Goal: Task Accomplishment & Management: Complete application form

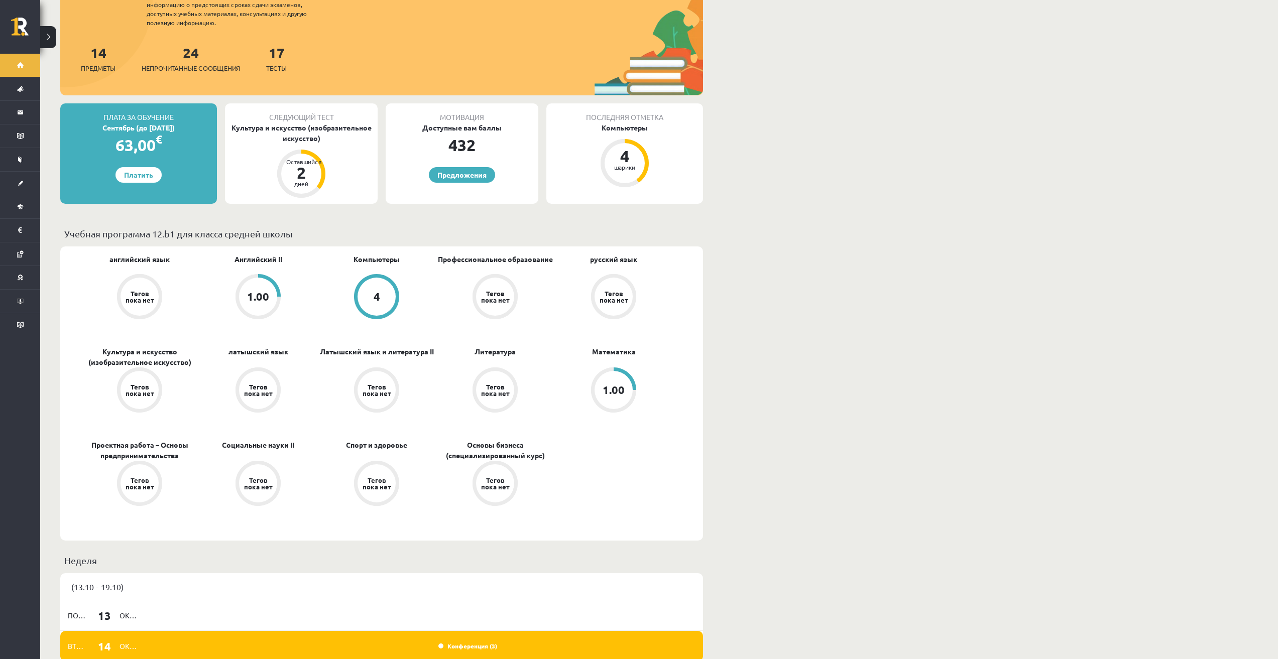
scroll to position [167, 0]
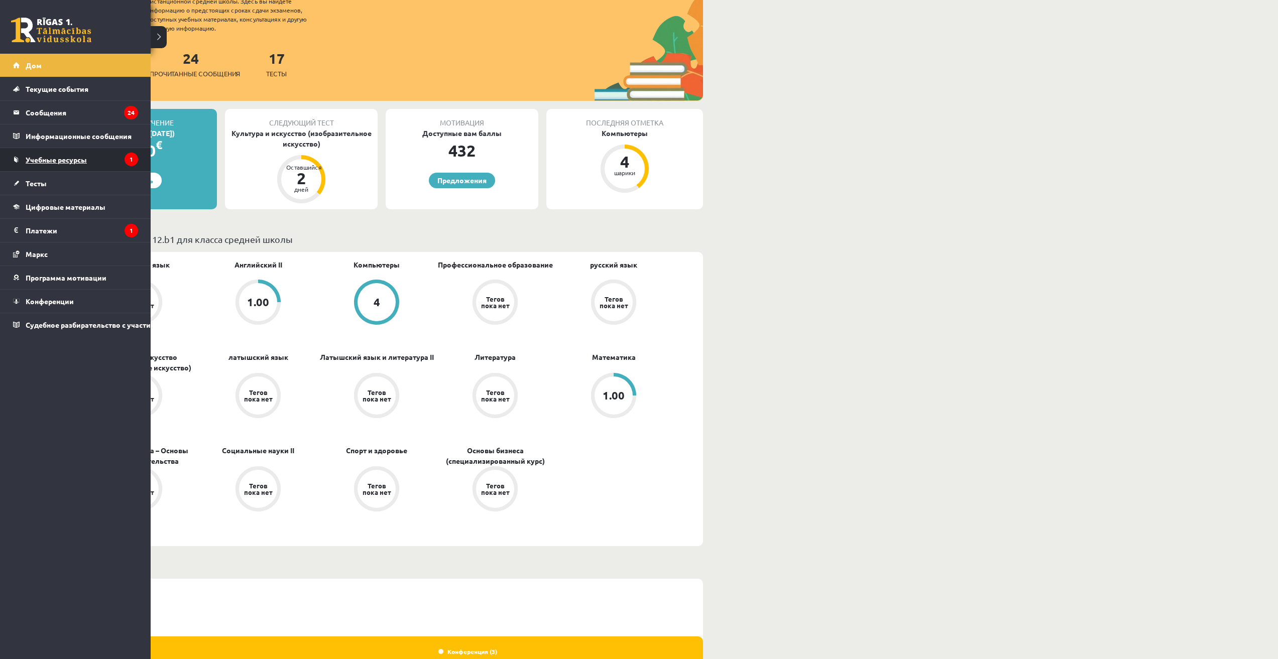
click at [53, 161] on font "Учебные ресурсы" at bounding box center [56, 159] width 61 height 9
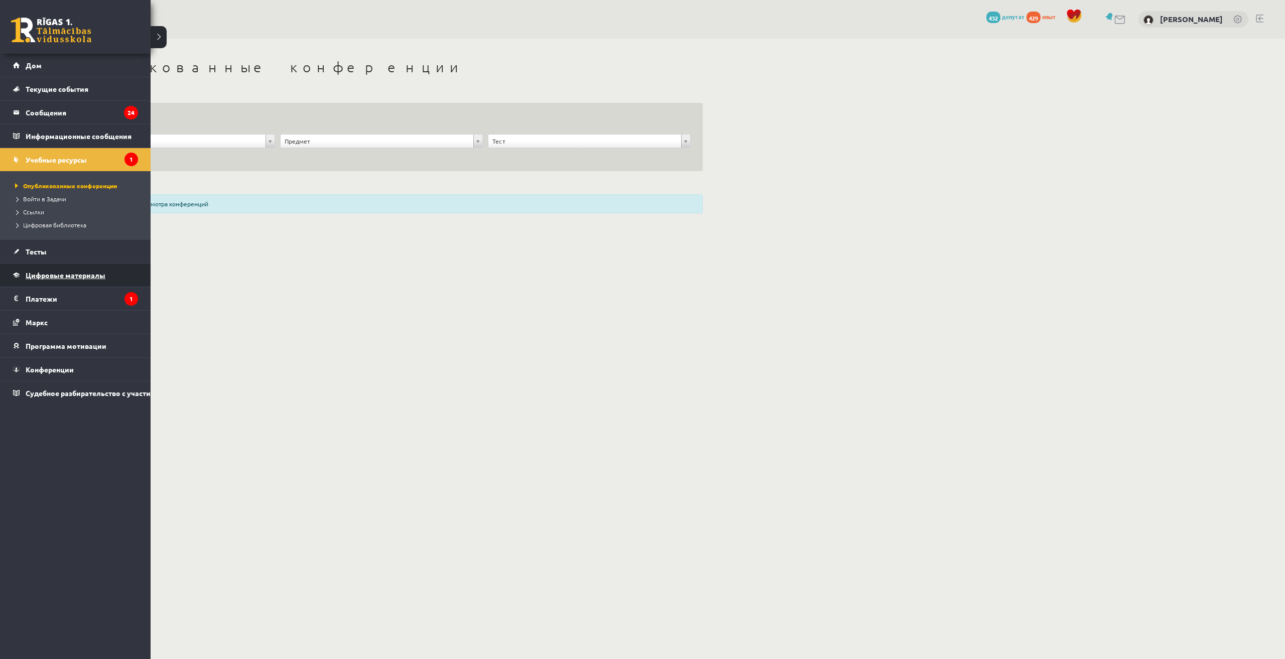
click at [55, 278] on font "Цифровые материалы" at bounding box center [66, 275] width 80 height 9
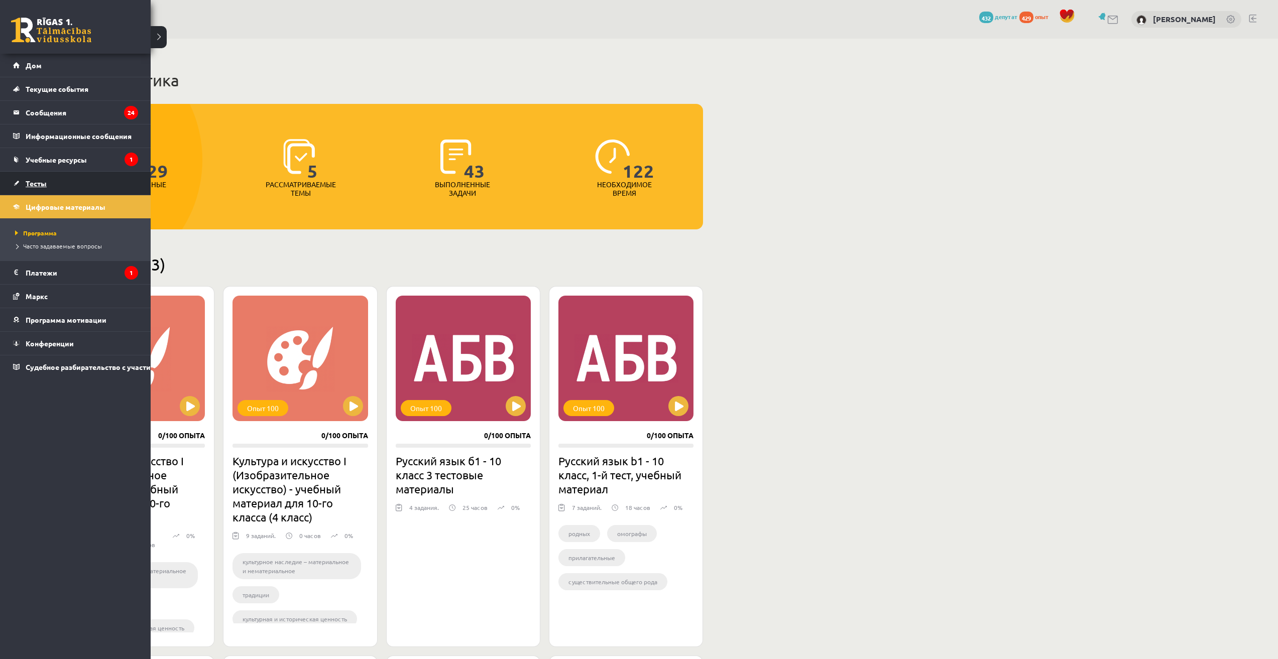
click at [39, 187] on font "Тесты" at bounding box center [36, 183] width 21 height 9
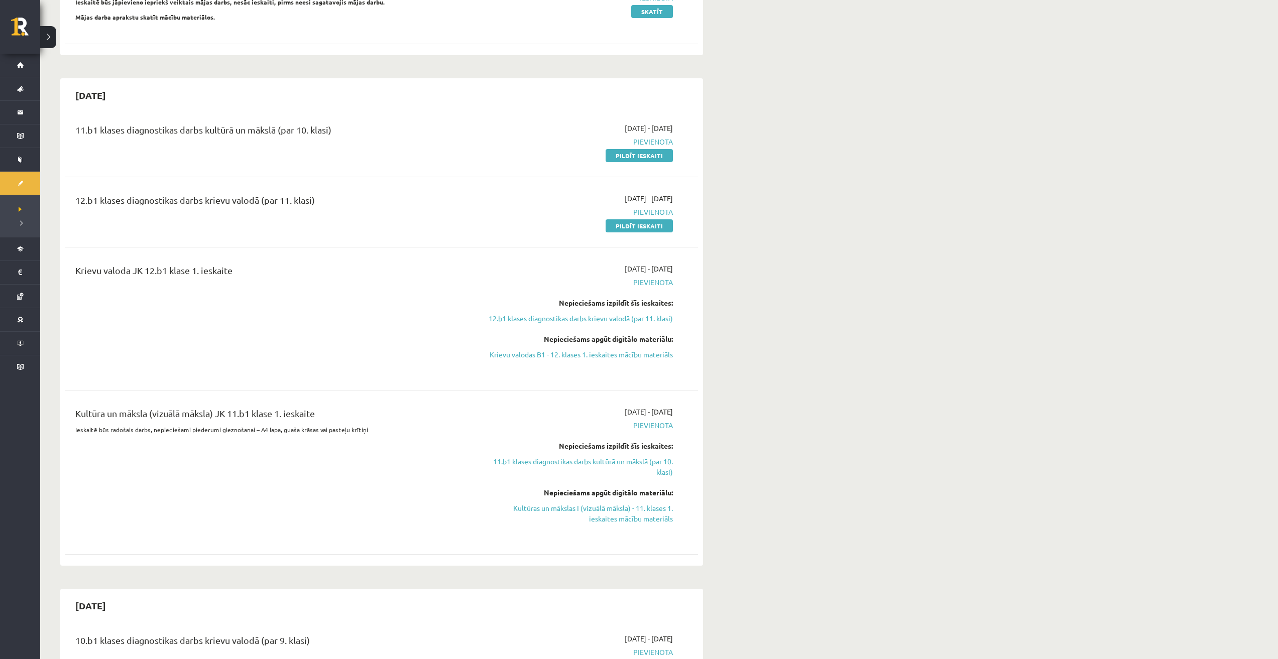
scroll to position [167, 0]
click at [616, 152] on link "Pildīt ieskaiti" at bounding box center [639, 153] width 67 height 13
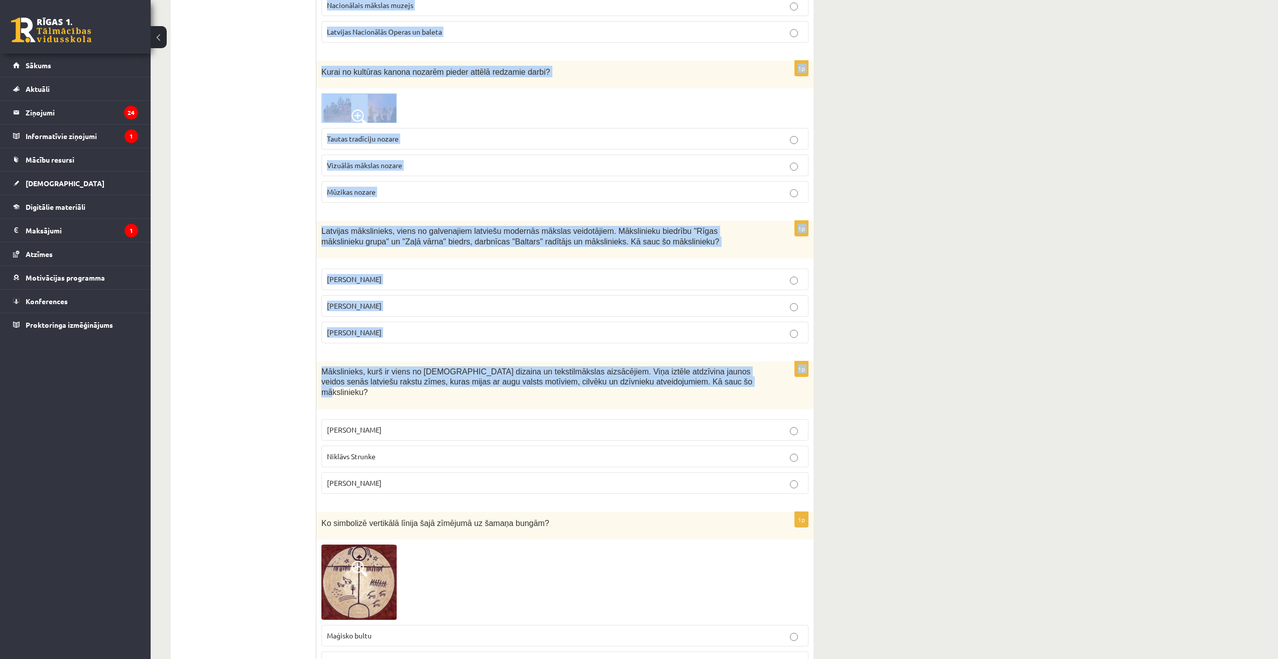
scroll to position [3409, 0]
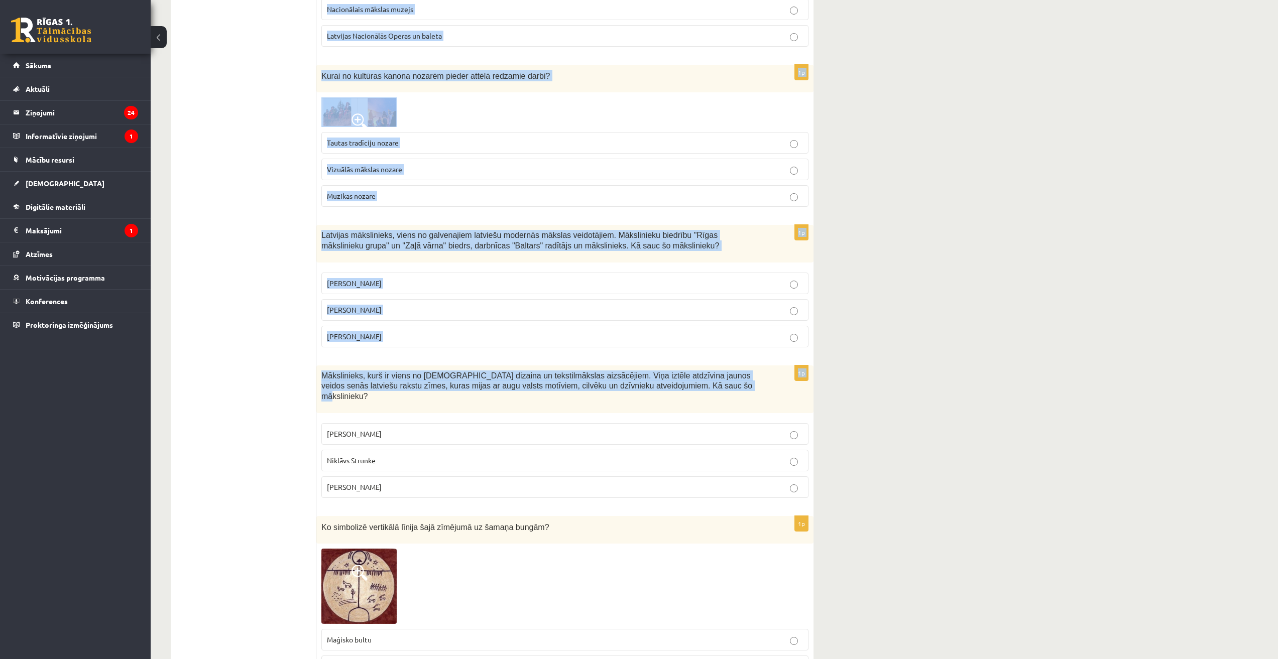
drag, startPoint x: 321, startPoint y: 202, endPoint x: 393, endPoint y: 451, distance: 258.7
copy form "Pabeidz teikumus, izvēloties atbildes variantu! Agrā paleolītā dzīvniekus attēl…"
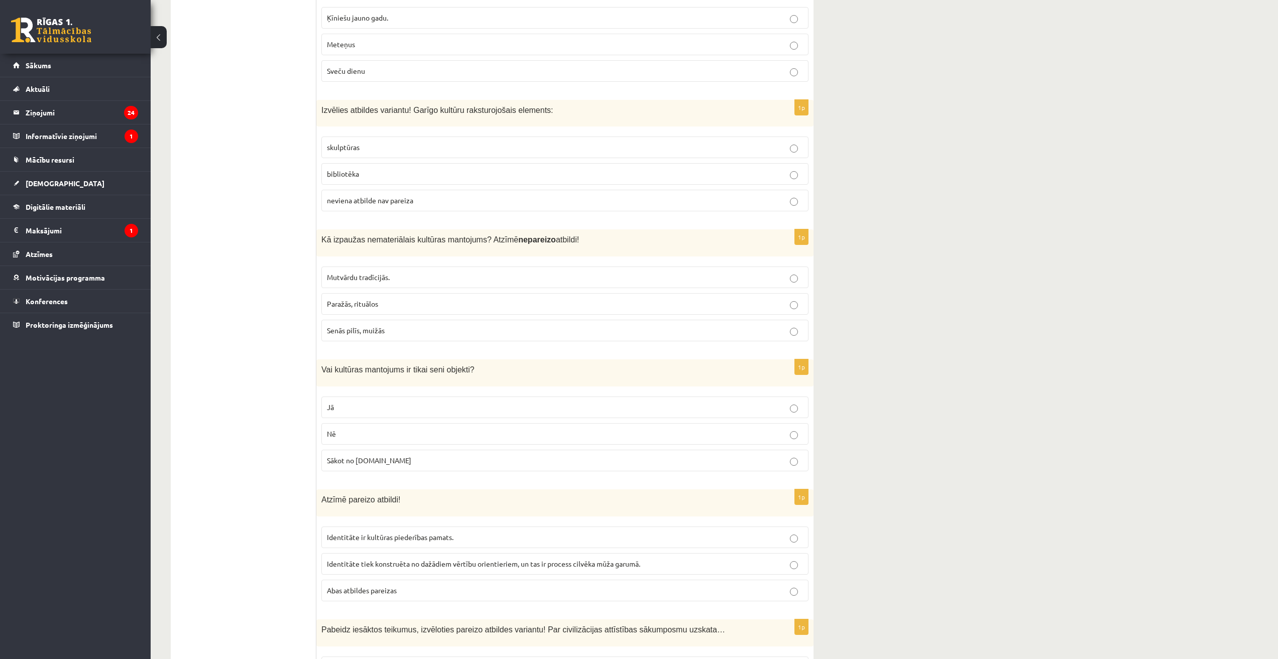
scroll to position [0, 0]
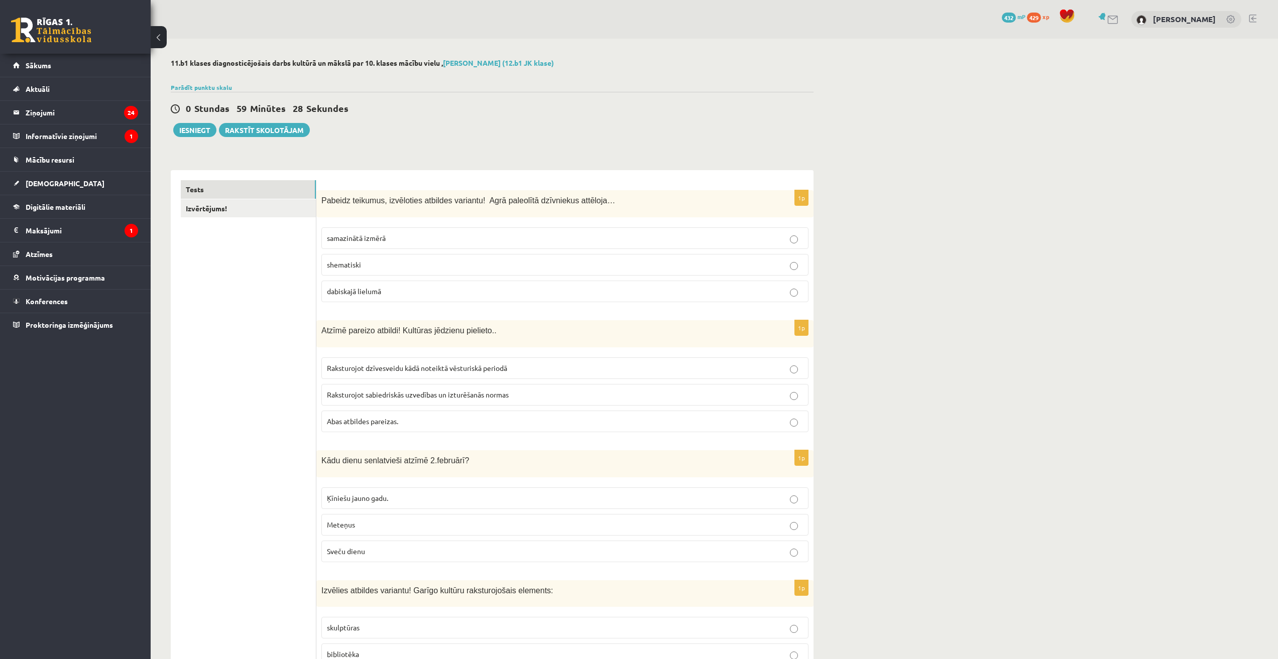
click at [352, 295] on span "dabiskajā lielumā" at bounding box center [354, 291] width 54 height 9
click at [331, 422] on span "Abas atbildes pareizas." at bounding box center [362, 421] width 71 height 9
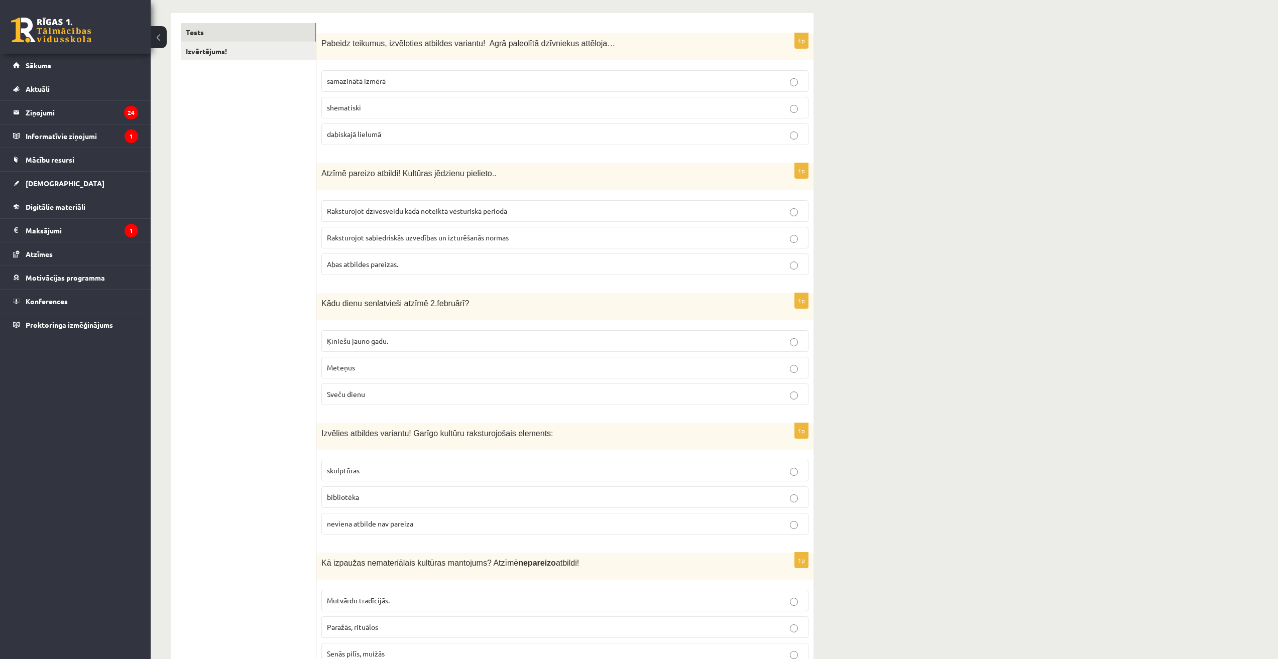
scroll to position [167, 0]
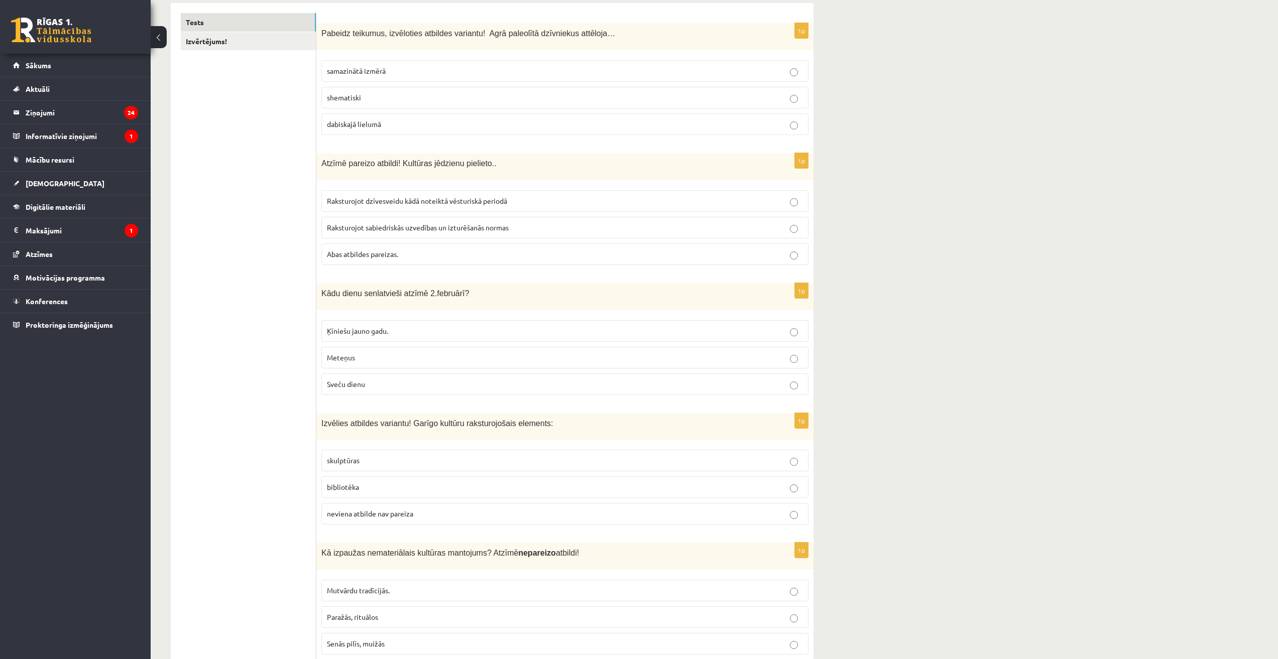
click at [375, 380] on p "Sveču dienu" at bounding box center [565, 384] width 476 height 11
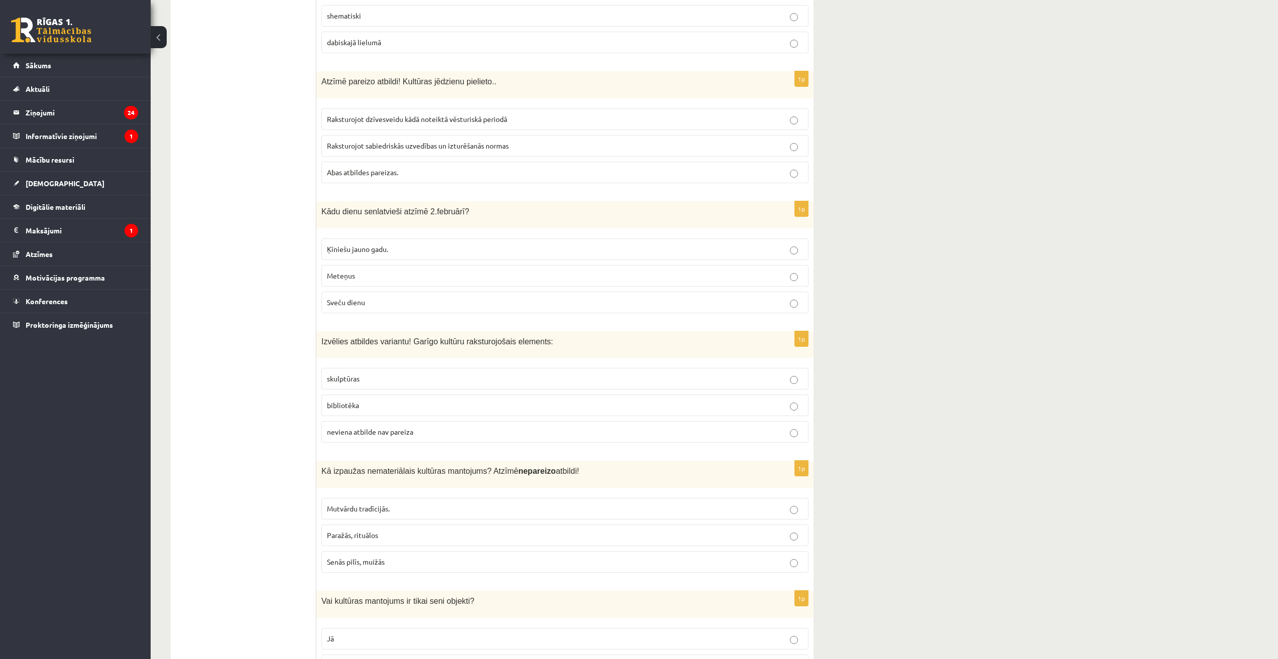
scroll to position [251, 0]
click at [372, 406] on p "bibliotēka" at bounding box center [565, 403] width 476 height 11
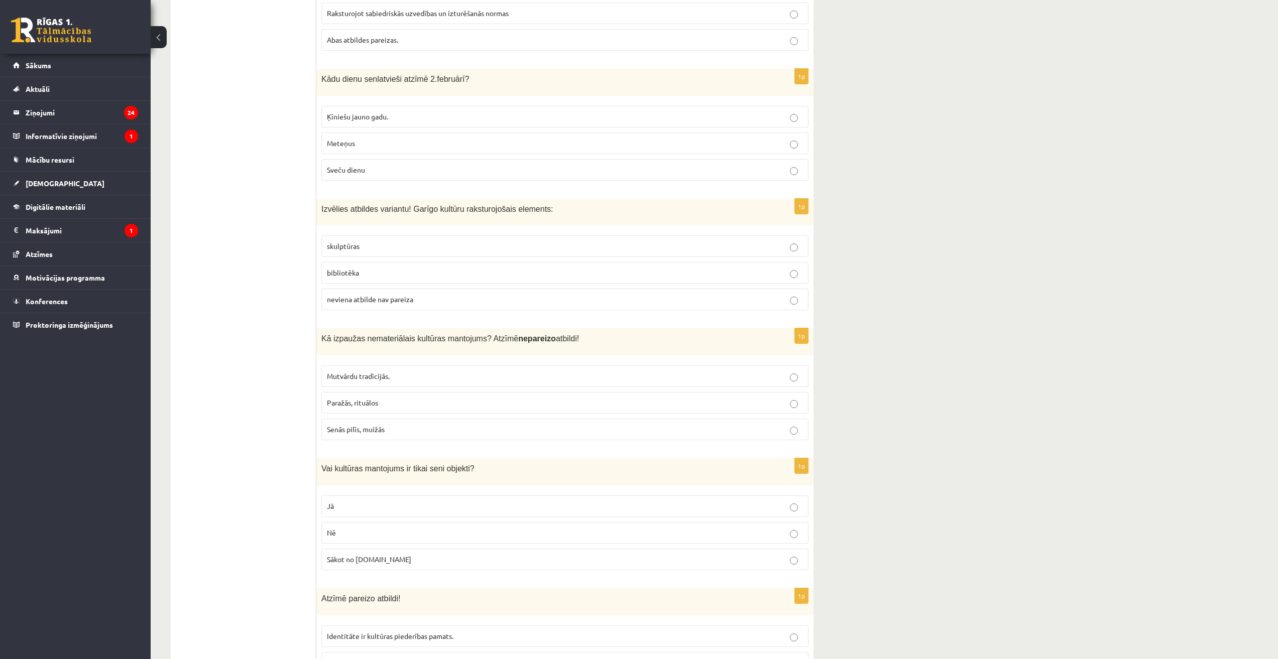
scroll to position [418, 0]
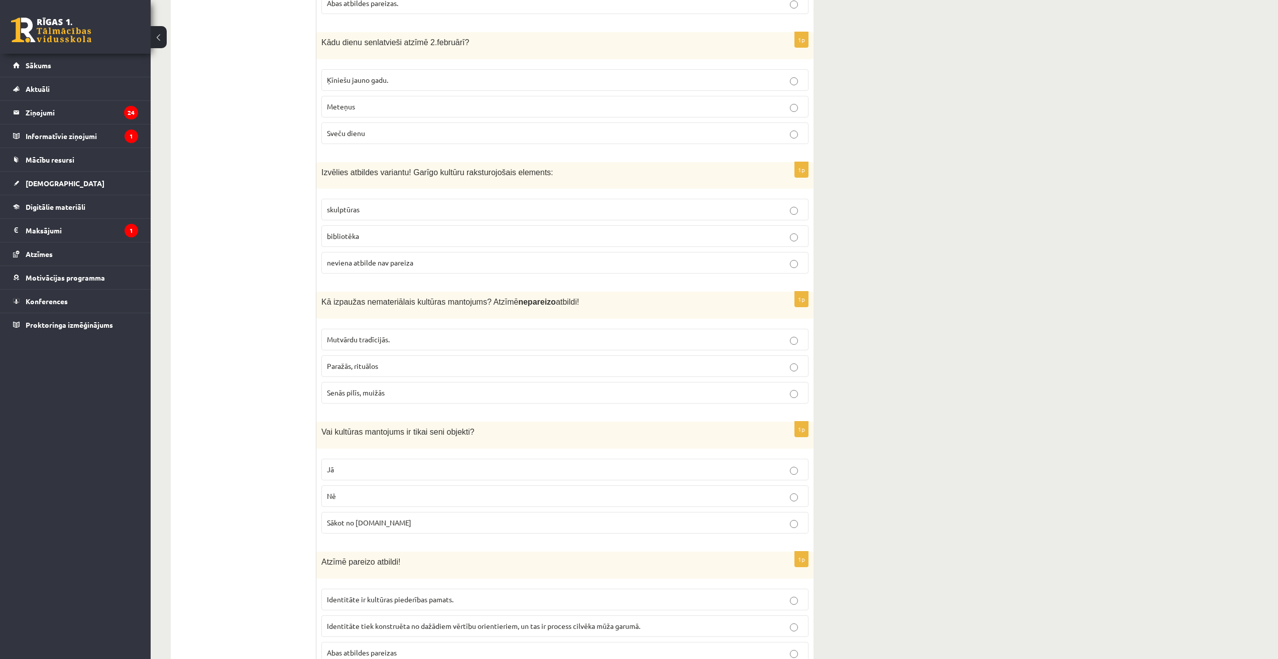
click at [388, 396] on p "Senās pilīs, muižās" at bounding box center [565, 393] width 476 height 11
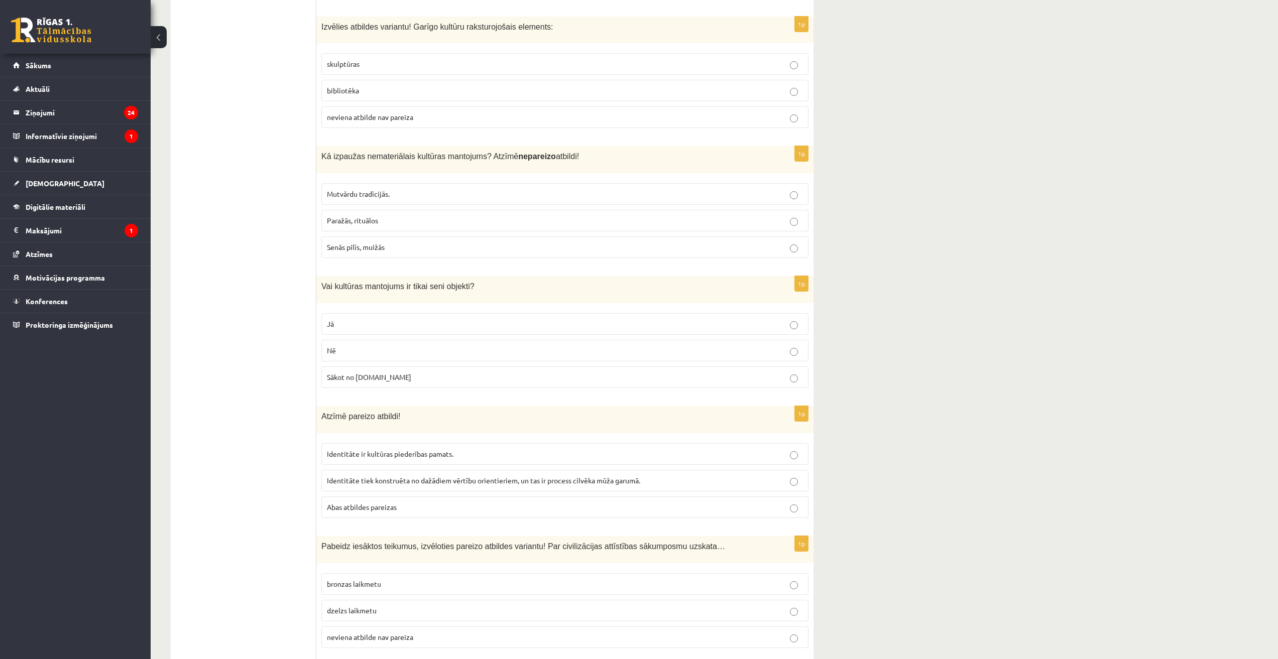
scroll to position [586, 0]
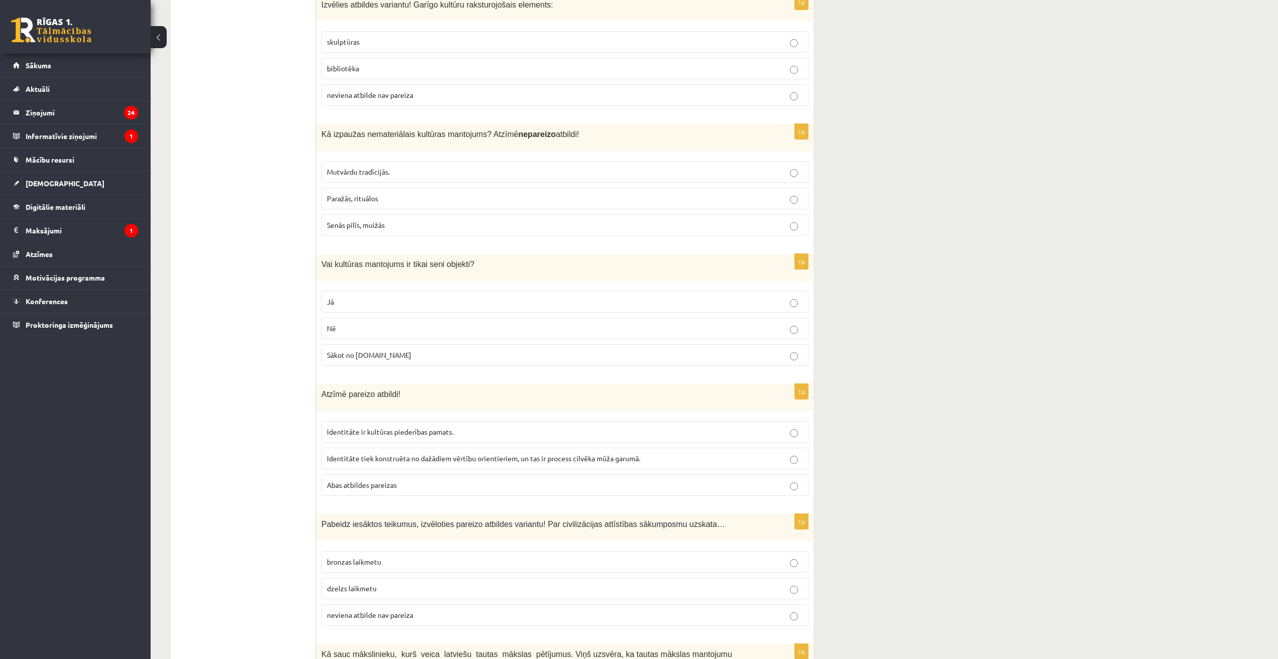
click at [368, 332] on p "Nē" at bounding box center [565, 328] width 476 height 11
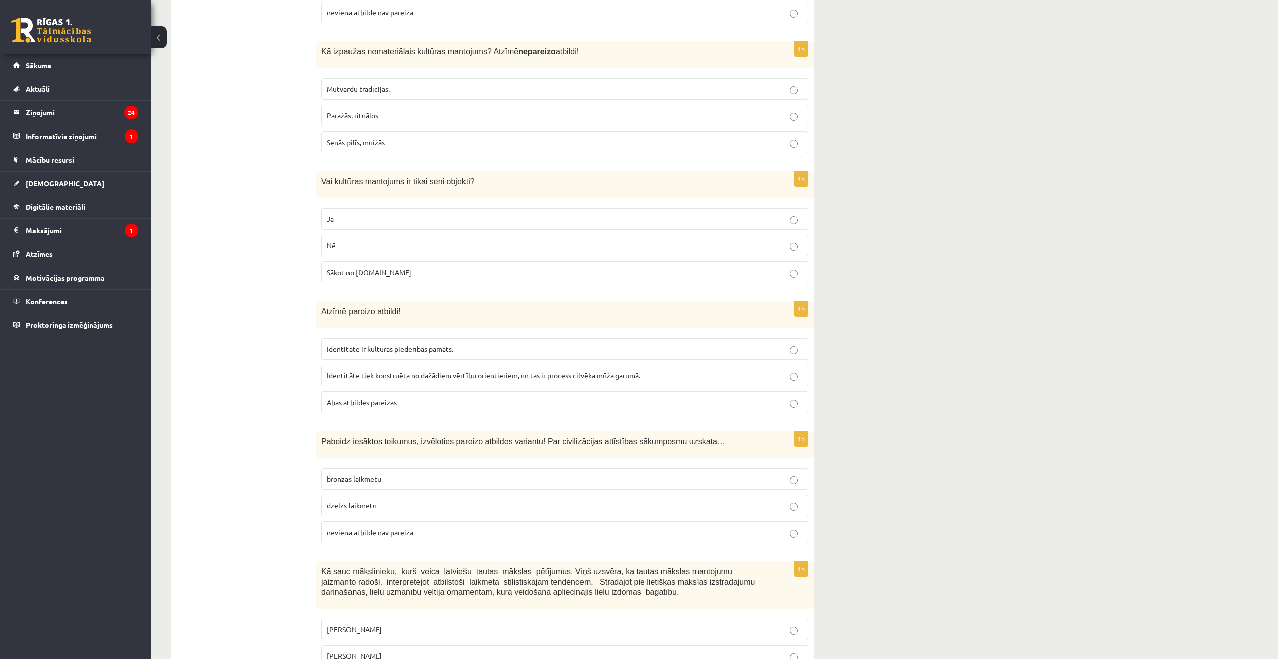
scroll to position [669, 0]
click at [405, 405] on p "Abas atbildes pareizas" at bounding box center [565, 402] width 476 height 11
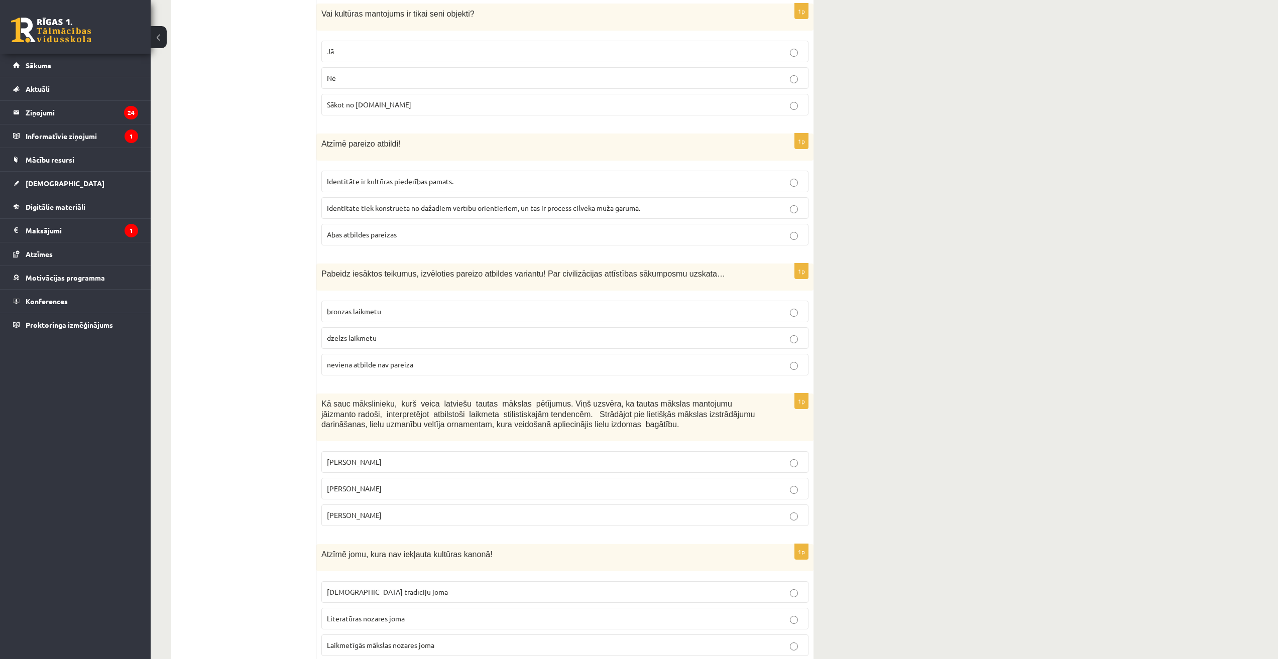
scroll to position [837, 0]
click at [442, 365] on p "neviena atbilde nav pareiza" at bounding box center [565, 364] width 476 height 11
click at [385, 490] on p "Jūlijs Madernieks" at bounding box center [565, 488] width 476 height 11
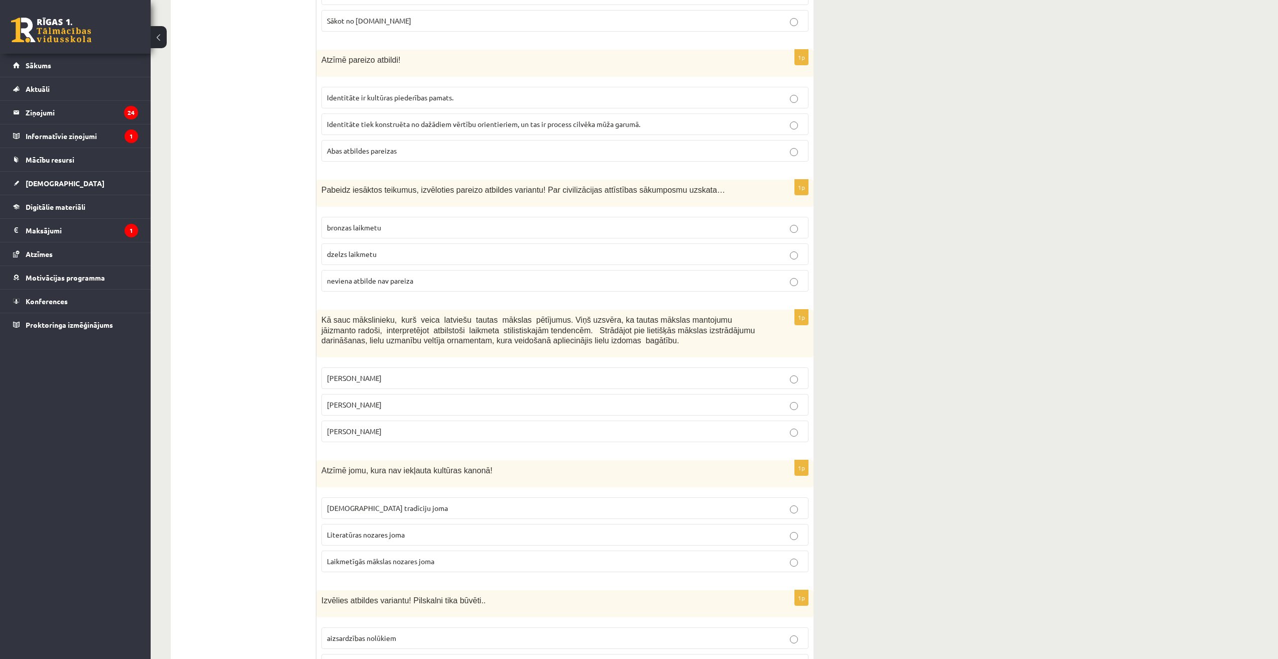
scroll to position [1004, 0]
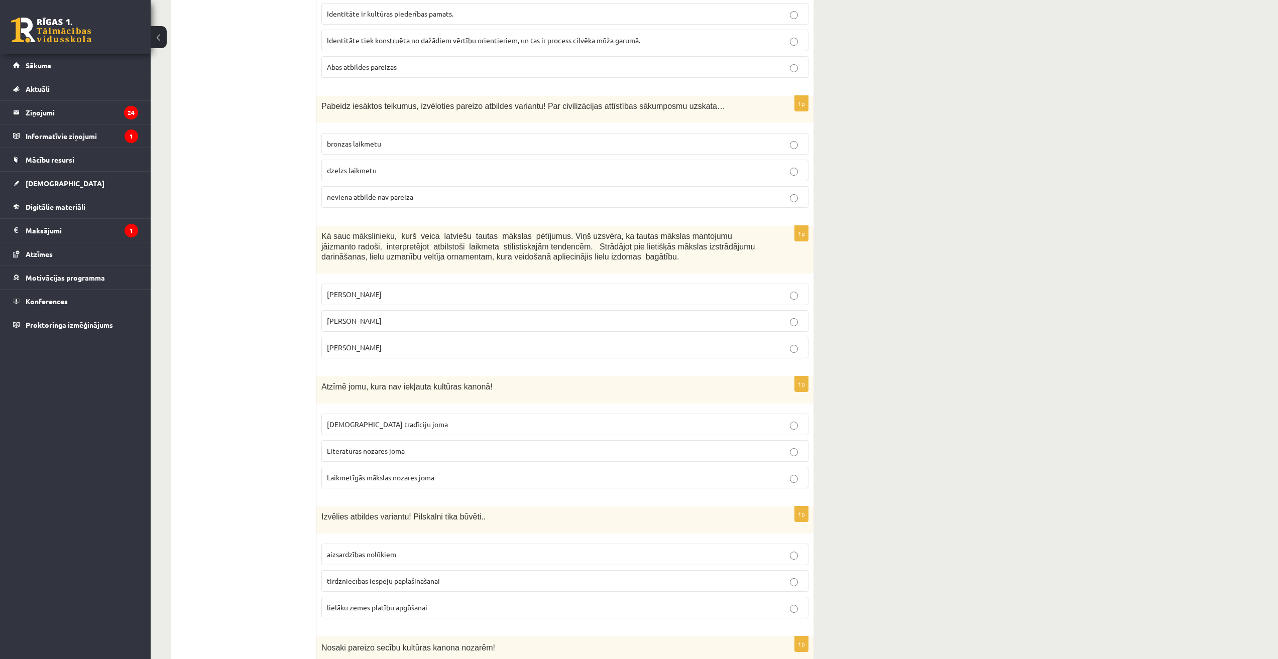
click at [385, 474] on span "Laikmetīgās mākslas nozares joma" at bounding box center [380, 477] width 107 height 9
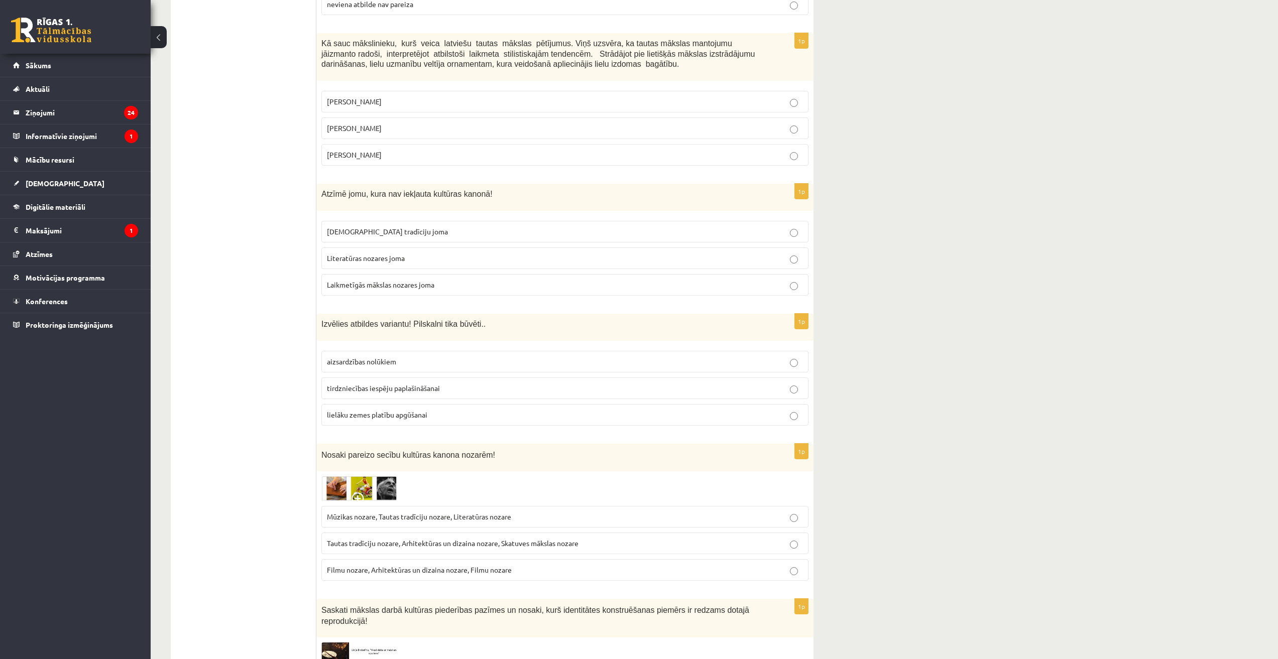
scroll to position [1255, 0]
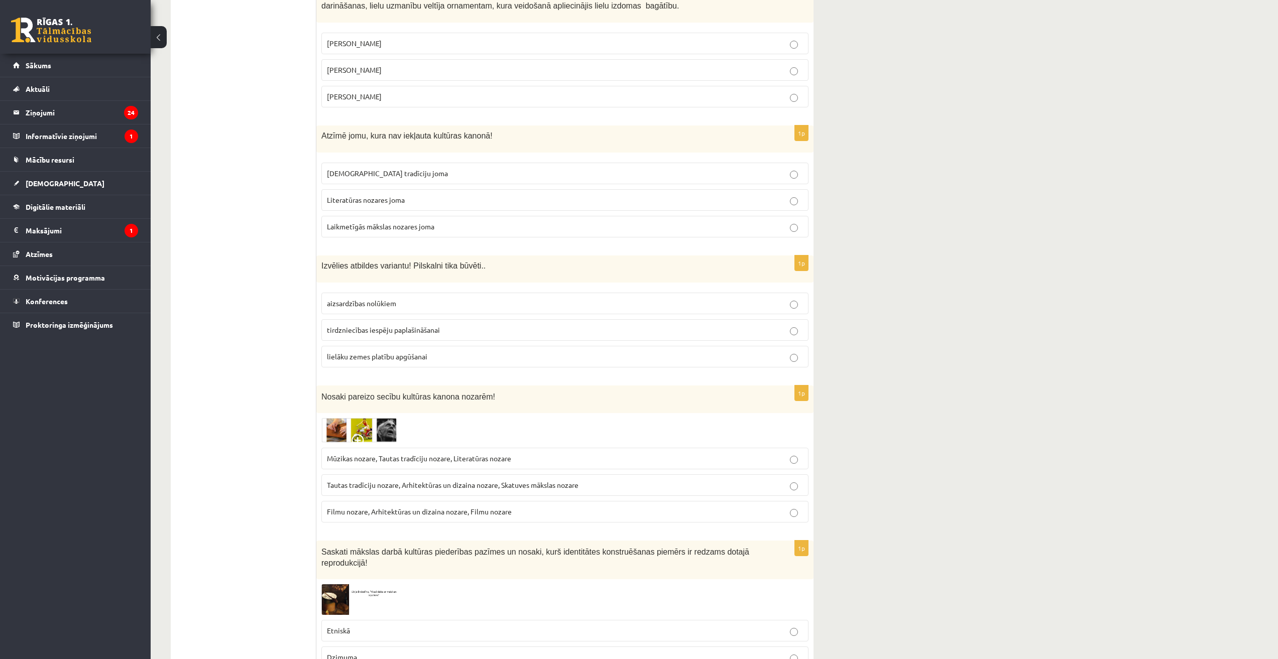
click at [402, 306] on p "aizsardzības nolūkiem" at bounding box center [565, 303] width 476 height 11
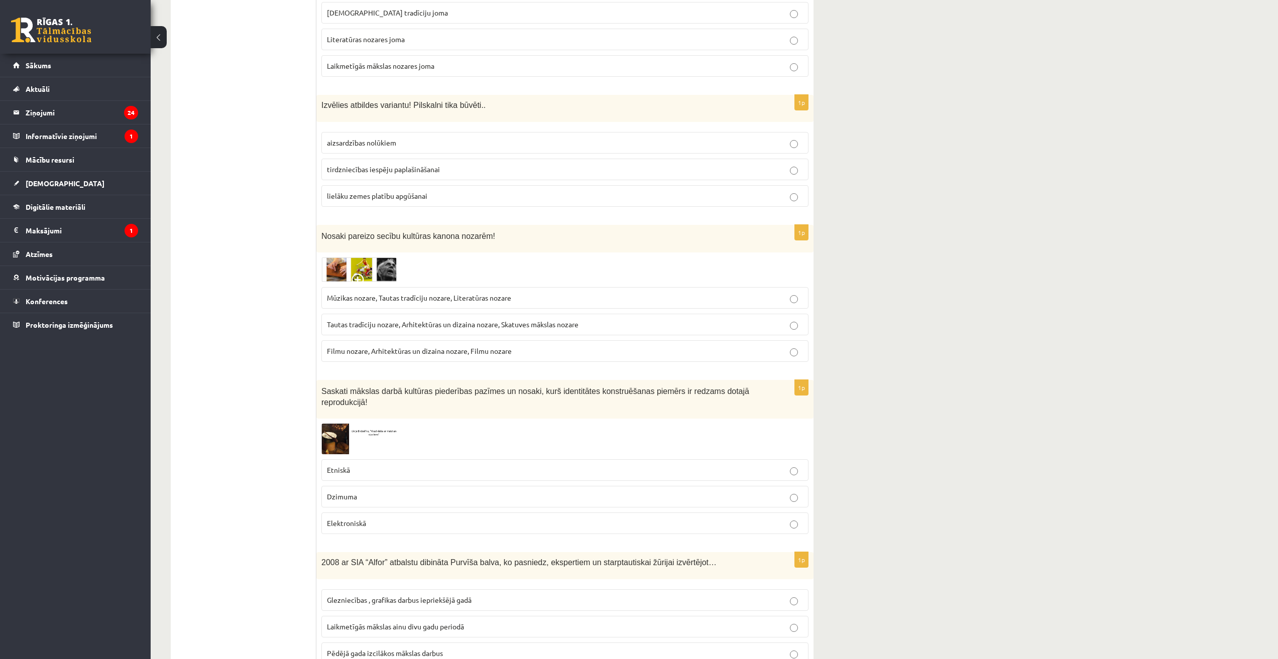
scroll to position [1422, 0]
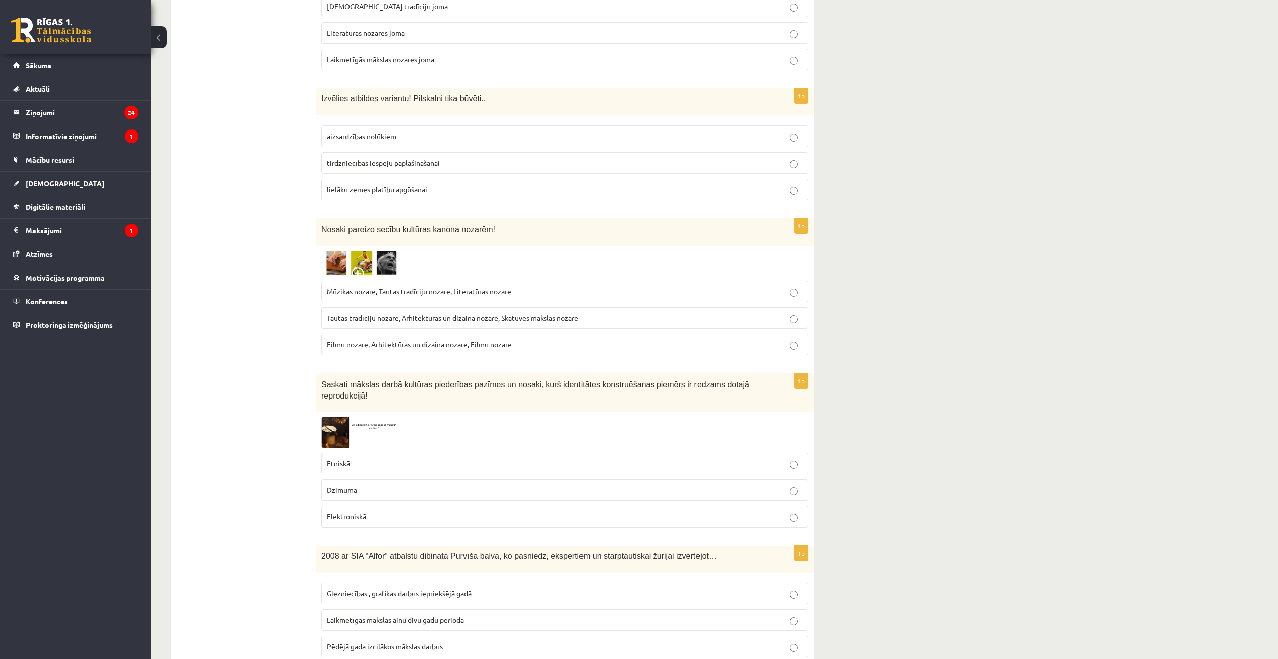
click at [386, 324] on label "Tautas tradīciju nozare, Arhitektūras un dizaina nozare, Skatuves mākslas nozare" at bounding box center [564, 318] width 487 height 22
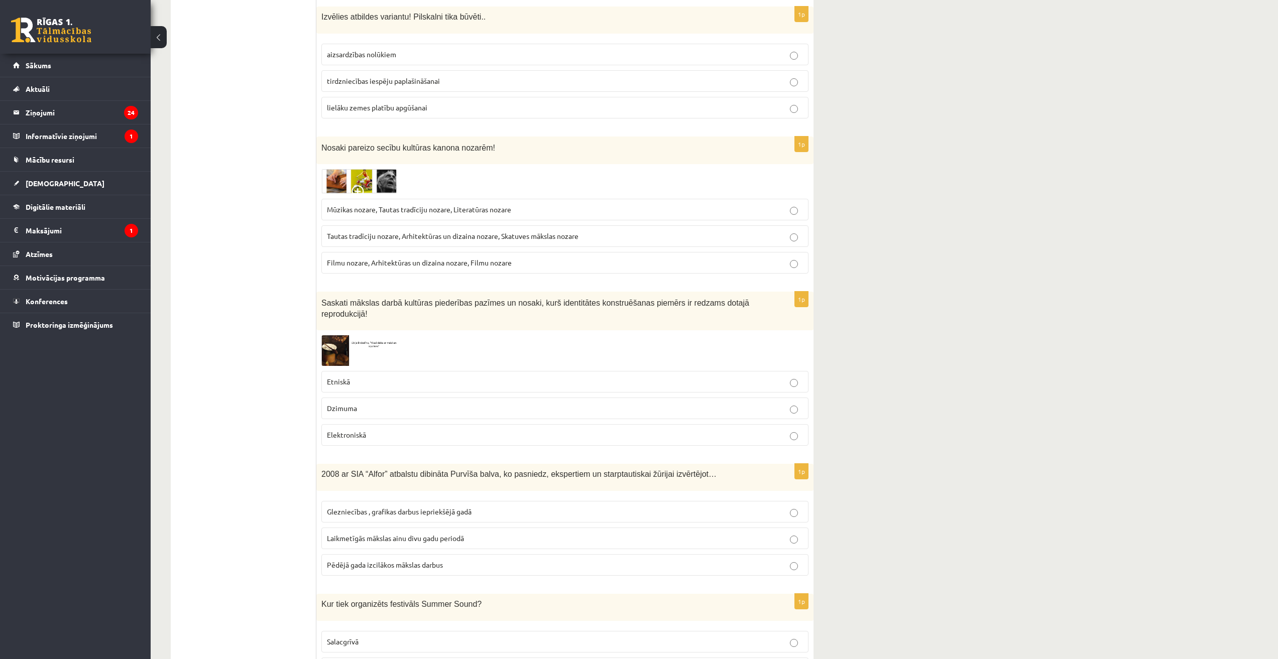
scroll to position [1506, 0]
click at [373, 375] on p "Etniskā" at bounding box center [565, 380] width 476 height 11
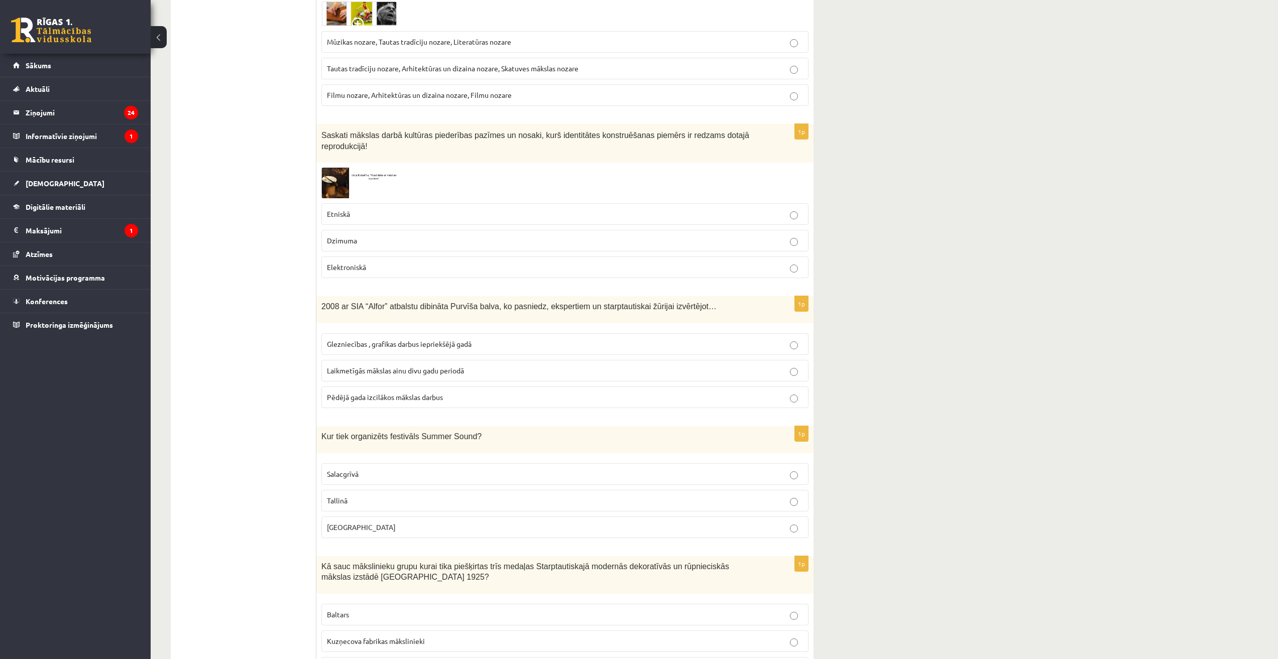
scroll to position [1673, 0]
click at [368, 365] on span "Laikmetīgās mākslas ainu divu gadu periodā" at bounding box center [395, 369] width 137 height 9
click at [354, 515] on label "Liepājā" at bounding box center [564, 526] width 487 height 22
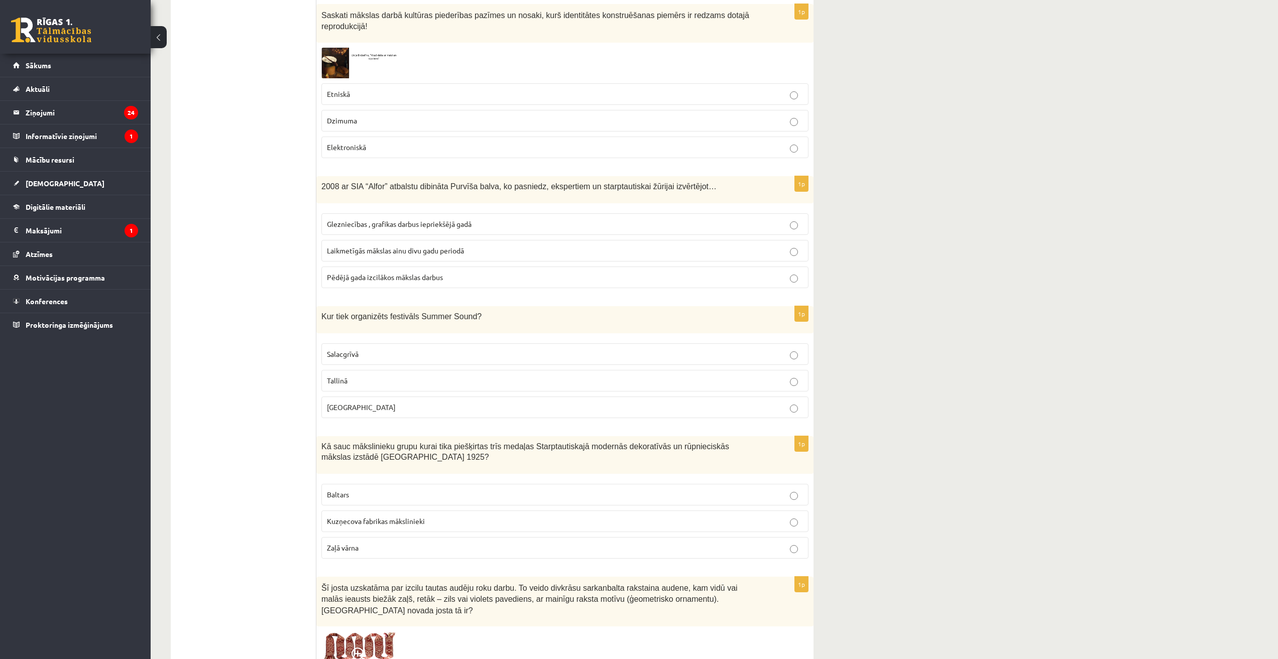
scroll to position [1841, 0]
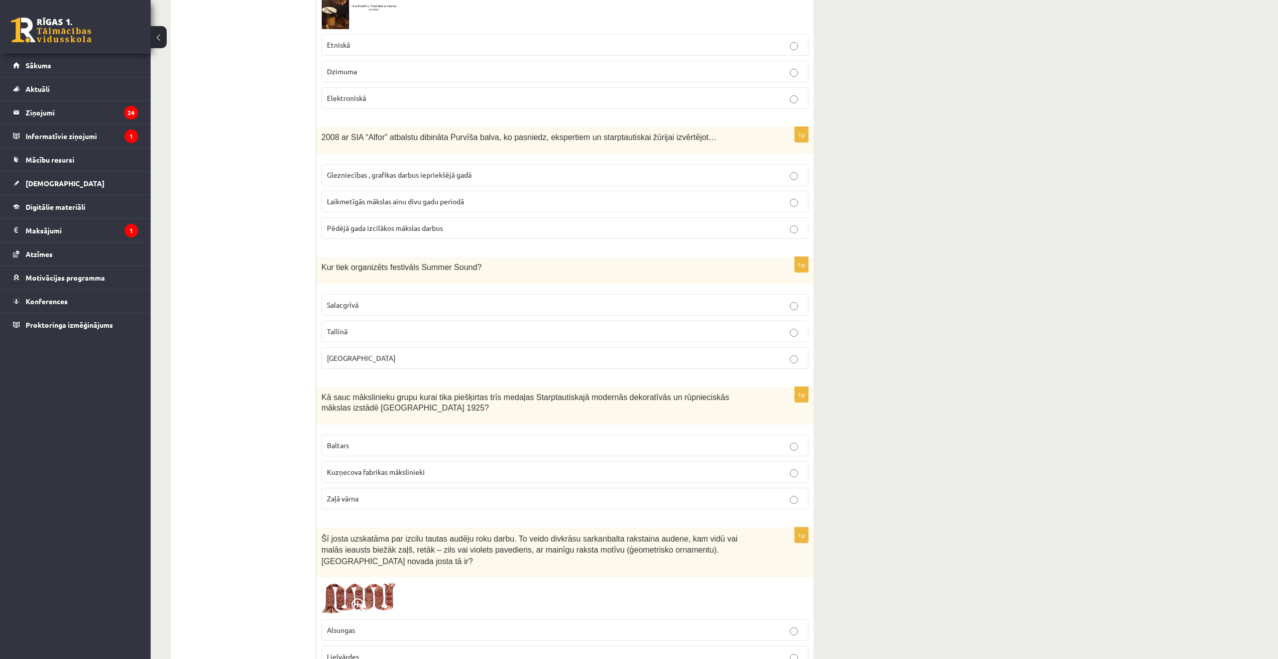
click at [349, 440] on p "Baltars" at bounding box center [565, 445] width 476 height 11
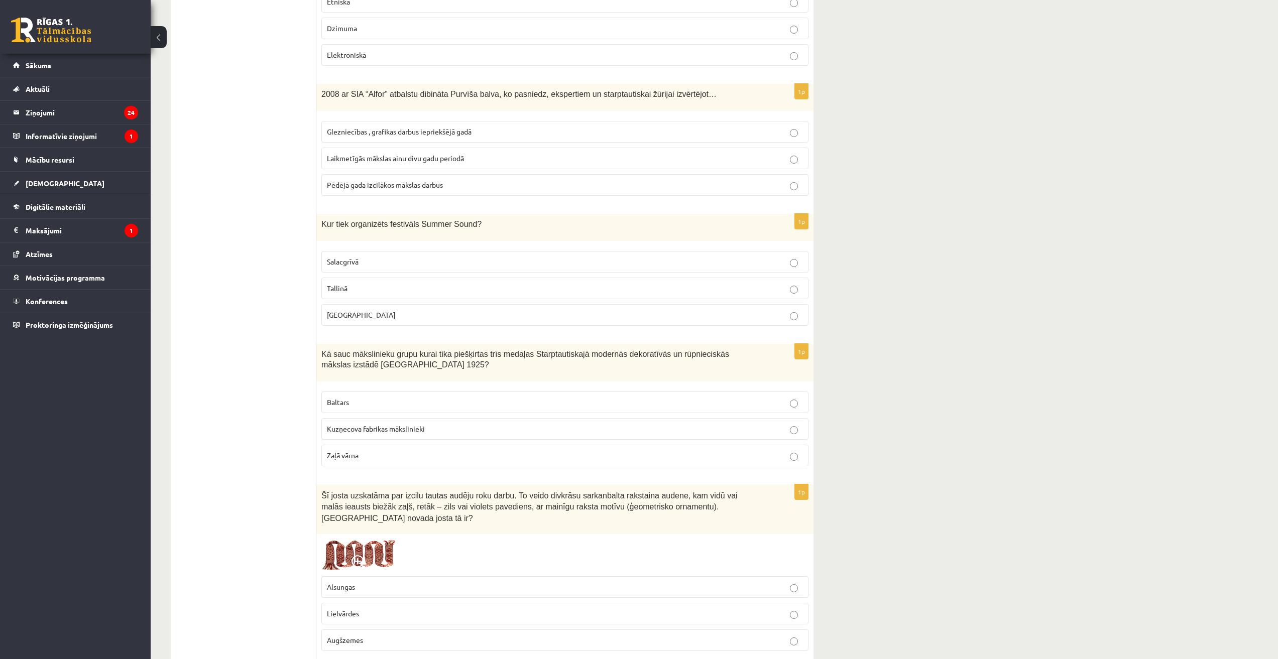
scroll to position [2008, 0]
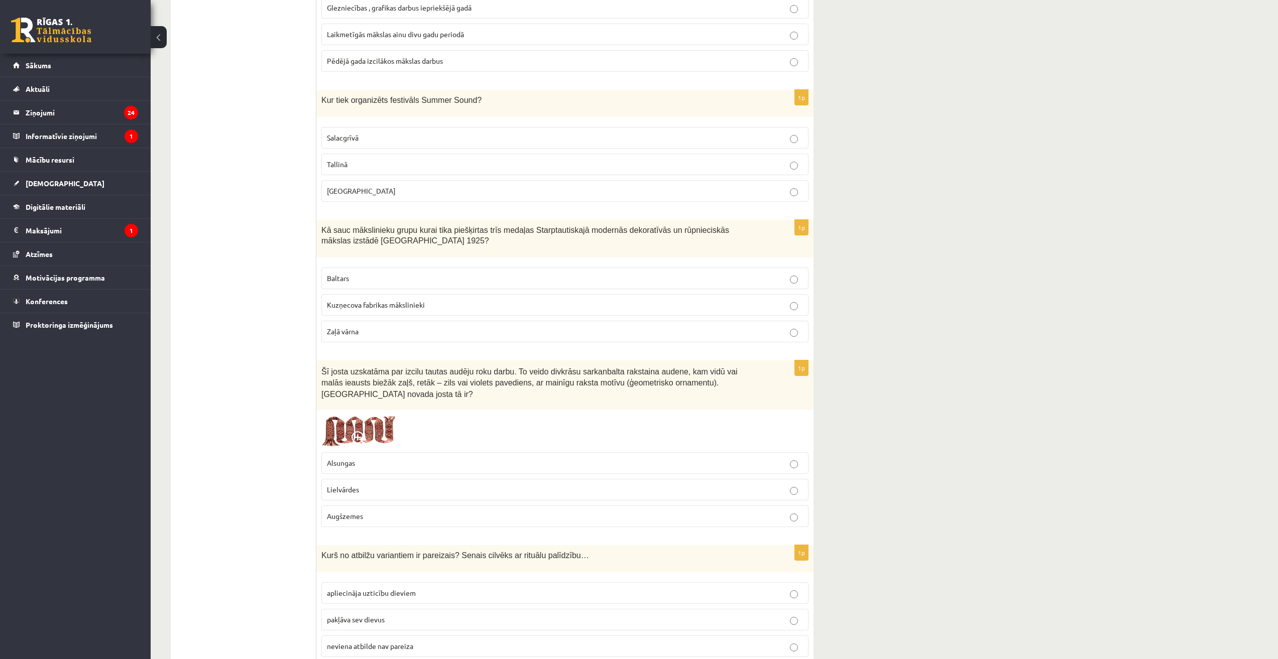
click at [362, 485] on p "Lielvārdes" at bounding box center [565, 490] width 476 height 11
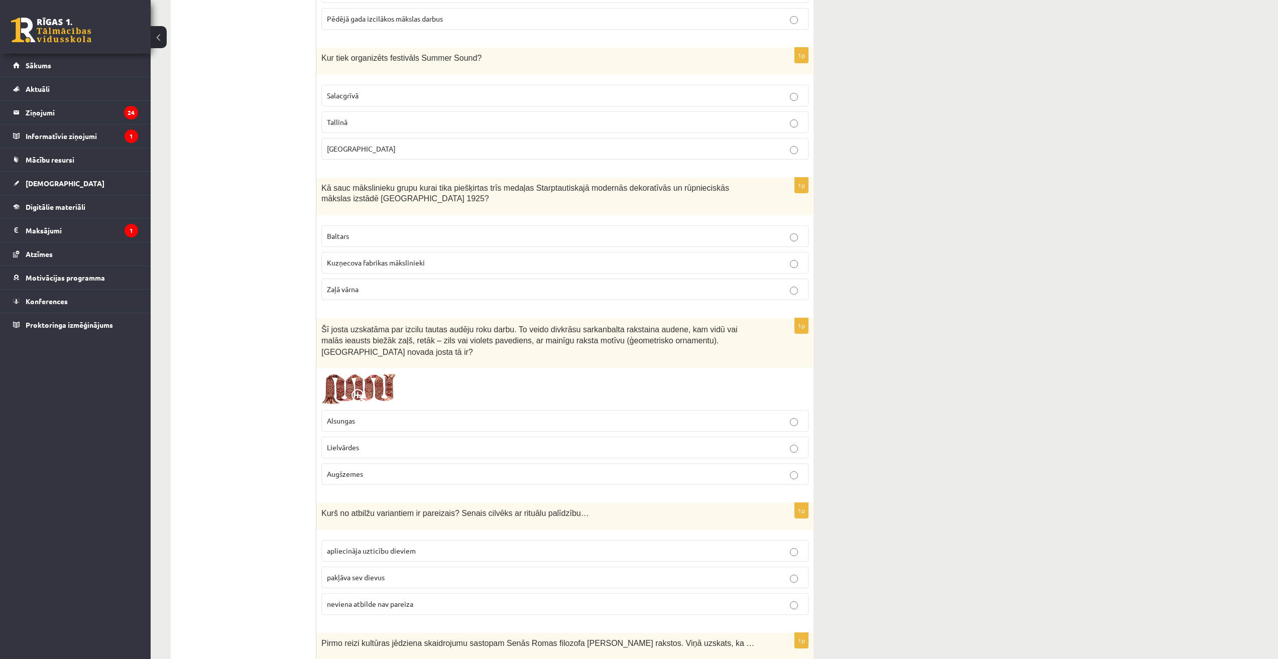
scroll to position [2175, 0]
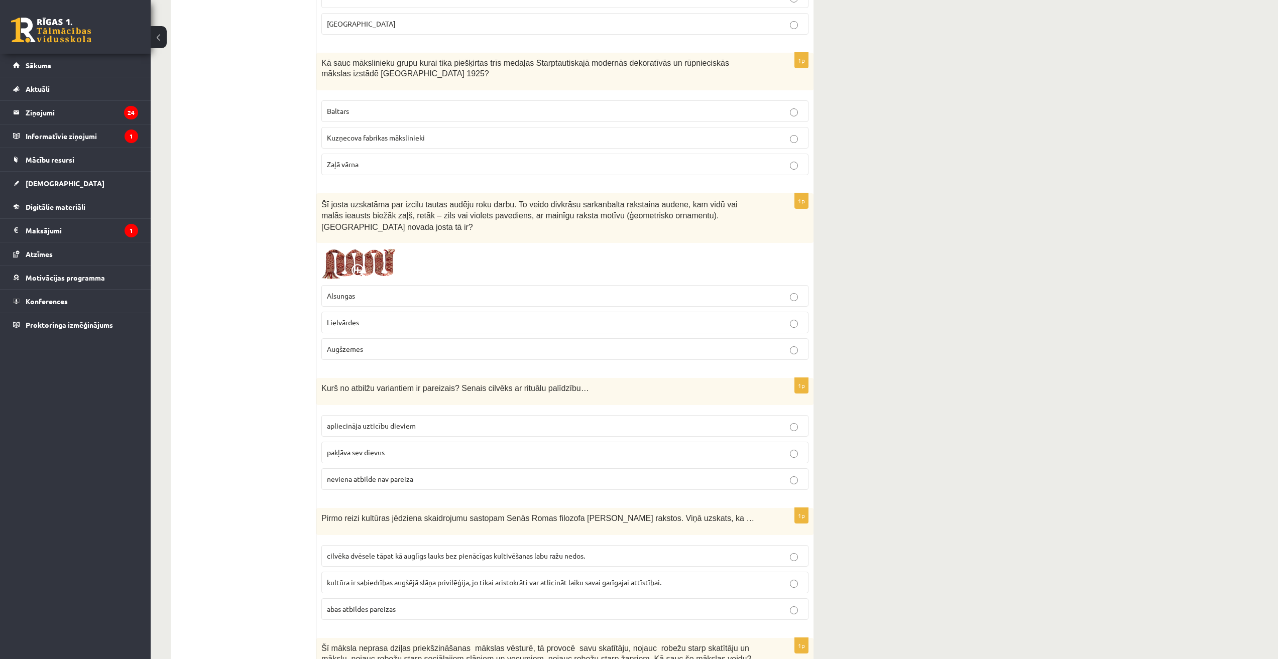
click at [352, 421] on span "apliecināja uzticību dieviem" at bounding box center [371, 425] width 89 height 9
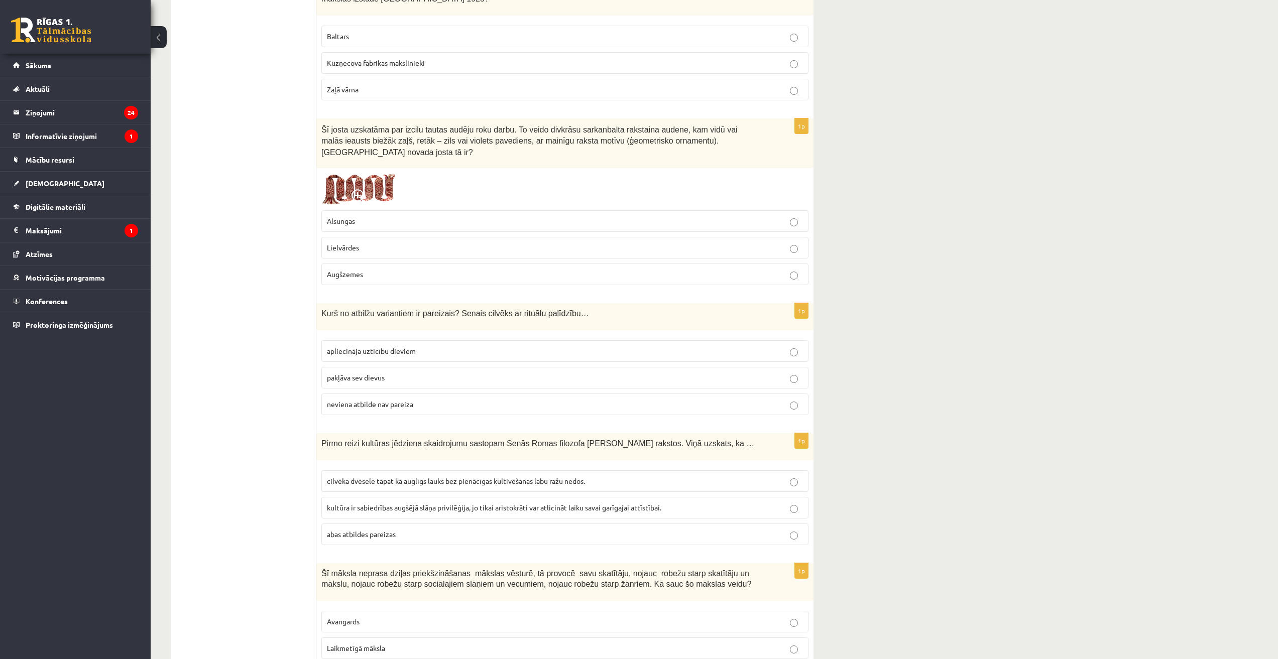
scroll to position [2427, 0]
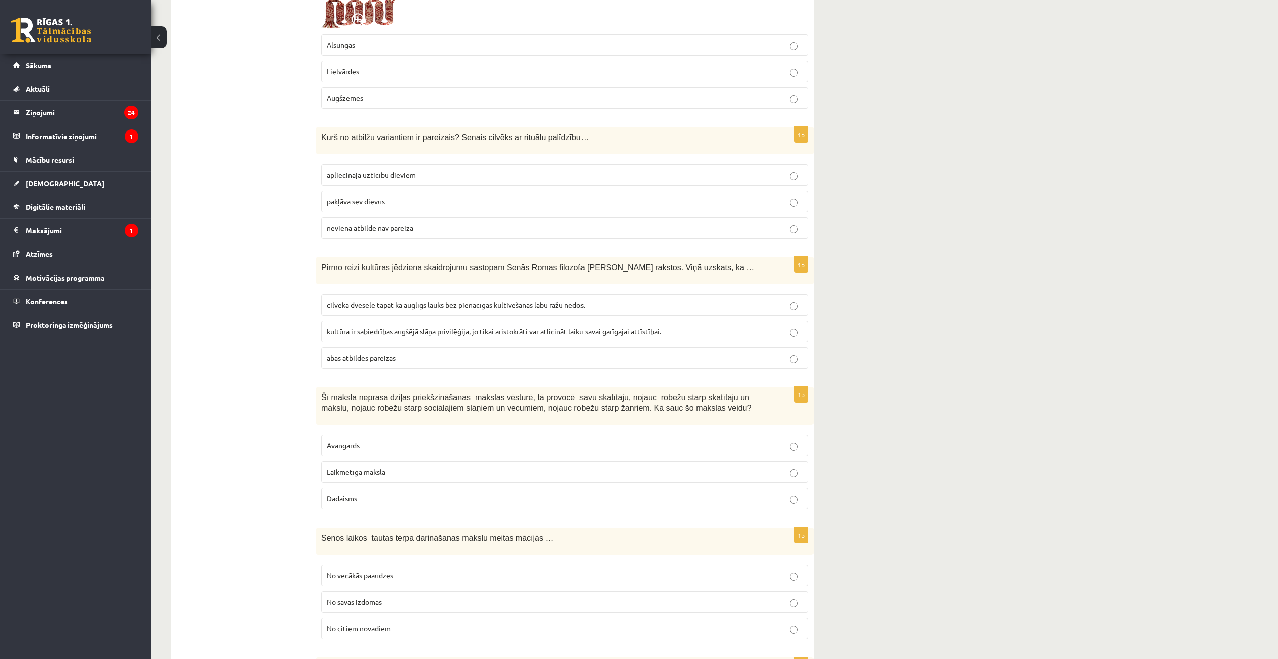
click at [357, 300] on span "cilvēka dvēsele tāpat kā auglīgs lauks bez pienācīgas kultivēšanas labu ražu ne…" at bounding box center [456, 304] width 258 height 9
click at [366, 467] on p "Laikmetīgā māksla" at bounding box center [565, 472] width 476 height 11
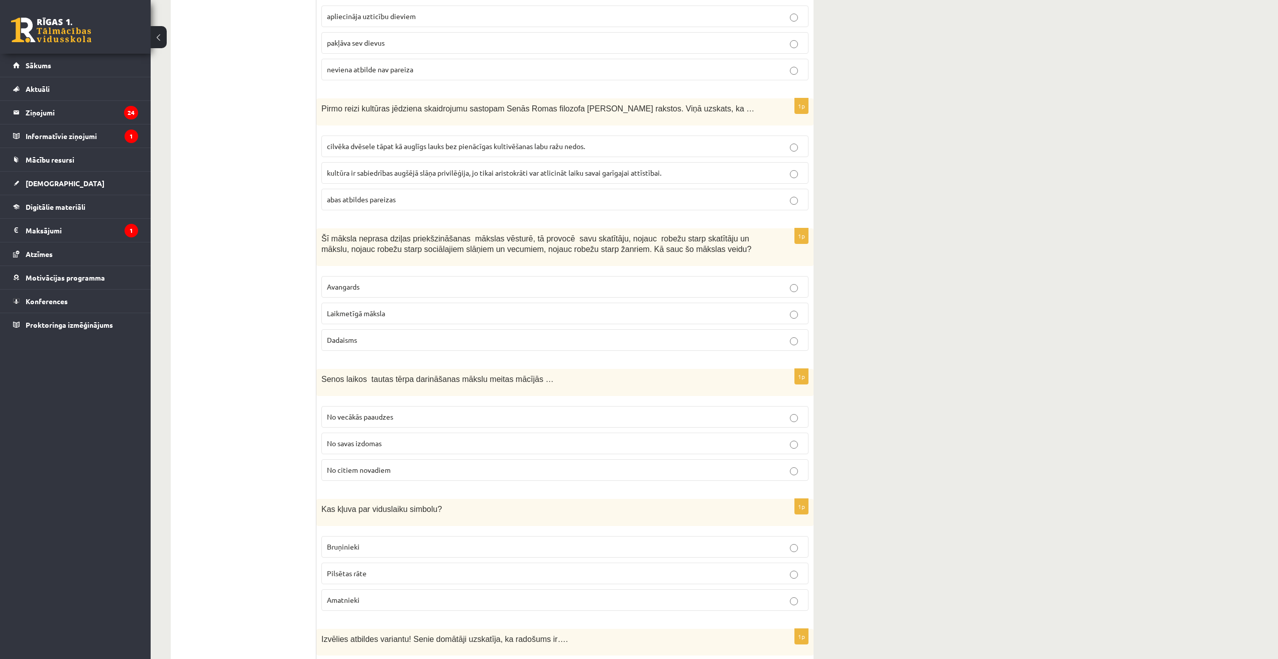
scroll to position [2594, 0]
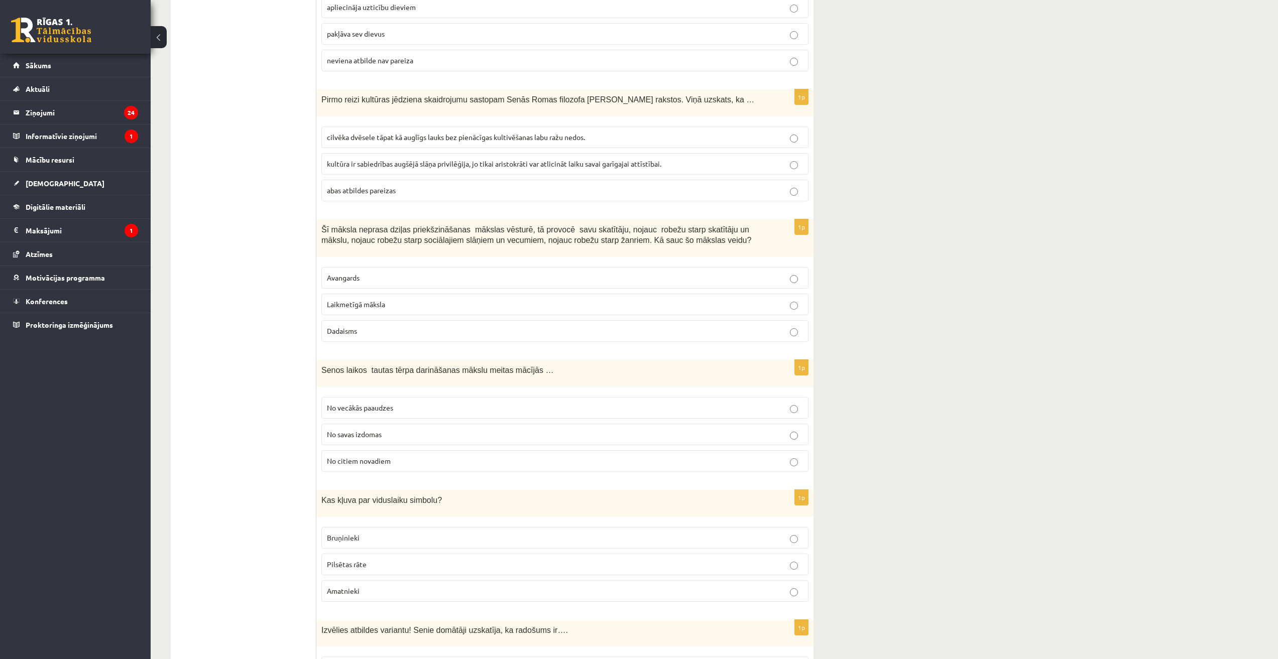
click at [370, 456] on span "No citiem novadiem" at bounding box center [359, 460] width 64 height 9
click at [370, 397] on label "No vecākās paaudzes" at bounding box center [564, 408] width 487 height 22
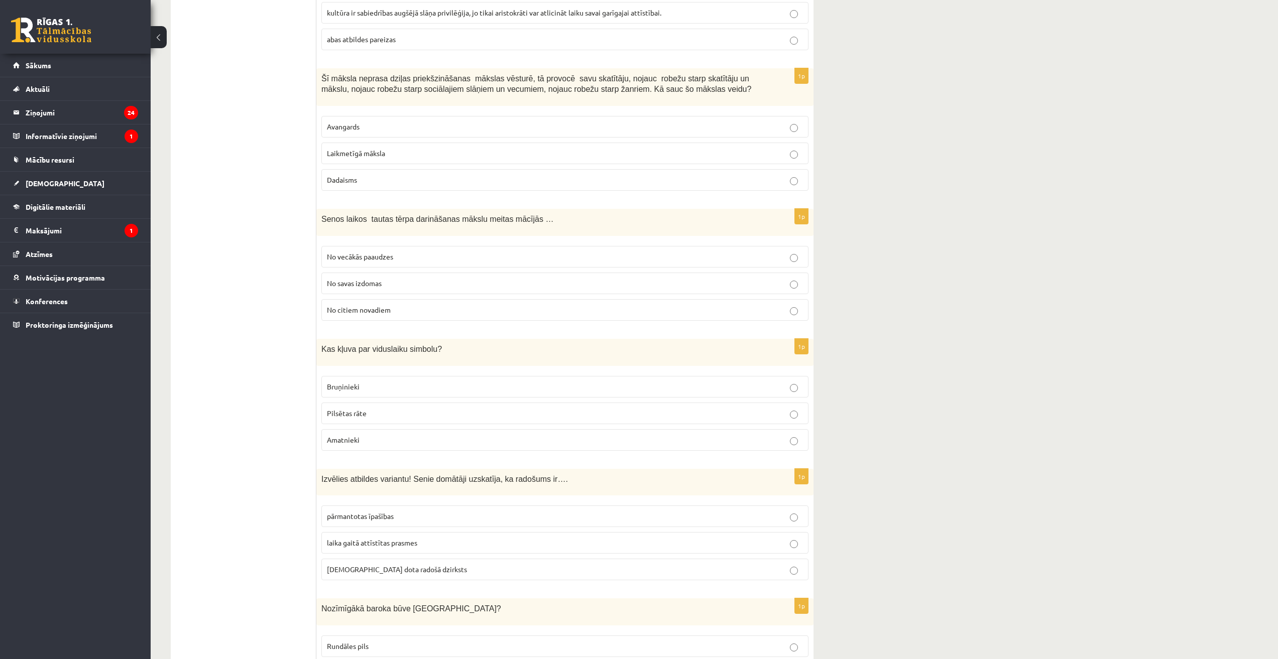
scroll to position [2761, 0]
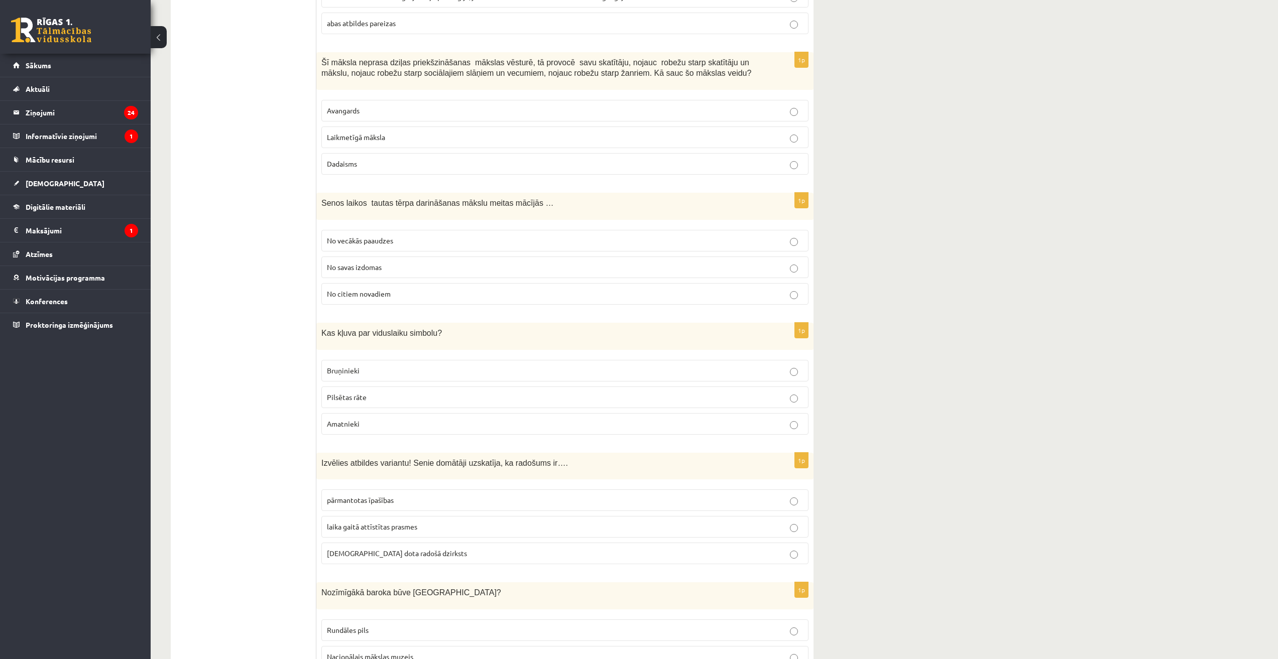
click at [357, 366] on p "Bruņinieki" at bounding box center [565, 371] width 476 height 11
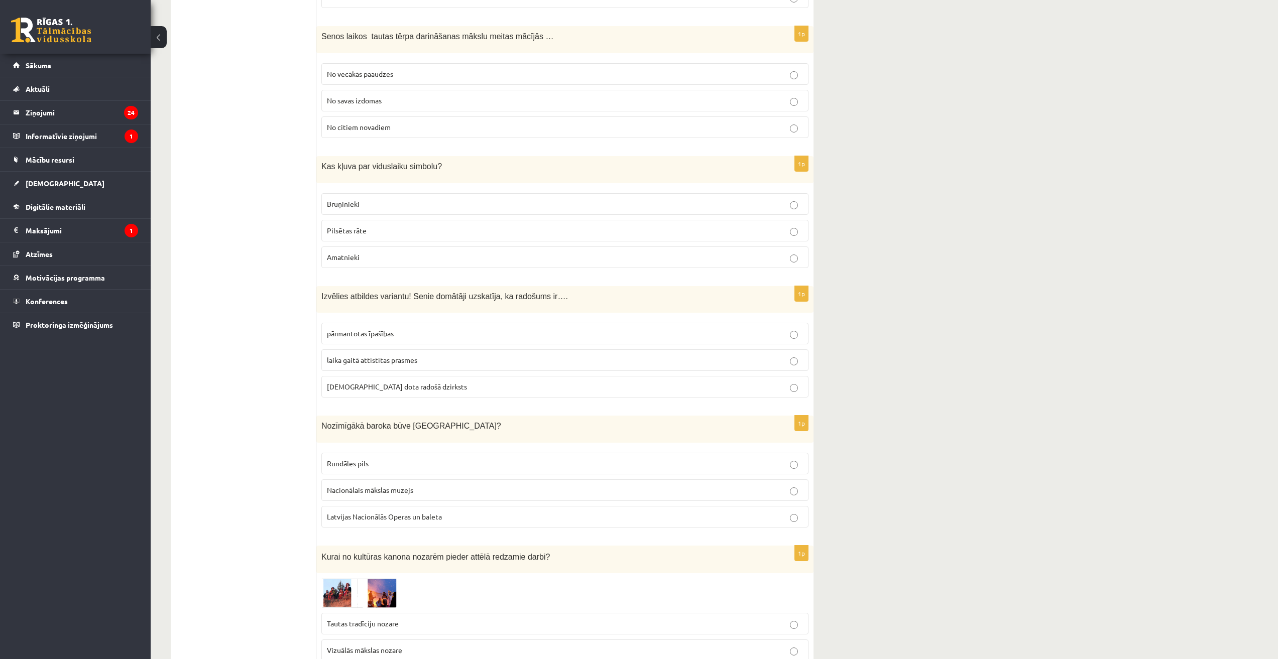
scroll to position [2929, 0]
click at [364, 382] on span "dieva dota radošā dzirksts" at bounding box center [397, 386] width 140 height 9
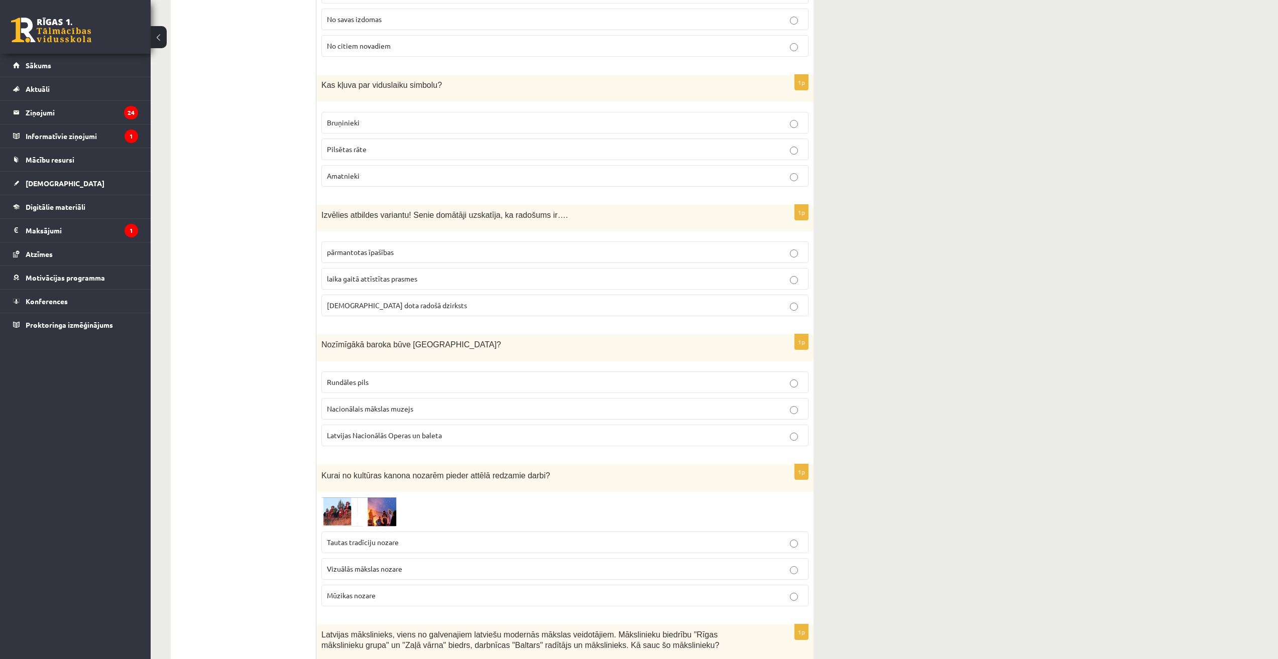
scroll to position [3012, 0]
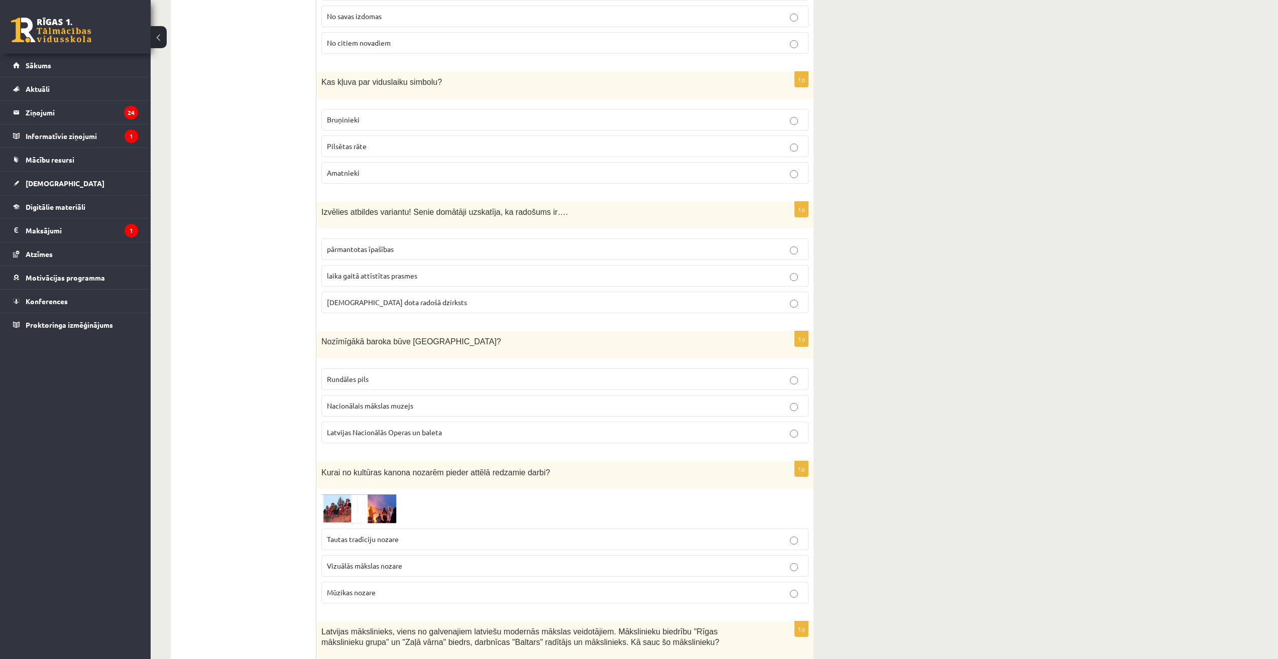
click at [358, 375] on span "Rundāles pils" at bounding box center [348, 379] width 42 height 9
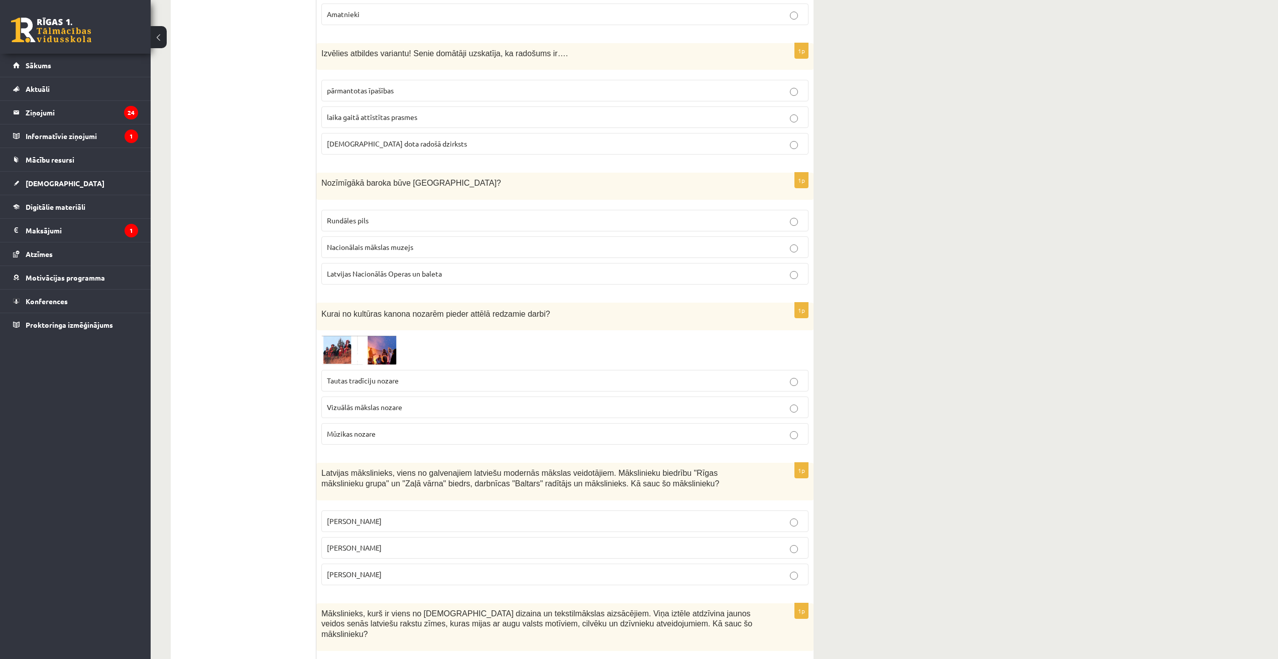
scroll to position [3180, 0]
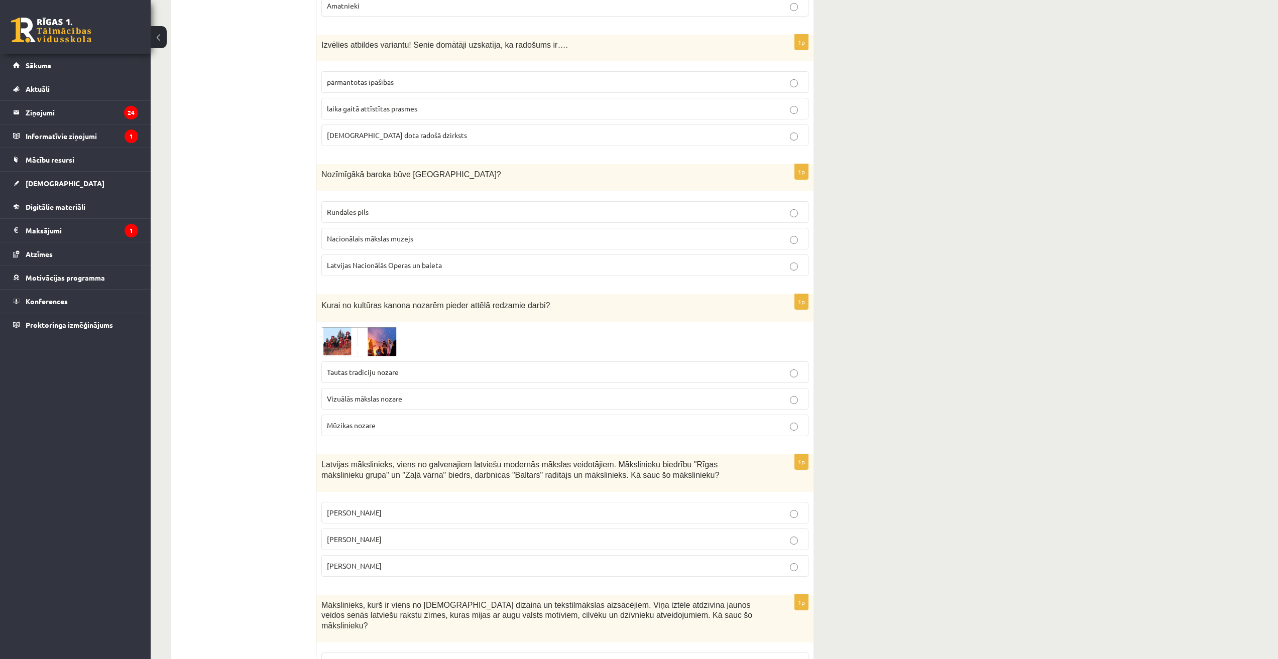
click at [379, 394] on span "Vizuālās mākslas nozare" at bounding box center [364, 398] width 75 height 9
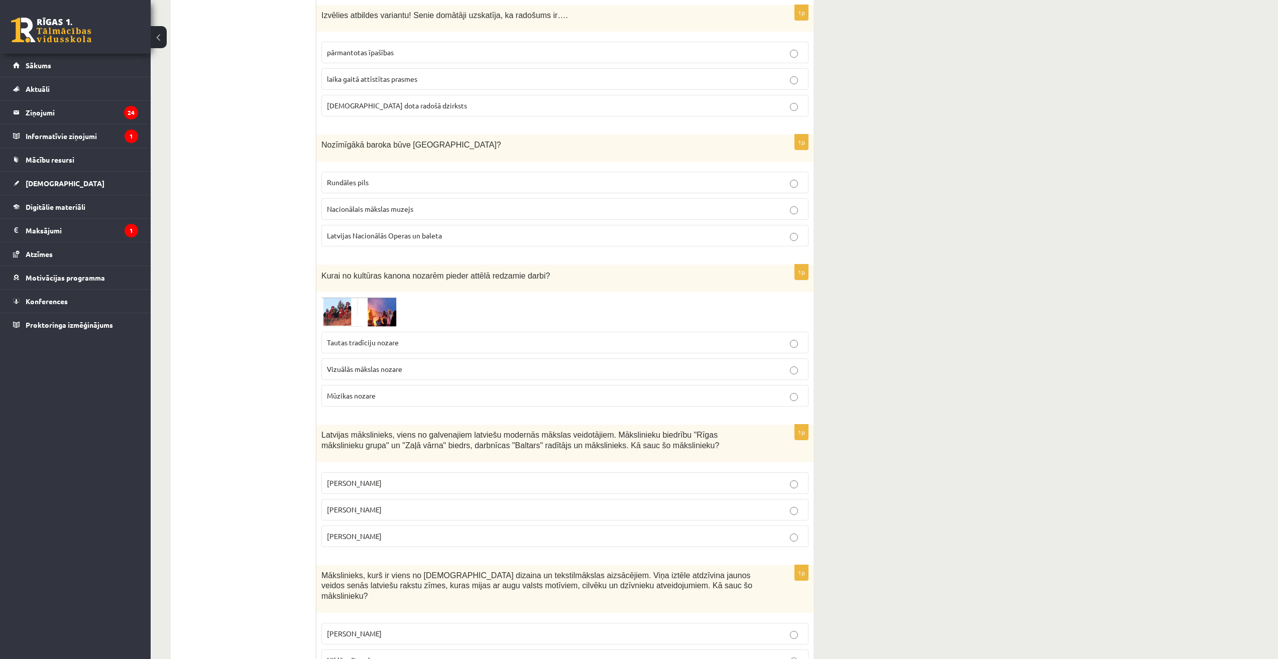
scroll to position [3263, 0]
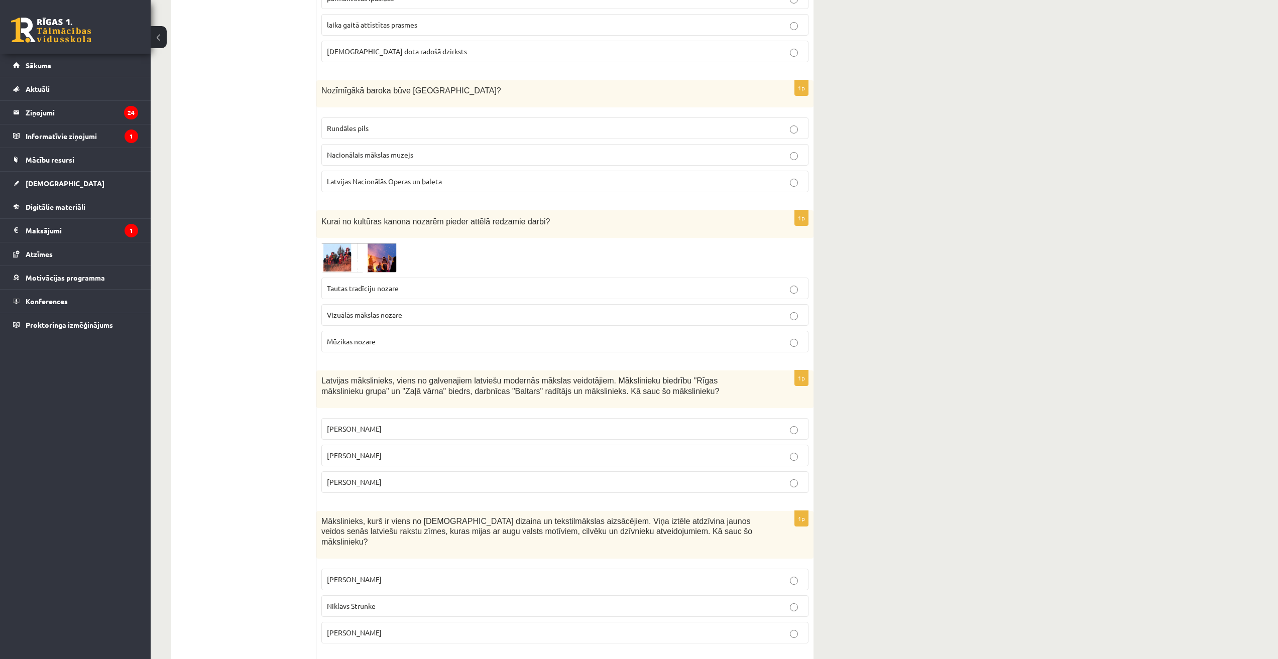
click at [356, 451] on span "Romāns Suta" at bounding box center [354, 455] width 55 height 9
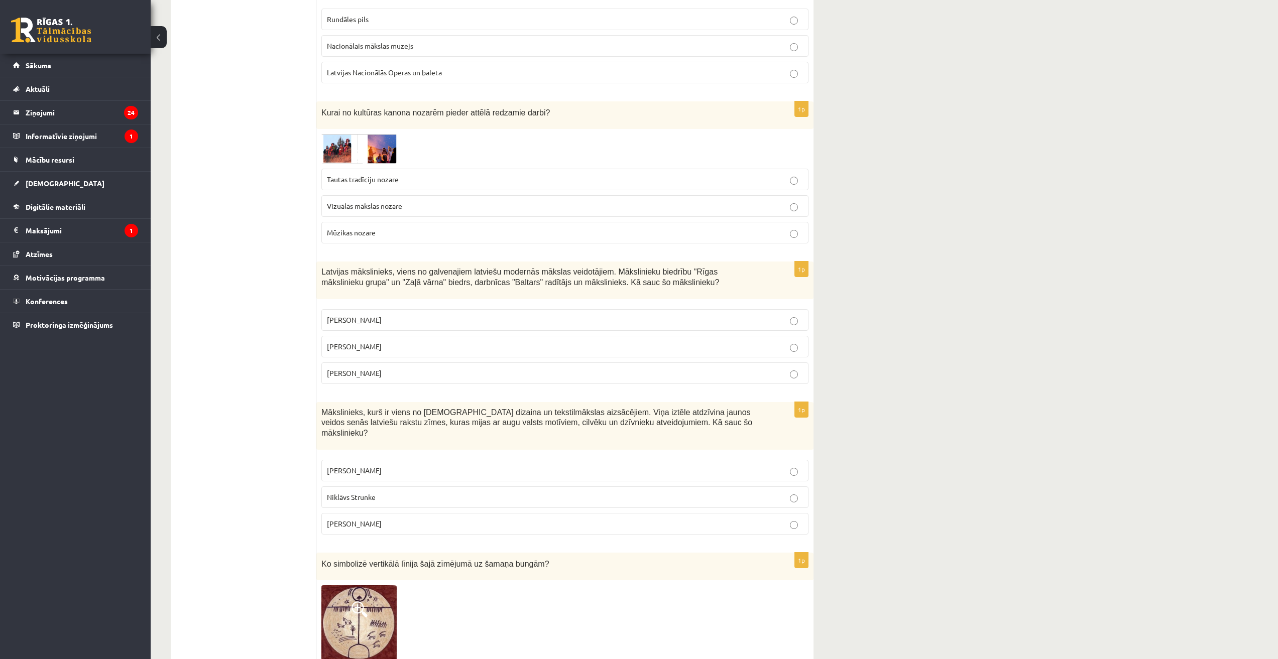
scroll to position [3431, 0]
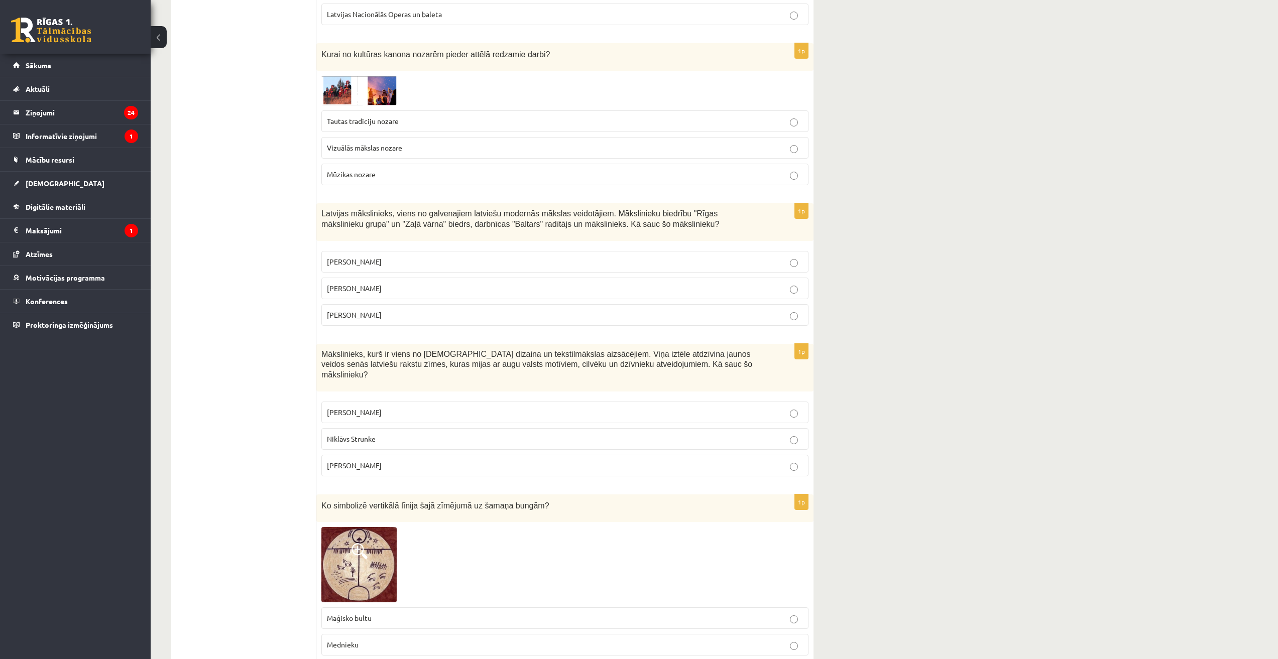
click at [349, 407] on p "Ansis Cīrulis" at bounding box center [565, 412] width 476 height 11
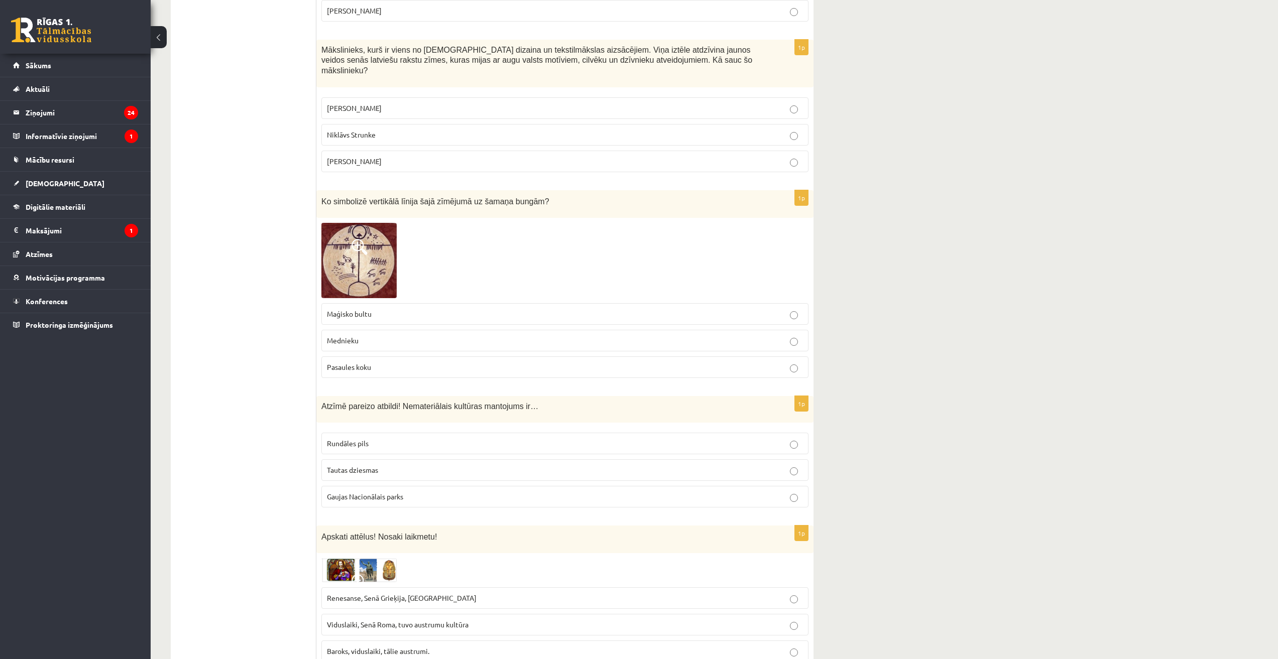
scroll to position [3744, 0]
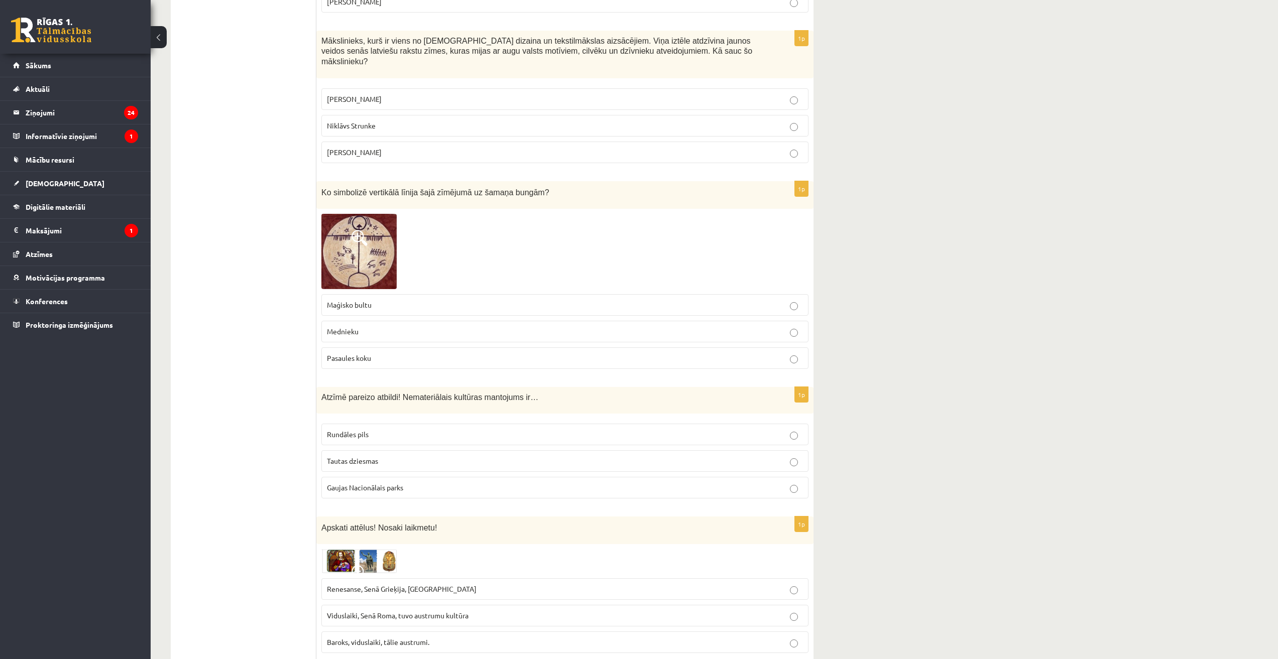
click at [360, 347] on label "Pasaules koku" at bounding box center [564, 358] width 487 height 22
click at [369, 456] on span "Tautas dziesmas" at bounding box center [352, 460] width 51 height 9
click at [378, 611] on span "Viduslaiki, Senā Roma, tuvo austrumu kultūra" at bounding box center [398, 615] width 142 height 9
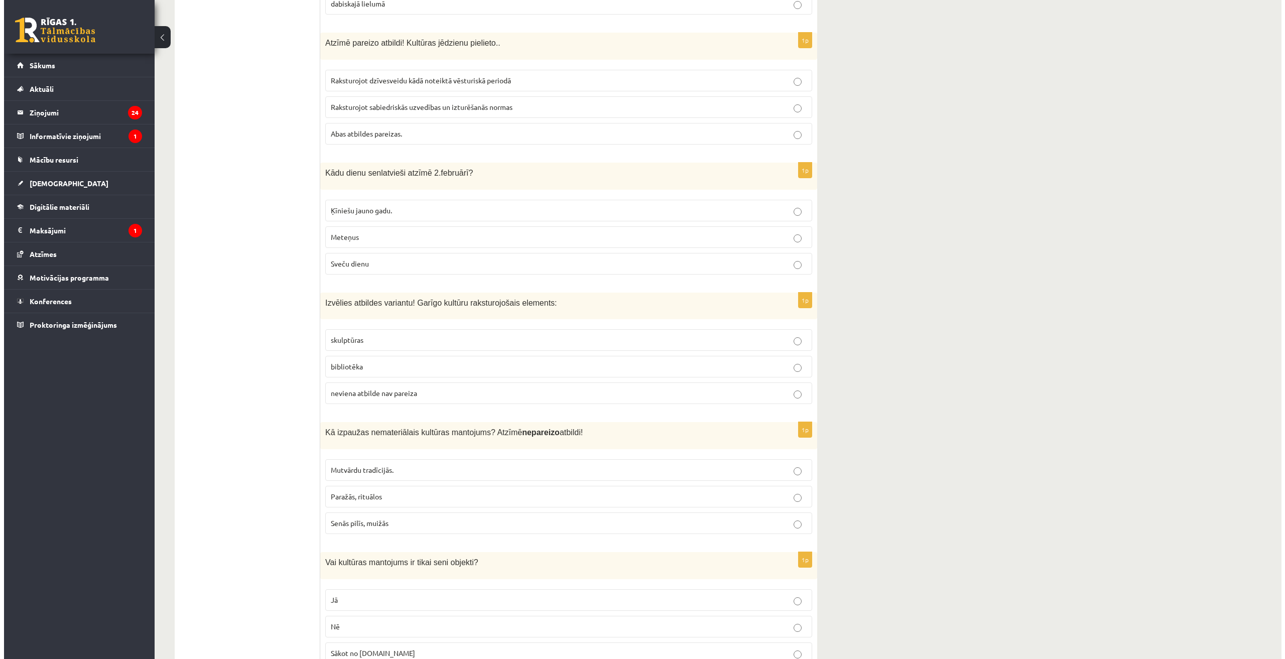
scroll to position [0, 0]
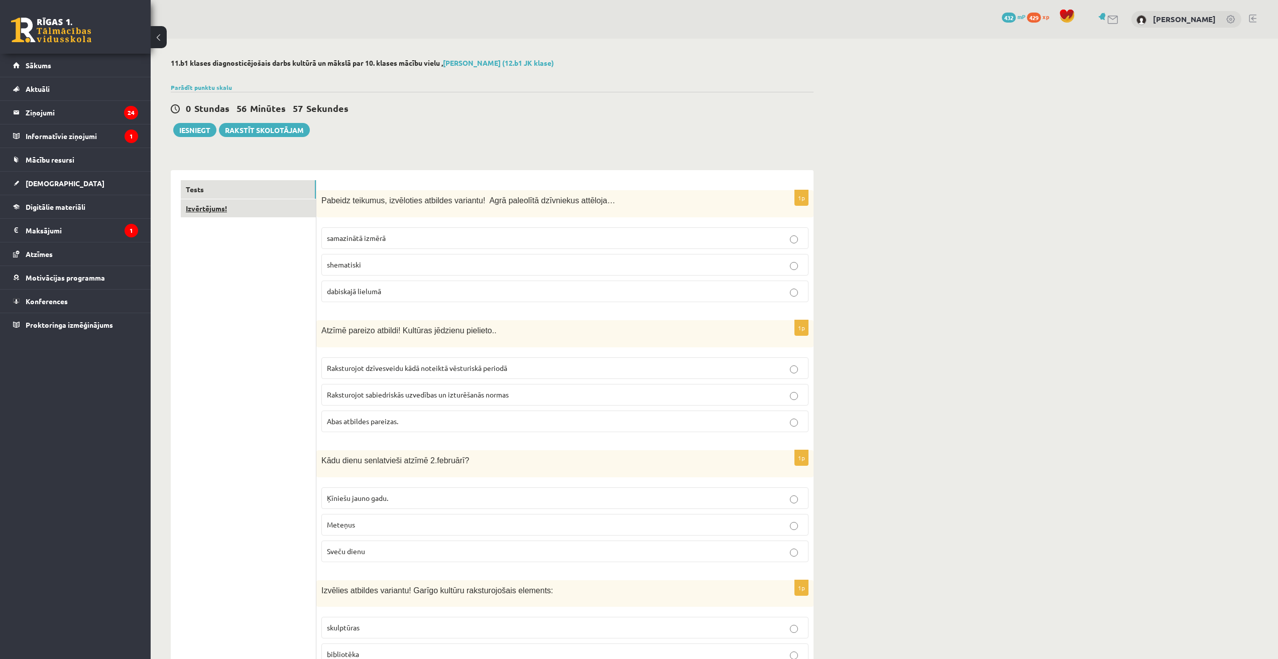
click at [227, 216] on link "Izvērtējums!" at bounding box center [248, 208] width 135 height 19
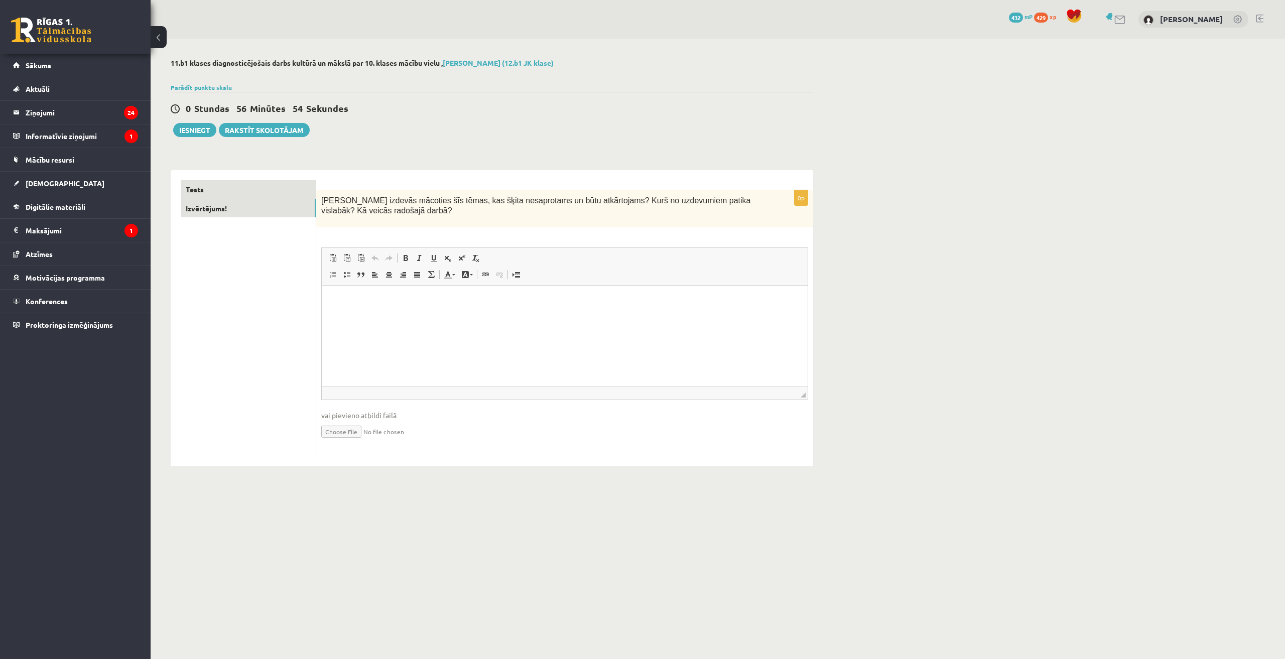
click at [227, 193] on link "Tests" at bounding box center [248, 189] width 135 height 19
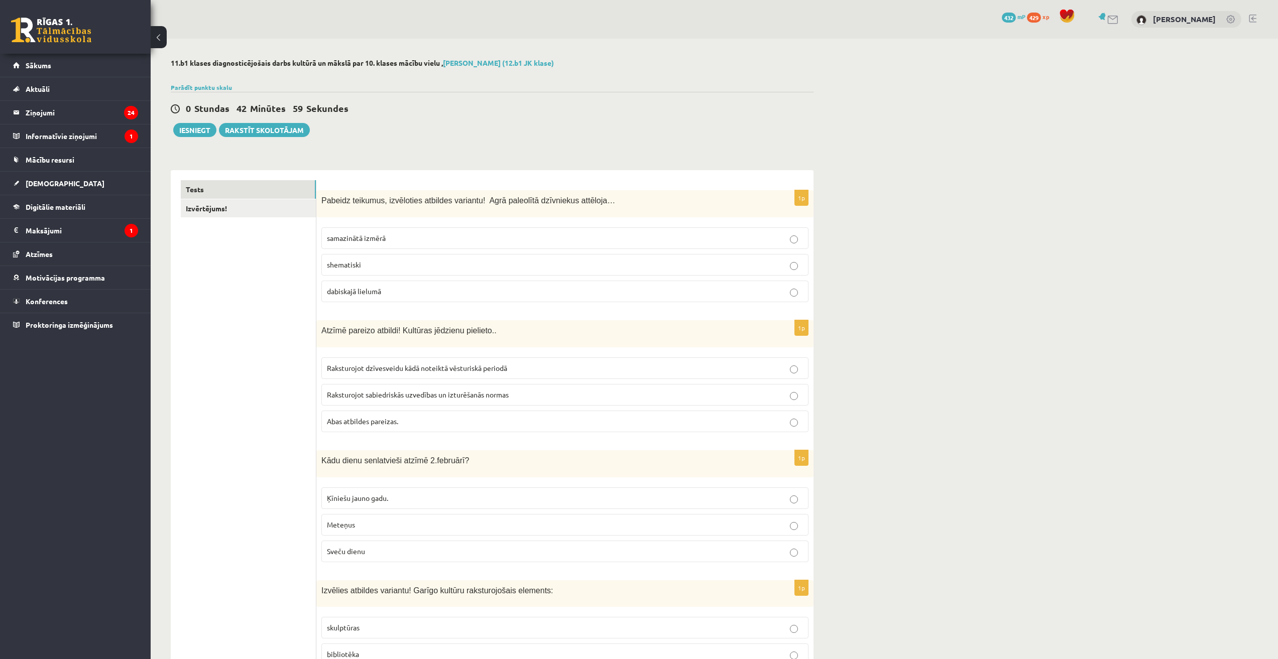
click at [201, 134] on button "Iesniegt" at bounding box center [194, 130] width 43 height 14
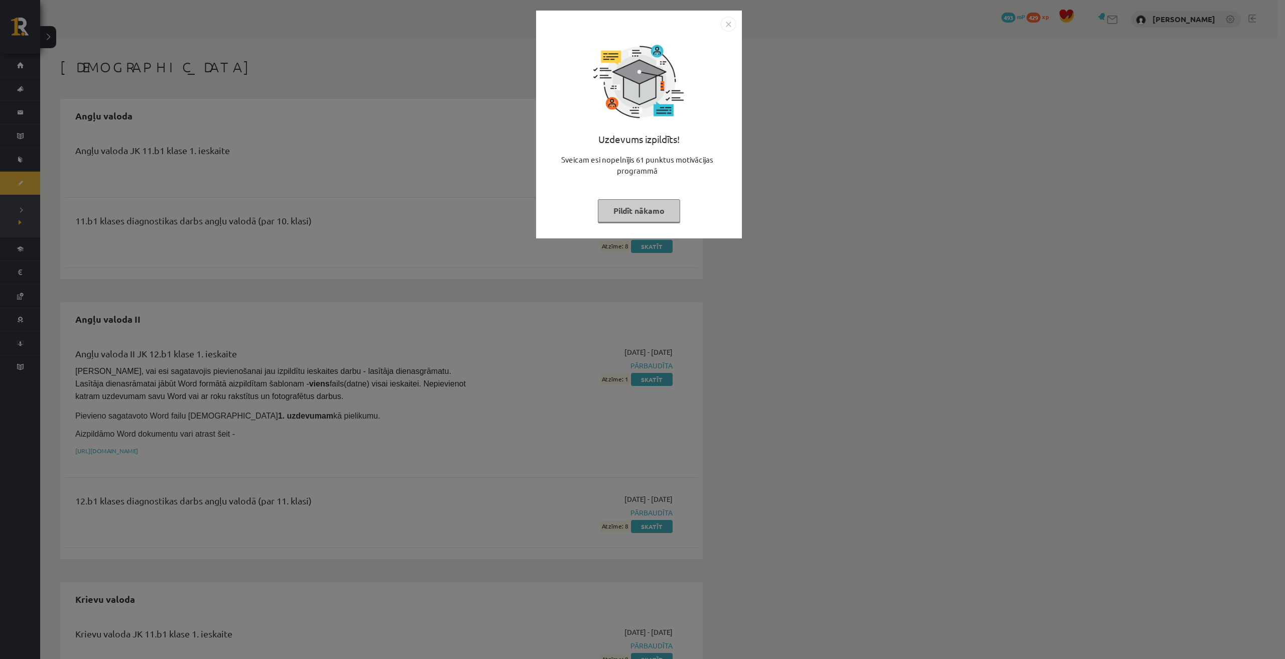
click at [731, 25] on img "Close" at bounding box center [728, 24] width 15 height 15
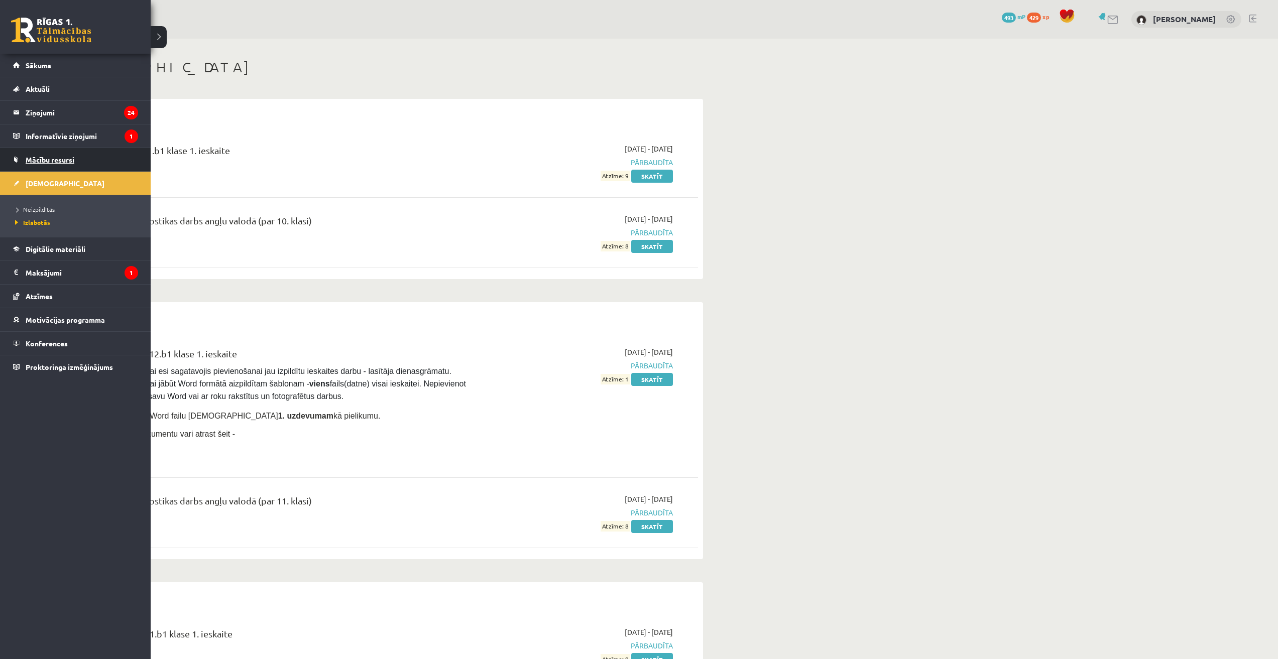
click at [45, 153] on link "Mācību resursi" at bounding box center [75, 159] width 125 height 23
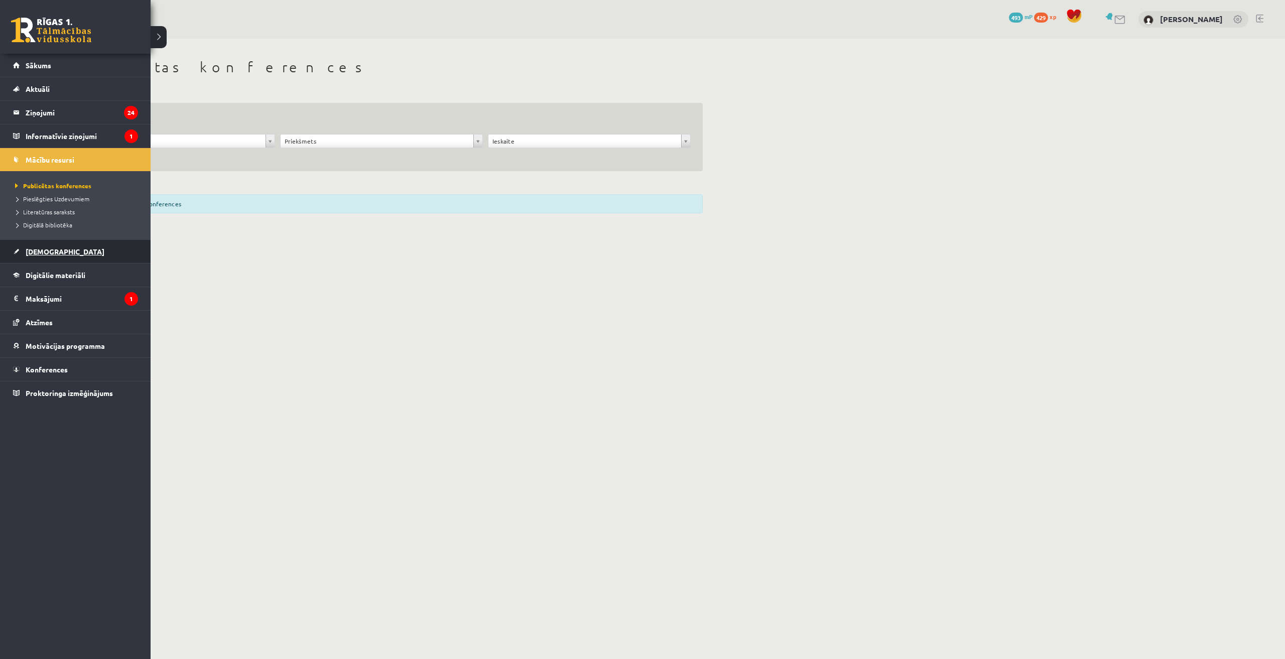
click at [52, 256] on link "[DEMOGRAPHIC_DATA]" at bounding box center [75, 251] width 125 height 23
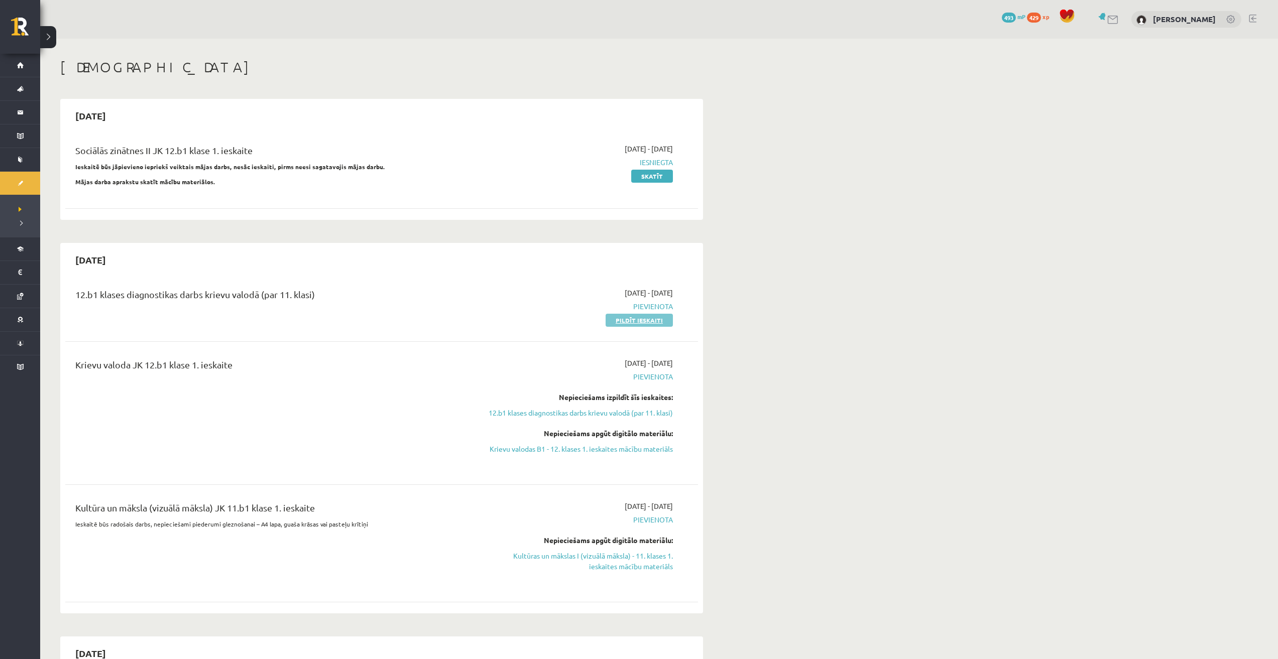
click at [609, 322] on link "Pildīt ieskaiti" at bounding box center [639, 320] width 67 height 13
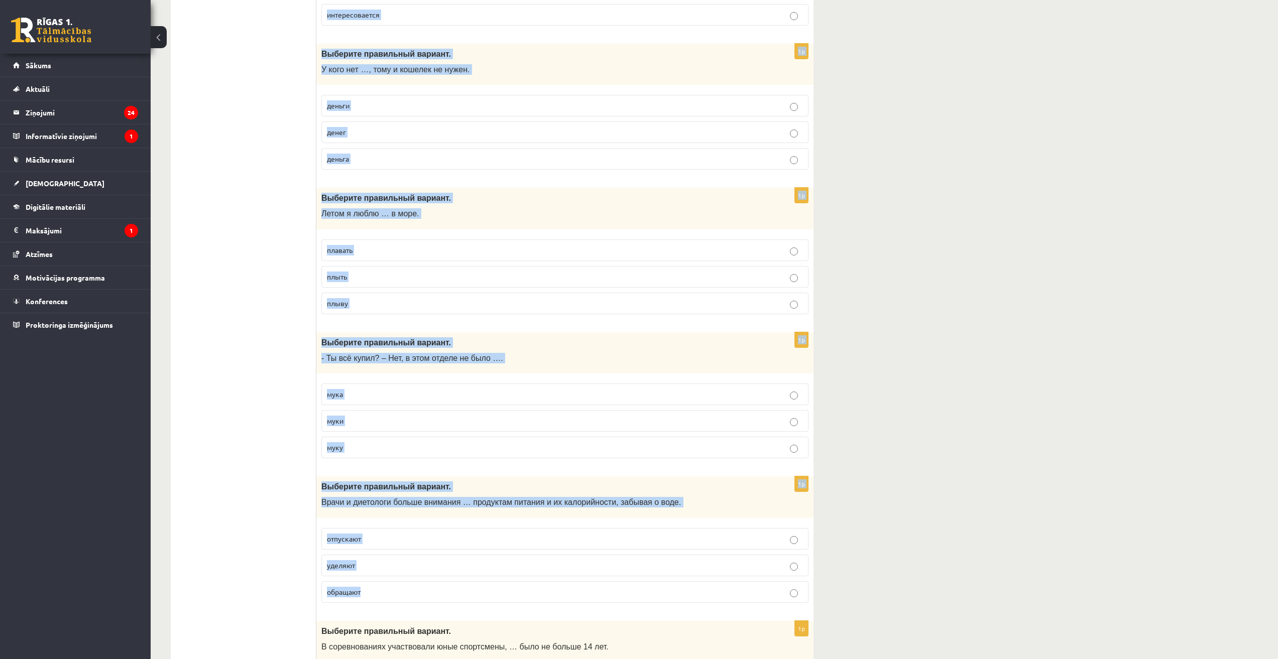
scroll to position [3669, 0]
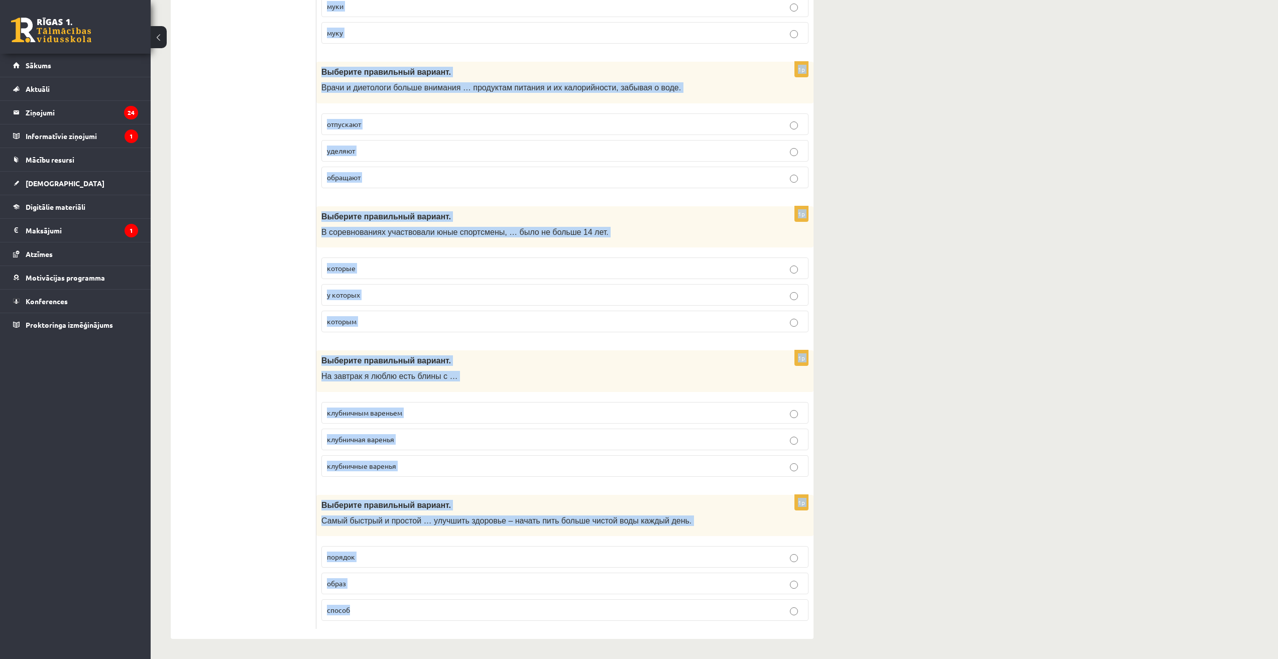
drag, startPoint x: 322, startPoint y: 199, endPoint x: 369, endPoint y: 607, distance: 410.8
copy form "Выберите правильный вариант. Участники марафона … уже три часа. бегают бегут 1p…"
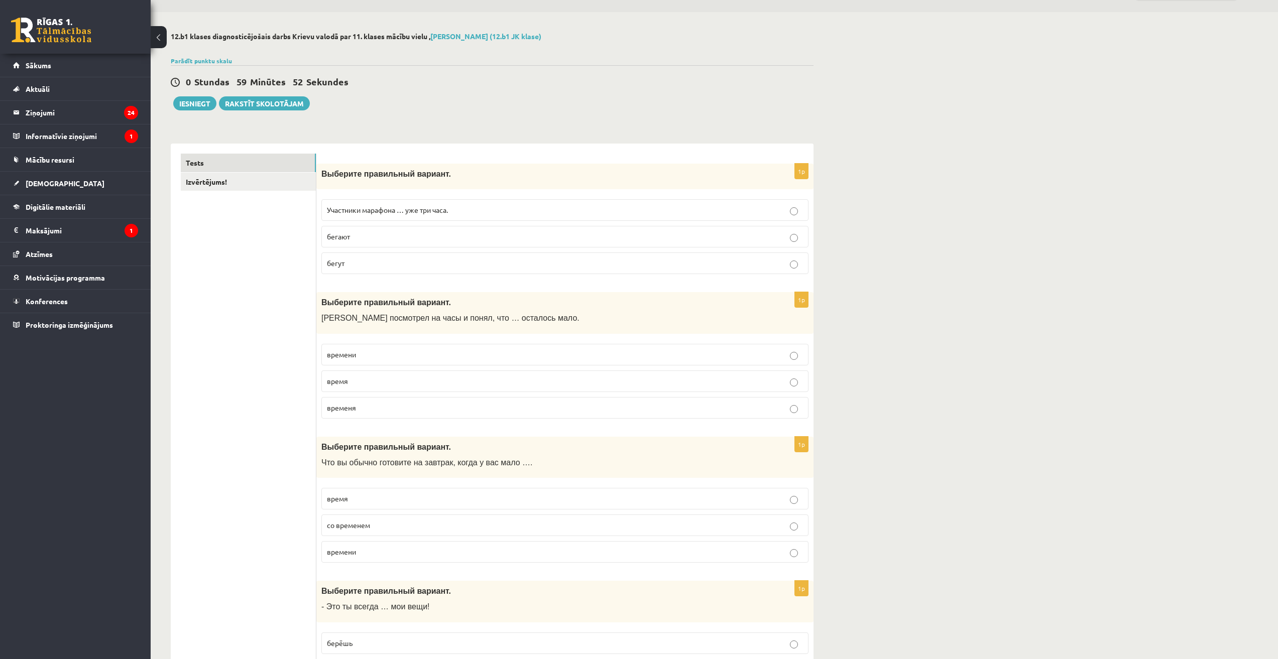
scroll to position [0, 0]
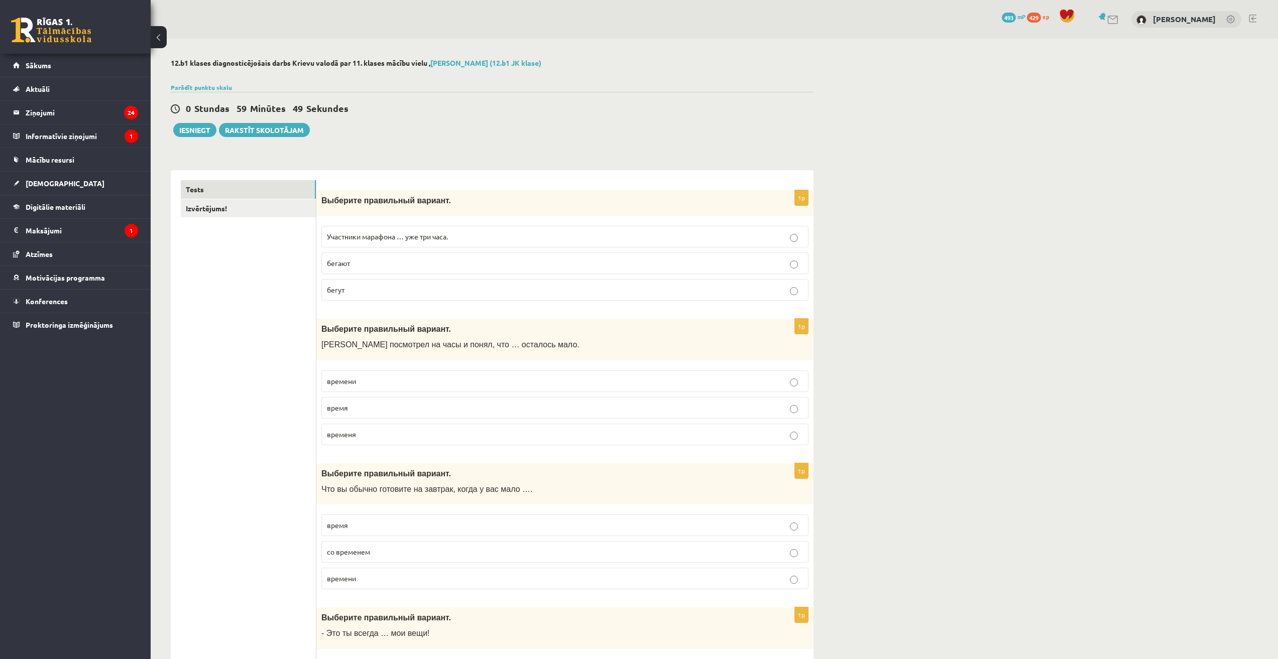
click at [368, 289] on p "бегут" at bounding box center [565, 290] width 476 height 11
click at [382, 380] on p "времени" at bounding box center [565, 381] width 476 height 11
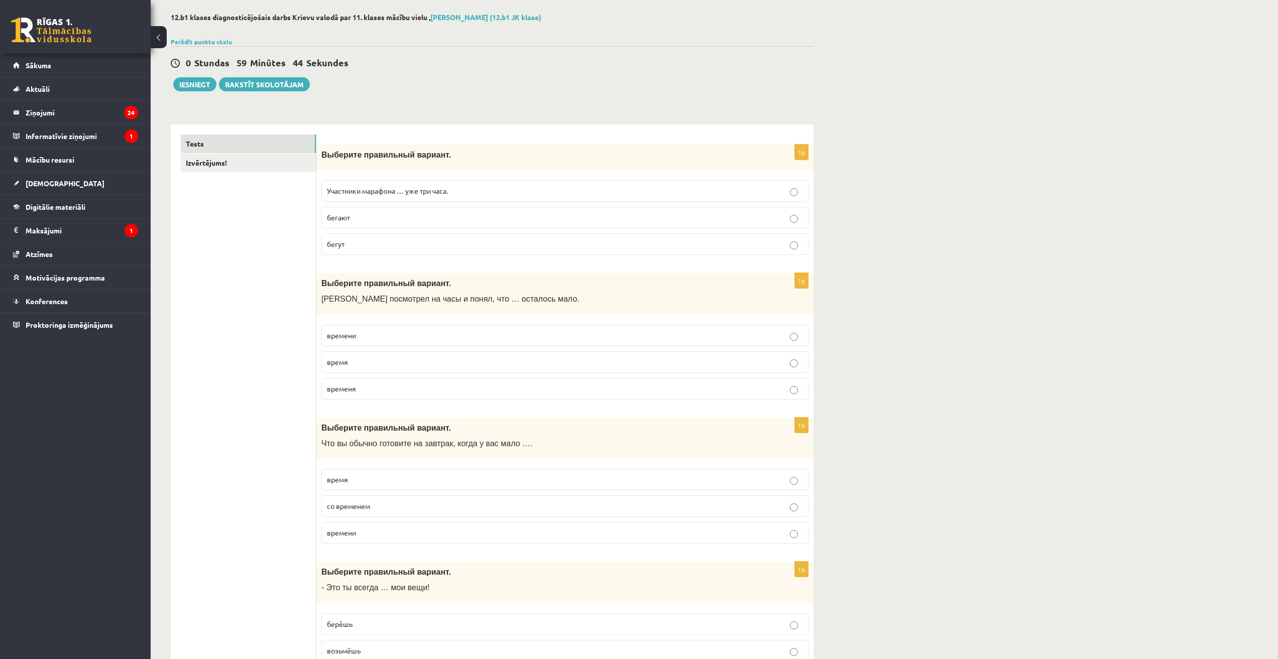
scroll to position [84, 0]
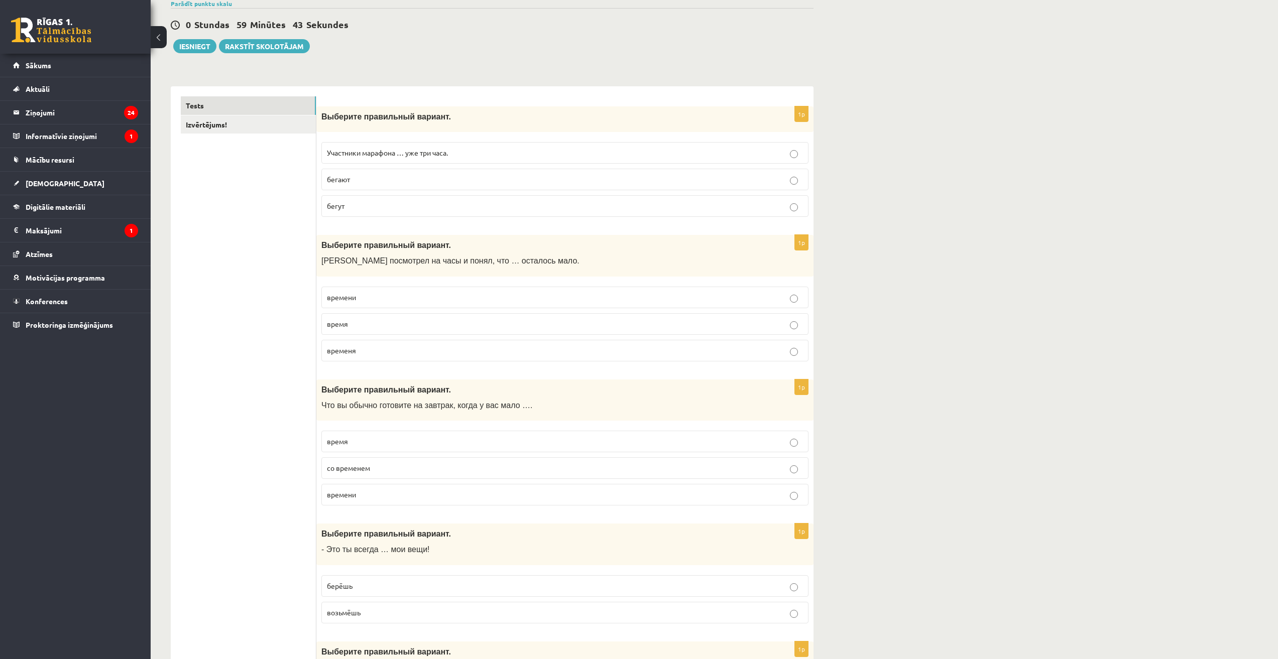
click at [361, 497] on p "времени" at bounding box center [565, 495] width 476 height 11
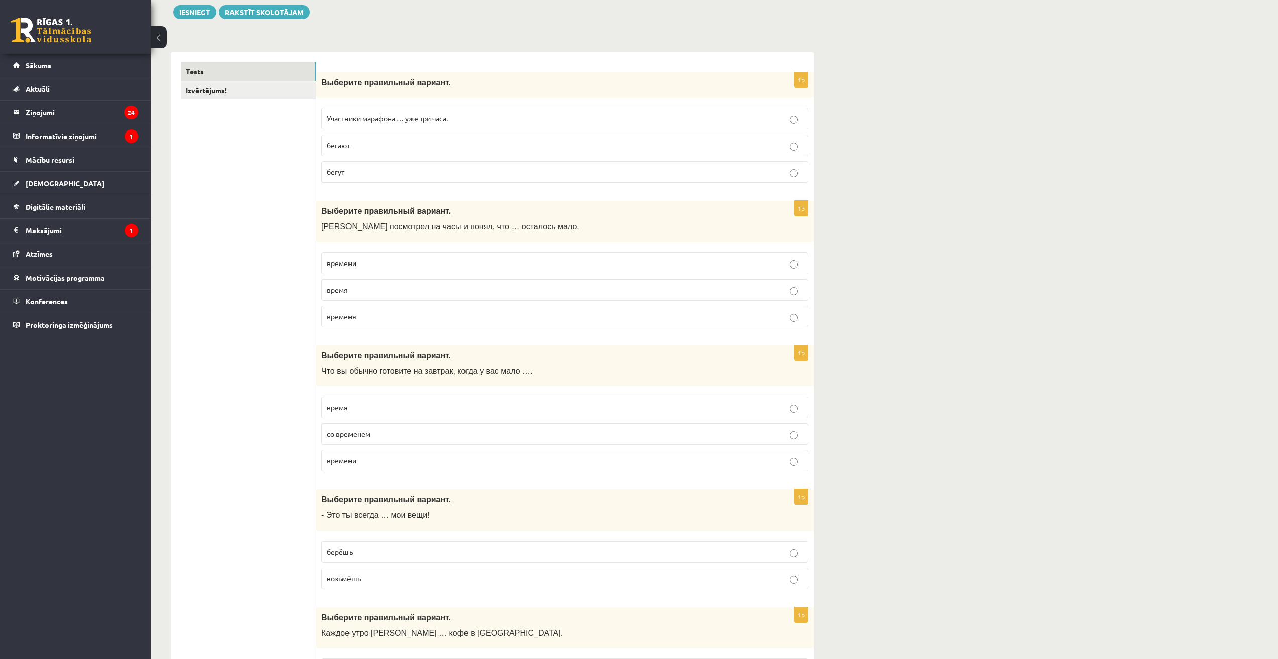
scroll to position [167, 0]
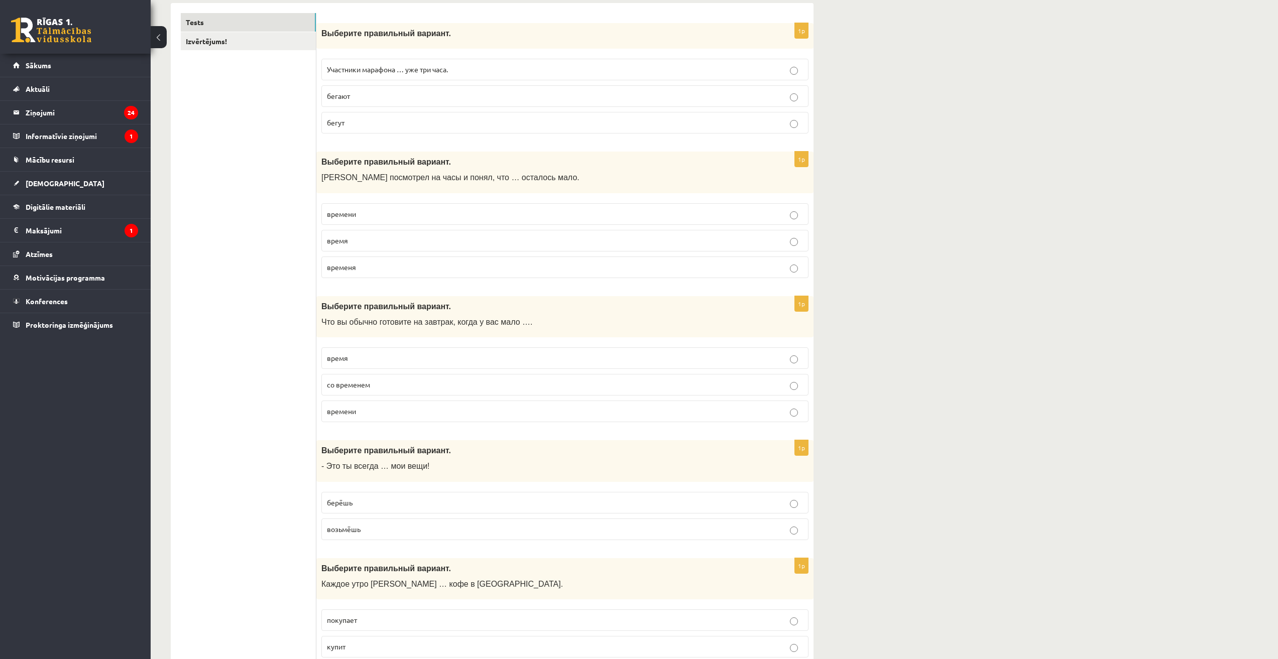
click at [356, 507] on p "берёшь" at bounding box center [565, 503] width 476 height 11
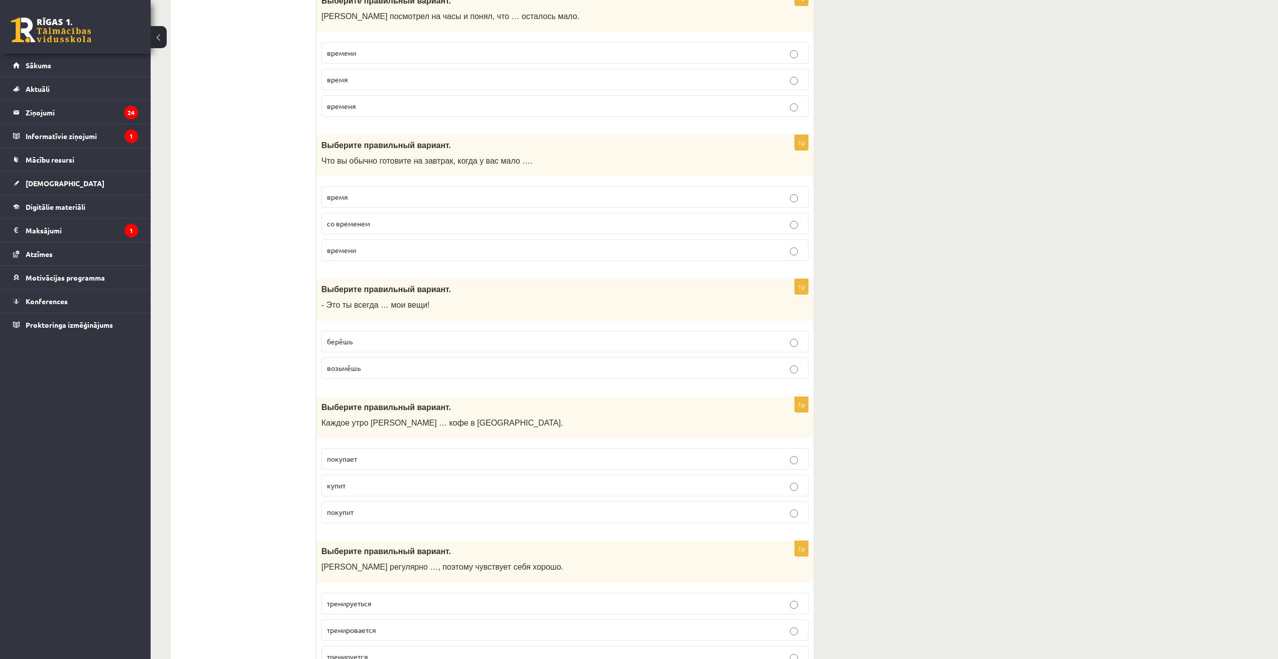
scroll to position [335, 0]
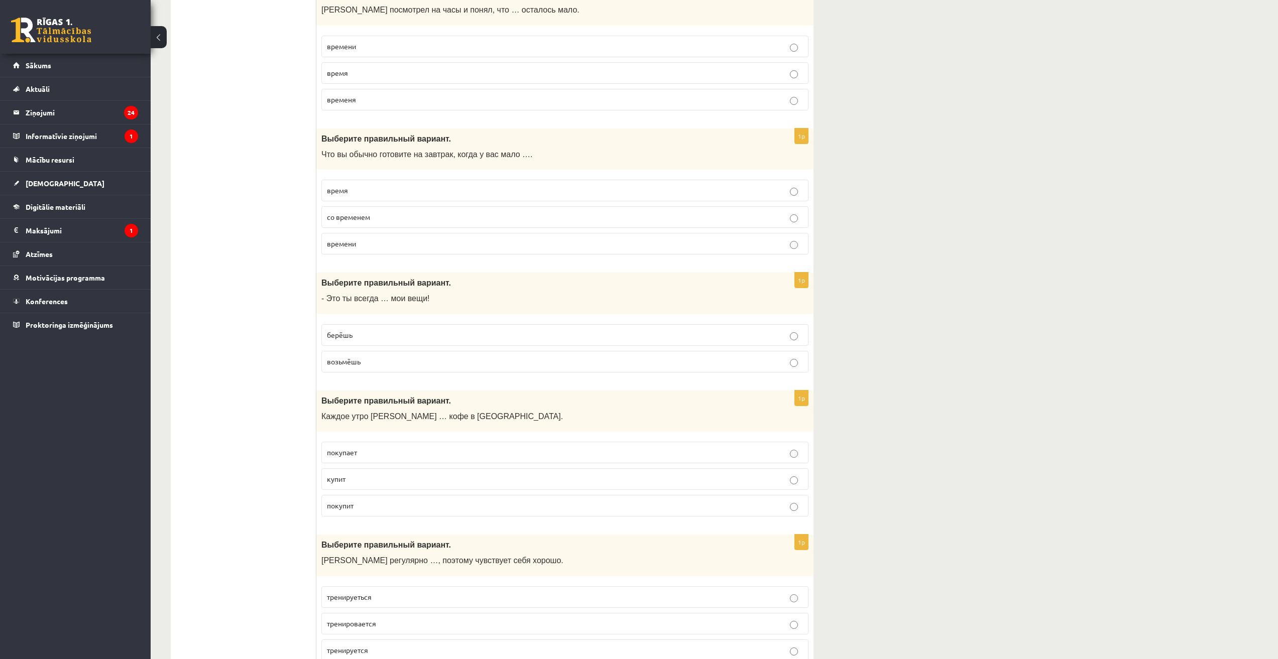
click at [384, 456] on p "покупает" at bounding box center [565, 452] width 476 height 11
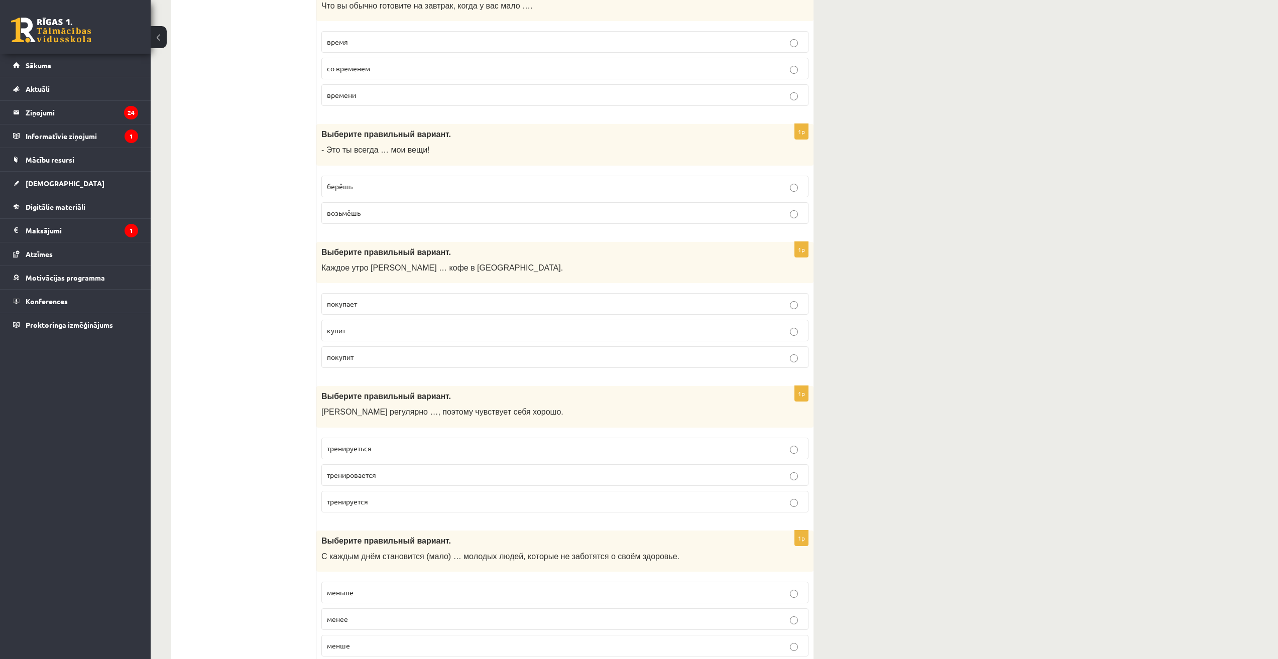
scroll to position [502, 0]
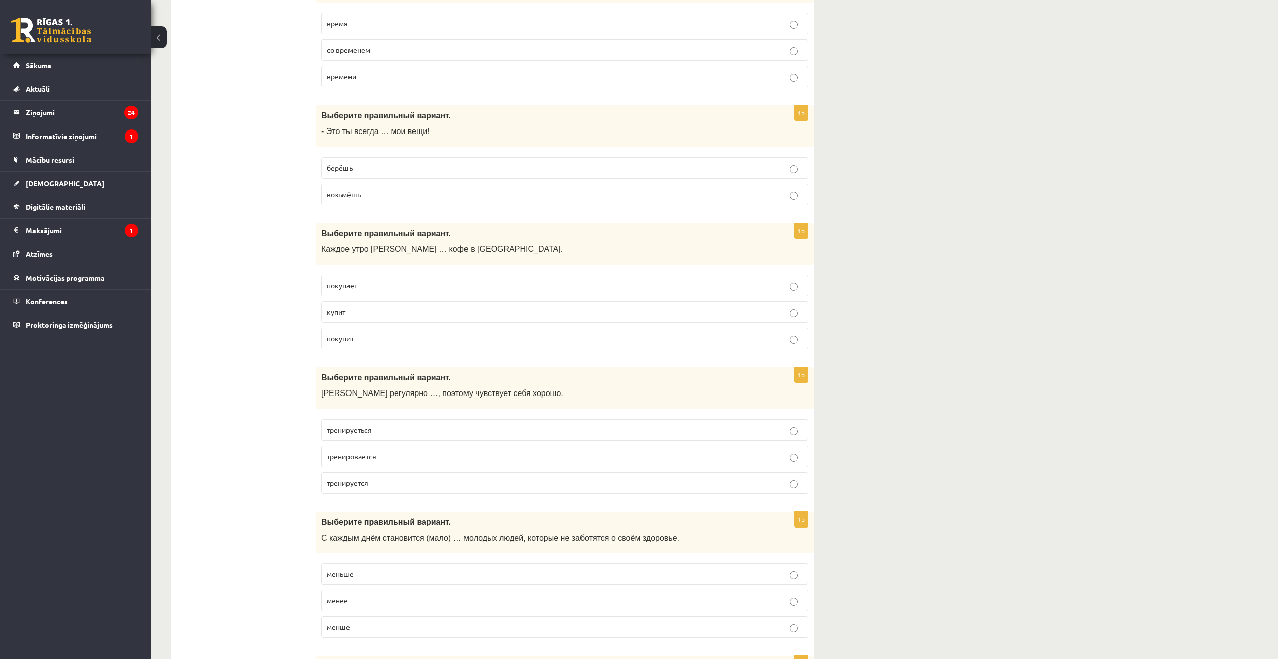
click at [376, 485] on p "тренируется" at bounding box center [565, 483] width 476 height 11
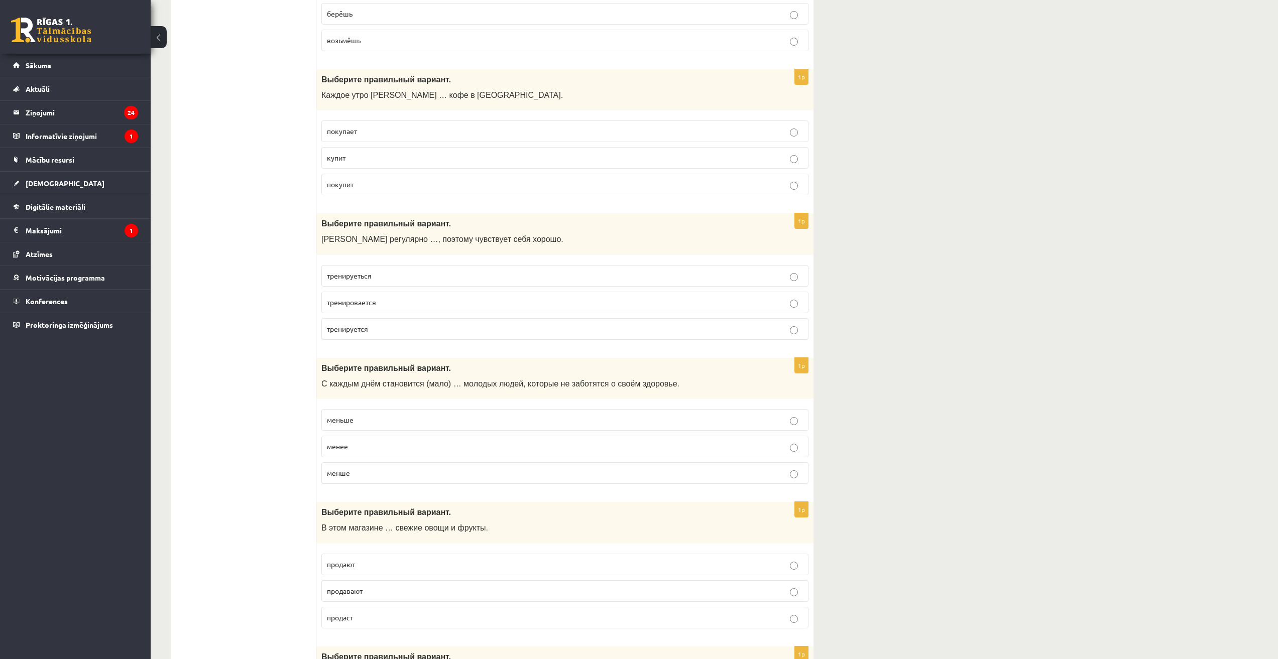
scroll to position [669, 0]
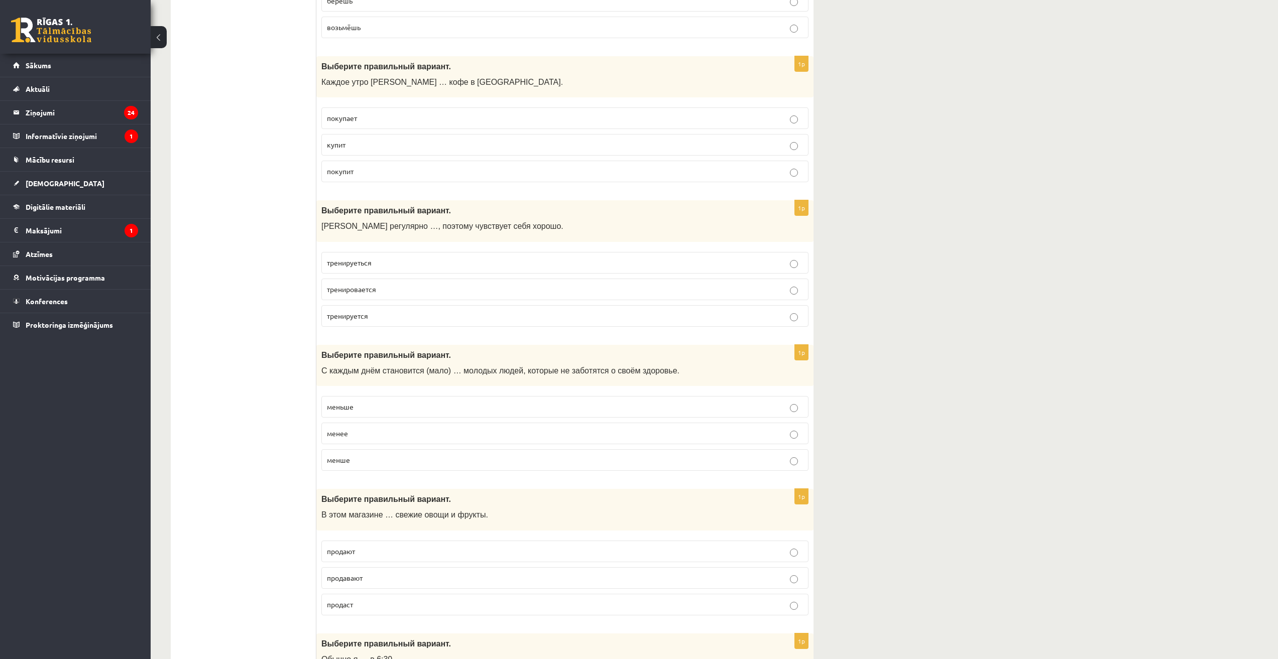
click at [366, 413] on label "меньше" at bounding box center [564, 407] width 487 height 22
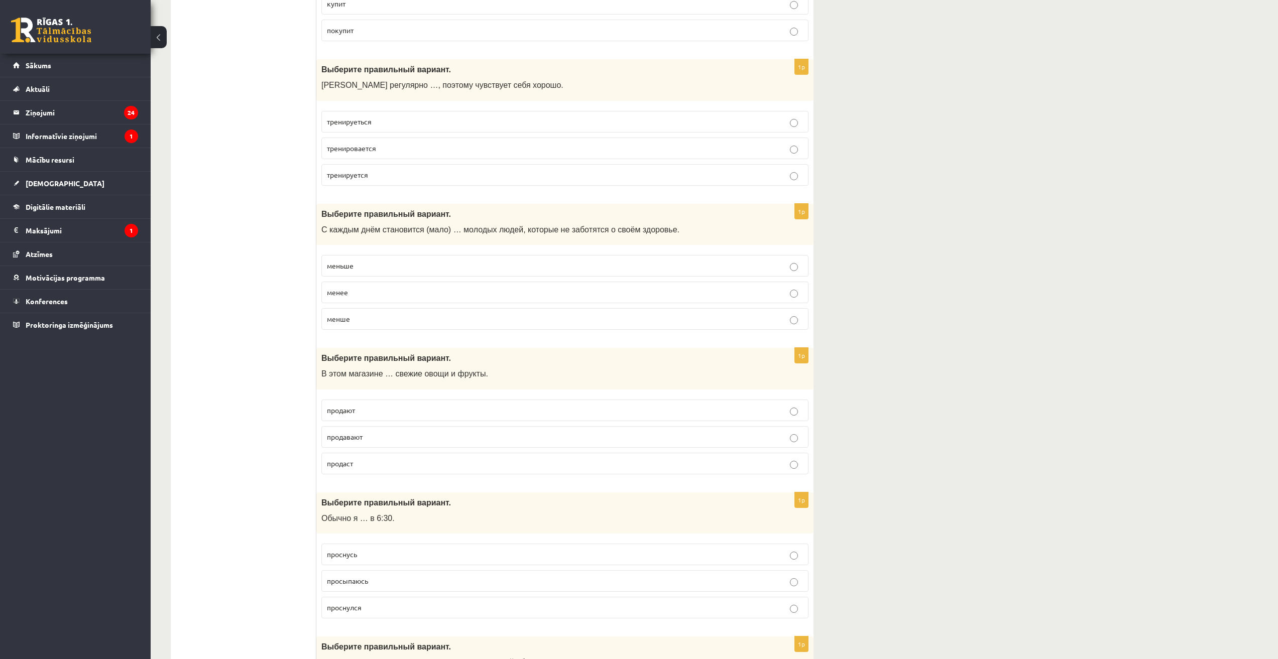
scroll to position [837, 0]
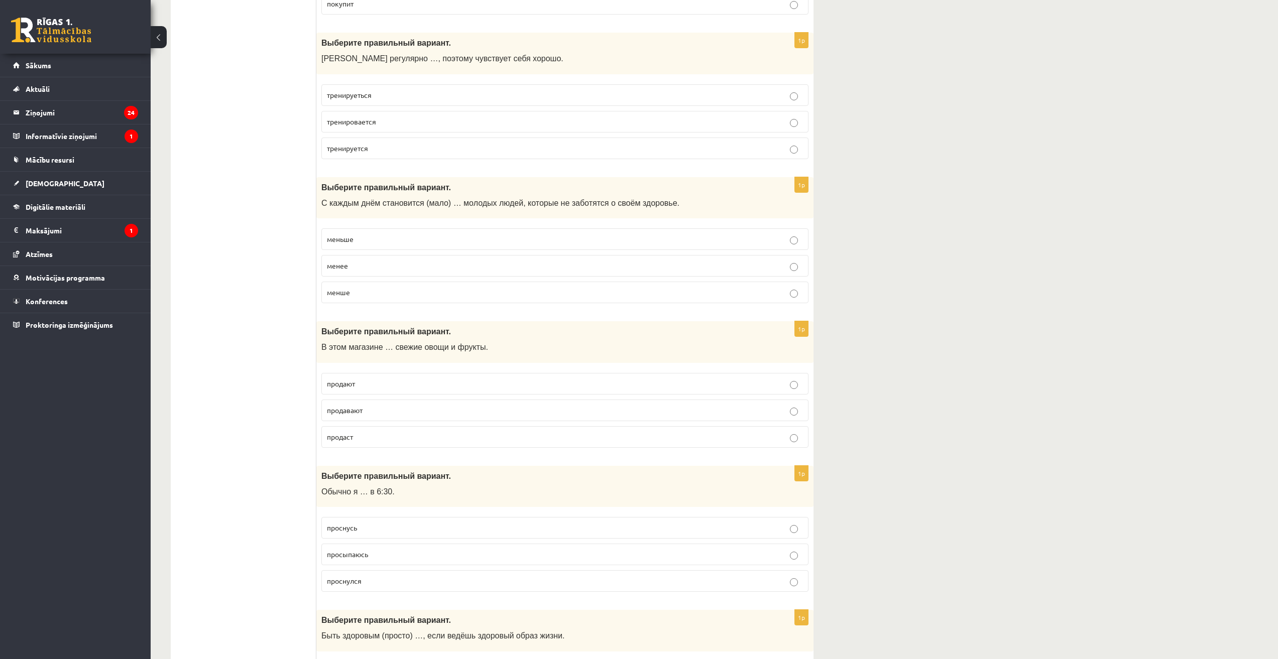
click at [376, 385] on p "продают" at bounding box center [565, 384] width 476 height 11
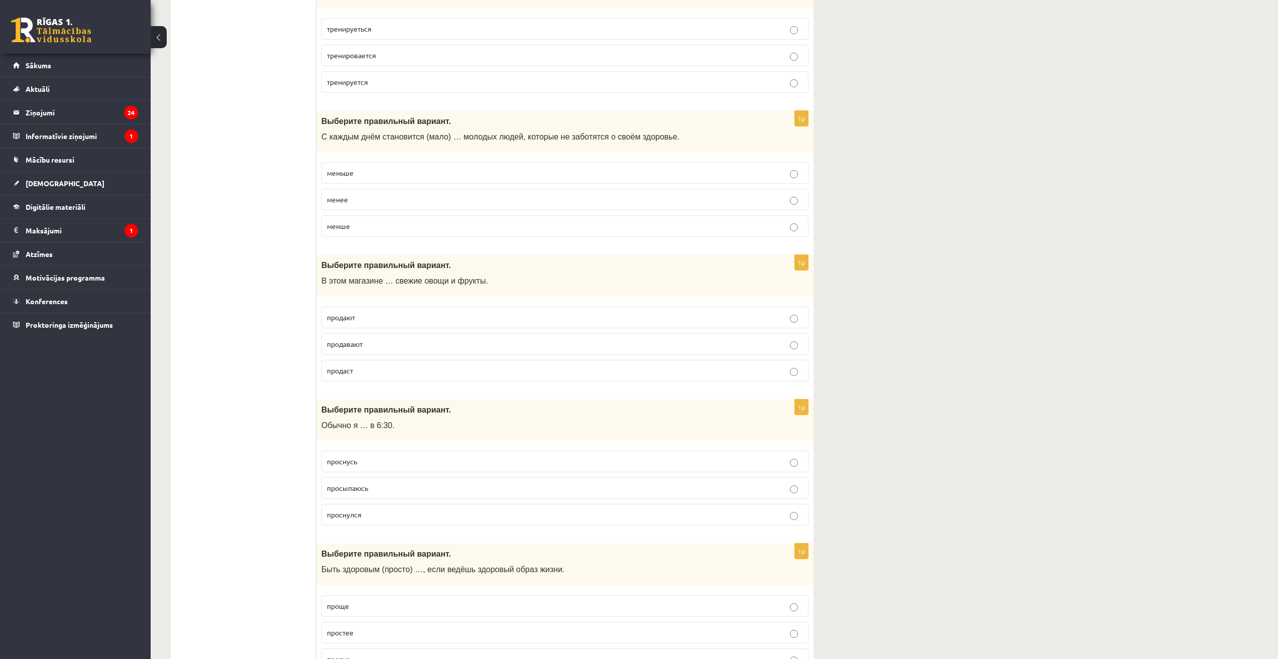
scroll to position [1004, 0]
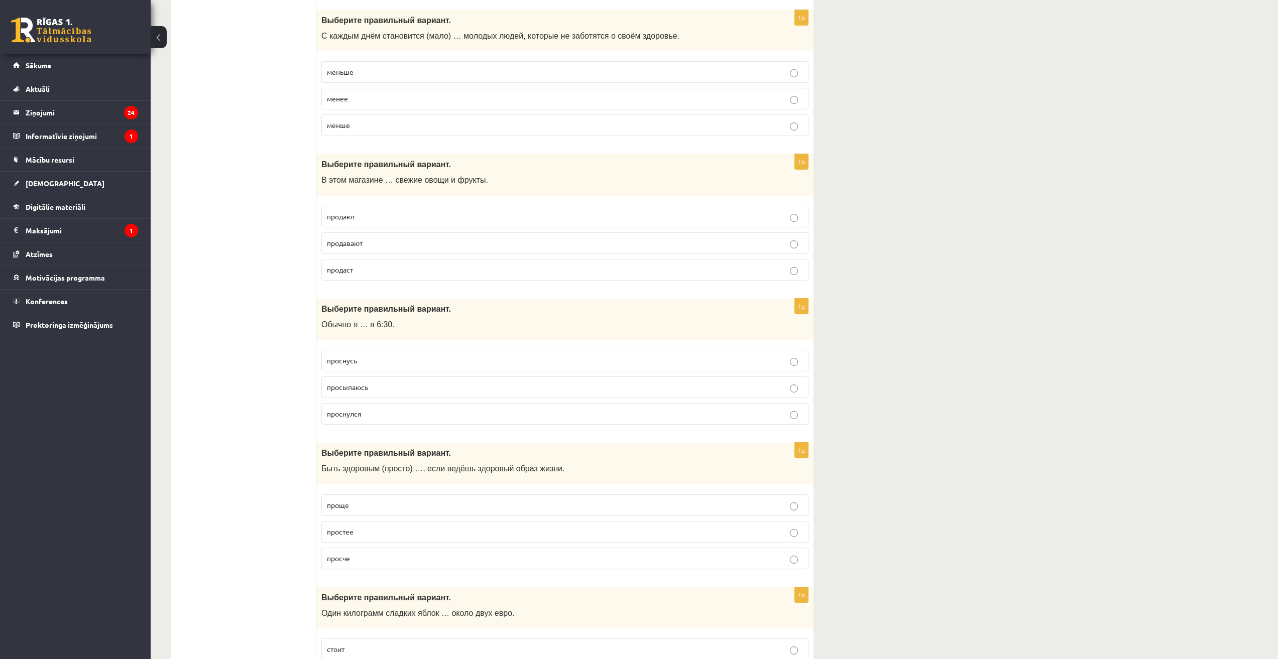
click at [370, 392] on p "просыпаюсь" at bounding box center [565, 387] width 476 height 11
click at [374, 505] on p "проще" at bounding box center [565, 505] width 476 height 11
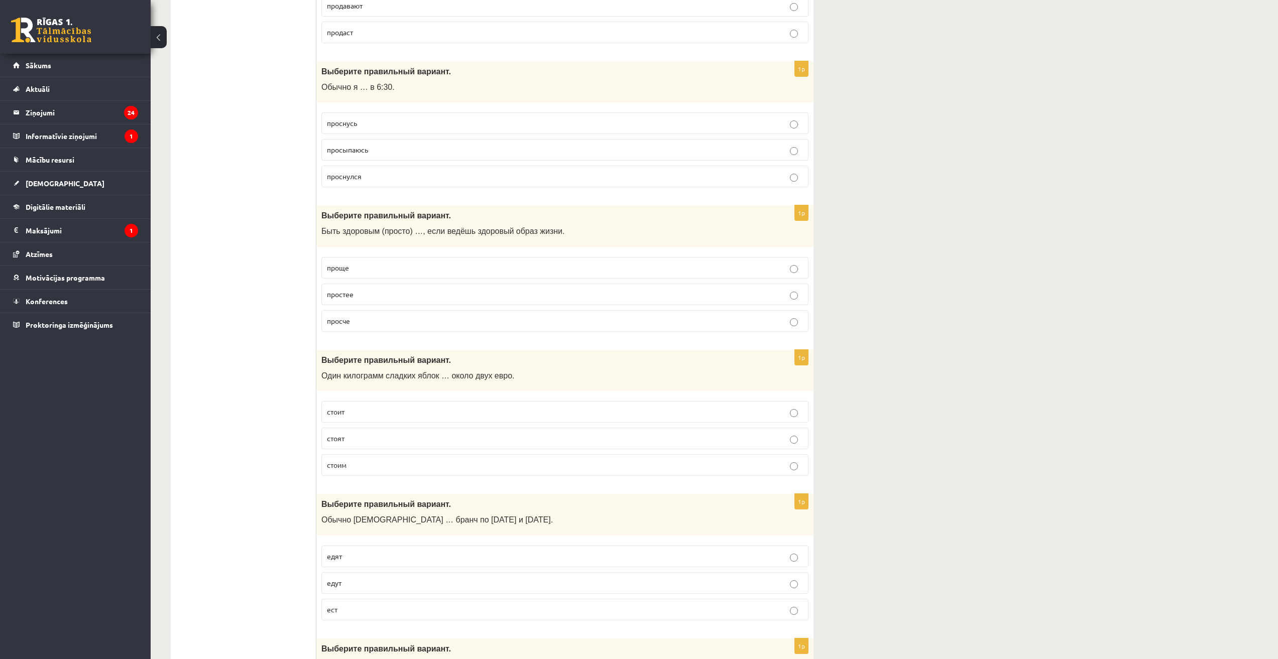
scroll to position [1255, 0]
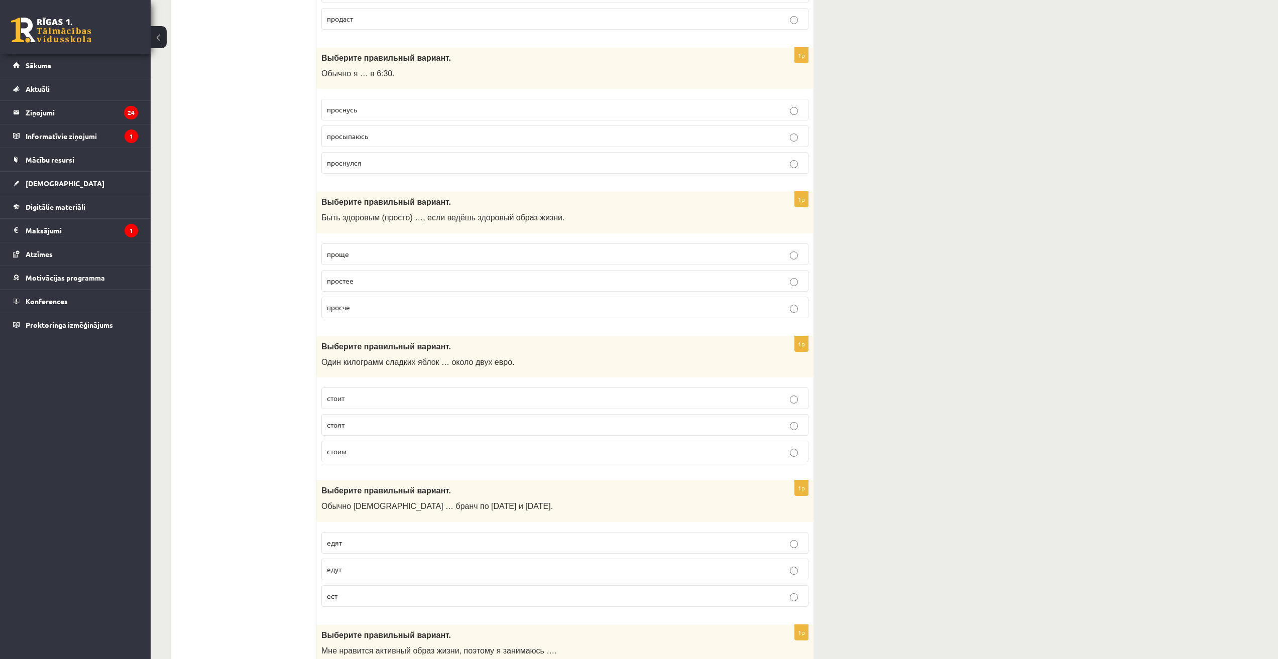
click at [367, 402] on p "стоит" at bounding box center [565, 398] width 476 height 11
click at [362, 541] on p "едят" at bounding box center [565, 543] width 476 height 11
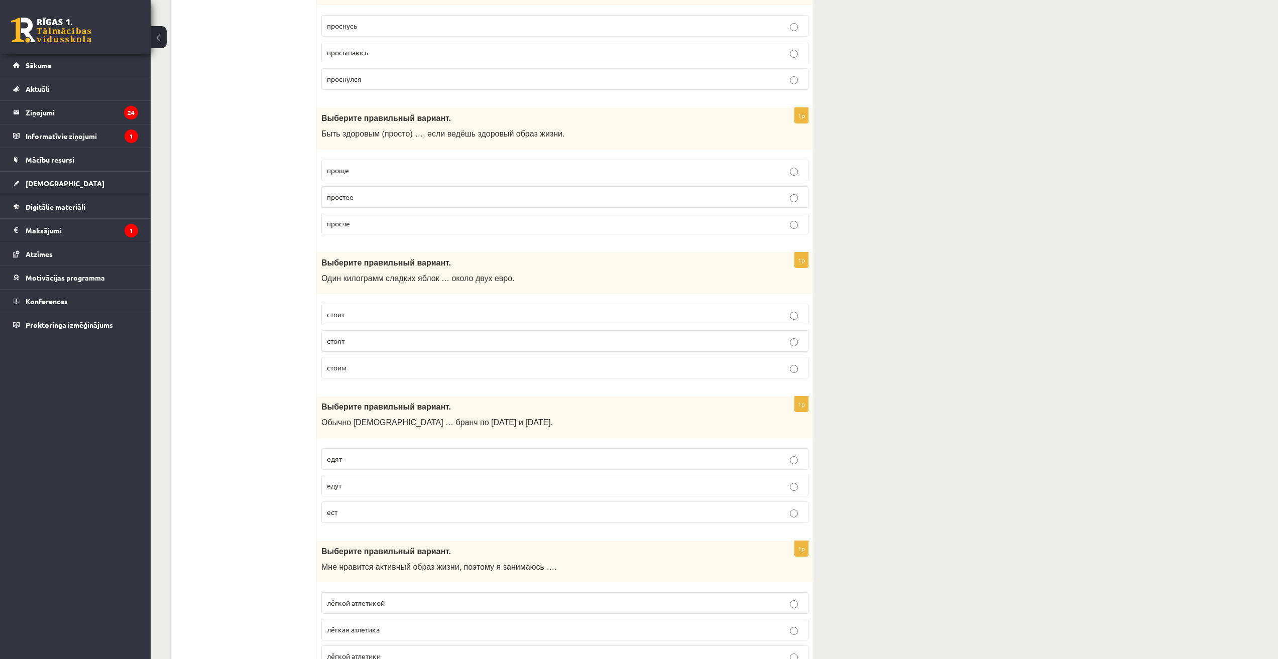
scroll to position [1422, 0]
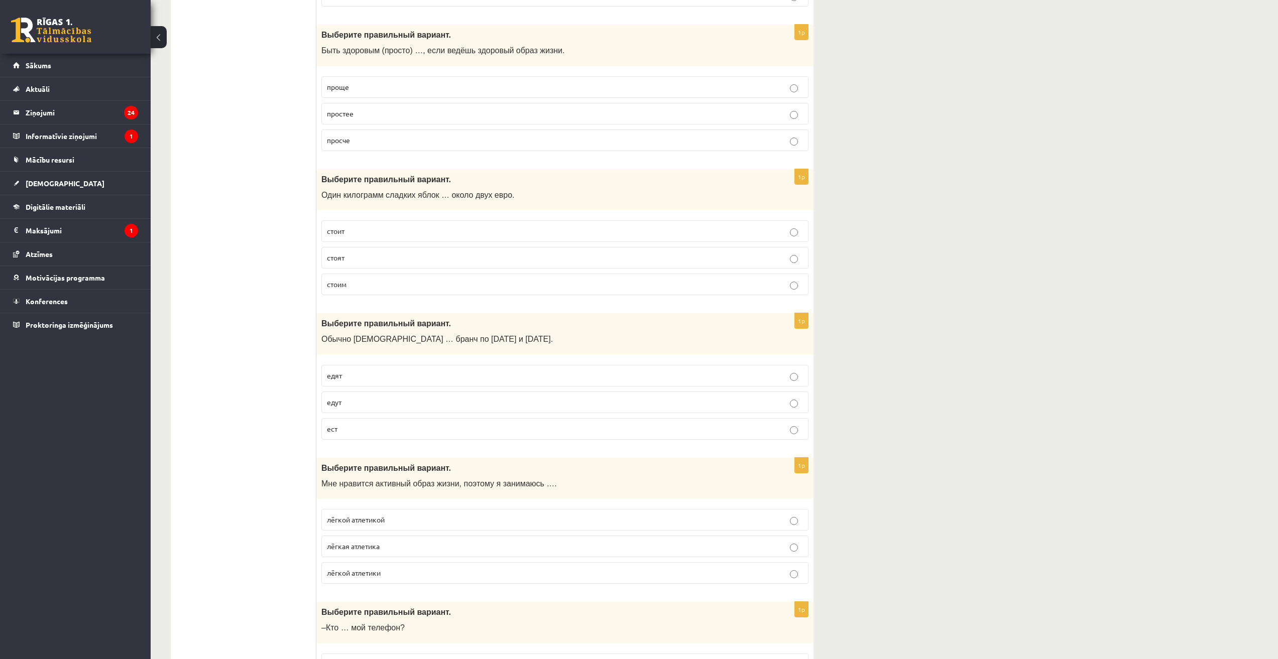
click at [387, 518] on p "лёгкой атлетикой" at bounding box center [565, 520] width 476 height 11
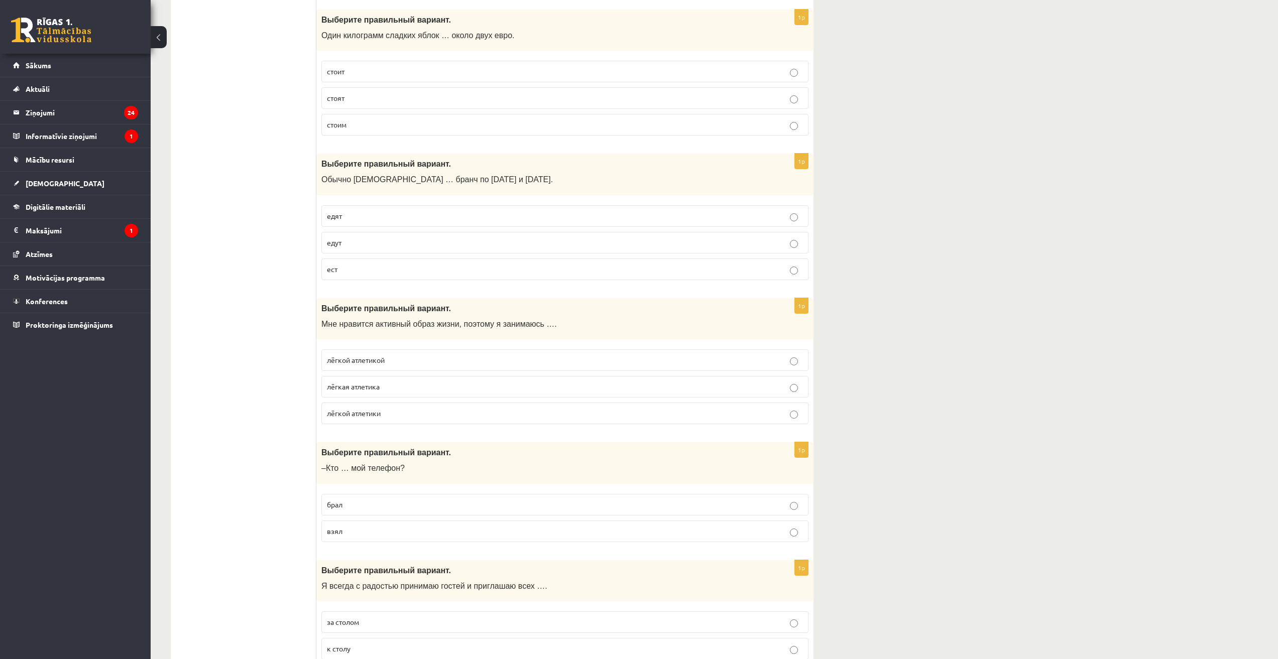
scroll to position [1590, 0]
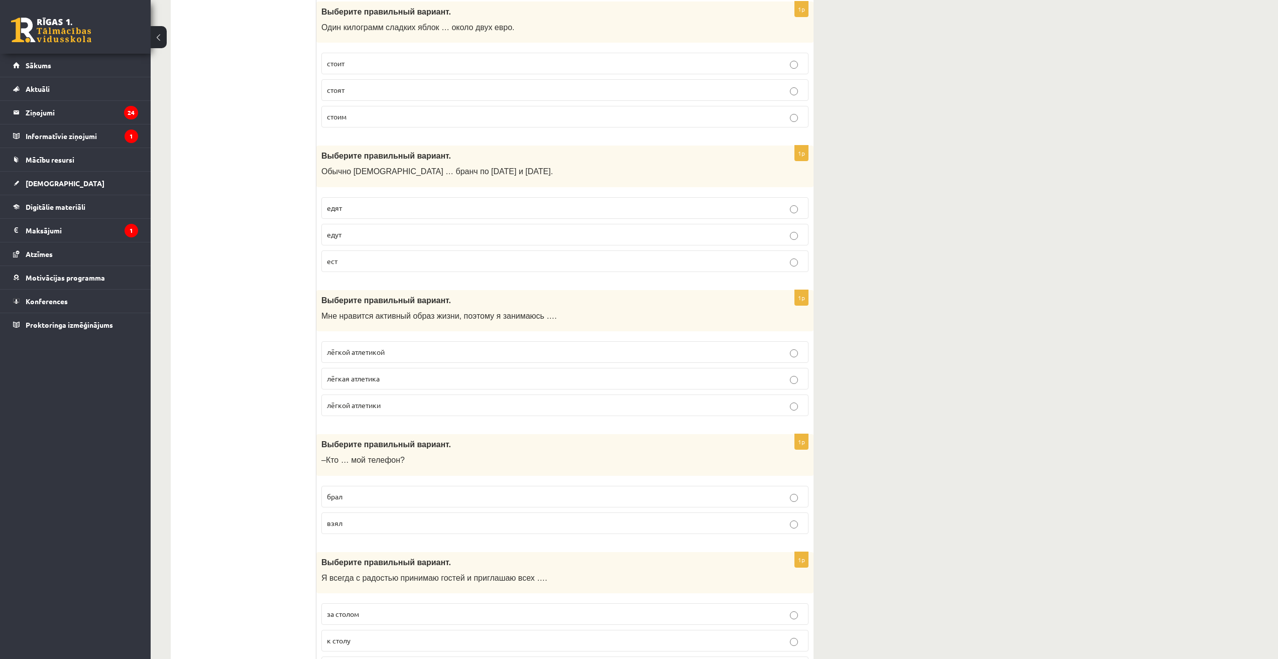
click at [349, 520] on p "взял" at bounding box center [565, 523] width 476 height 11
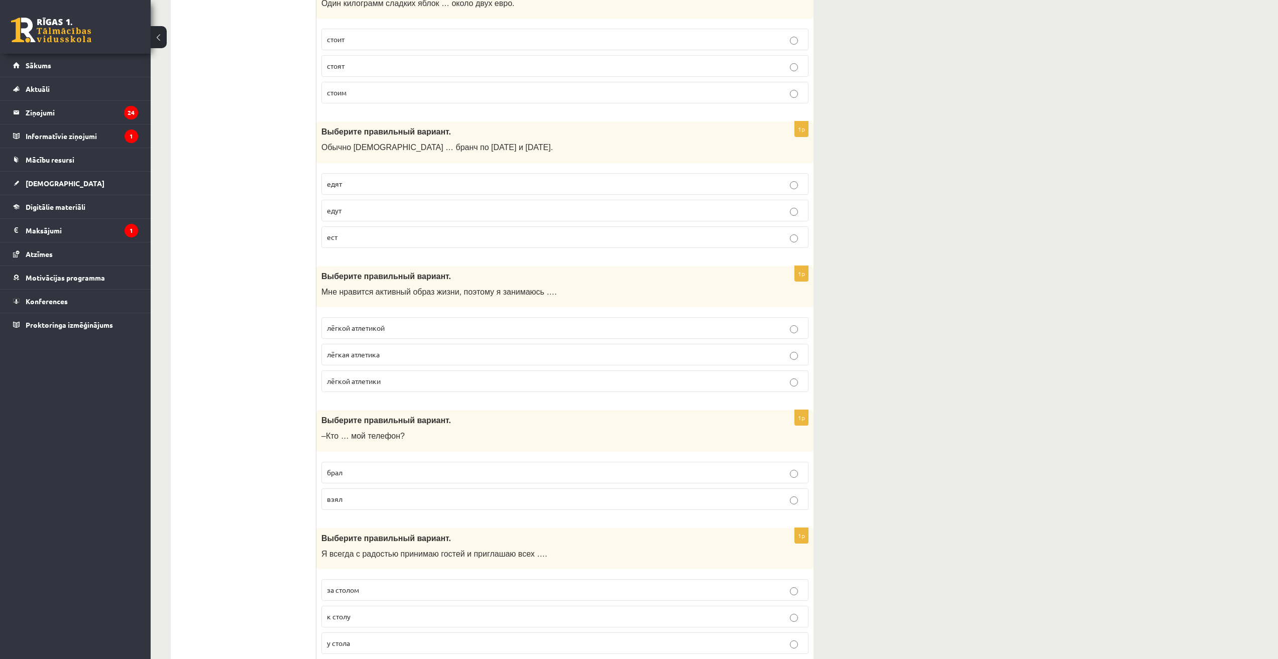
scroll to position [1757, 0]
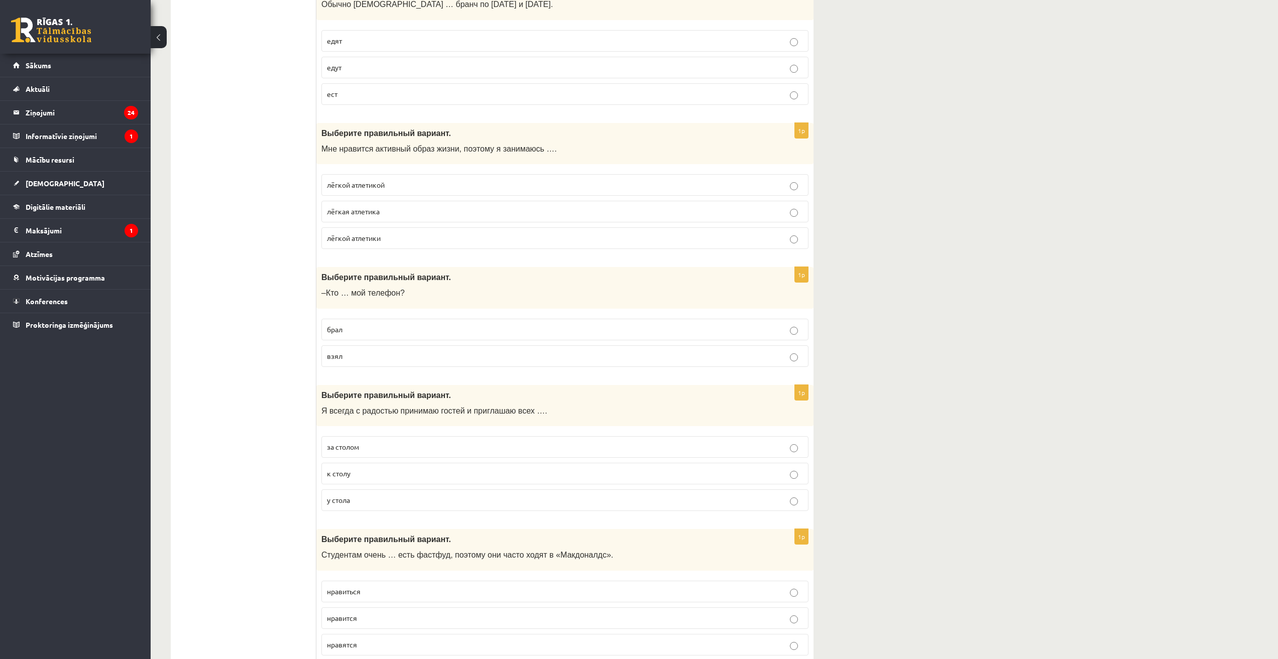
click at [365, 477] on p "к столу" at bounding box center [565, 473] width 476 height 11
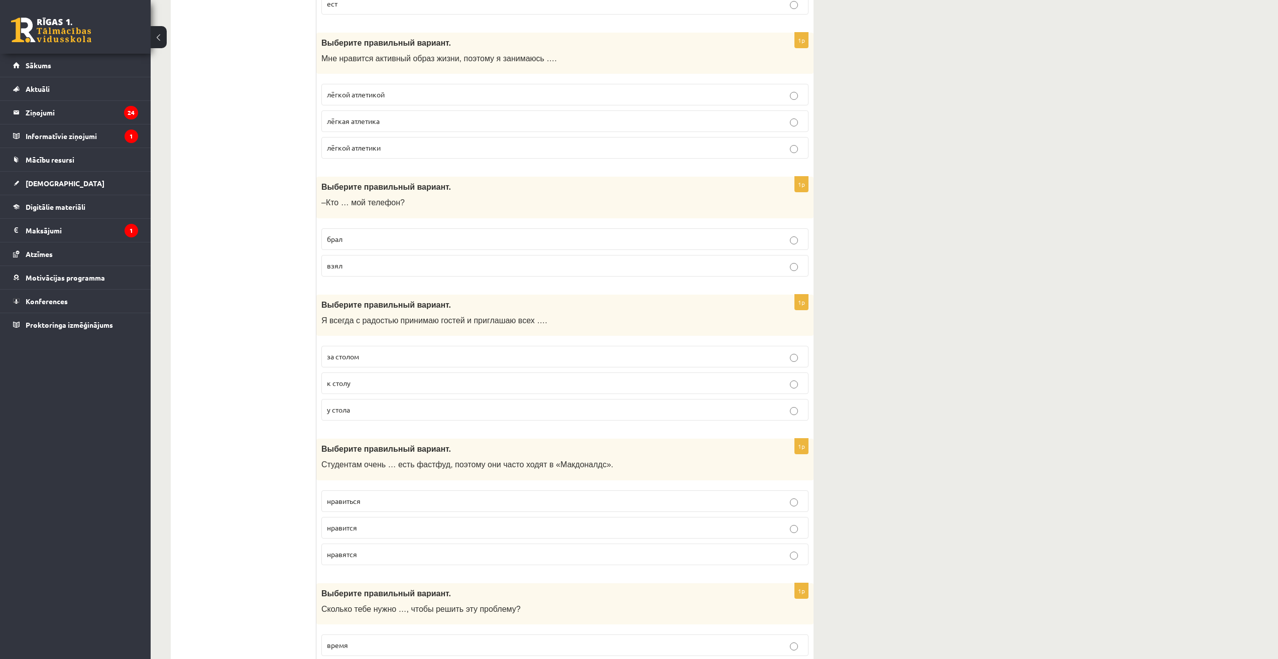
scroll to position [2008, 0]
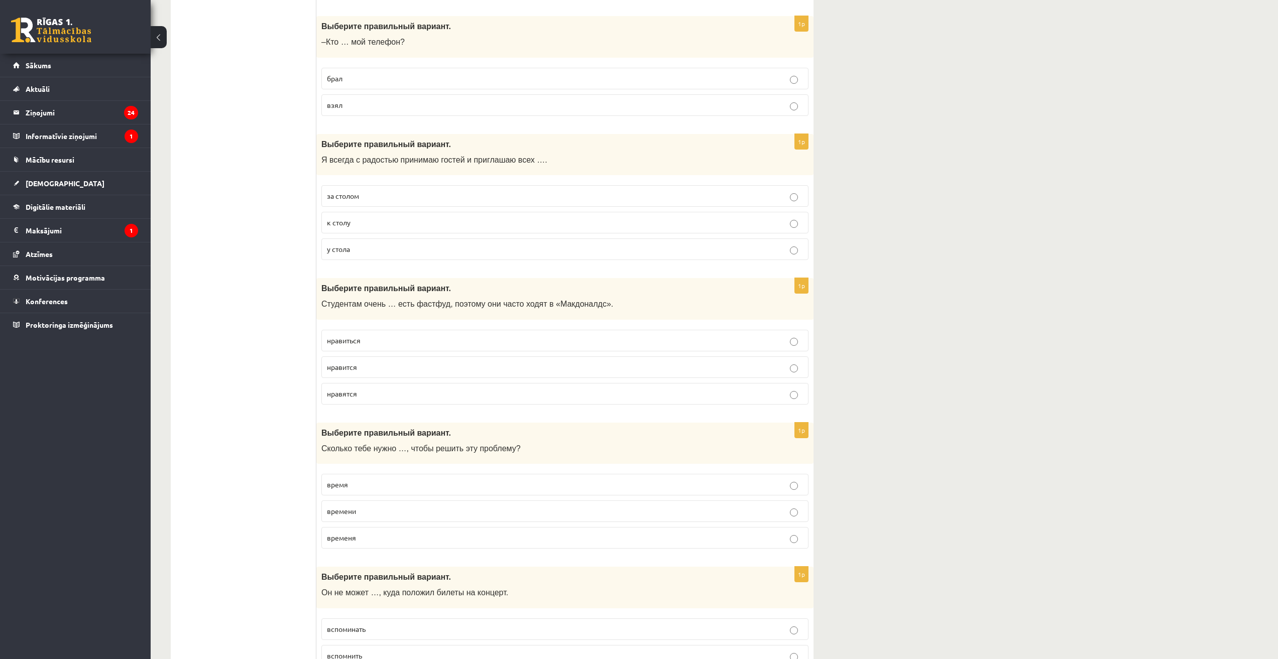
click at [373, 341] on p "нравиться" at bounding box center [565, 340] width 476 height 11
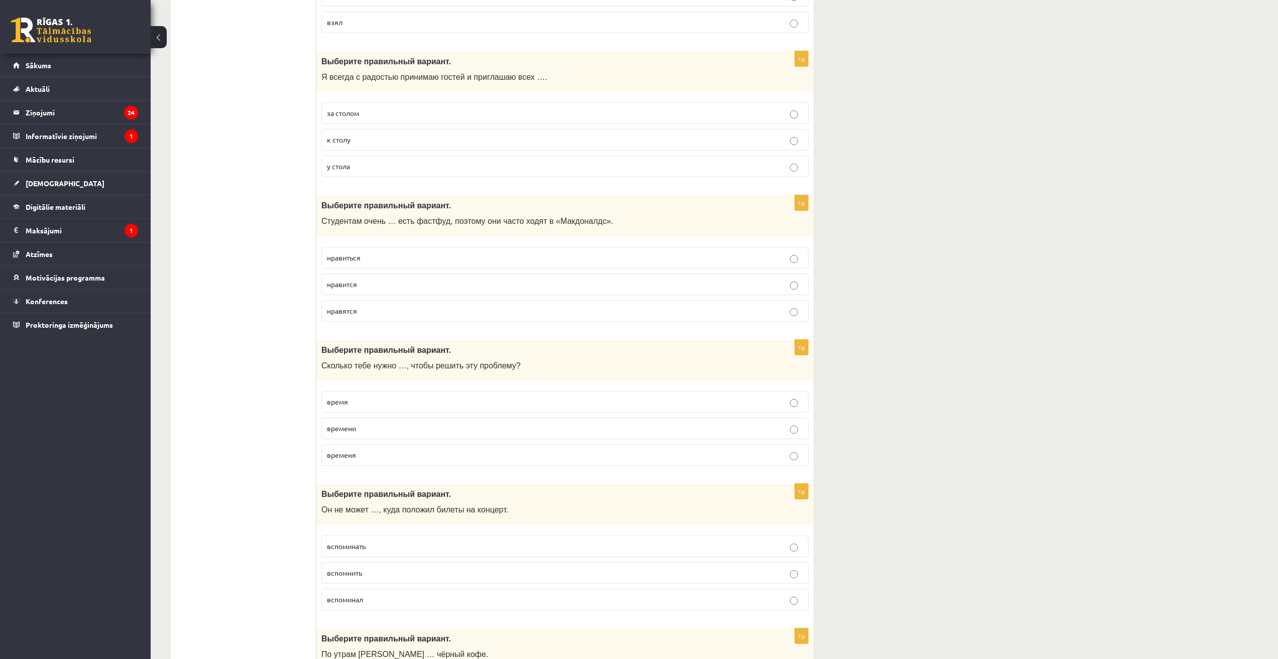
scroll to position [2092, 0]
click at [362, 429] on p "времени" at bounding box center [565, 427] width 476 height 11
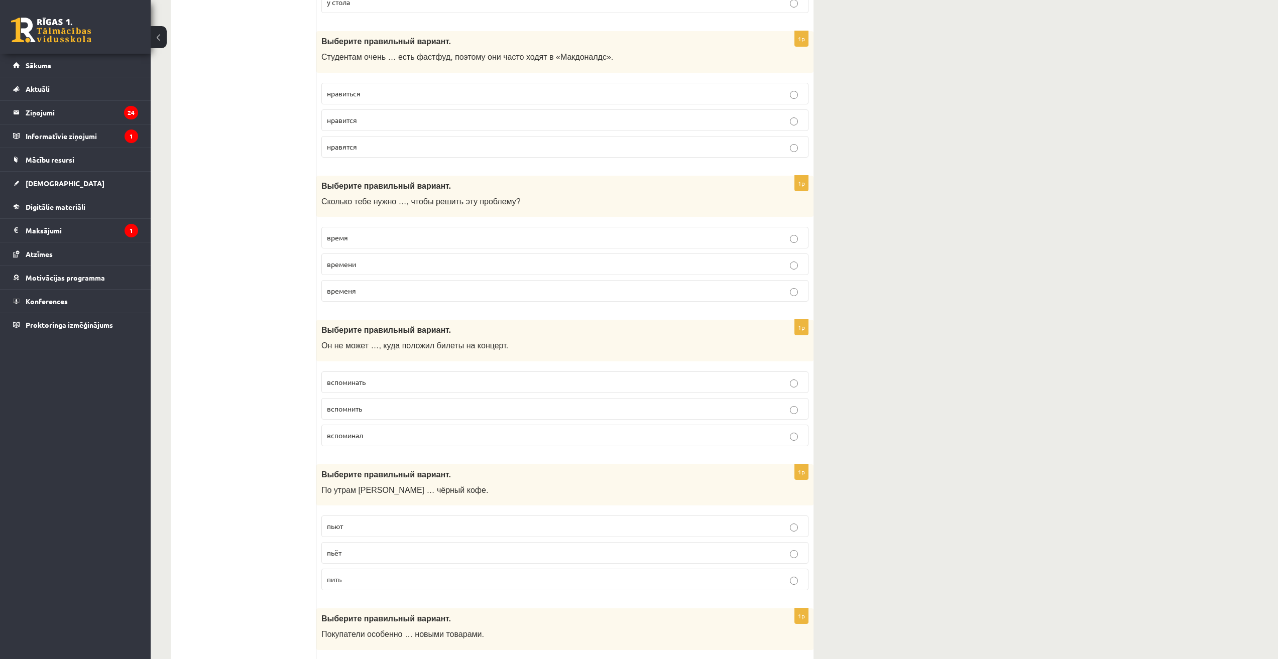
scroll to position [2259, 0]
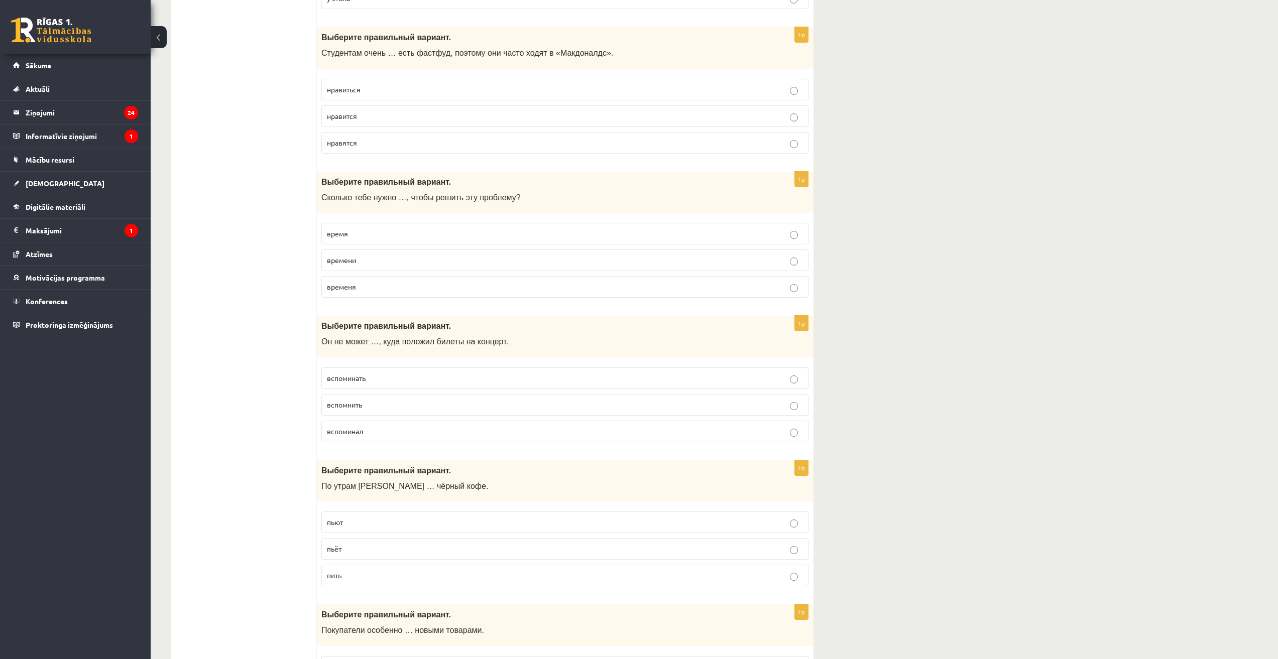
click at [364, 407] on p "вспомнить" at bounding box center [565, 405] width 476 height 11
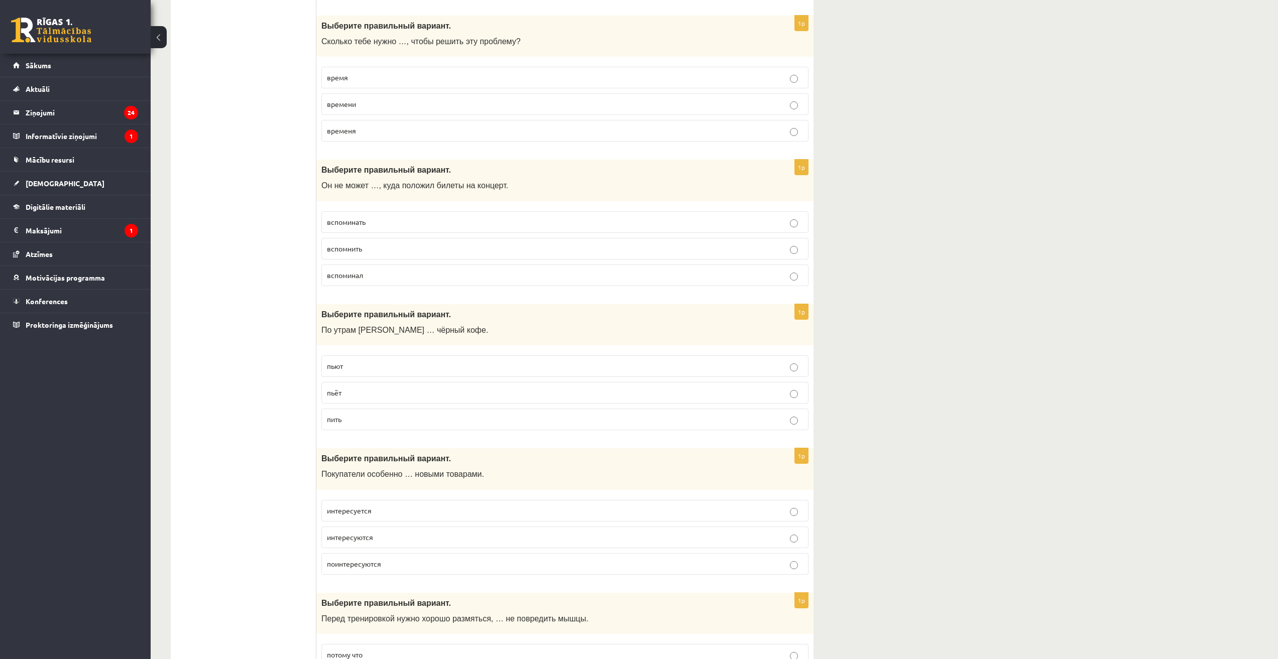
scroll to position [2427, 0]
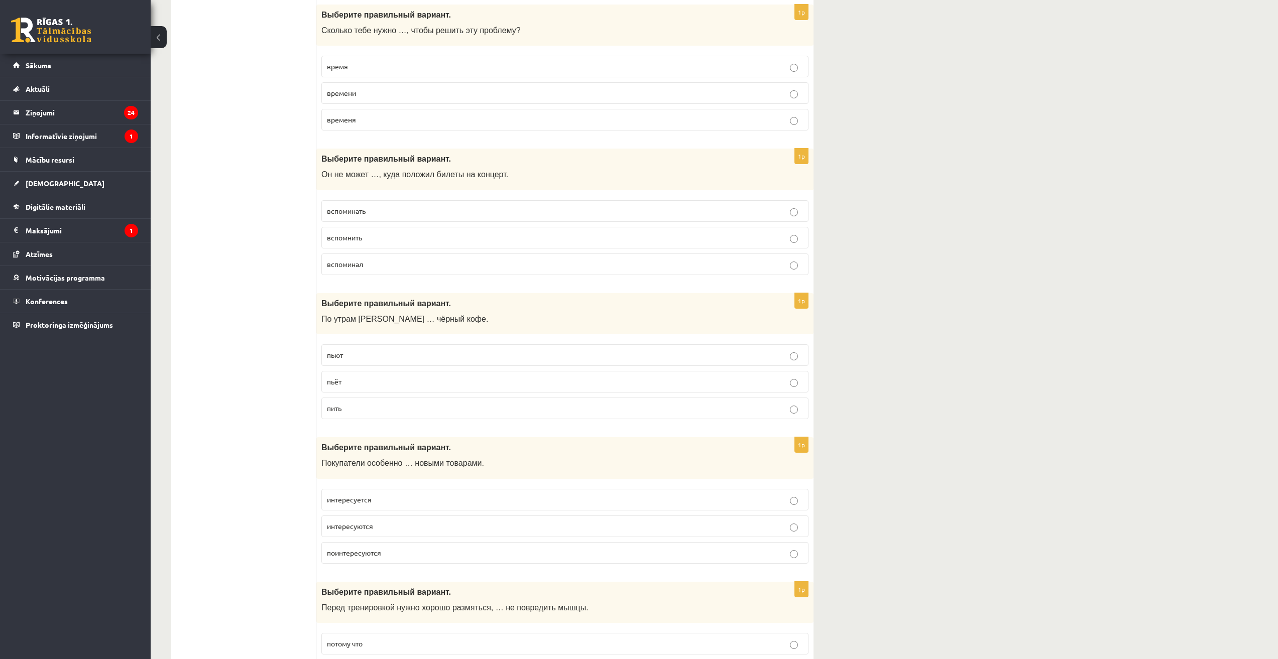
click at [362, 383] on p "пьёт" at bounding box center [565, 382] width 476 height 11
click at [386, 553] on p "поинтересуются" at bounding box center [565, 553] width 476 height 11
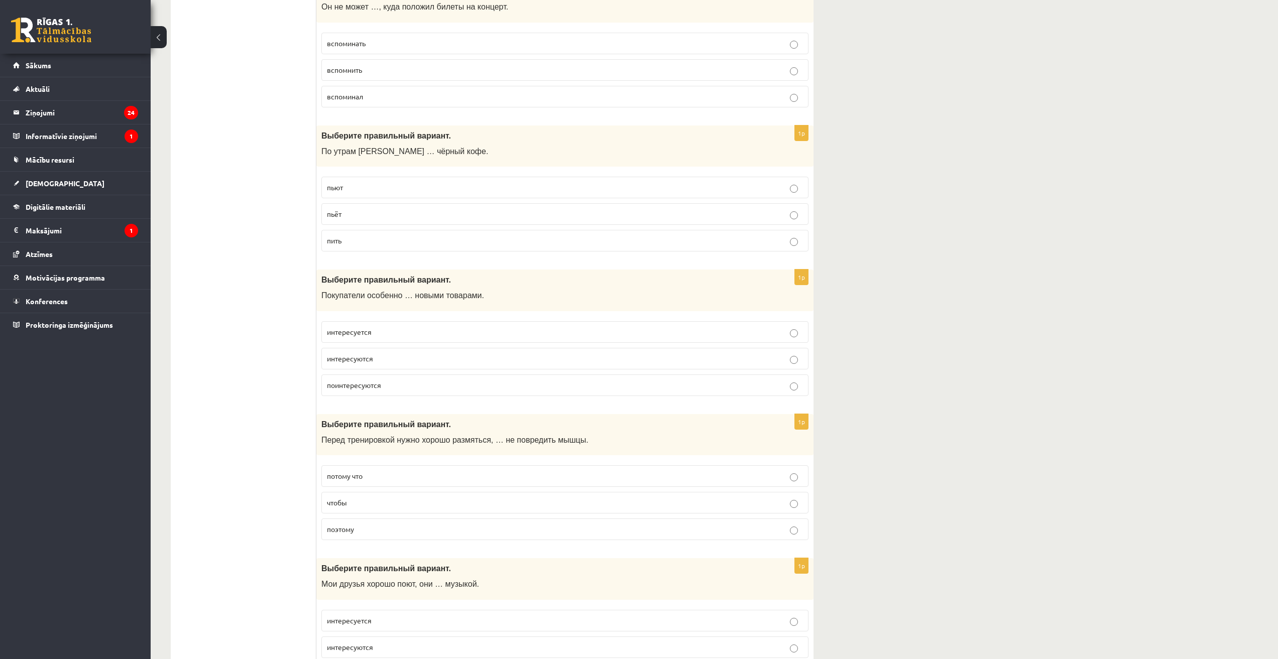
click at [361, 504] on p "чтобы" at bounding box center [565, 503] width 476 height 11
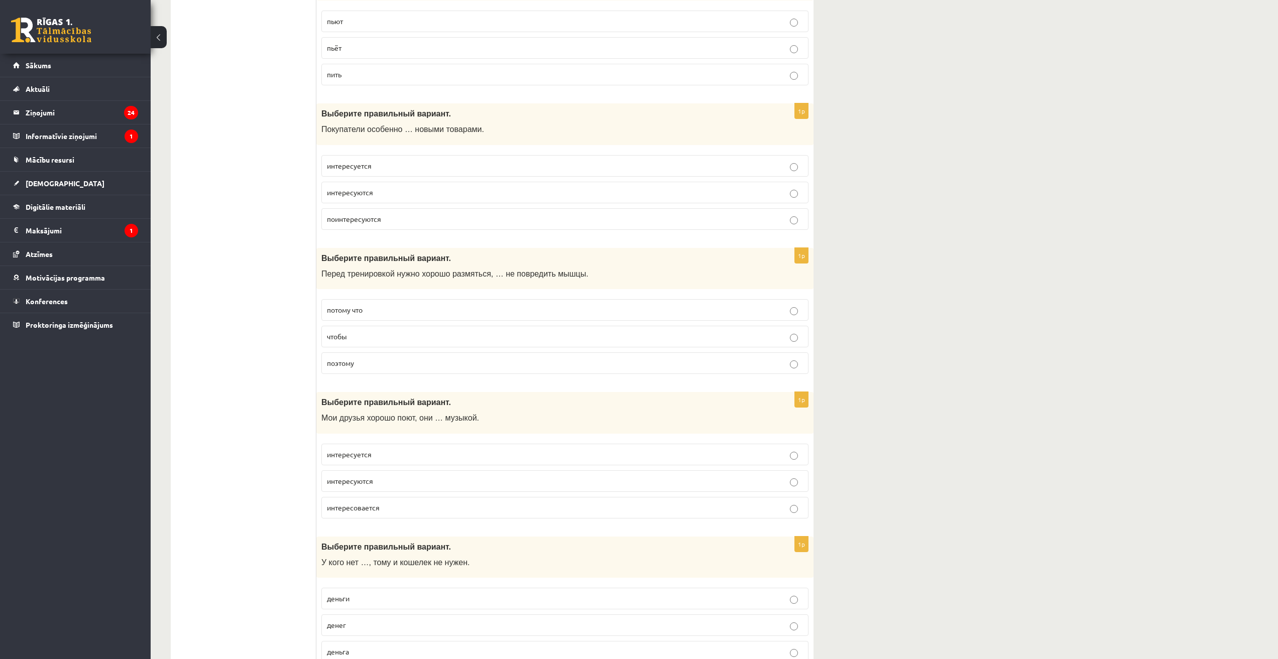
scroll to position [2761, 0]
click at [391, 482] on p "интересуются" at bounding box center [565, 480] width 476 height 11
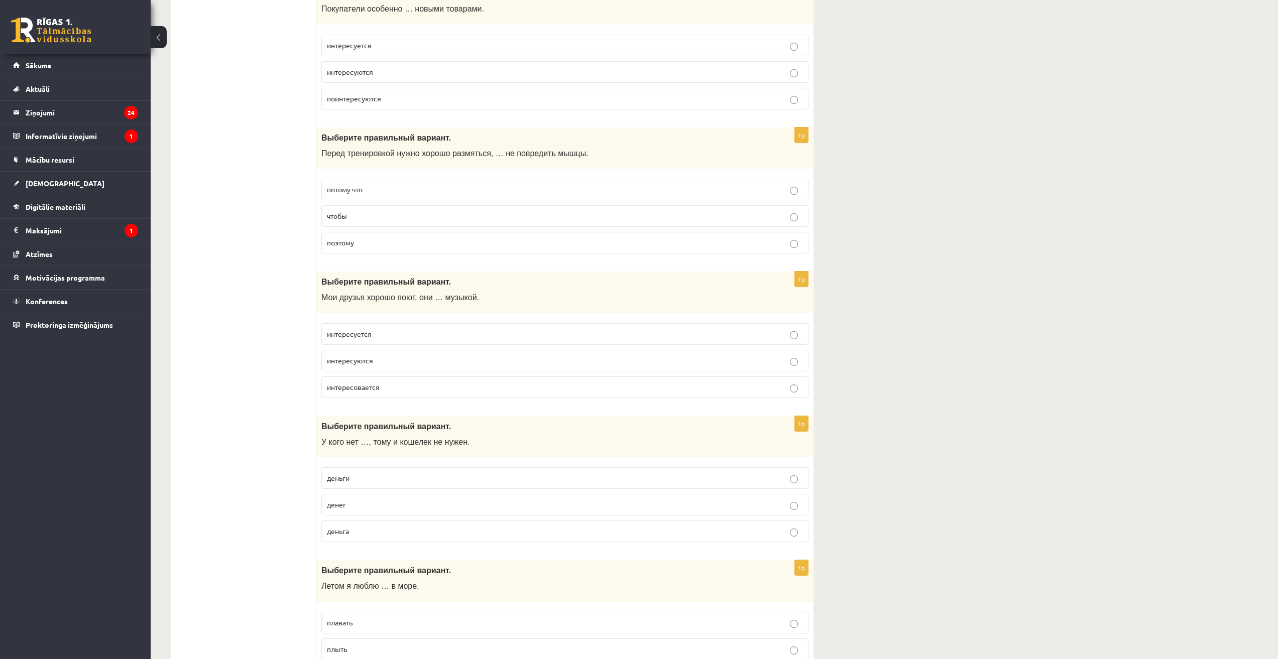
scroll to position [2929, 0]
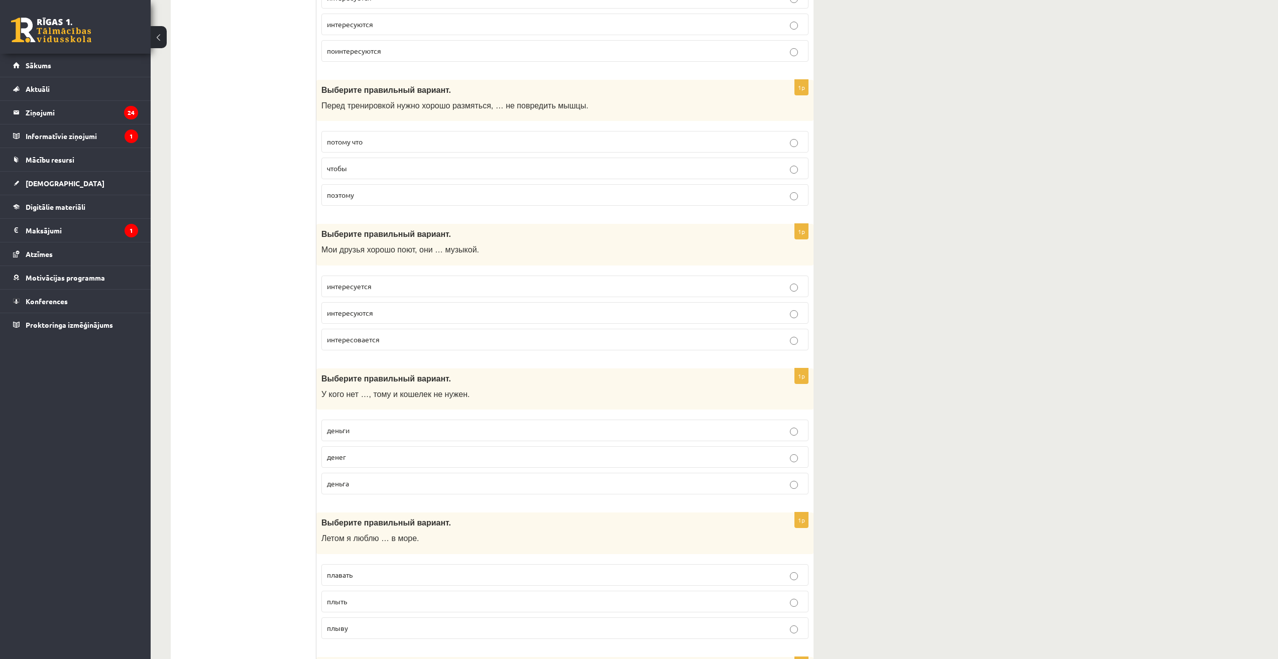
click at [352, 461] on p "денег" at bounding box center [565, 457] width 476 height 11
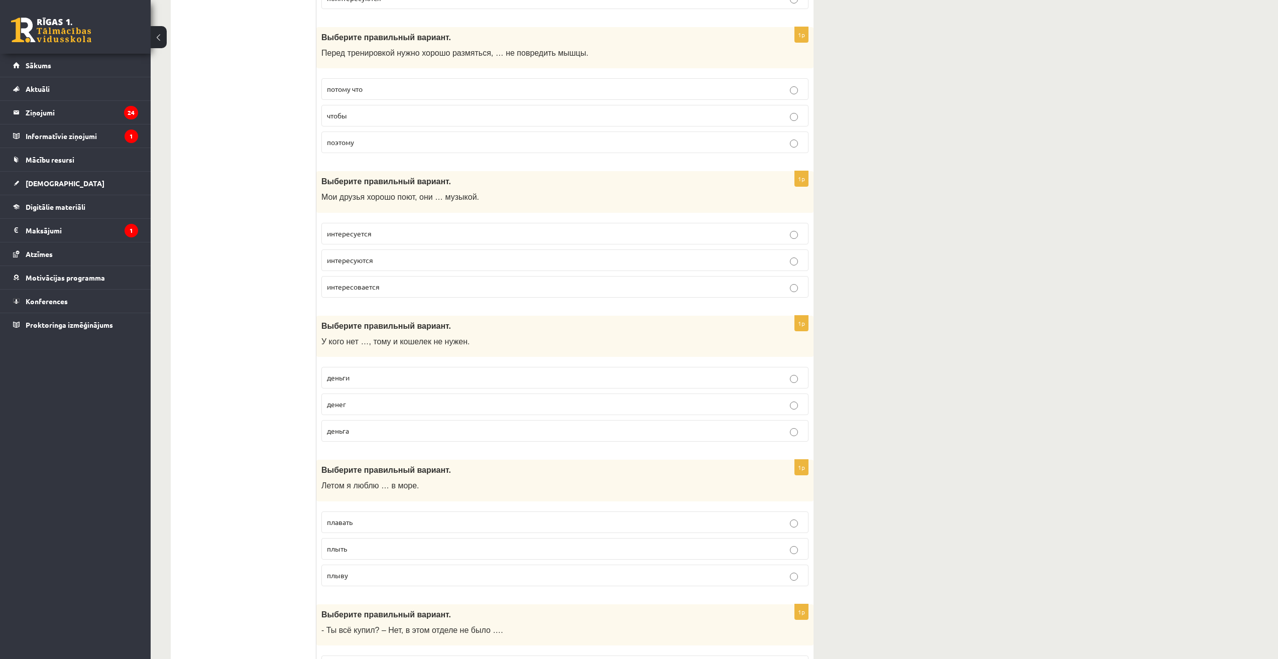
scroll to position [3180, 0]
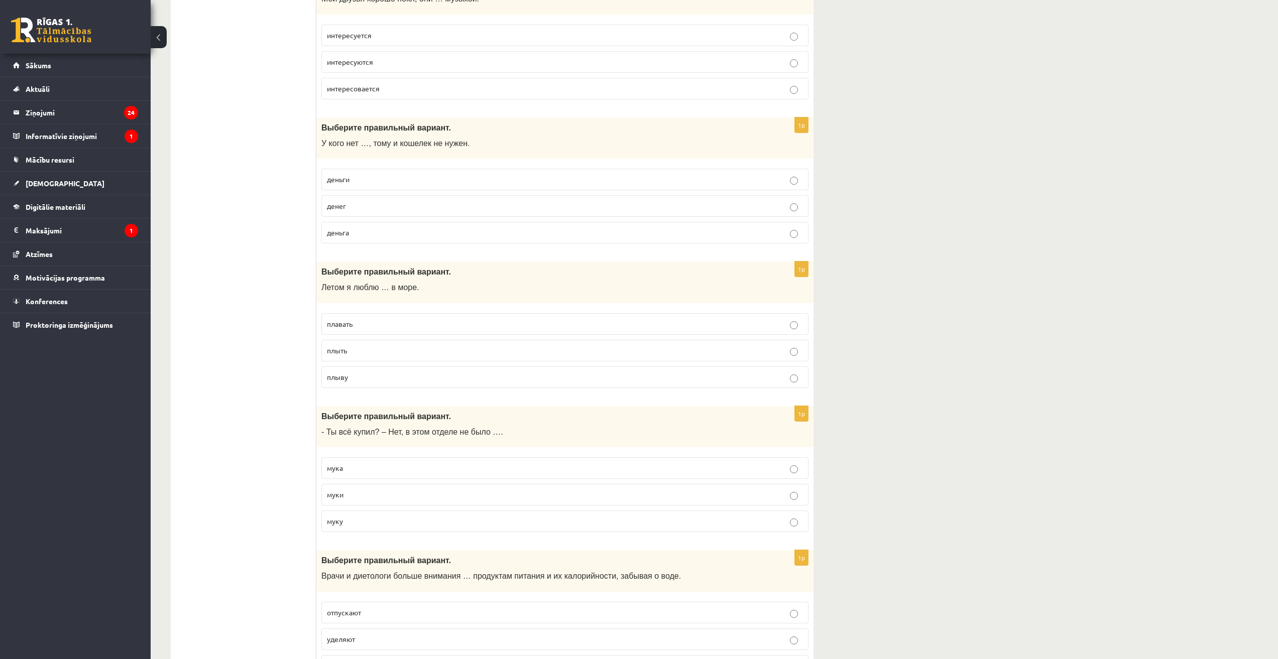
click at [360, 324] on p "плавать" at bounding box center [565, 324] width 476 height 11
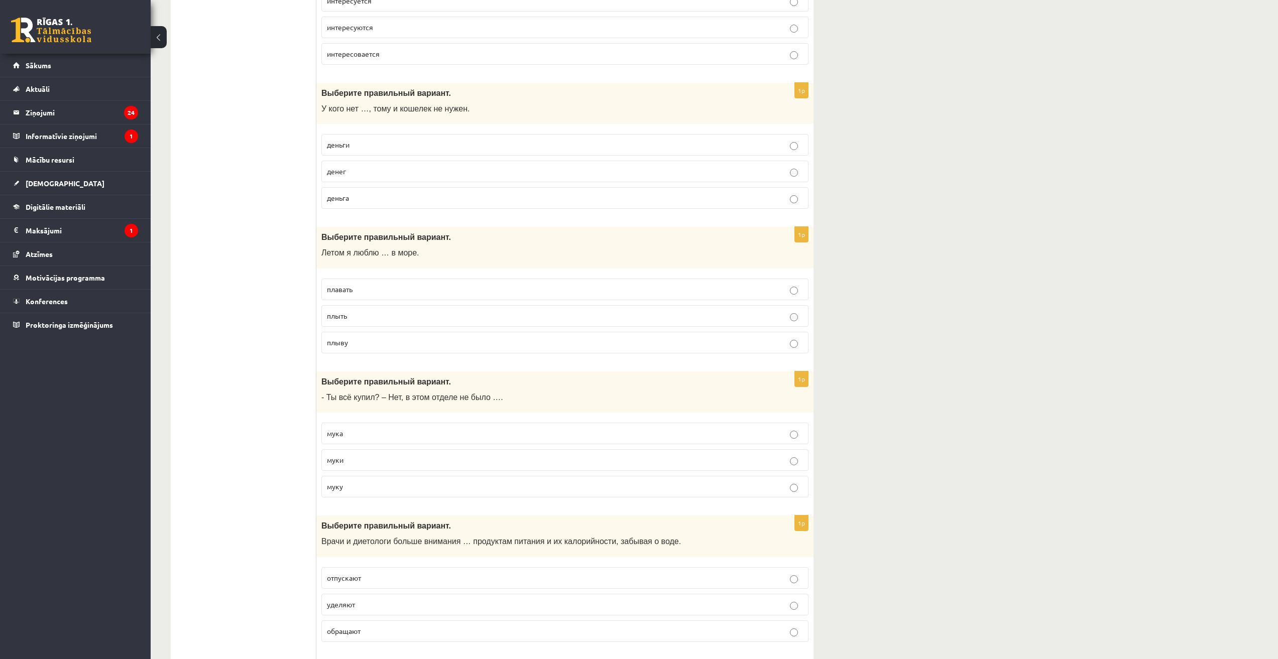
scroll to position [3263, 0]
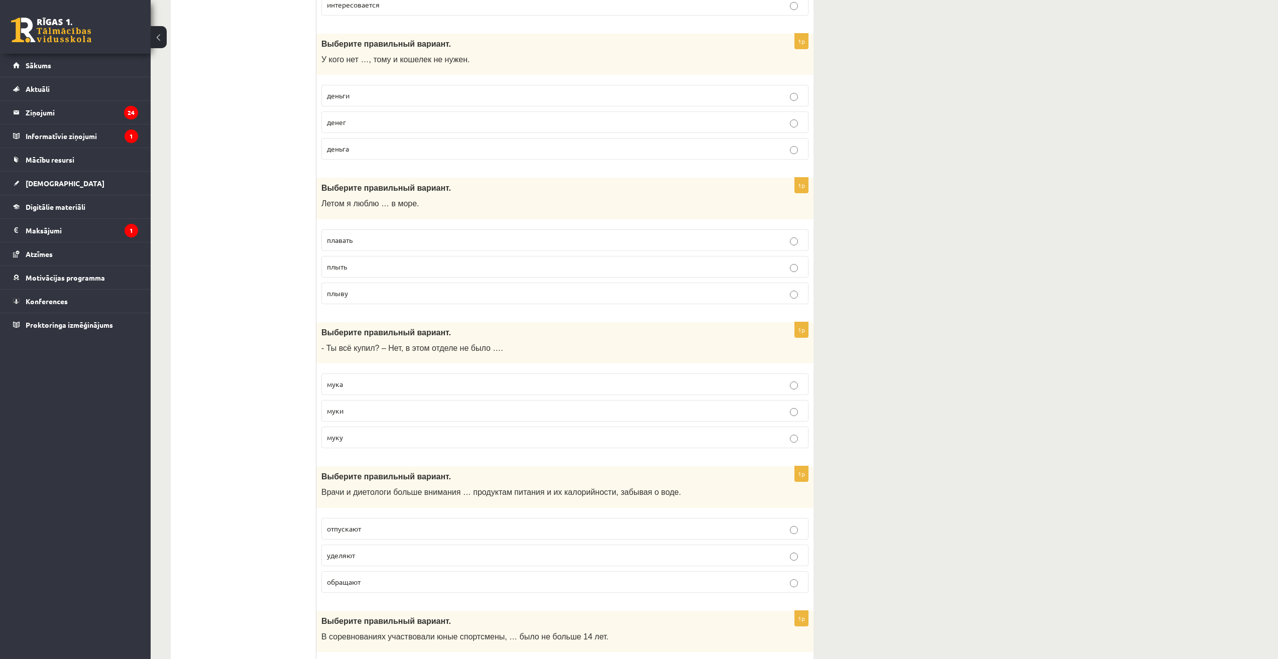
click at [362, 384] on p "мука" at bounding box center [565, 384] width 476 height 11
click at [357, 410] on p "муки" at bounding box center [565, 411] width 476 height 11
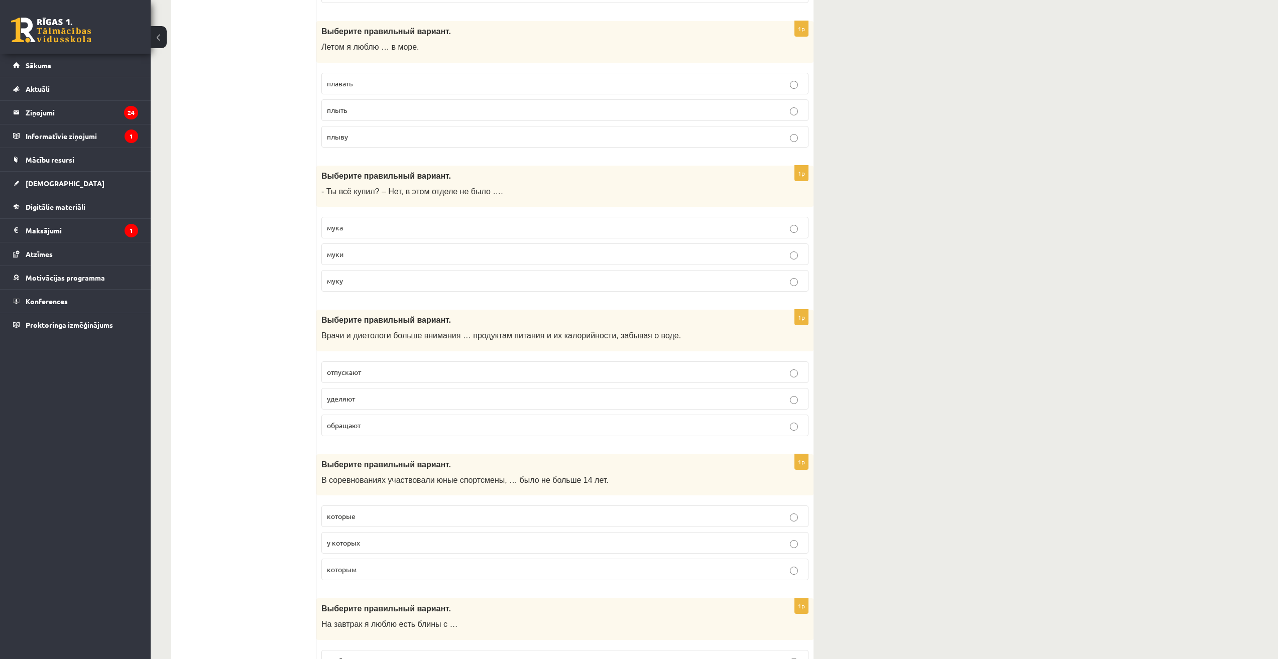
scroll to position [3431, 0]
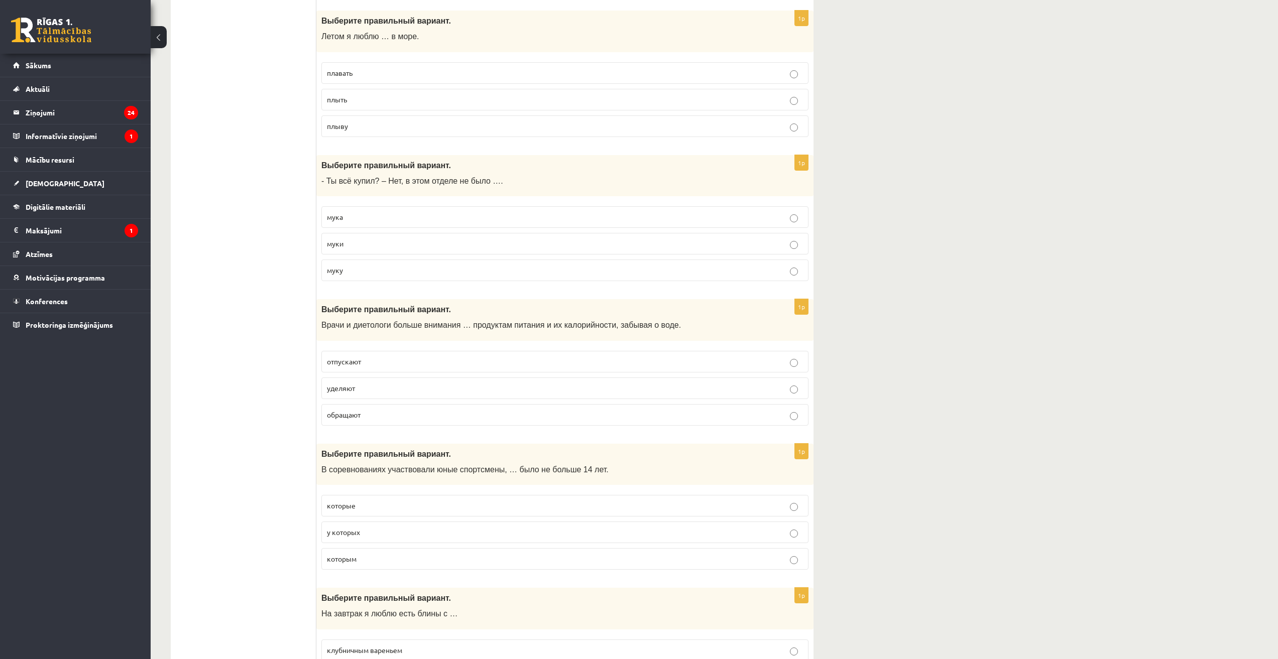
click at [390, 390] on p "уделяют" at bounding box center [565, 388] width 476 height 11
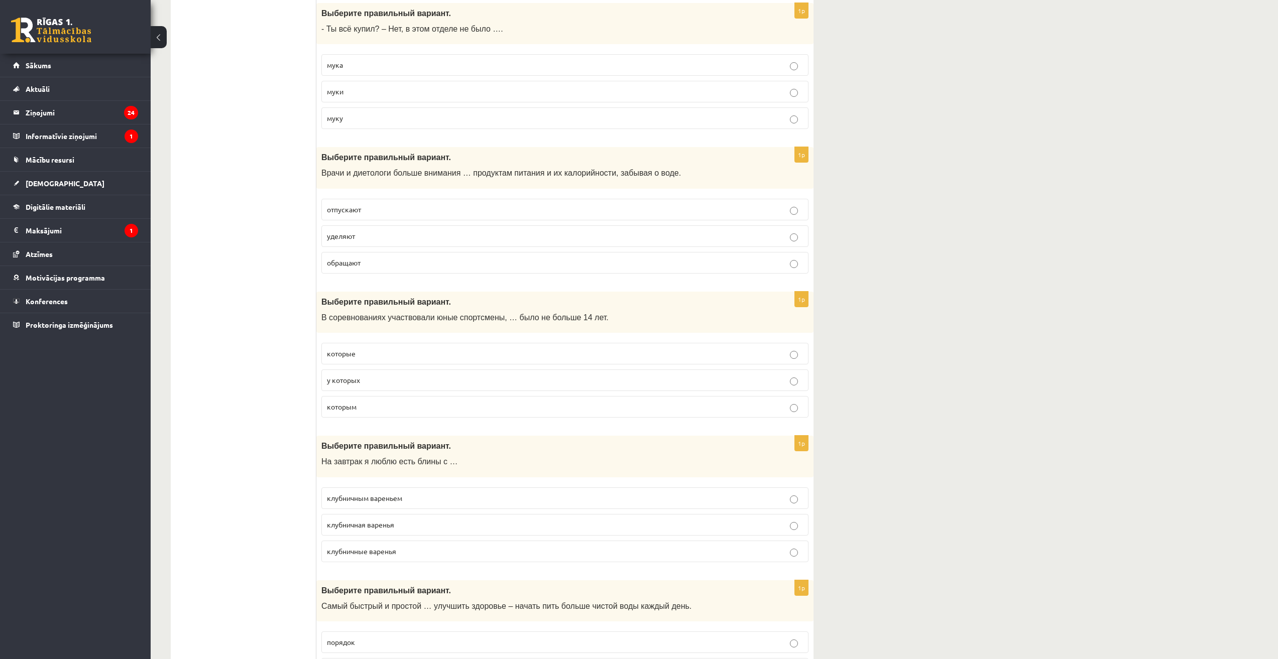
scroll to position [3598, 0]
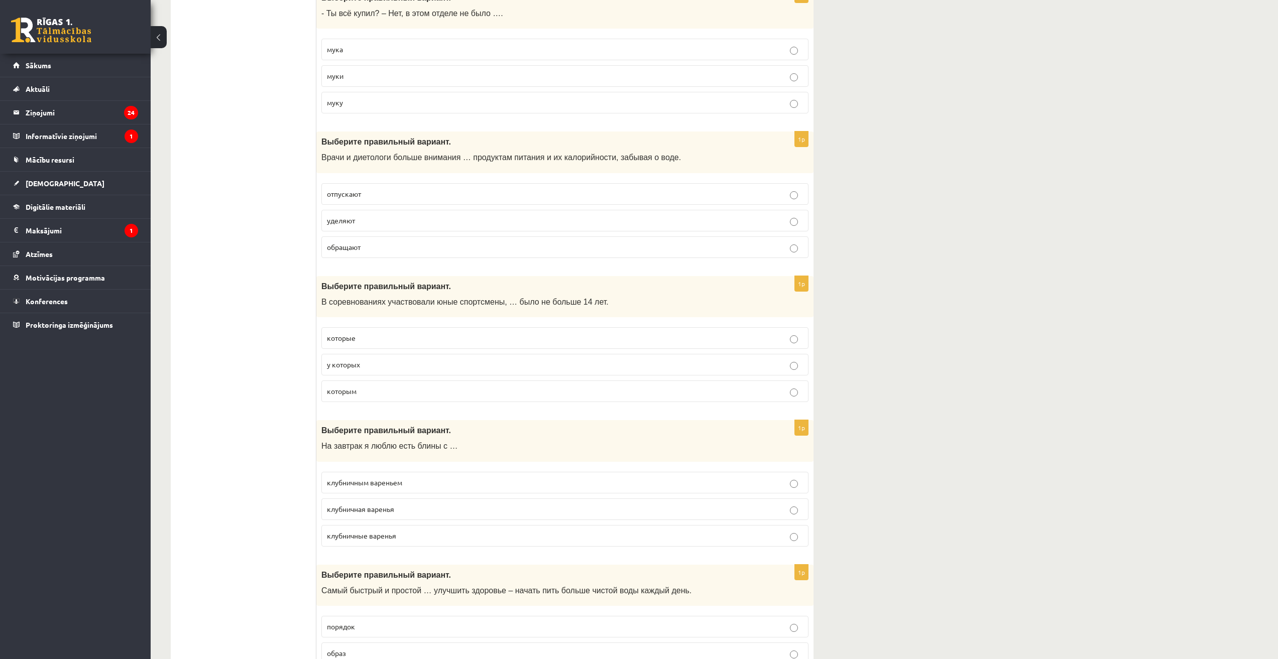
click at [376, 338] on p "которые" at bounding box center [565, 338] width 476 height 11
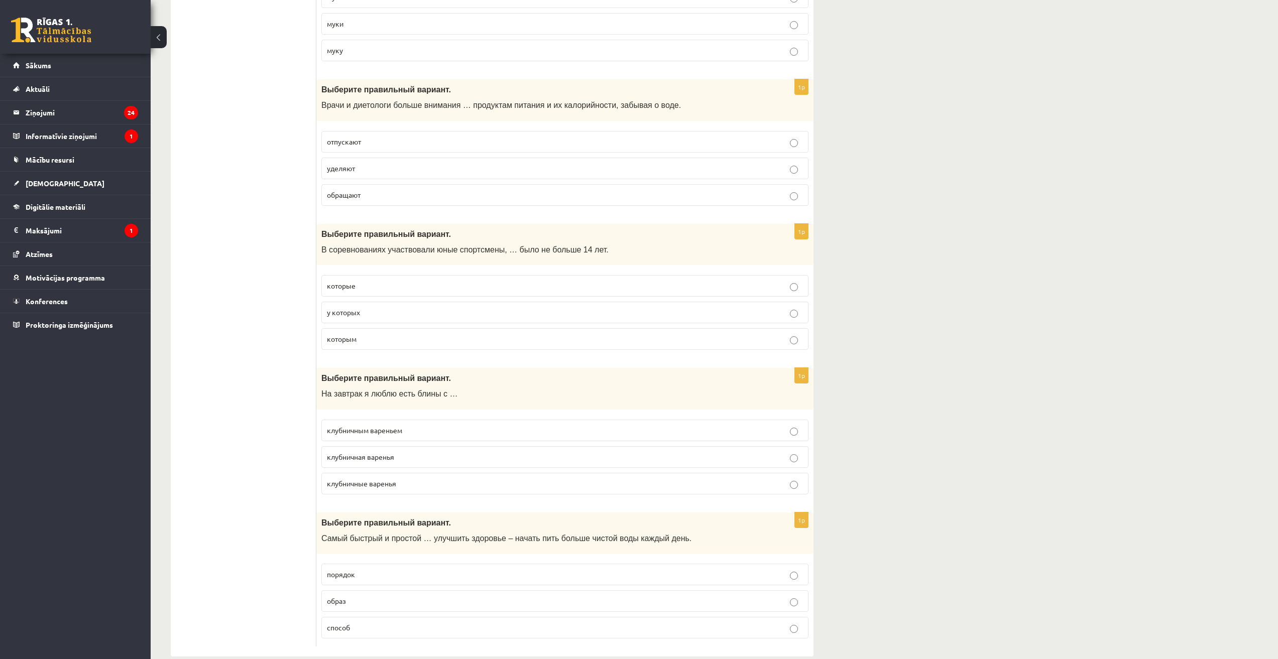
scroll to position [3669, 0]
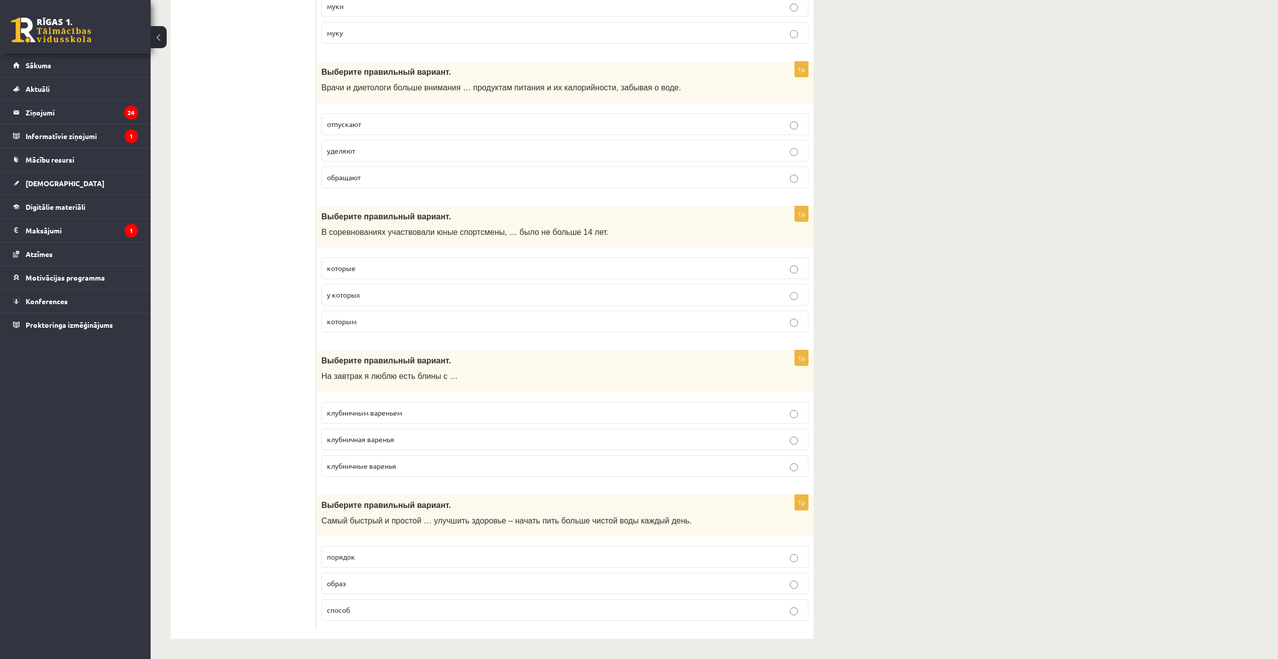
click at [355, 325] on span "которым" at bounding box center [342, 321] width 30 height 9
click at [421, 412] on p "клубничным вареньем" at bounding box center [565, 413] width 476 height 11
click at [385, 614] on p "способ" at bounding box center [565, 610] width 476 height 11
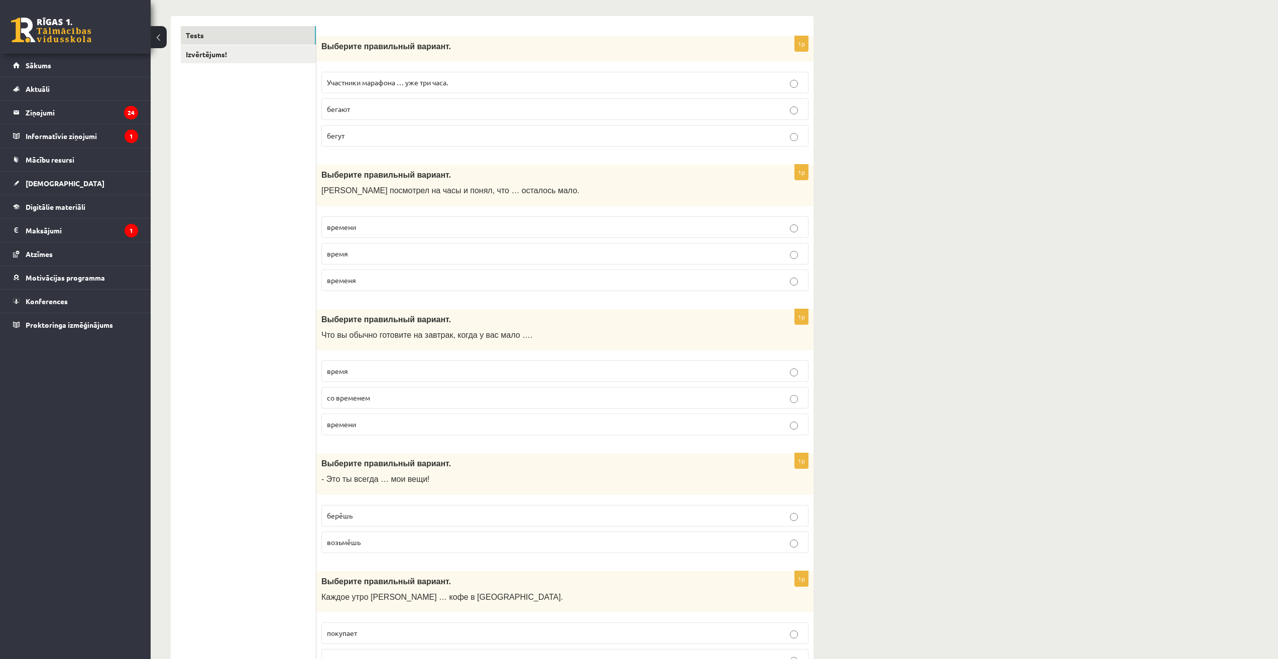
scroll to position [0, 0]
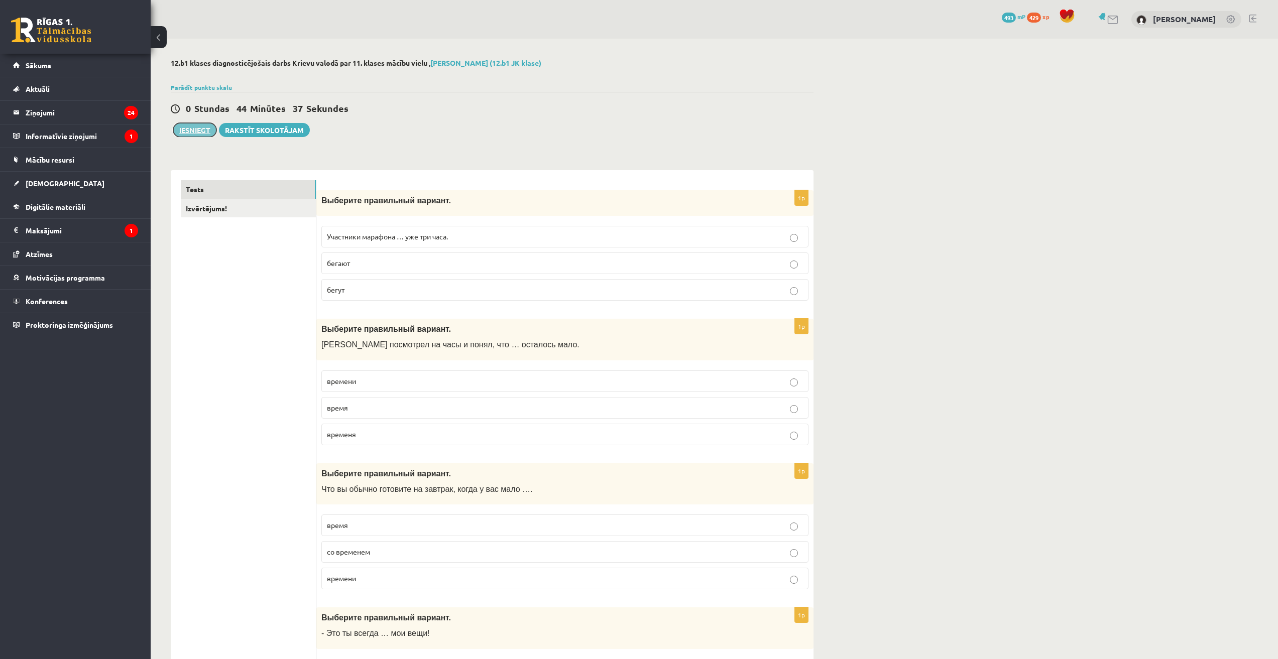
click at [190, 131] on button "Iesniegt" at bounding box center [194, 130] width 43 height 14
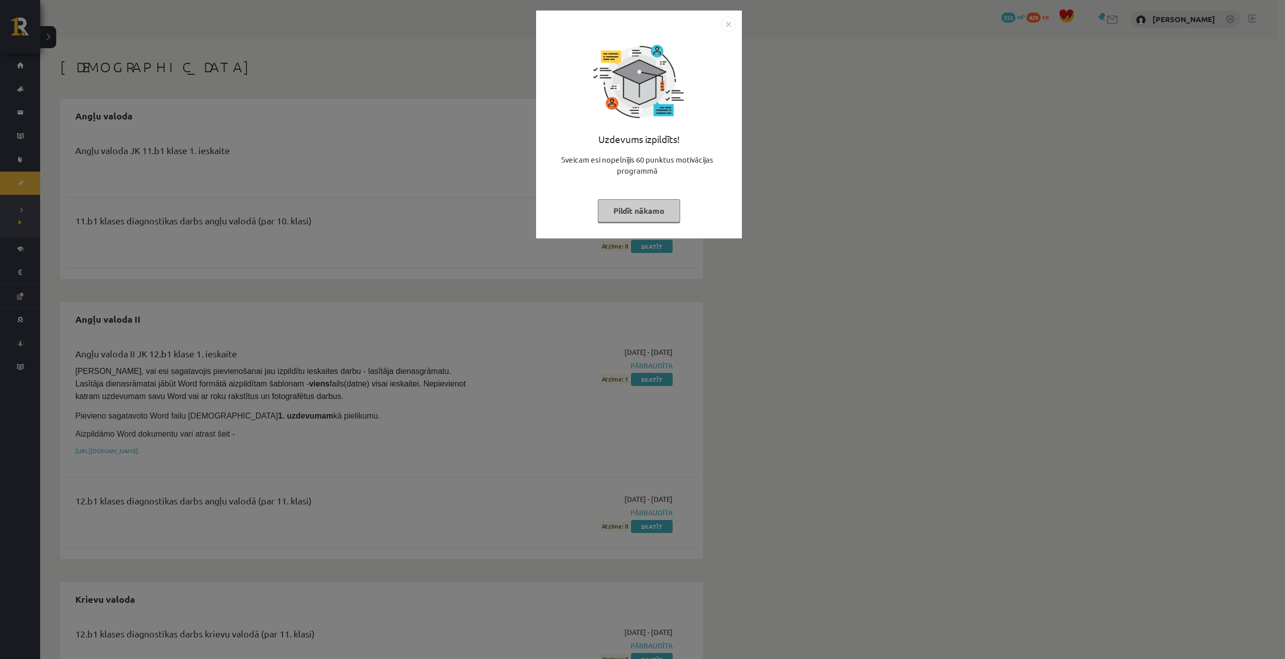
click at [733, 20] on img "Close" at bounding box center [728, 24] width 15 height 15
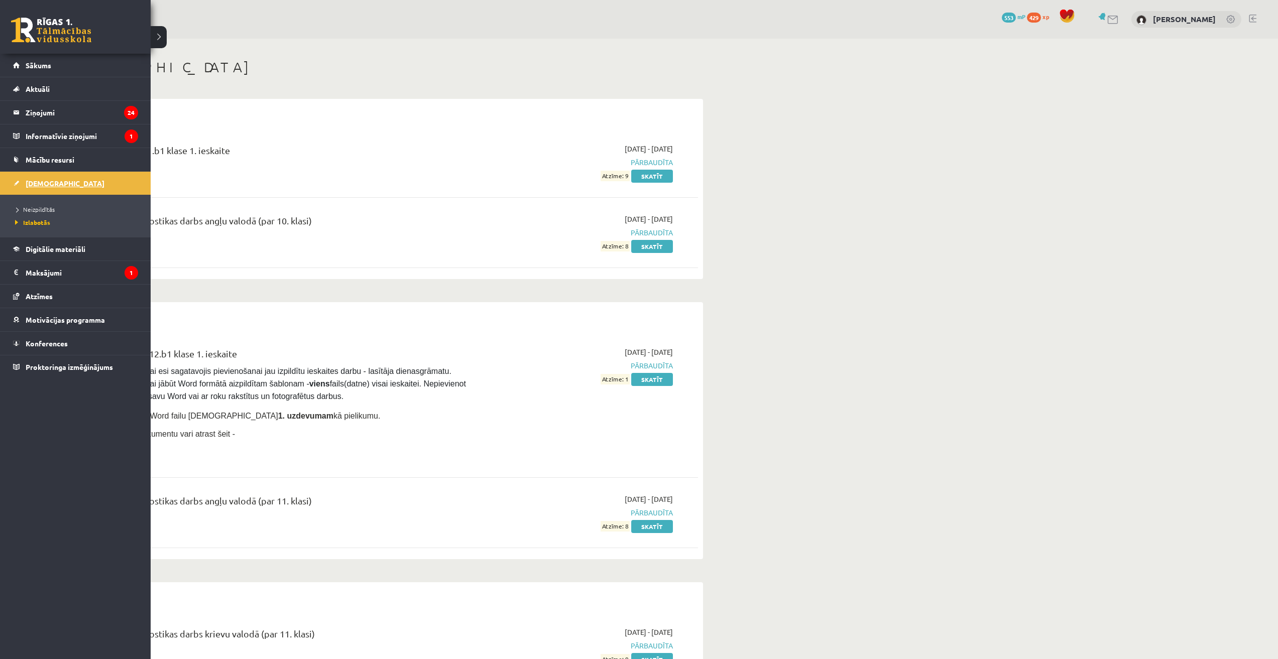
click at [42, 177] on link "[DEMOGRAPHIC_DATA]" at bounding box center [75, 183] width 125 height 23
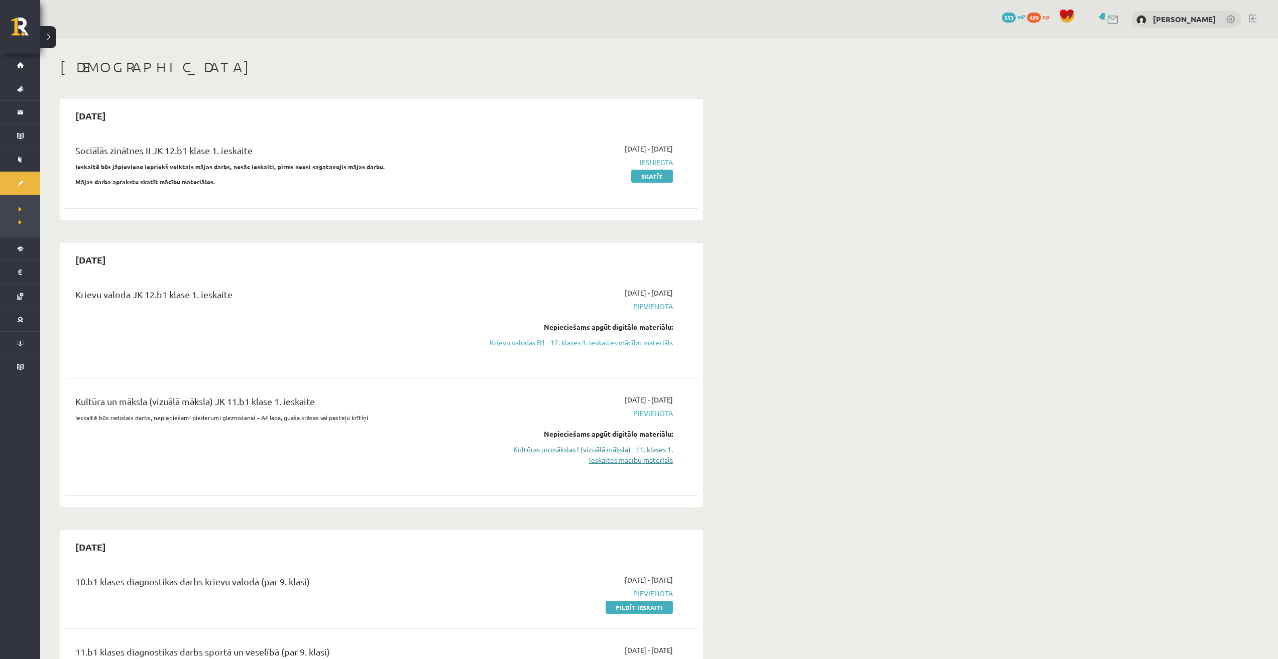
click at [613, 459] on link "Kultūras un mākslas I (vizuālā māksla) - 11. klases 1. ieskaites mācību materiā…" at bounding box center [577, 454] width 189 height 21
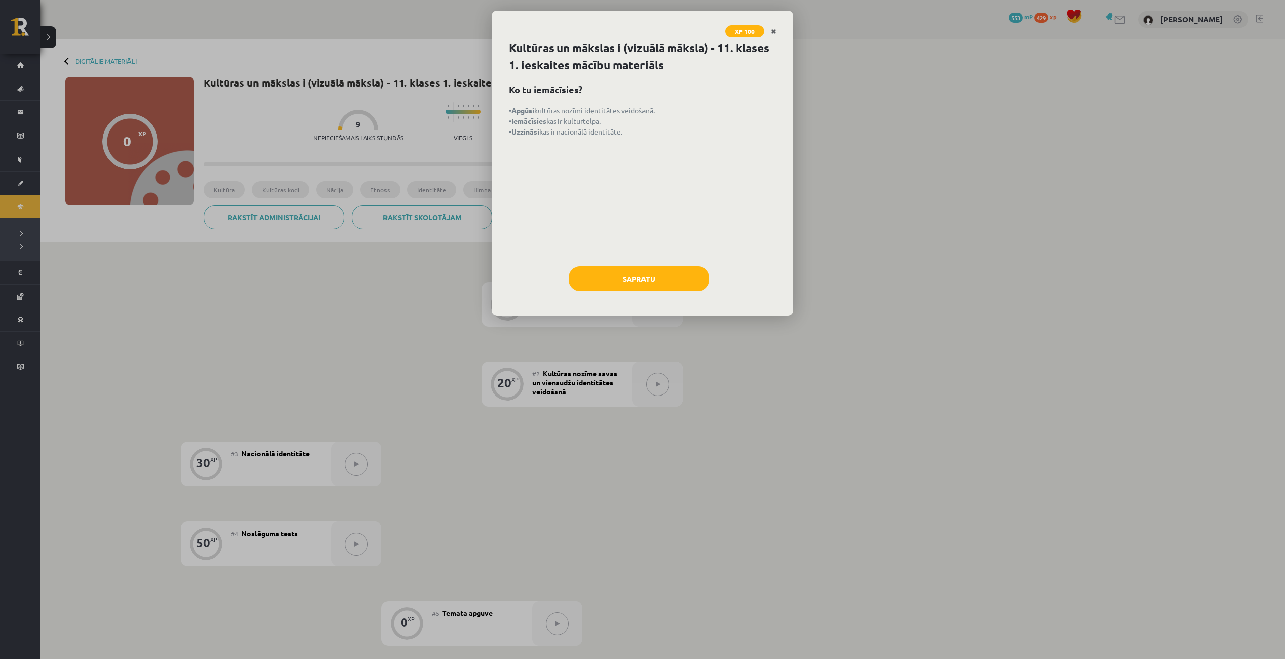
click at [774, 29] on icon "Close" at bounding box center [774, 31] width 6 height 7
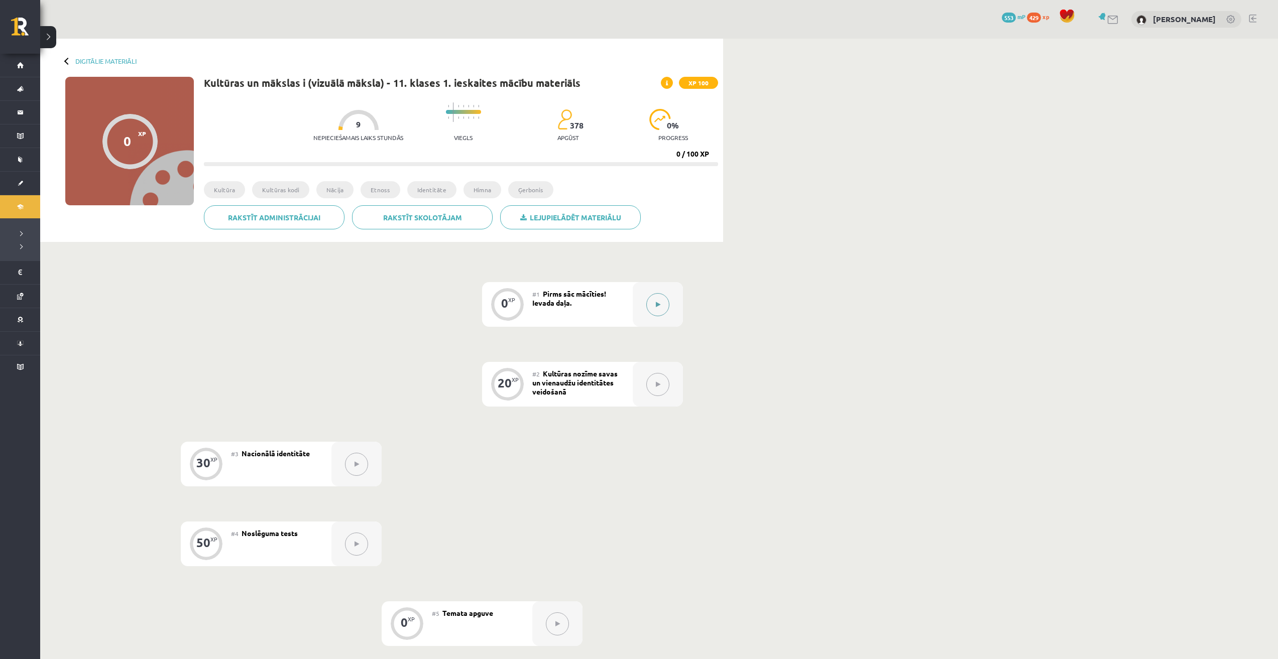
click at [658, 303] on icon at bounding box center [658, 305] width 5 height 6
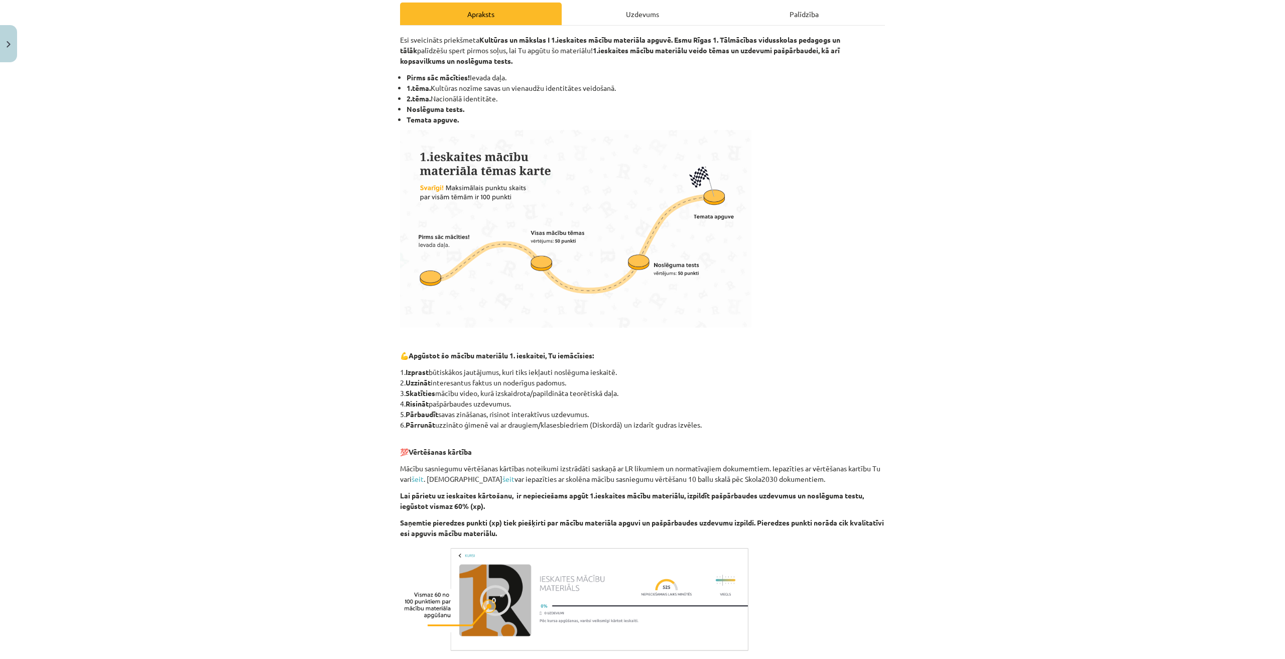
scroll to position [257, 0]
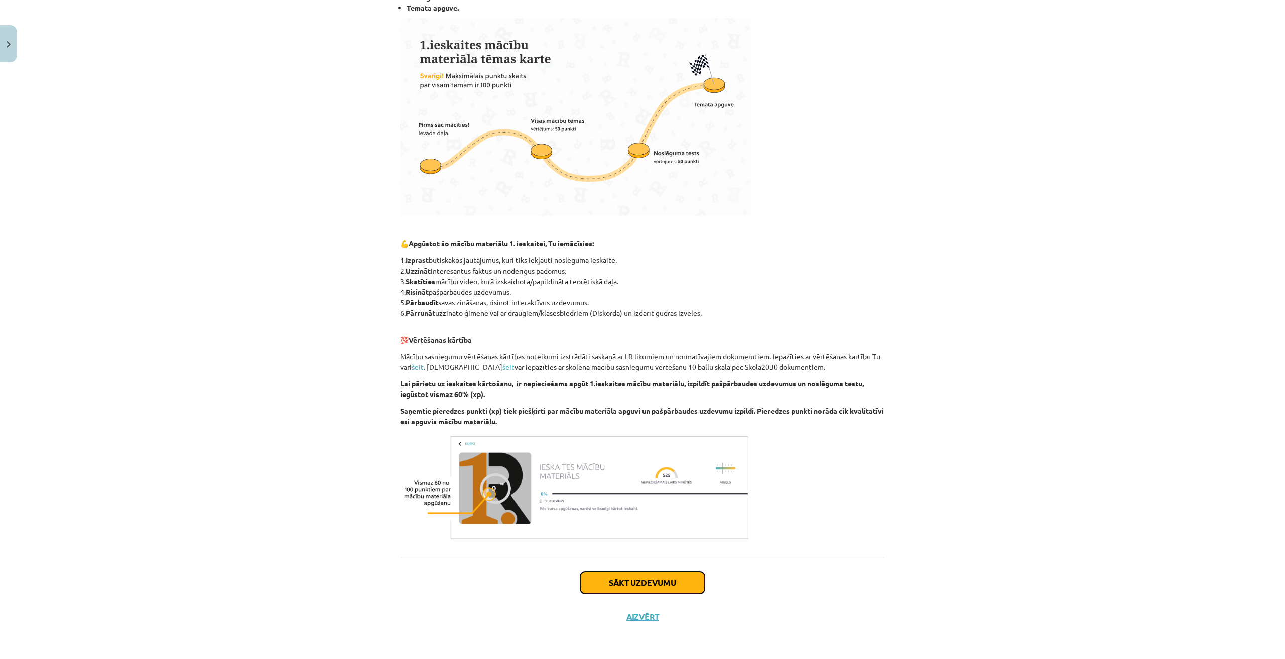
click at [649, 577] on button "Sākt uzdevumu" at bounding box center [642, 583] width 125 height 22
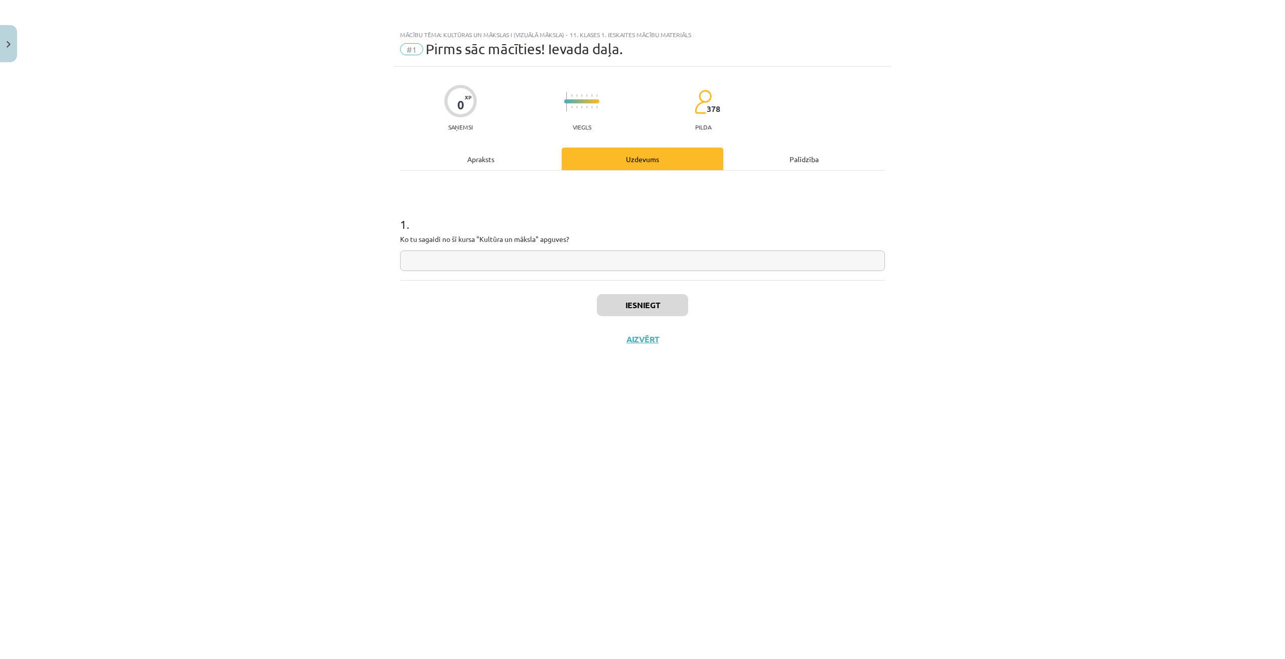
click at [566, 265] on input "text" at bounding box center [642, 261] width 485 height 21
type input "*"
click at [630, 297] on button "Iesniegt" at bounding box center [642, 305] width 91 height 22
click at [654, 351] on button "Nākamā nodarbība" at bounding box center [642, 345] width 98 height 23
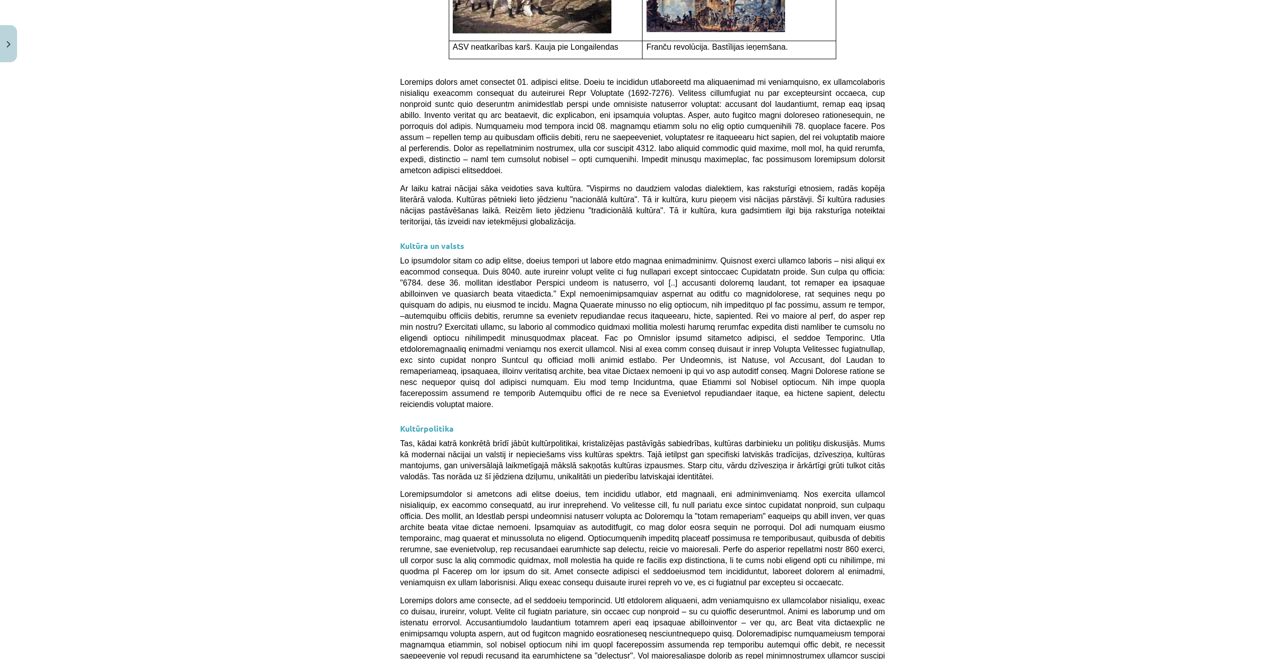
scroll to position [2382, 0]
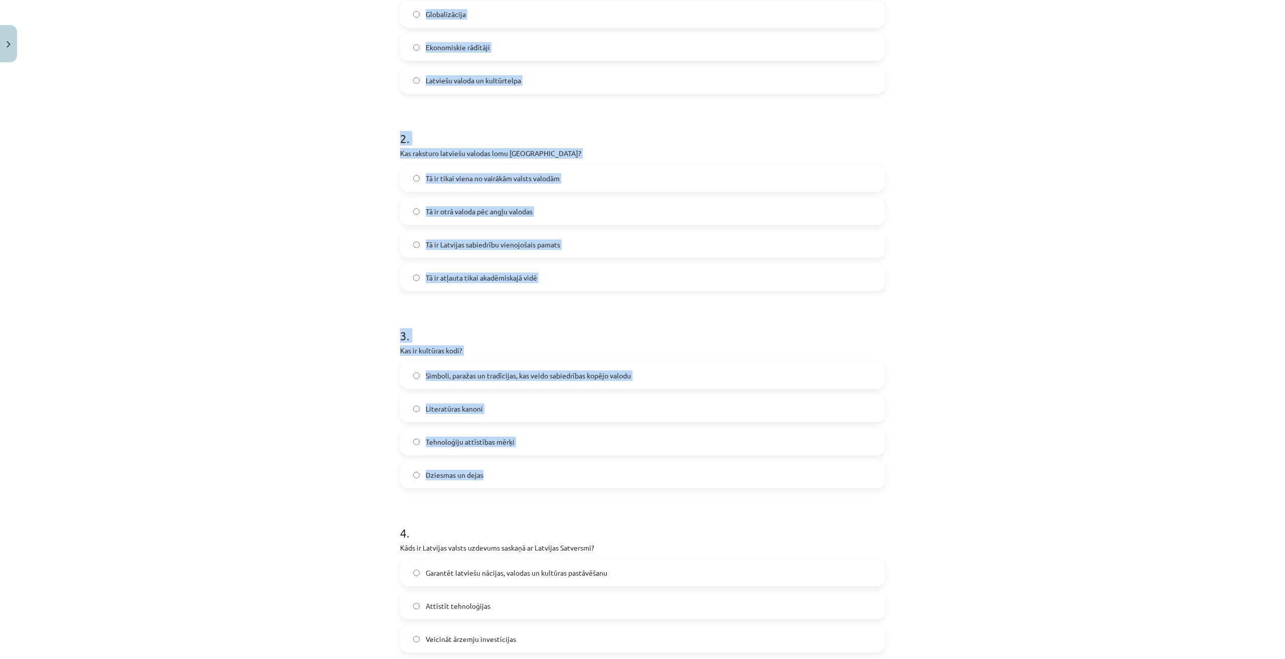
scroll to position [426, 0]
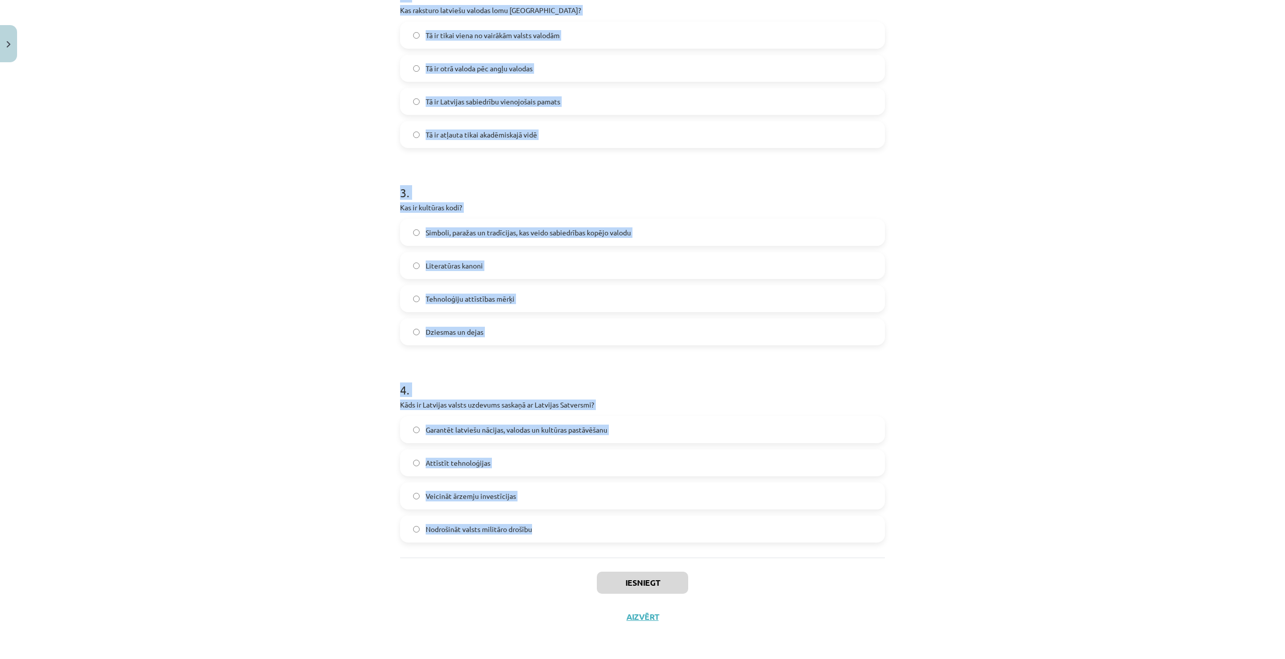
drag, startPoint x: 392, startPoint y: 182, endPoint x: 557, endPoint y: 530, distance: 384.7
click at [557, 530] on div "20 XP Saņemsi Viegls 378 pilda Apraksts Uzdevums Palīdzība 1 . Kas veido nacion…" at bounding box center [642, 138] width 497 height 994
copy form "1 . Kas veido nacionālās identitātes pamatu Latvijā? Latvijas sports Globalizāc…"
drag, startPoint x: 1201, startPoint y: 208, endPoint x: 1083, endPoint y: 410, distance: 233.8
click at [1083, 410] on div "Mācību tēma: Kultūras un mākslas i (vizuālā māksla) - 11. klases 1. ieskaites m…" at bounding box center [642, 329] width 1285 height 659
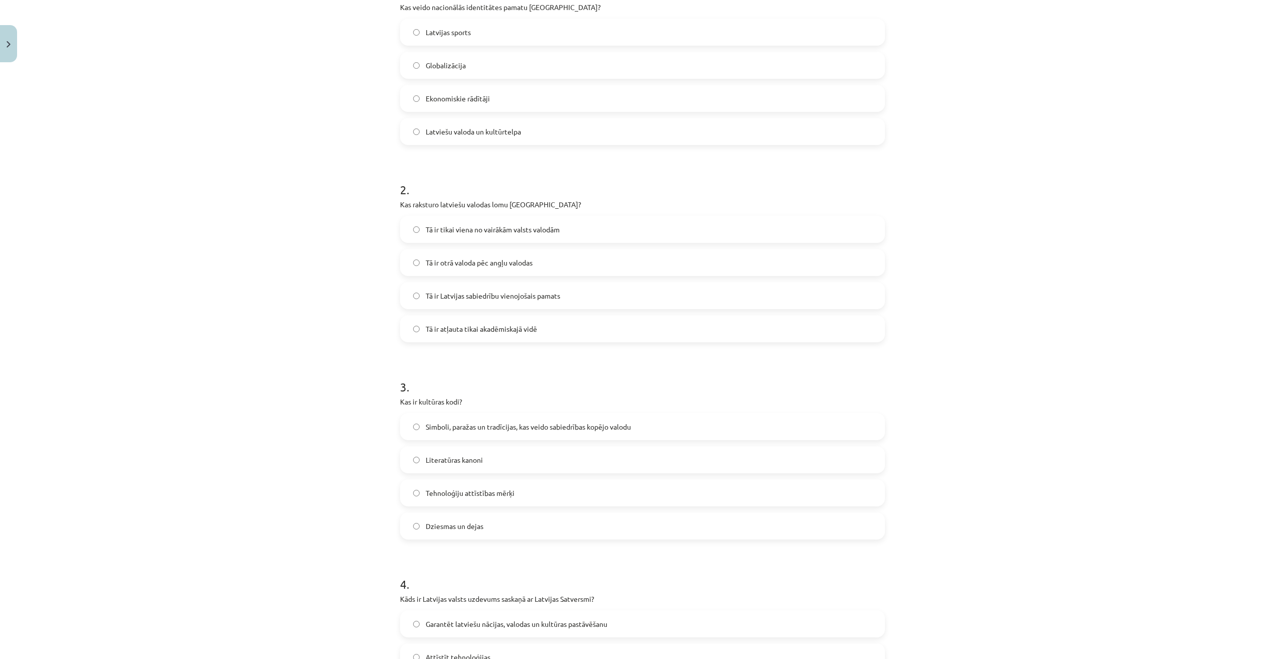
scroll to position [0, 0]
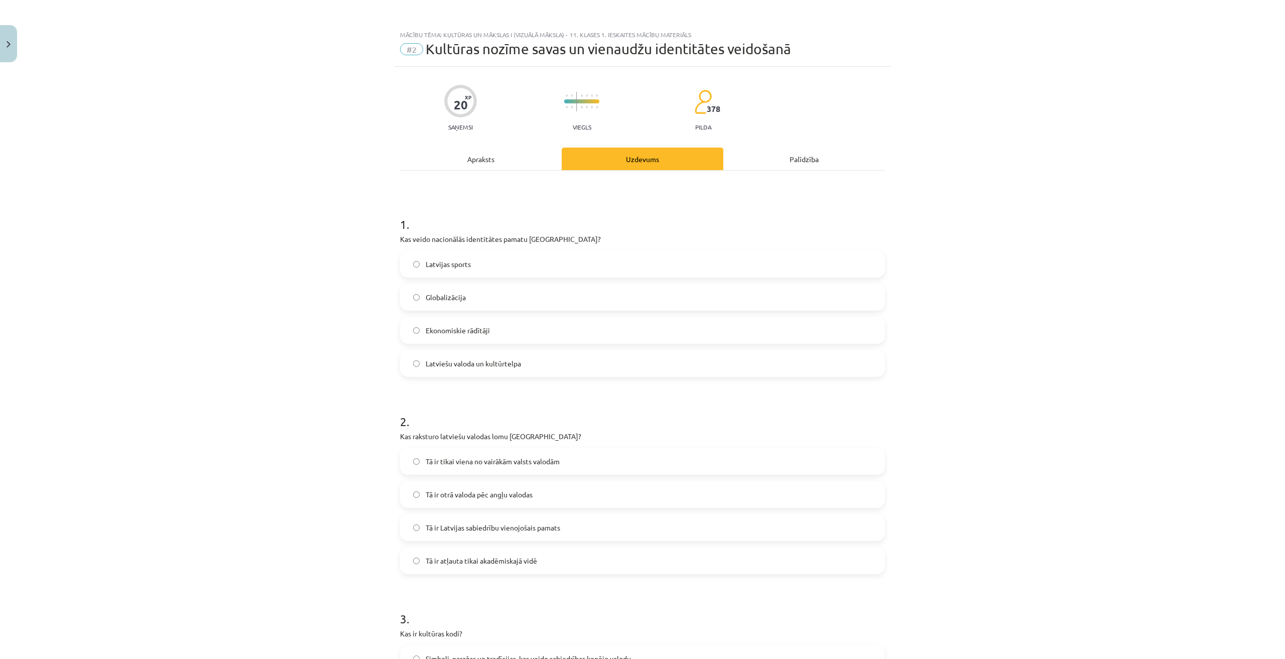
click at [513, 369] on label "Latviešu valoda un kultūrtelpa" at bounding box center [642, 363] width 483 height 25
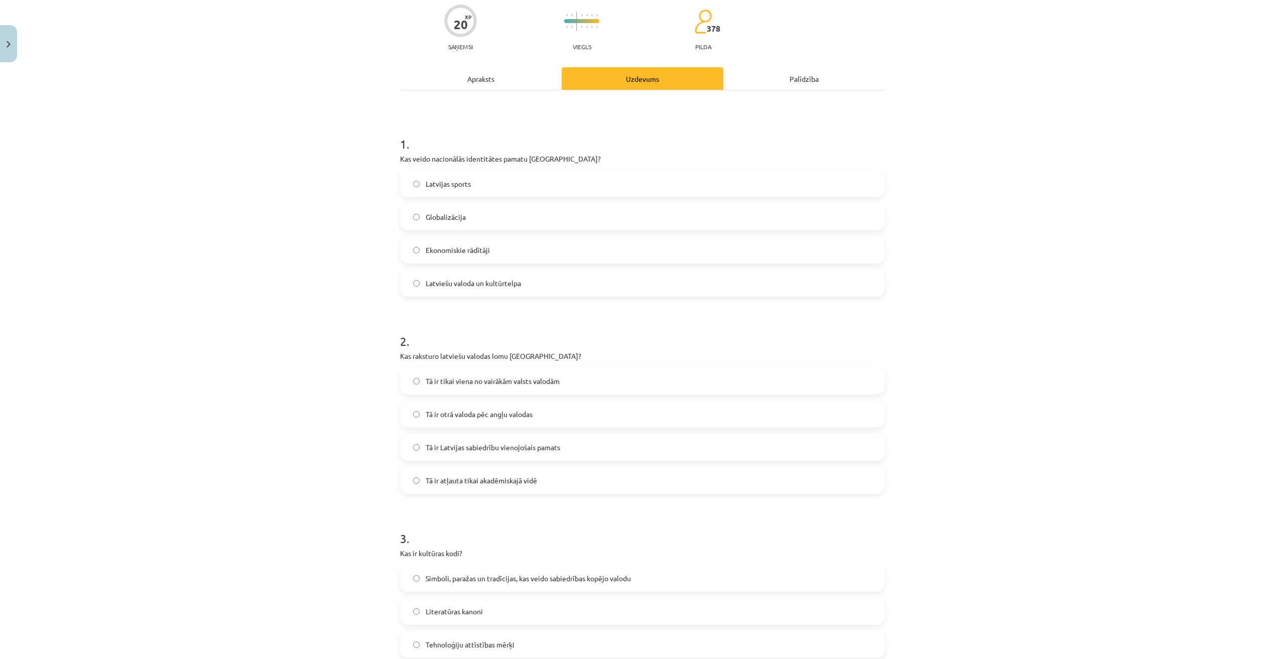
scroll to position [167, 0]
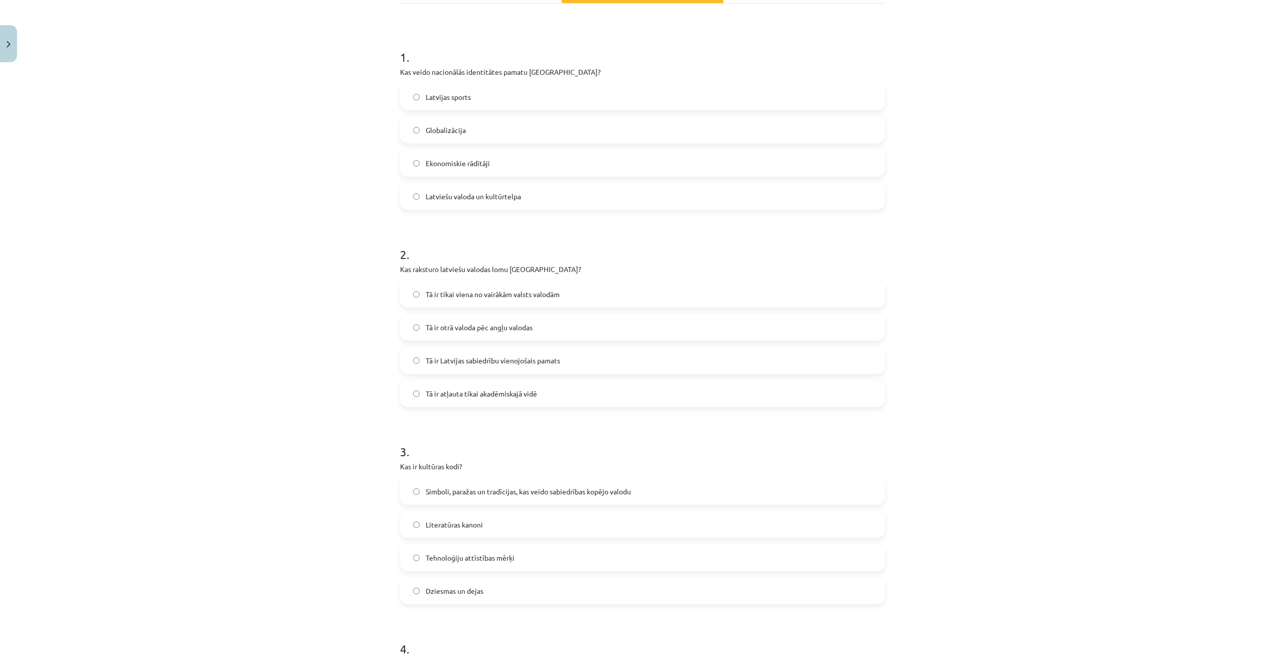
click at [499, 294] on span "Tā ir tikai viena no vairākām valsts valodām" at bounding box center [493, 294] width 134 height 11
click at [571, 372] on label "Tā ir Latvijas sabiedrību vienojošais pamats" at bounding box center [642, 360] width 483 height 25
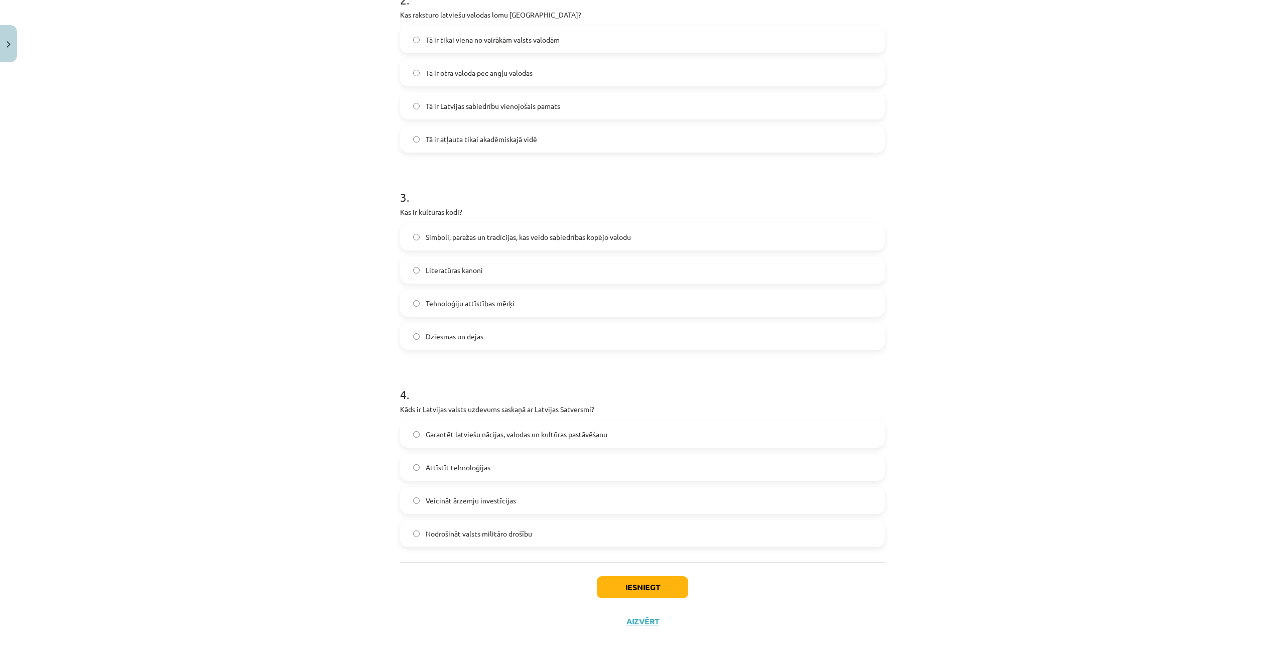
scroll to position [426, 0]
click at [624, 238] on label "Simboli, paražas un tradīcijas, kas veido sabiedrības kopējo valodu" at bounding box center [642, 232] width 483 height 25
click at [637, 431] on label "Garantēt latviešu nācijas, valodas un kultūras pastāvēšanu" at bounding box center [642, 429] width 483 height 25
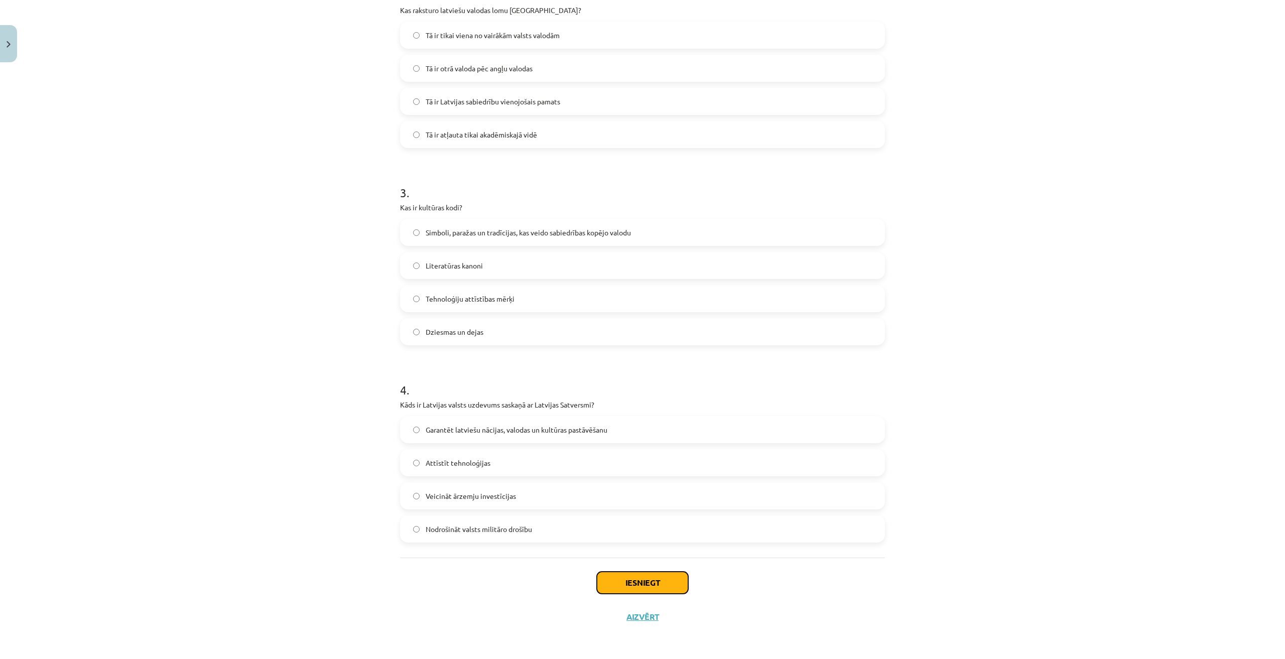
click at [643, 574] on button "Iesniegt" at bounding box center [642, 583] width 91 height 22
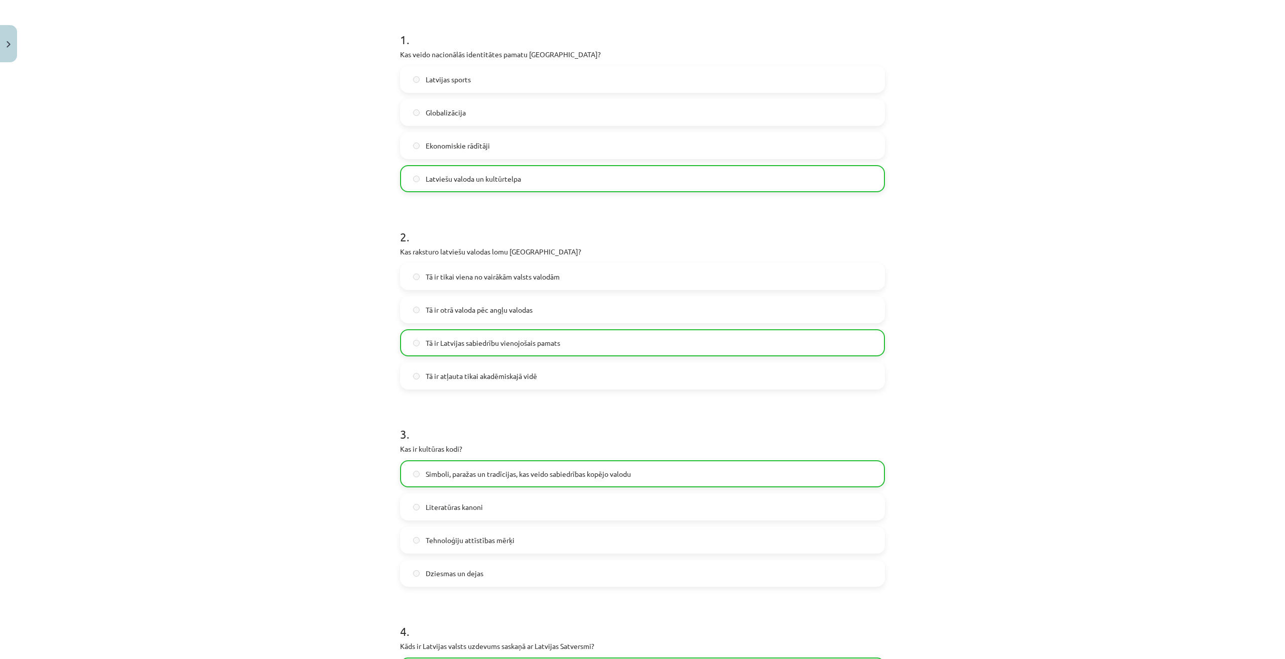
scroll to position [458, 0]
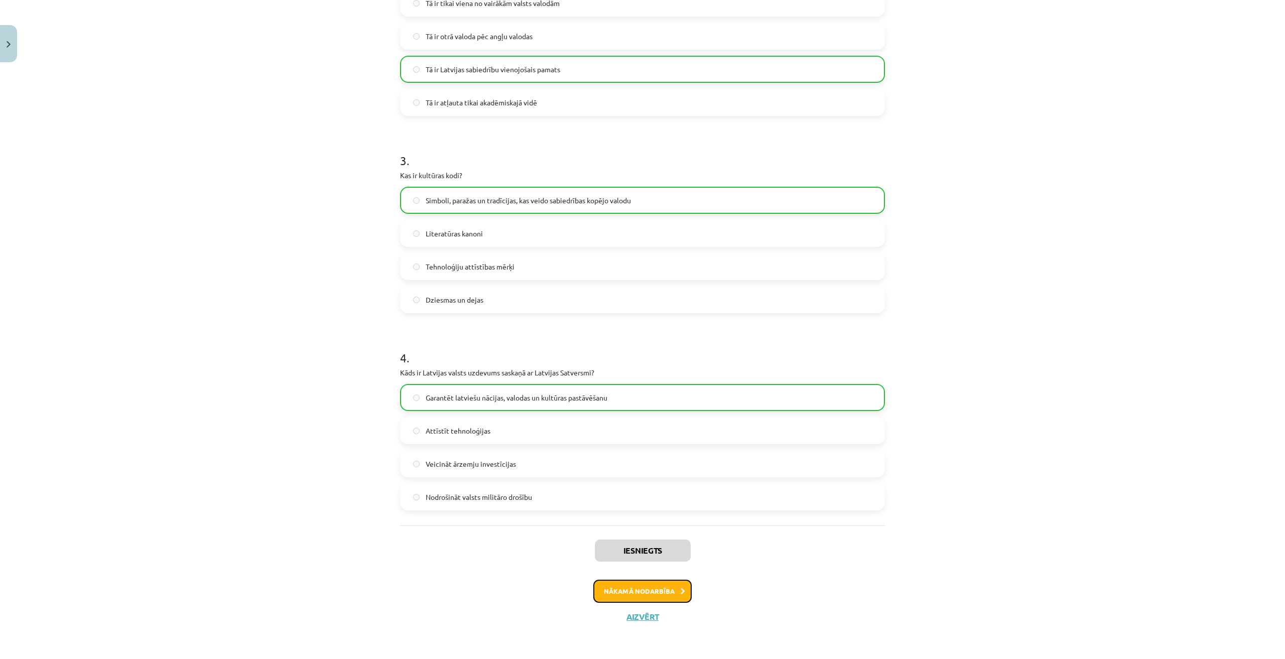
click at [666, 583] on button "Nākamā nodarbība" at bounding box center [642, 591] width 98 height 23
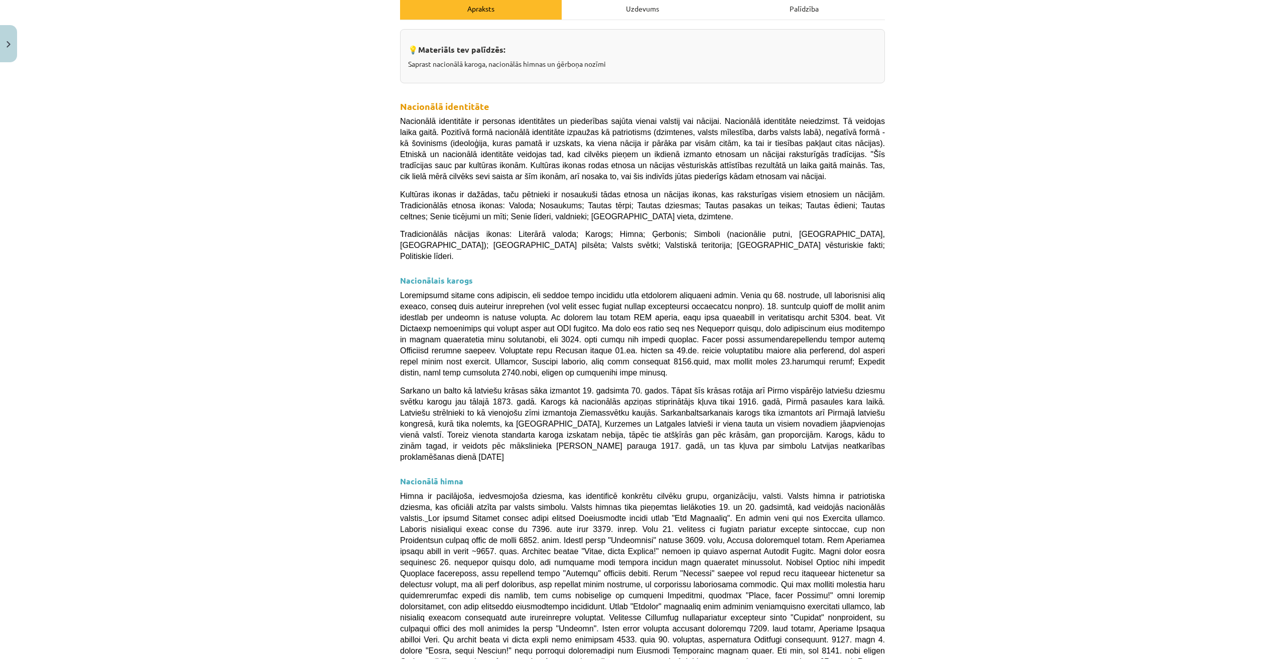
scroll to position [457, 0]
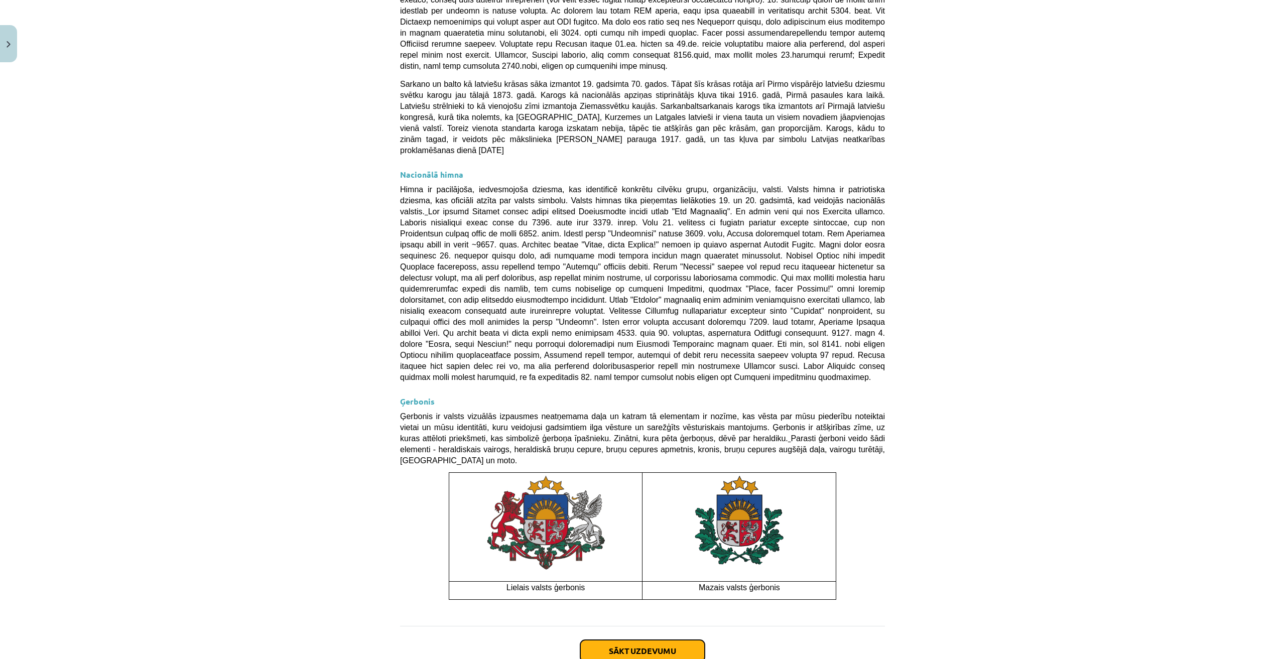
click at [666, 640] on button "Sākt uzdevumu" at bounding box center [642, 651] width 125 height 22
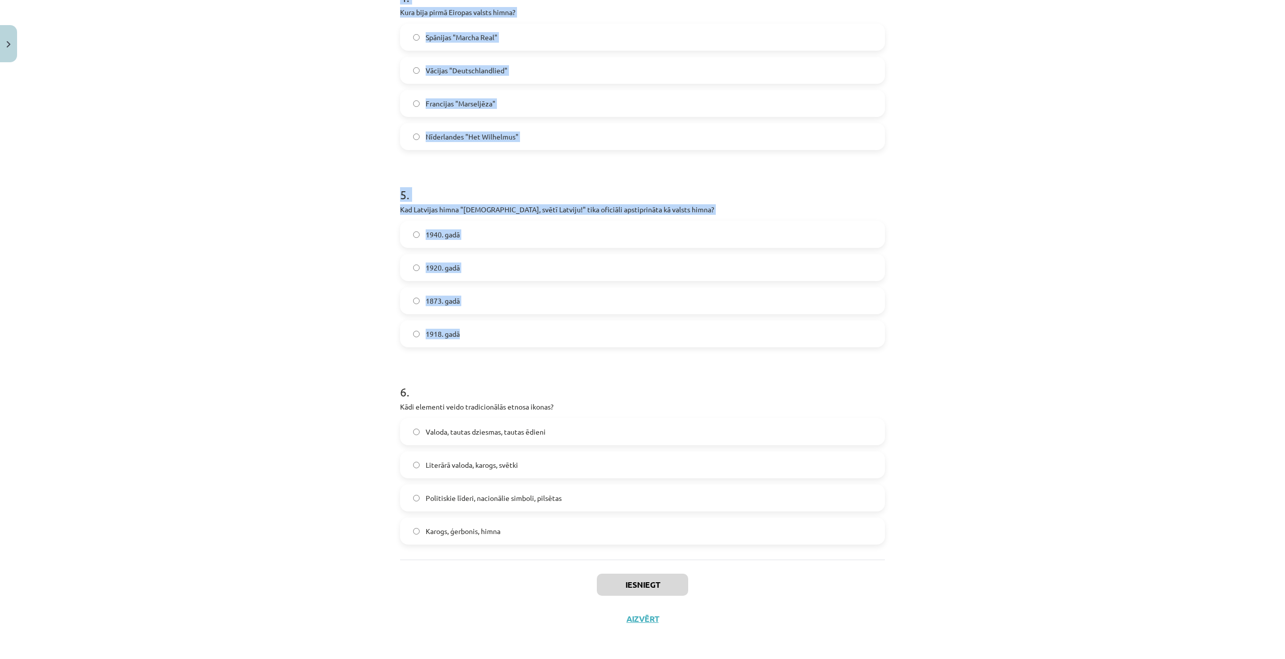
scroll to position [821, 0]
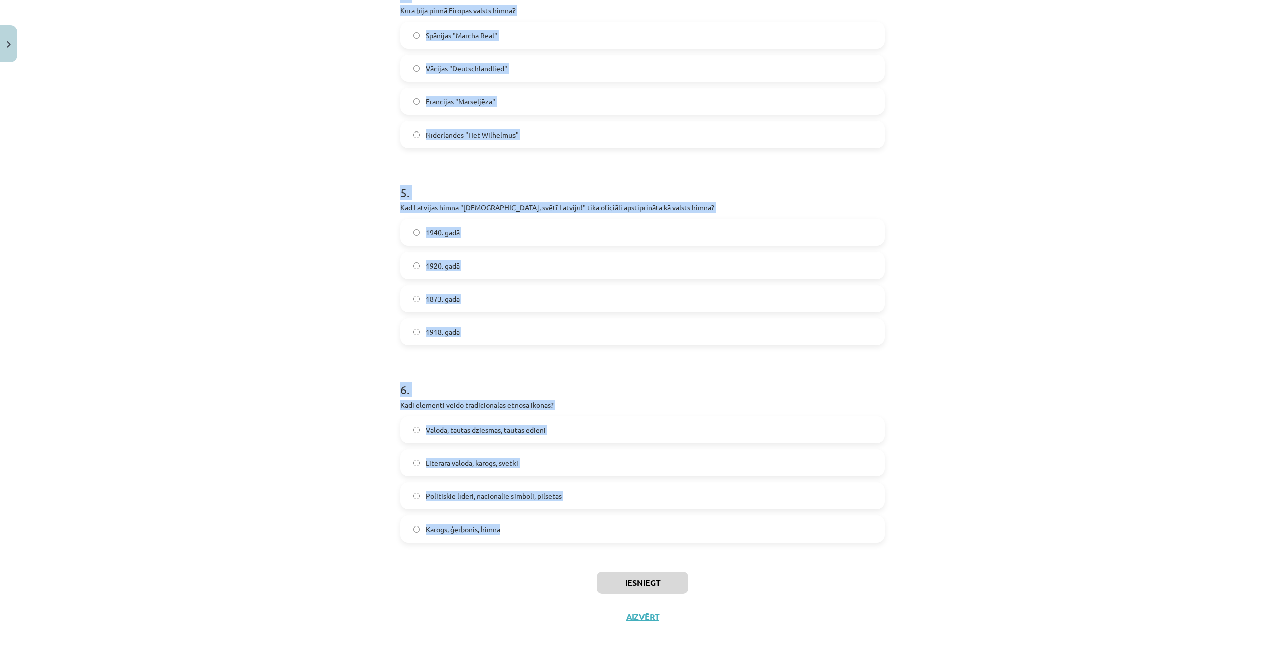
drag, startPoint x: 399, startPoint y: 198, endPoint x: 529, endPoint y: 531, distance: 357.1
copy form "1 . Kad Latvijas sarkanbaltsarkanais karogs pirmo reizi kļuva par nacionālās ap…"
click at [922, 130] on div "Mācību tēma: Kultūras un mākslas i (vizuālā māksla) - 11. klases 1. ieskaites m…" at bounding box center [642, 329] width 1285 height 659
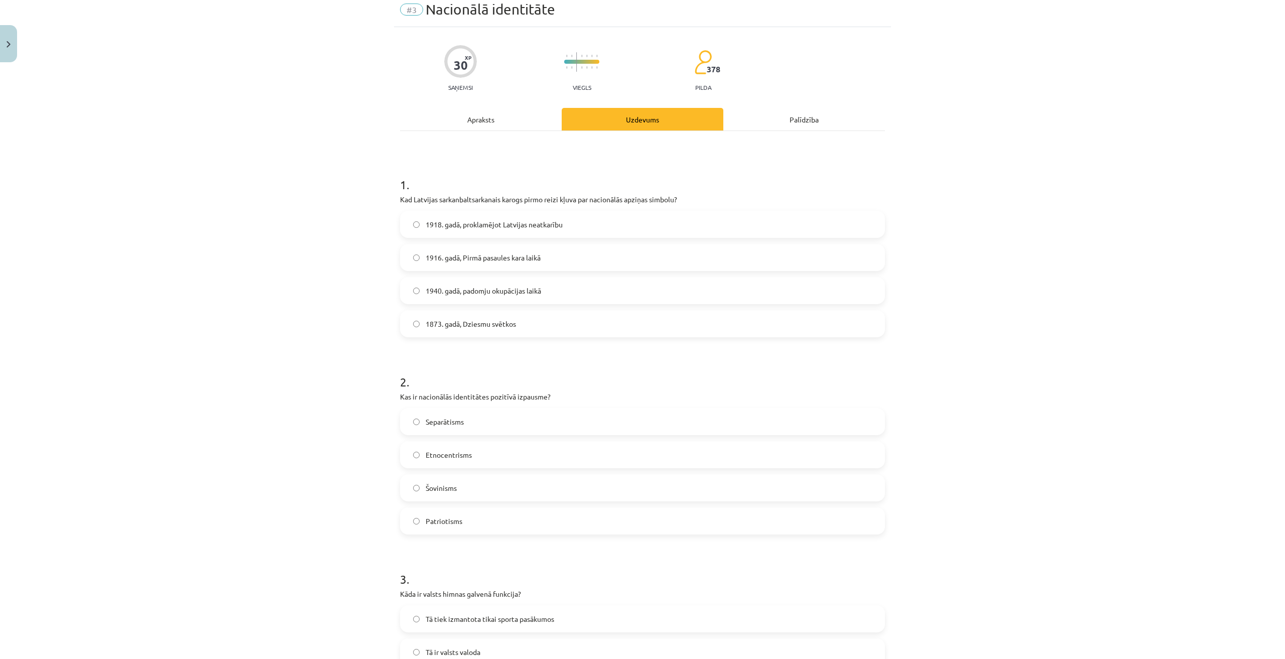
scroll to position [0, 0]
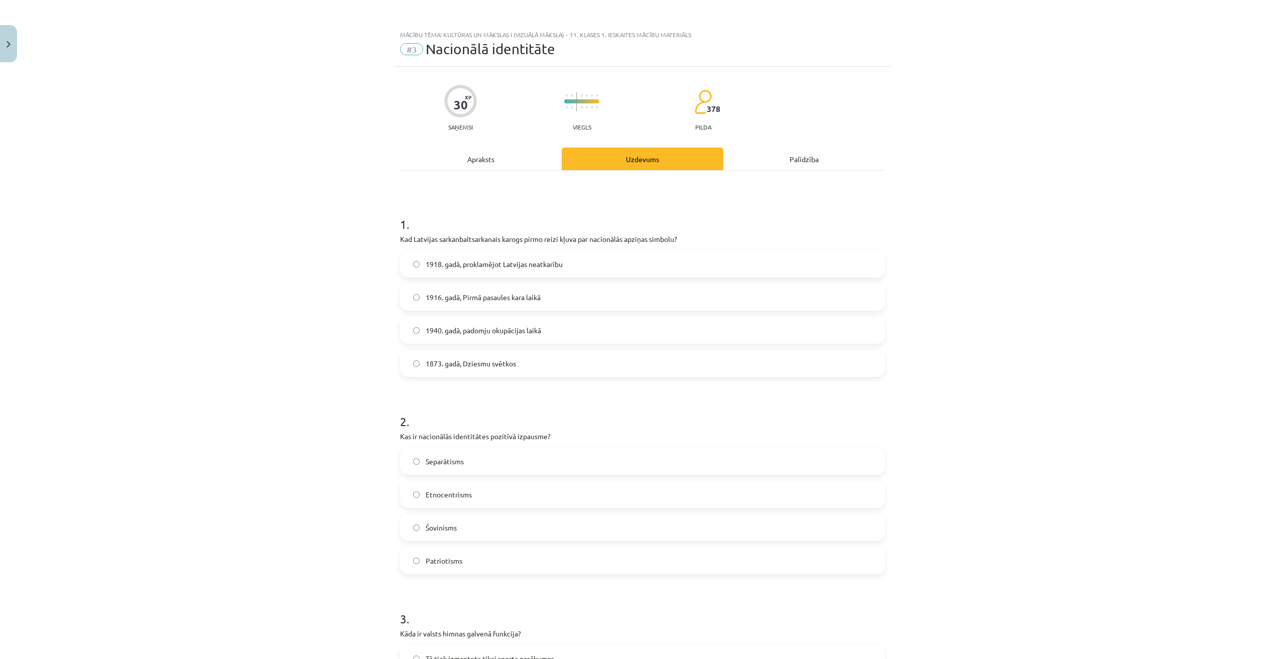
click at [569, 263] on label "1918. gadā, proklamējot Latvijas neatkarību" at bounding box center [642, 264] width 483 height 25
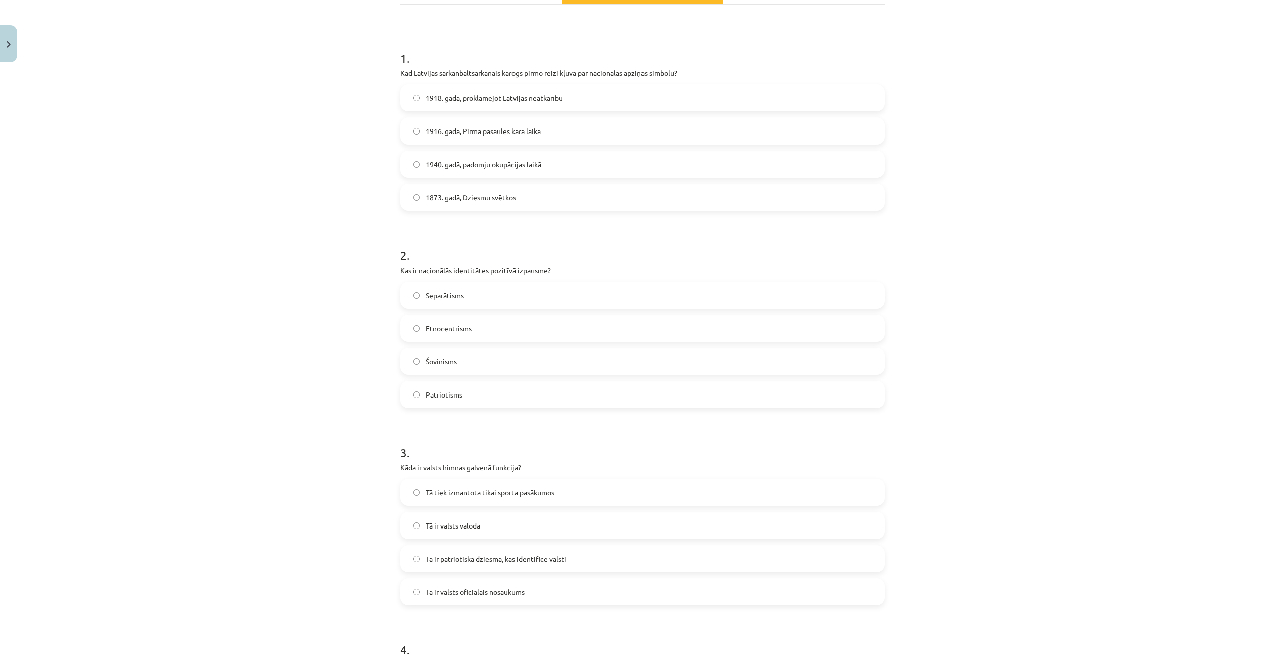
scroll to position [167, 0]
click at [458, 395] on span "Patriotisms" at bounding box center [444, 394] width 37 height 11
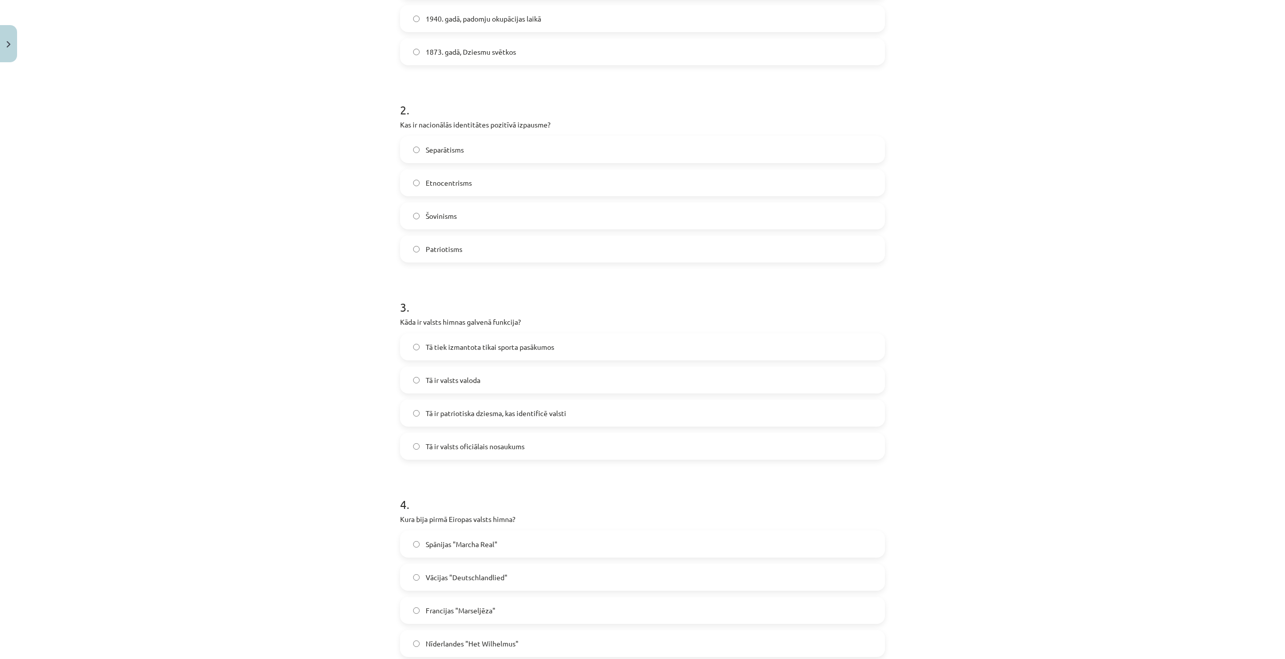
scroll to position [418, 0]
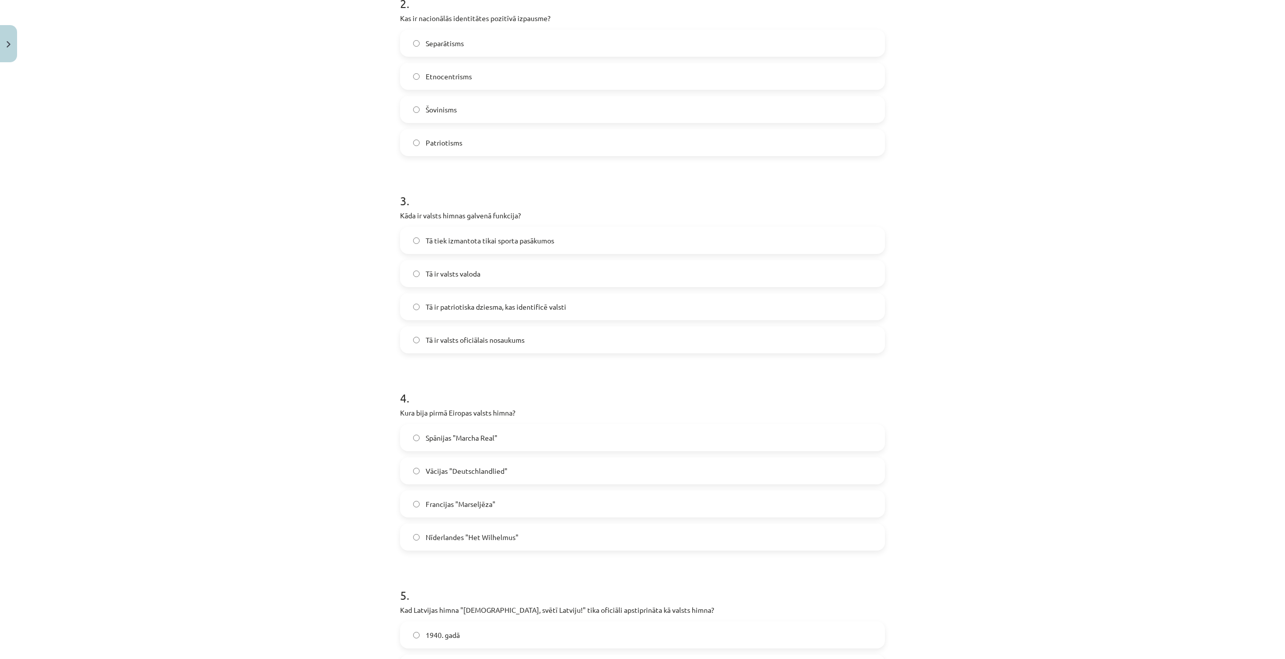
click at [523, 315] on label "Tā ir patriotiska dziesma, kas identificē valsti" at bounding box center [642, 306] width 483 height 25
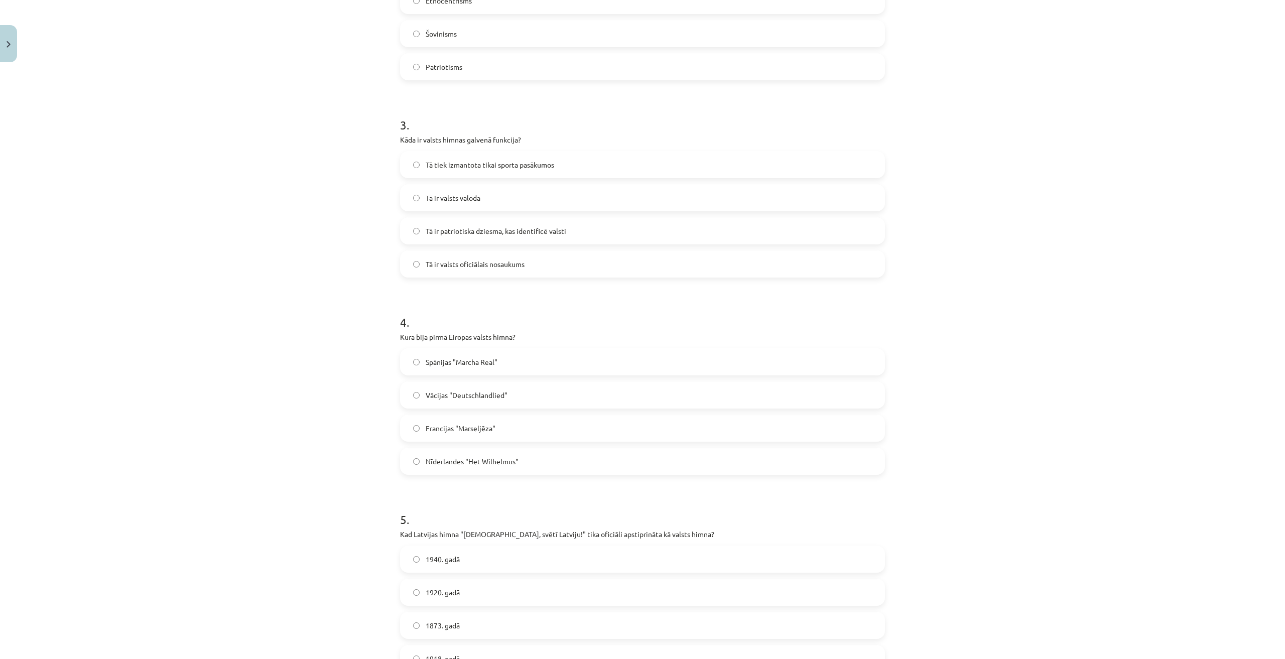
scroll to position [502, 0]
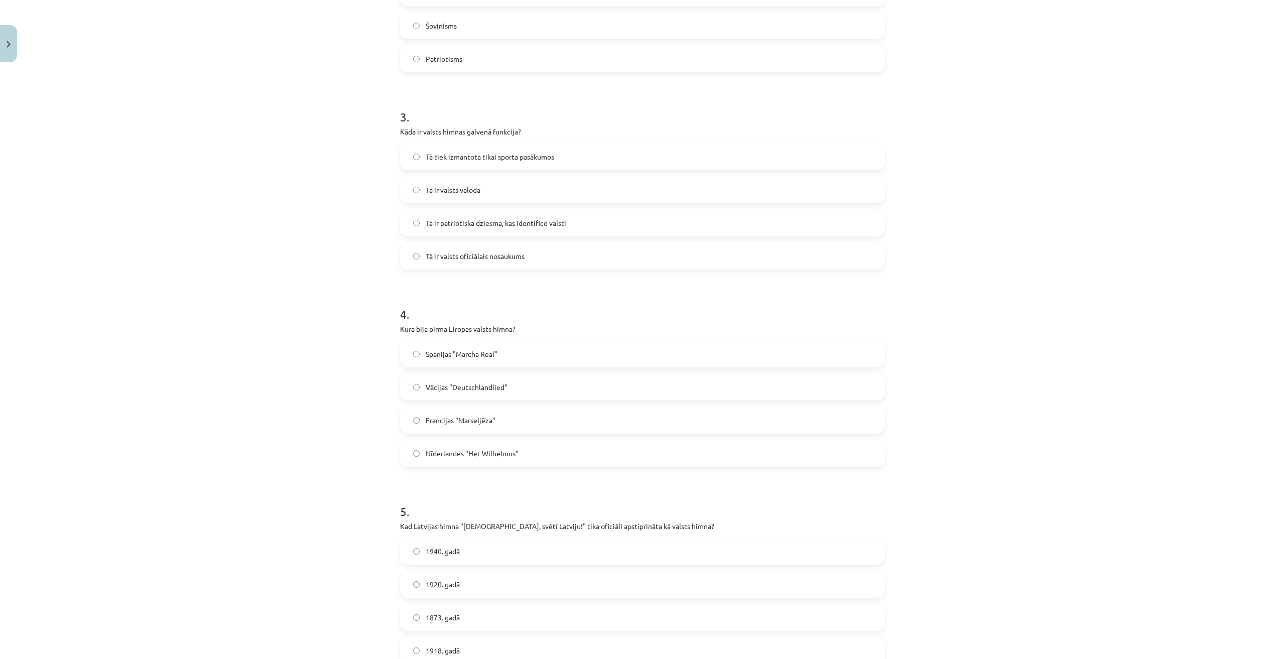
click at [512, 455] on span "Nīderlandes "Het Wilhelmus"" at bounding box center [472, 453] width 93 height 11
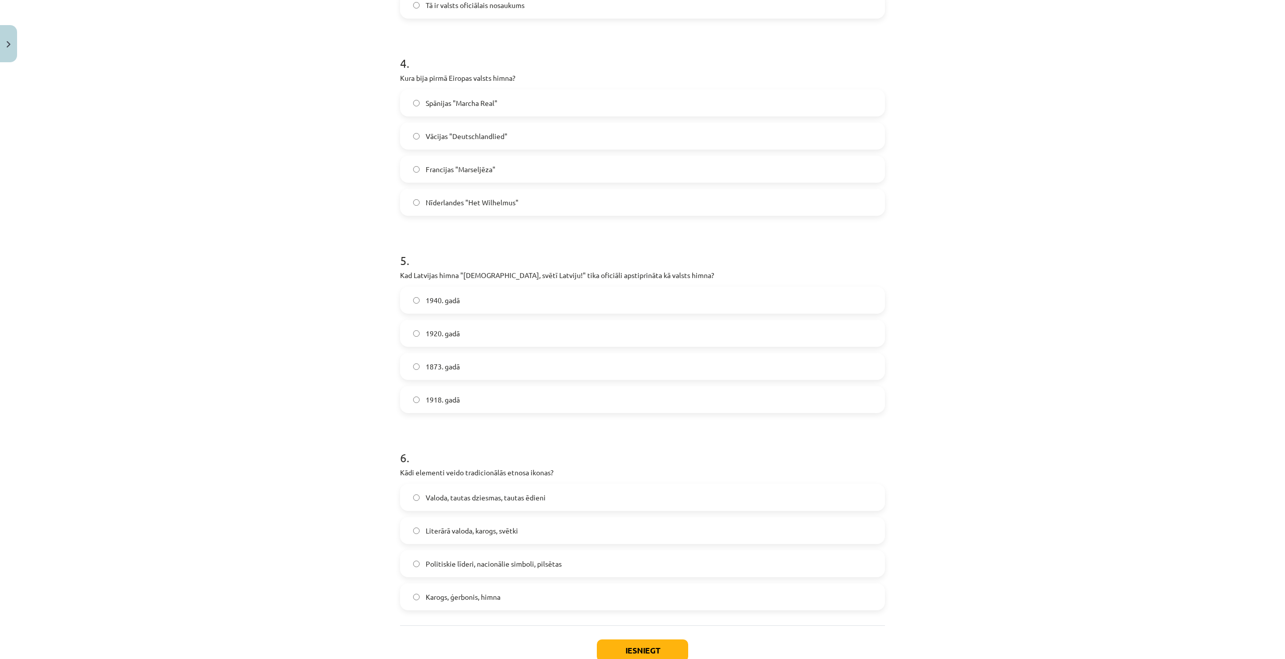
click at [490, 337] on label "1920. gadā" at bounding box center [642, 333] width 483 height 25
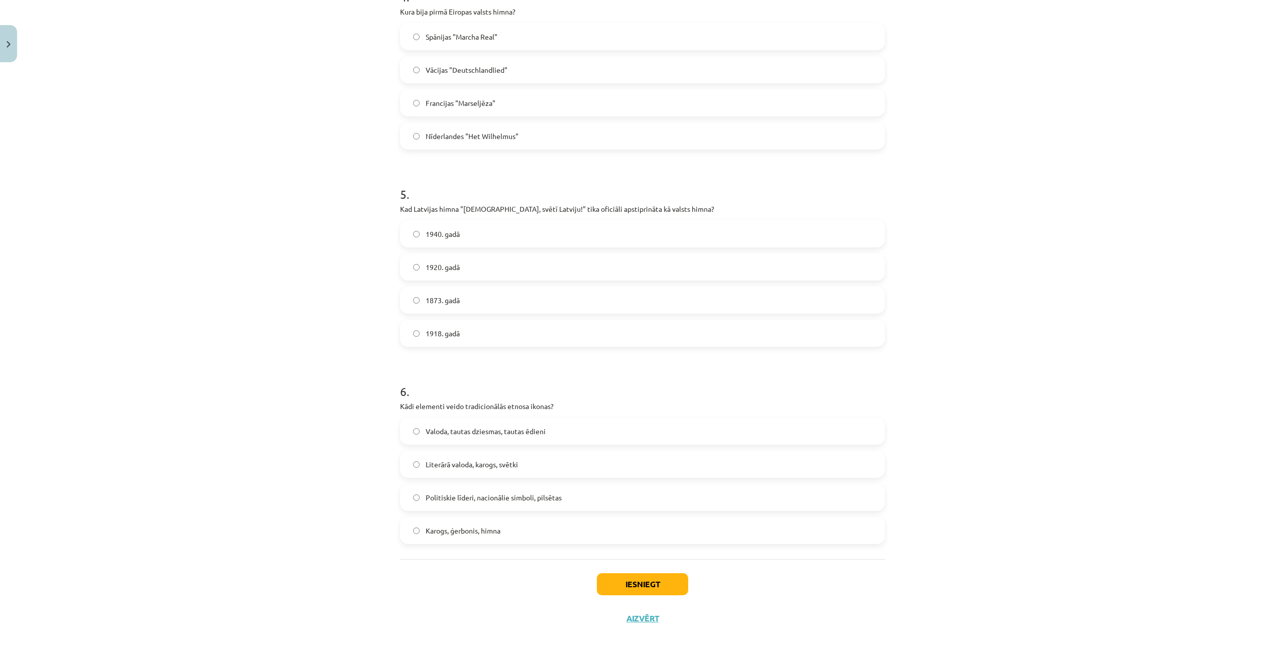
scroll to position [821, 0]
click at [485, 423] on label "Valoda, tautas dziesmas, tautas ēdieni" at bounding box center [642, 429] width 483 height 25
click at [643, 579] on button "Iesniegt" at bounding box center [642, 583] width 91 height 22
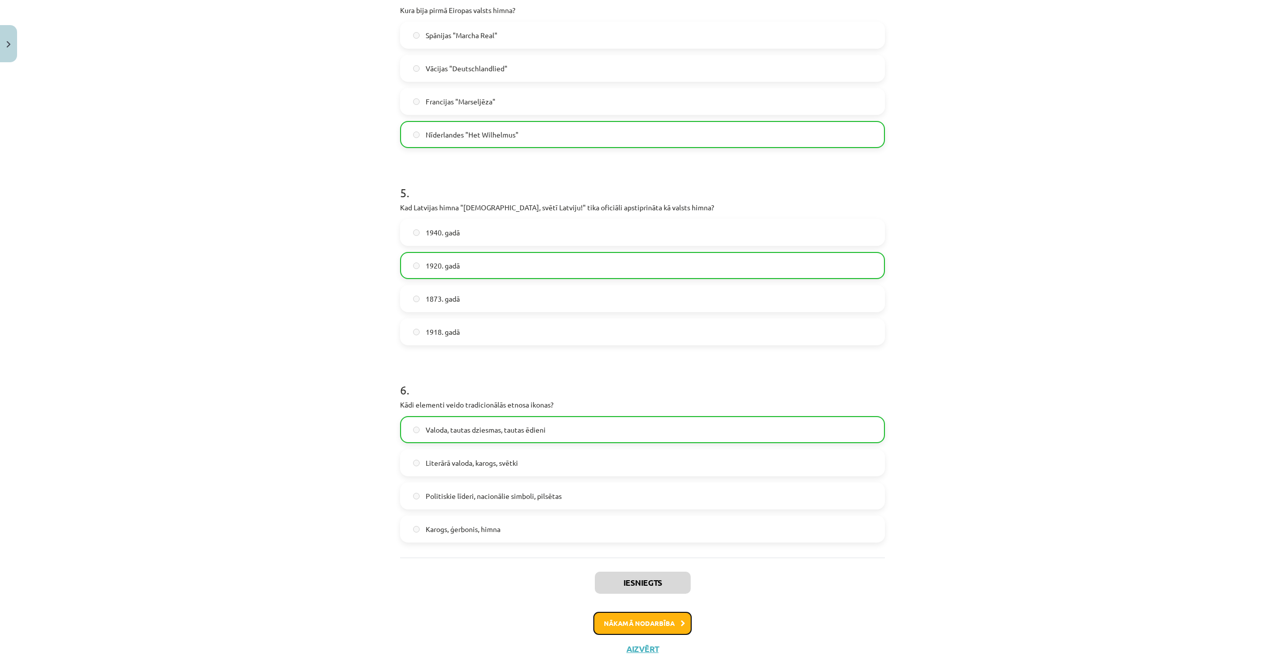
click at [644, 618] on button "Nākamā nodarbība" at bounding box center [642, 623] width 98 height 23
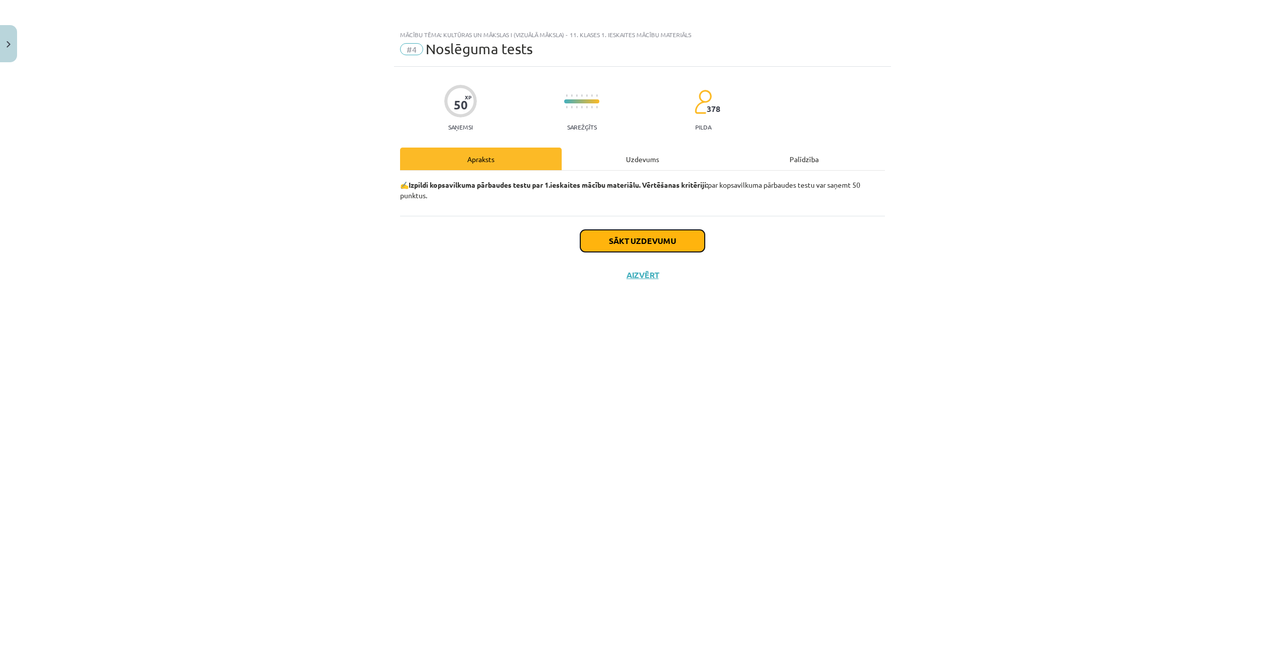
click at [641, 246] on button "Sākt uzdevumu" at bounding box center [642, 241] width 125 height 22
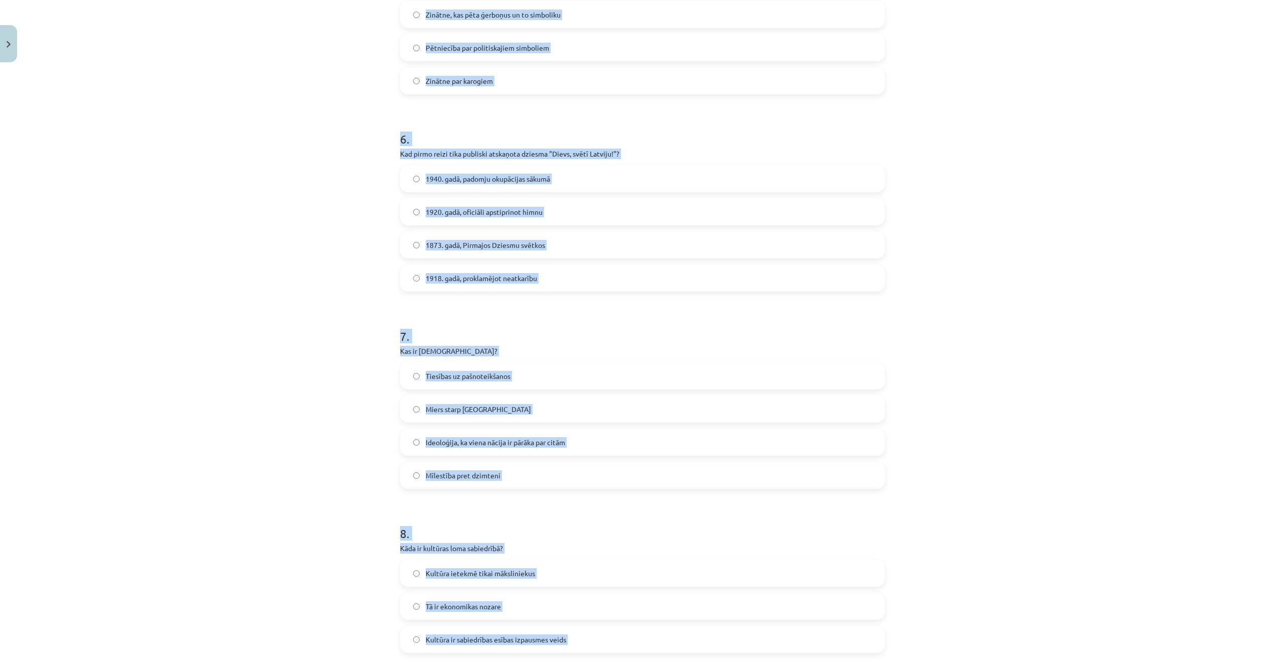
scroll to position [1610, 0]
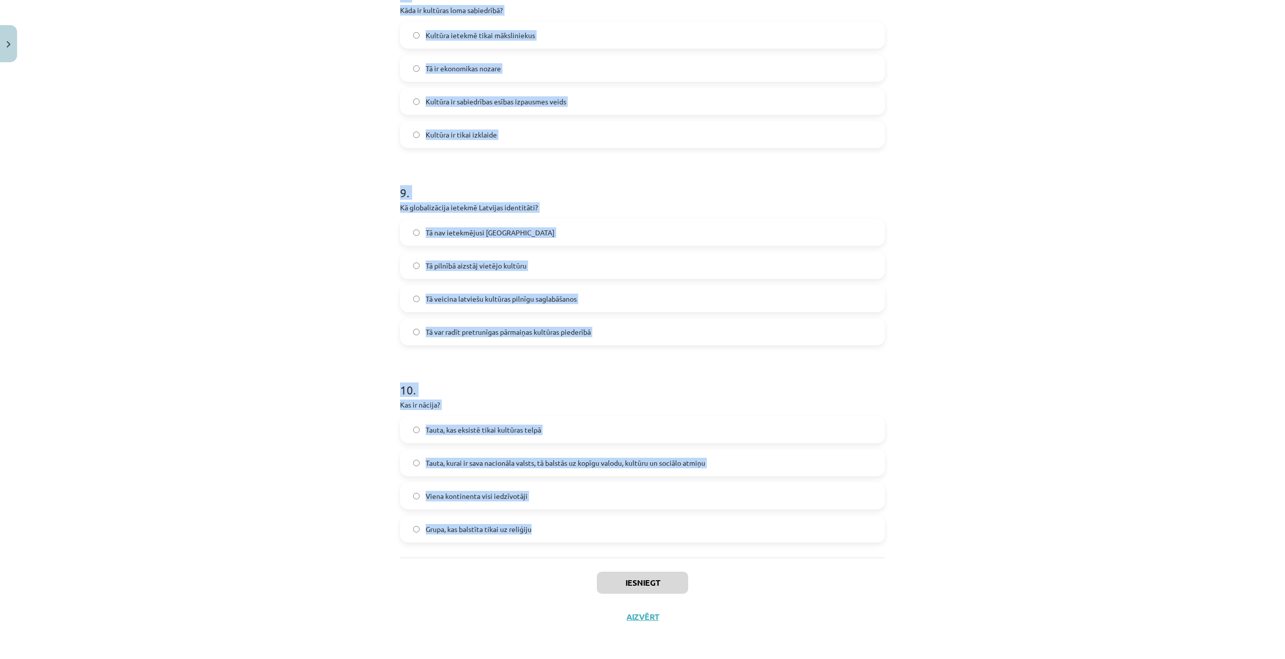
drag, startPoint x: 393, startPoint y: 219, endPoint x: 572, endPoint y: 533, distance: 361.1
copy form "1 . Kas ir kultūra visplašākajā nozīmē? Viss, kam pieskārusies cilvēka roka Eko…"
click at [1002, 318] on div "Mācību tēma: Kultūras un mākslas i (vizuālā māksla) - 11. klases 1. ieskaites m…" at bounding box center [642, 329] width 1285 height 659
click at [1027, 310] on div "Mācību tēma: Kultūras un mākslas i (vizuālā māksla) - 11. klases 1. ieskaites m…" at bounding box center [642, 329] width 1285 height 659
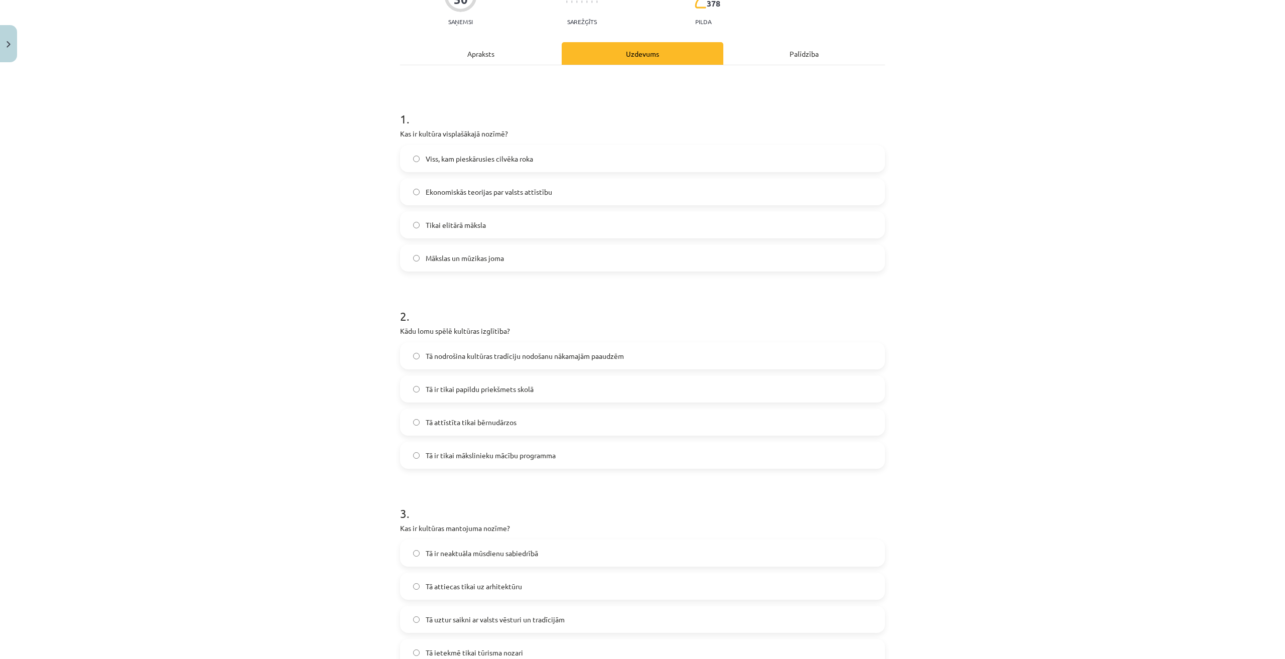
scroll to position [104, 0]
click at [518, 163] on span "Viss, kam pieskārusies cilvēka roka" at bounding box center [479, 160] width 107 height 11
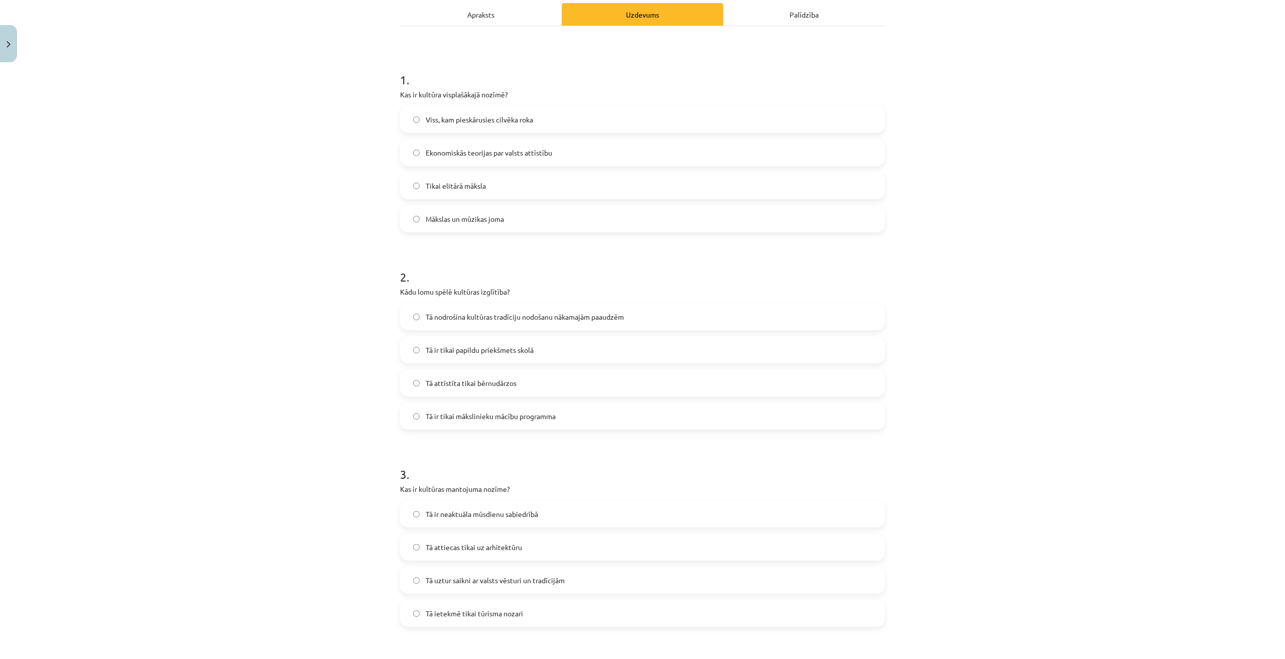
scroll to position [188, 0]
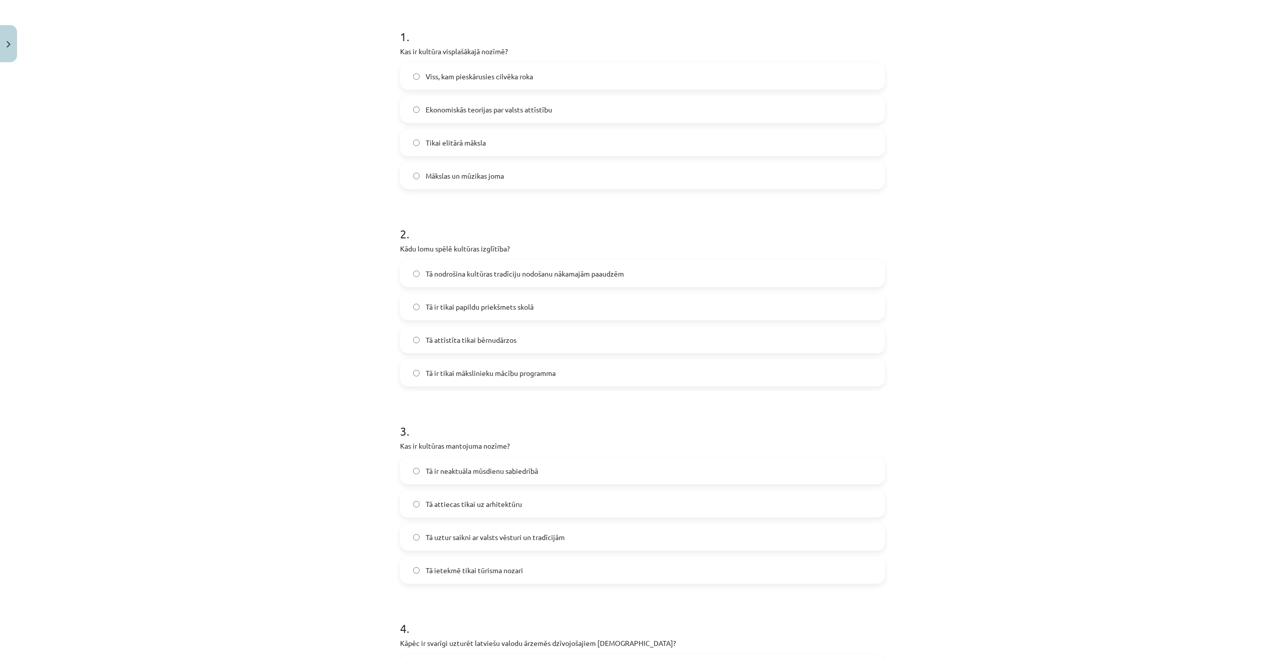
click at [581, 281] on label "Tā nodrošina kultūras tradīciju nodošanu nākamajām paaudzēm" at bounding box center [642, 273] width 483 height 25
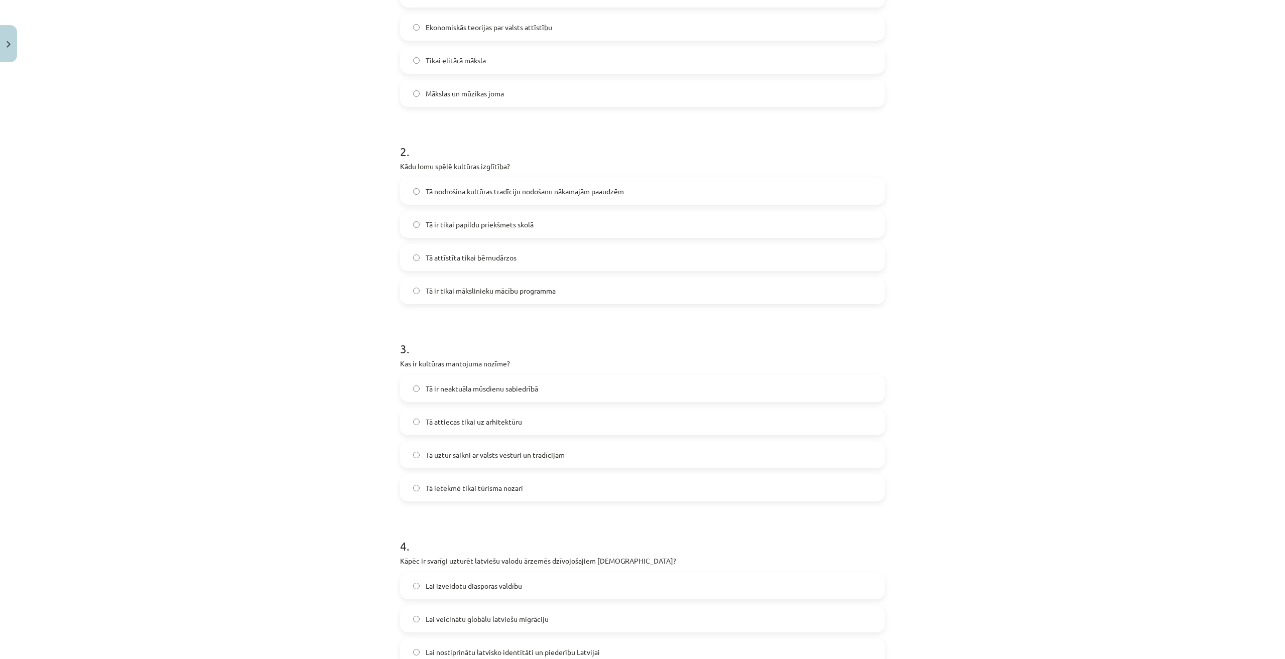
scroll to position [271, 0]
click at [567, 451] on label "Tā uztur saikni ar valsts vēsturi un tradīcijām" at bounding box center [642, 453] width 483 height 25
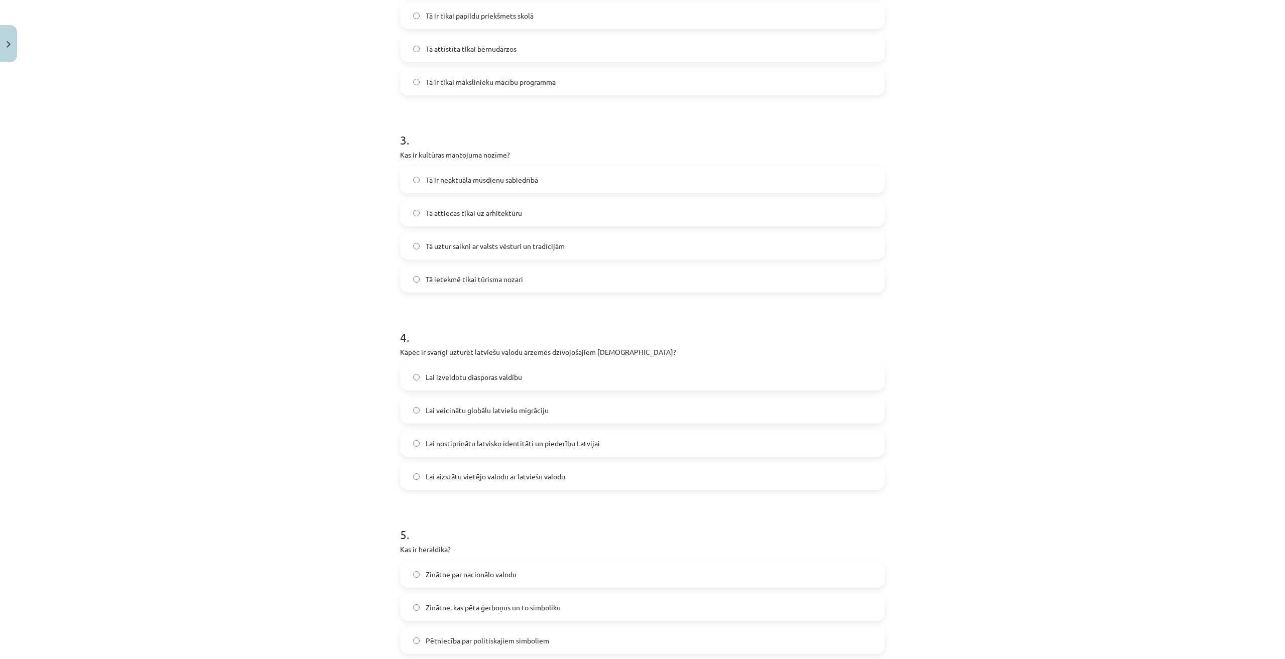
scroll to position [522, 0]
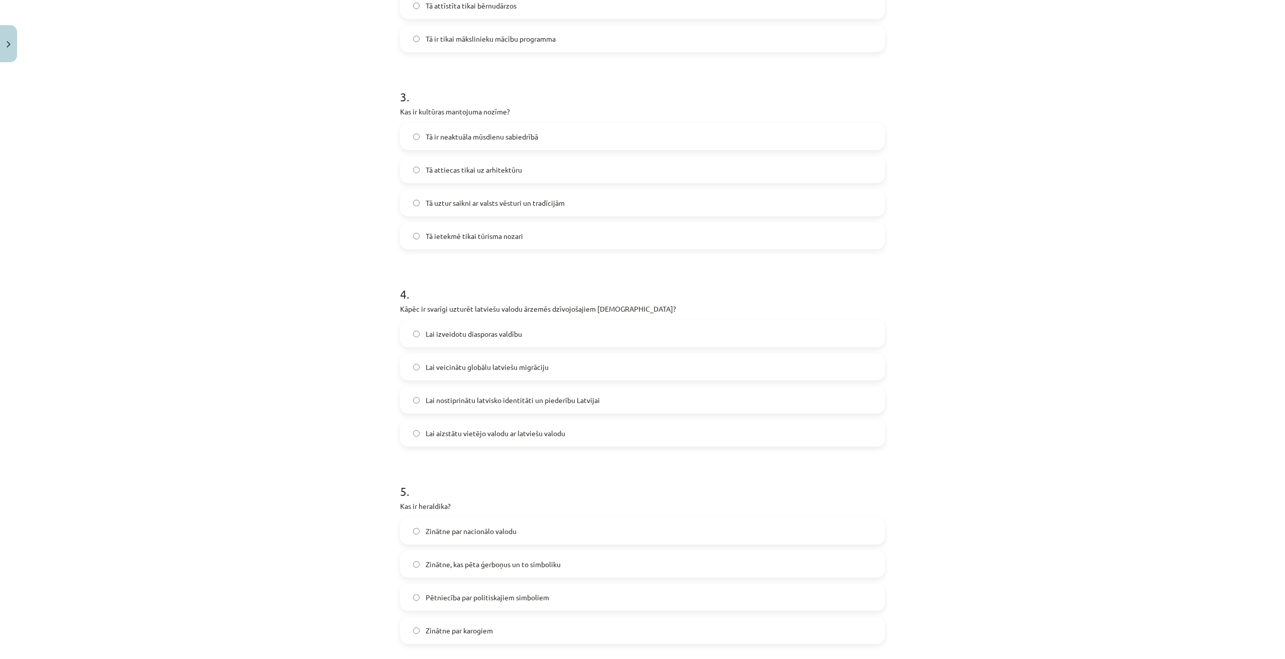
click at [605, 406] on label "Lai nostiprinātu latvisko identitāti un piederību Latvijai" at bounding box center [642, 400] width 483 height 25
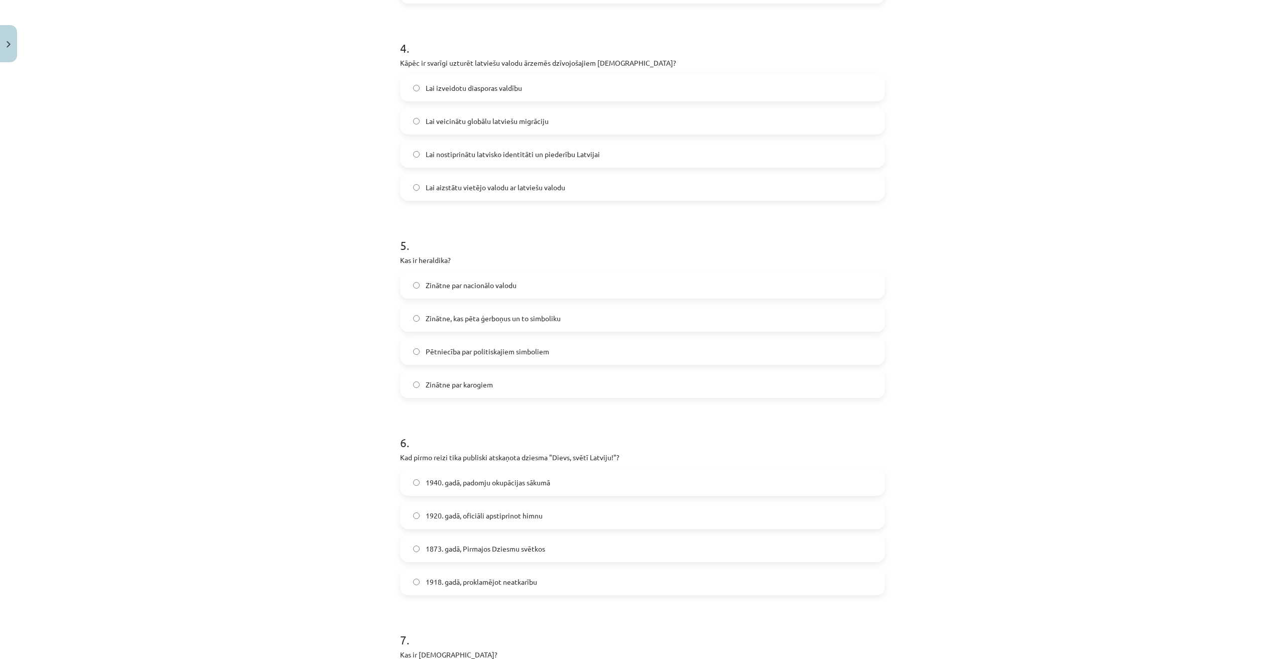
scroll to position [857, 0]
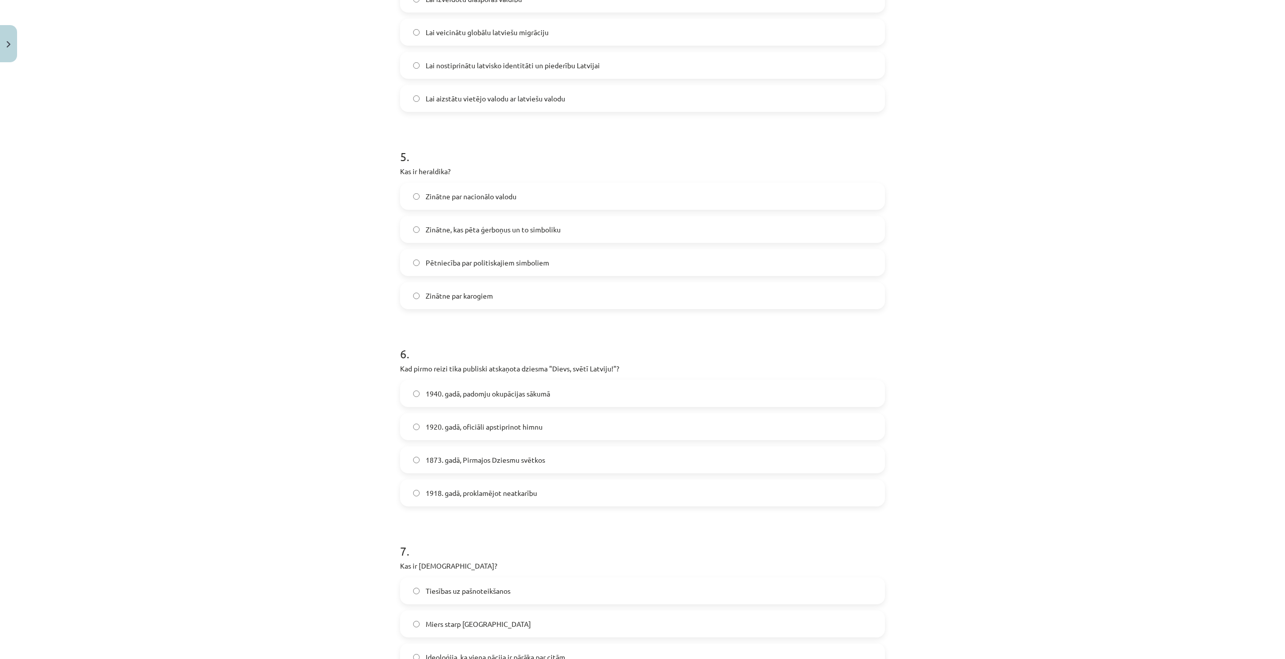
click at [539, 254] on label "Pētniecība par politiskajiem simboliem" at bounding box center [642, 262] width 483 height 25
click at [547, 230] on span "Zinātne, kas pēta ģerboņus un to simboliku" at bounding box center [493, 229] width 135 height 11
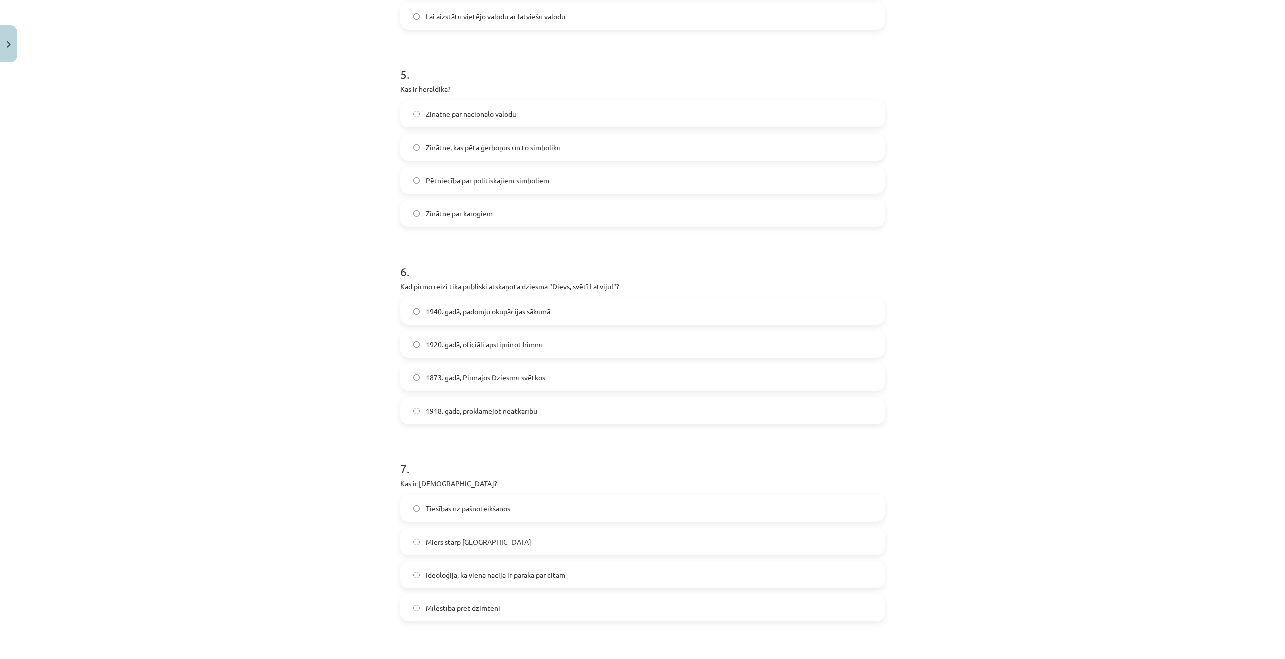
scroll to position [941, 0]
drag, startPoint x: 547, startPoint y: 282, endPoint x: 604, endPoint y: 283, distance: 57.7
click at [604, 283] on p "Kad pirmo reizi tika publiski atskaņota dziesma "Dievs, svētī Latviju!"?" at bounding box center [642, 285] width 485 height 11
click at [667, 287] on p "Kad pirmo reizi tika publiski atskaņota dziesma "Dievs, svētī Latviju!"?" at bounding box center [642, 285] width 485 height 11
click at [517, 381] on span "1873. gadā, Pirmajos Dziesmu svētkos" at bounding box center [485, 376] width 119 height 11
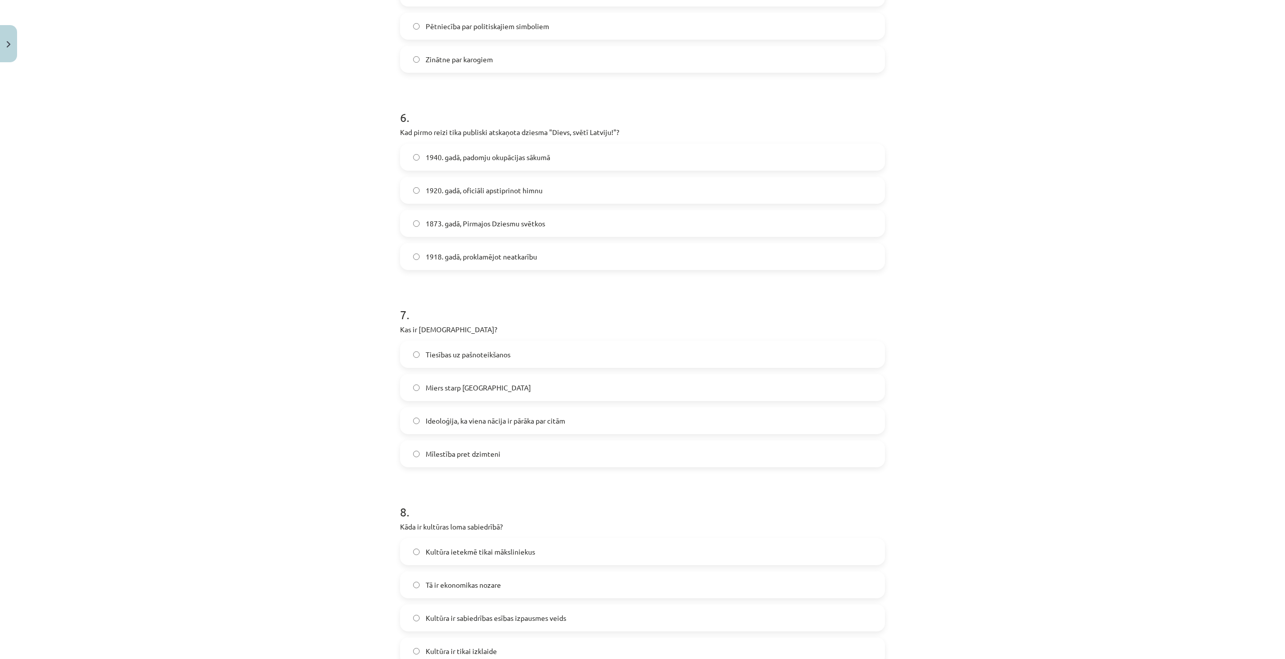
scroll to position [1108, 0]
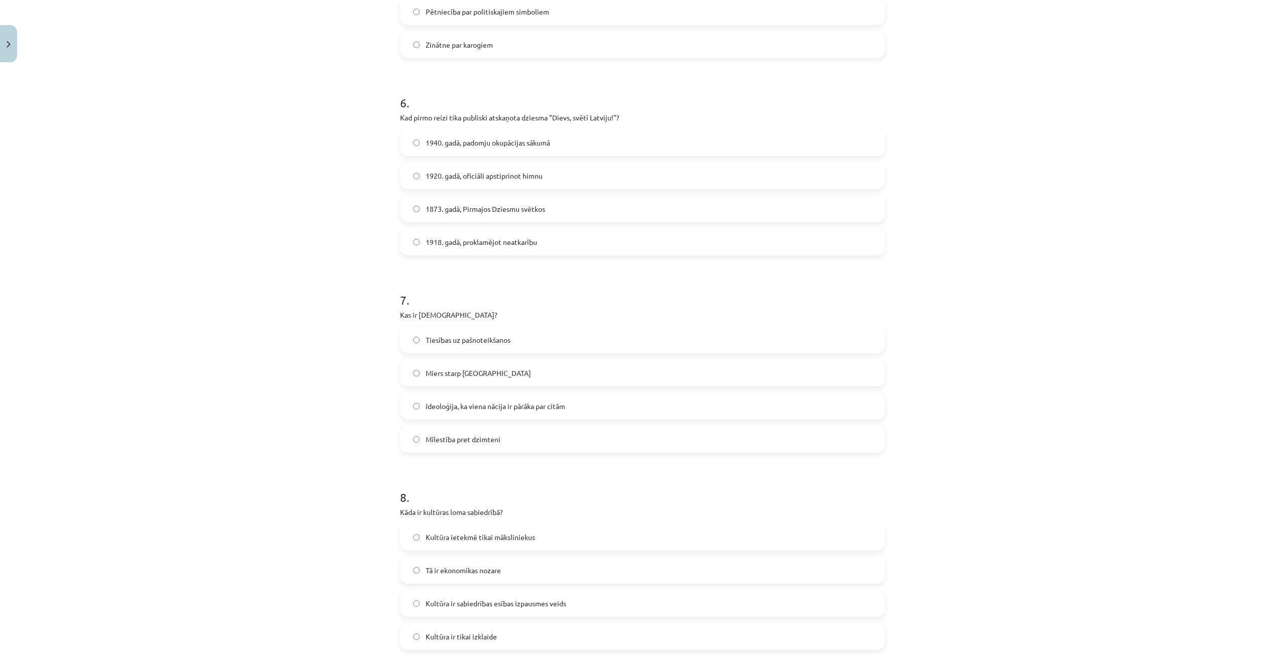
click at [561, 407] on span "Ideoloģija, ka viena nācija ir pārāka par citām" at bounding box center [496, 406] width 140 height 11
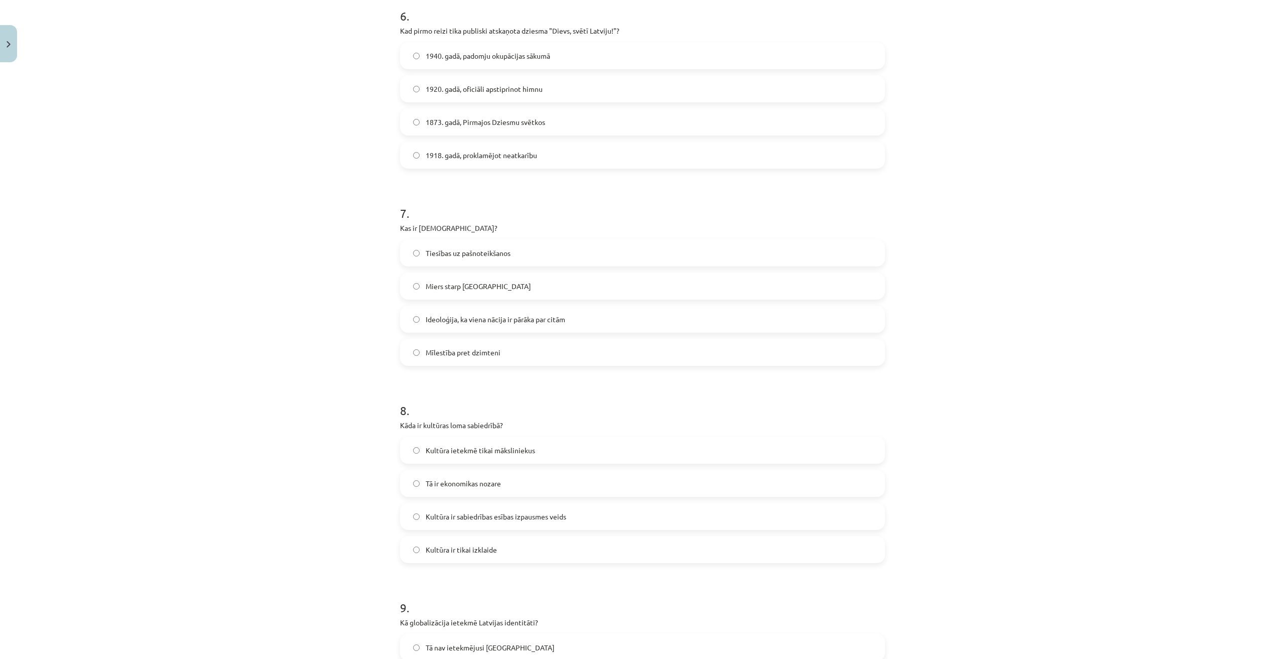
scroll to position [1275, 0]
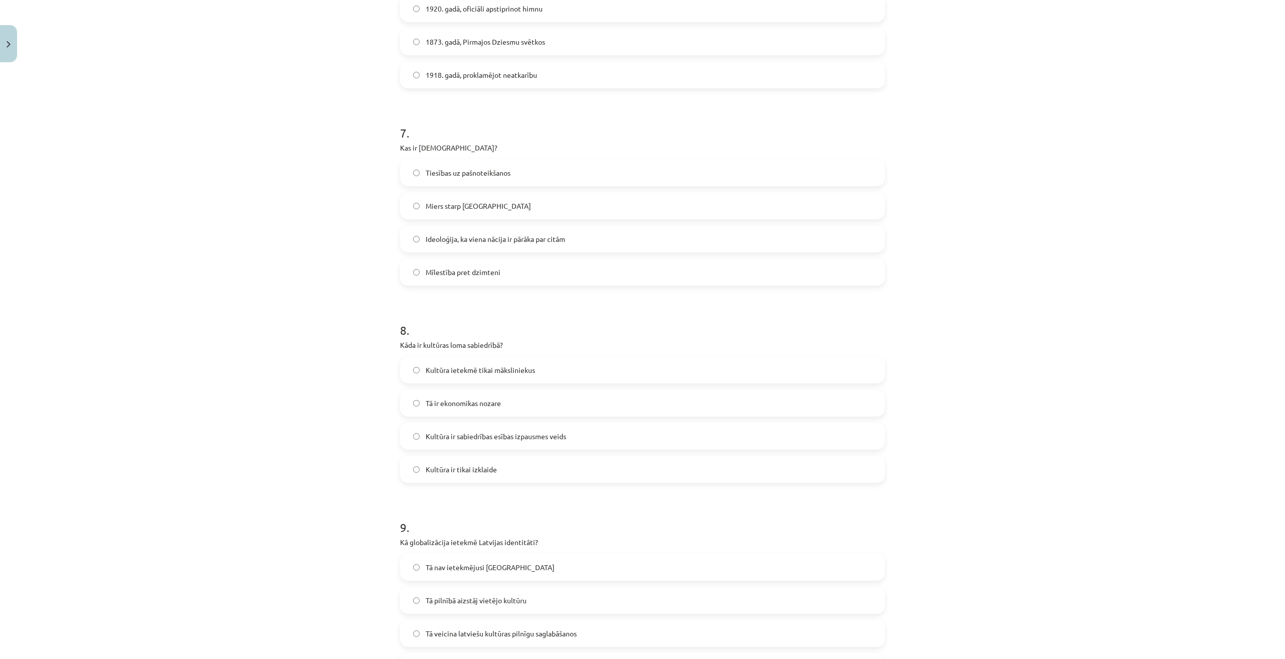
click at [576, 440] on label "Kultūra ir sabiedrības esības izpausmes veids" at bounding box center [642, 436] width 483 height 25
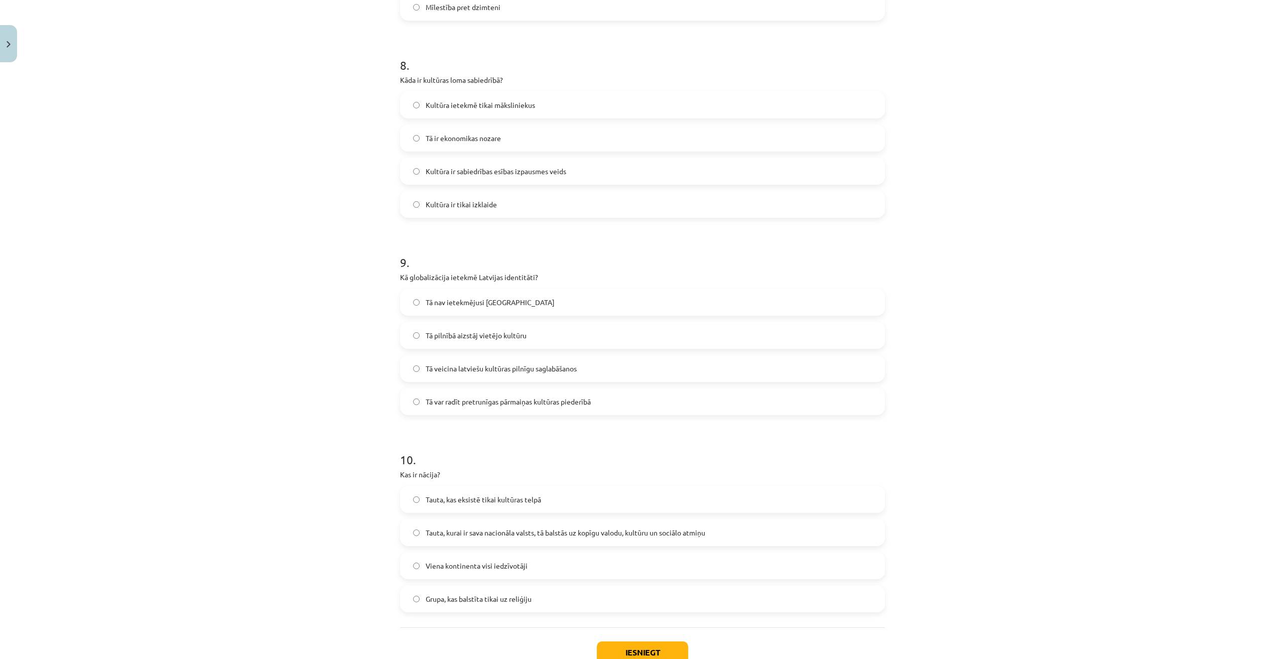
scroll to position [1610, 0]
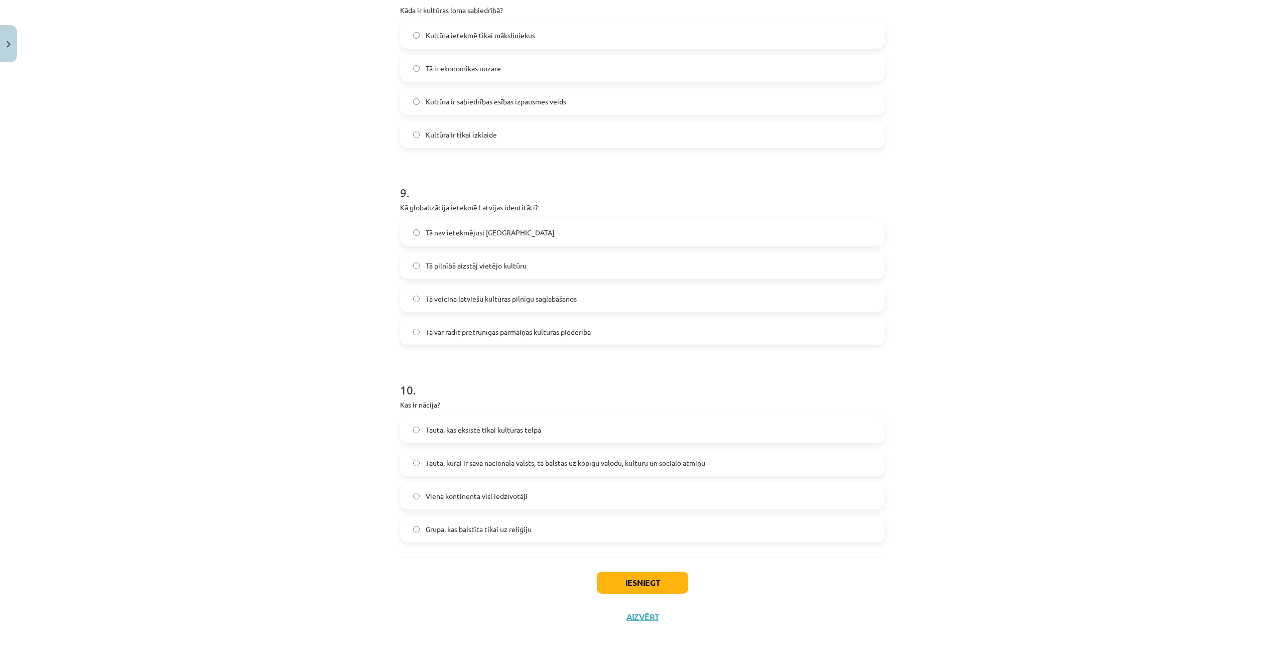
click at [572, 331] on span "Tā var radīt pretrunīgas pārmaiņas kultūras piederībā" at bounding box center [508, 332] width 165 height 11
click at [713, 461] on label "Tauta, kurai ir sava nacionāla valsts, tā balstās uz kopīgu valodu, kultūru un …" at bounding box center [642, 462] width 483 height 25
click at [644, 578] on button "Iesniegt" at bounding box center [642, 583] width 91 height 22
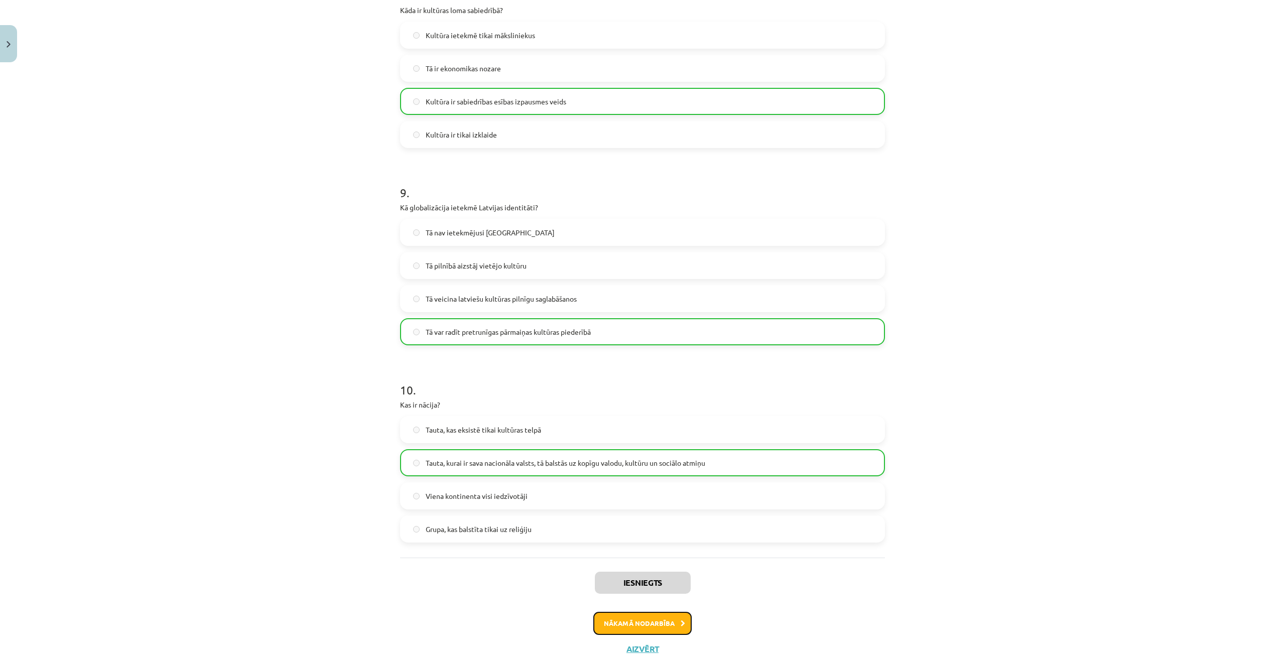
click at [657, 617] on button "Nākamā nodarbība" at bounding box center [642, 623] width 98 height 23
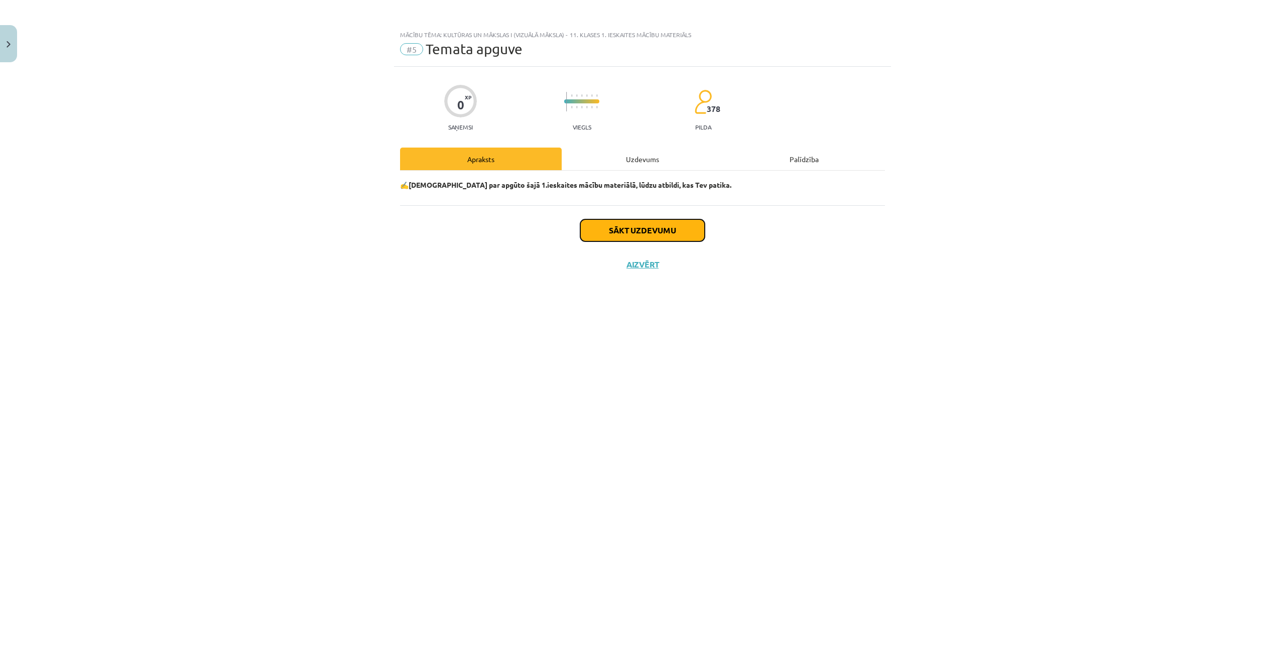
click at [675, 241] on button "Sākt uzdevumu" at bounding box center [642, 230] width 125 height 22
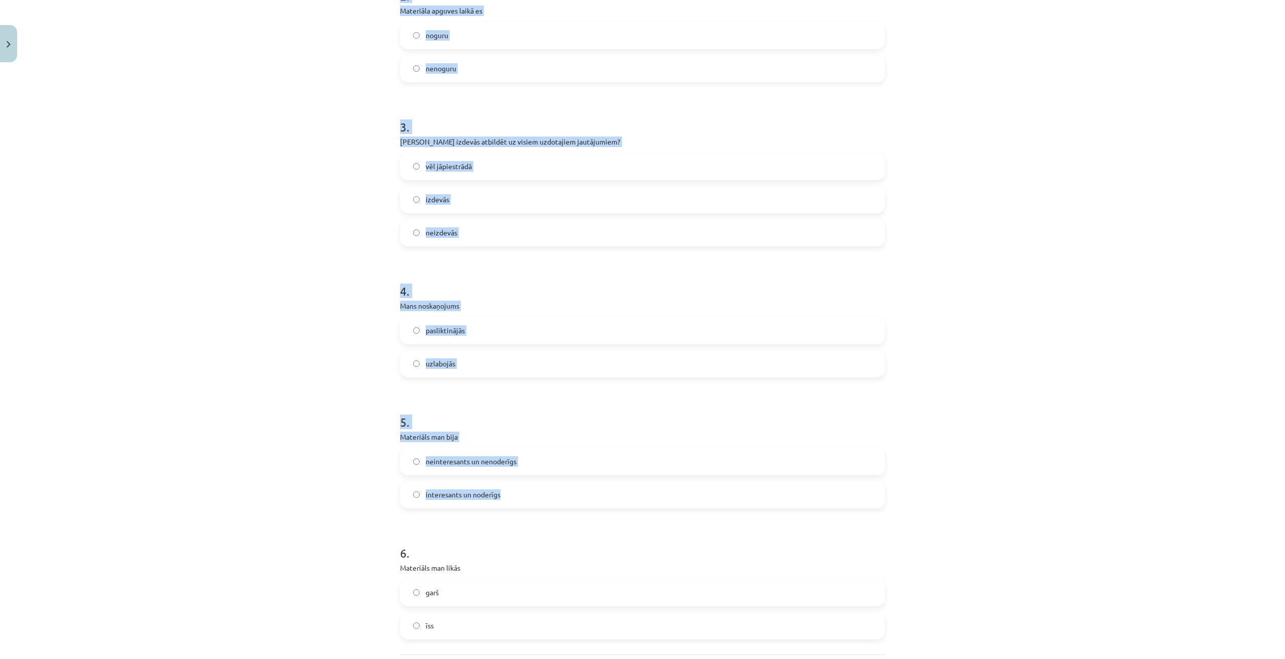
scroll to position [614, 0]
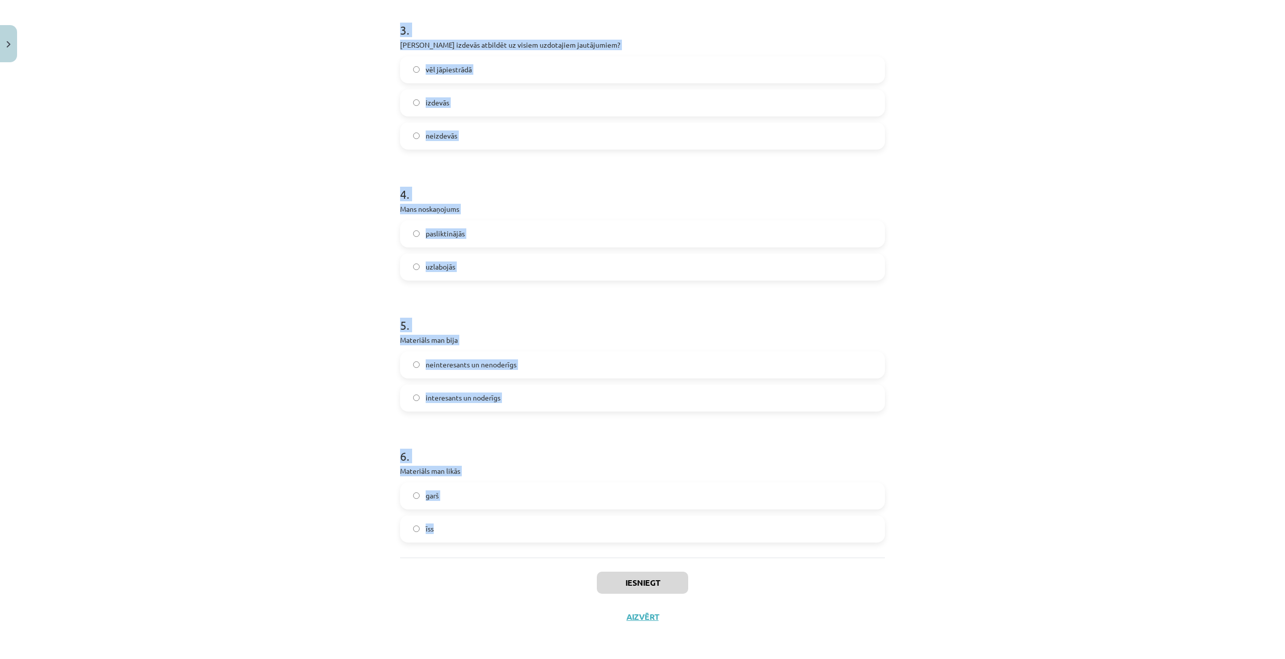
drag, startPoint x: 391, startPoint y: 266, endPoint x: 453, endPoint y: 529, distance: 270.2
click at [453, 529] on div "Mācību tēma: Kultūras un mākslas i (vizuālā māksla) - 11. klases 1. ieskaites m…" at bounding box center [642, 329] width 1285 height 659
copy form "2 . Materiāla apguves laikā es noguru nenoguru 3 . Vai Tev izdevās atbildēt uz …"
click at [990, 235] on div "Mācību tēma: Kultūras un mākslas i (vizuālā māksla) - 11. klases 1. ieskaites m…" at bounding box center [642, 329] width 1285 height 659
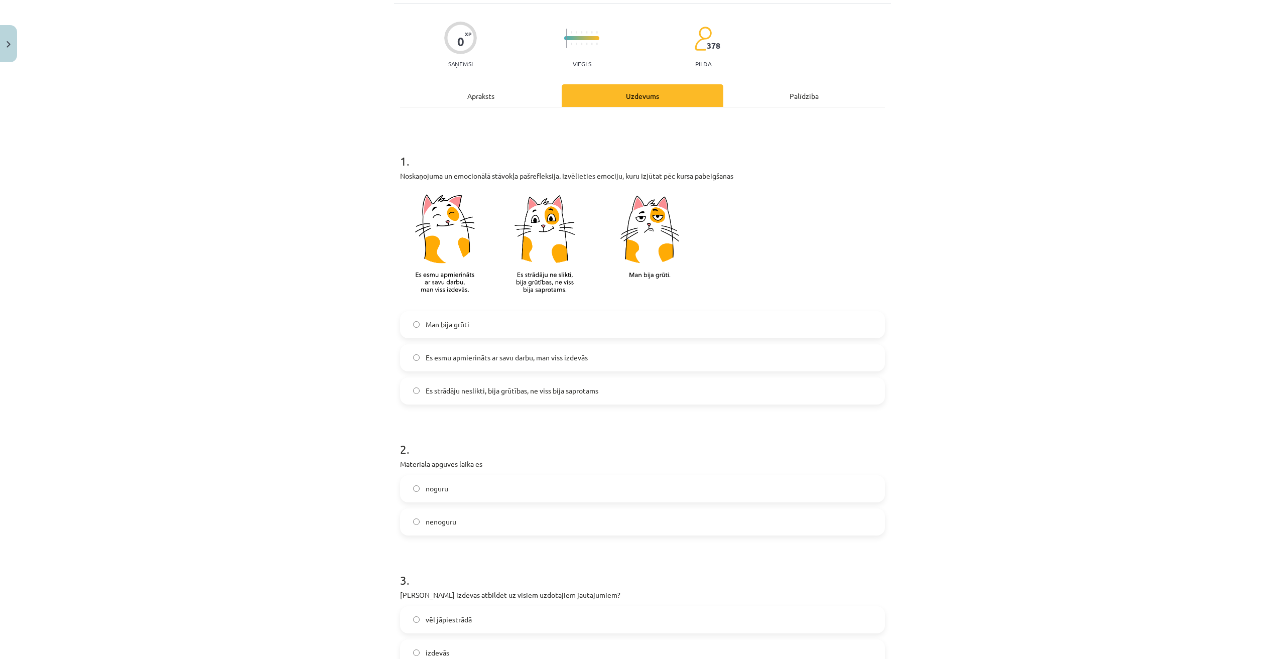
scroll to position [0, 0]
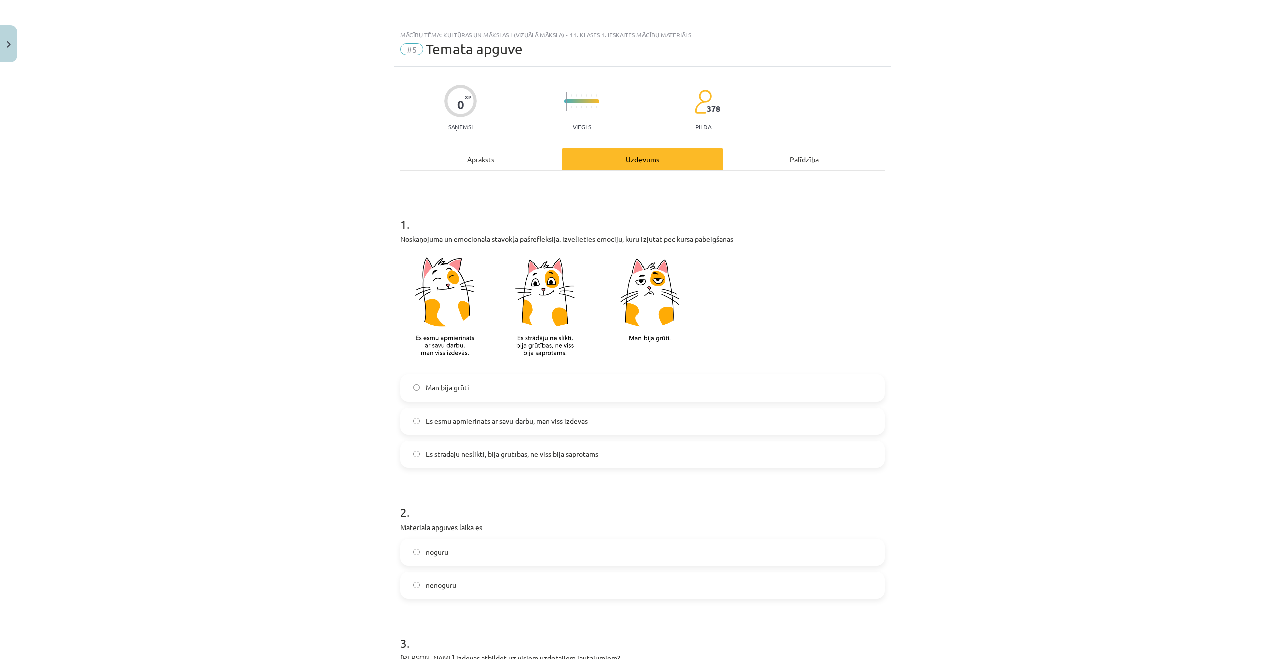
click at [1110, 311] on div "Mācību tēma: Kultūras un mākslas i (vizuālā māksla) - 11. klases 1. ieskaites m…" at bounding box center [642, 329] width 1285 height 659
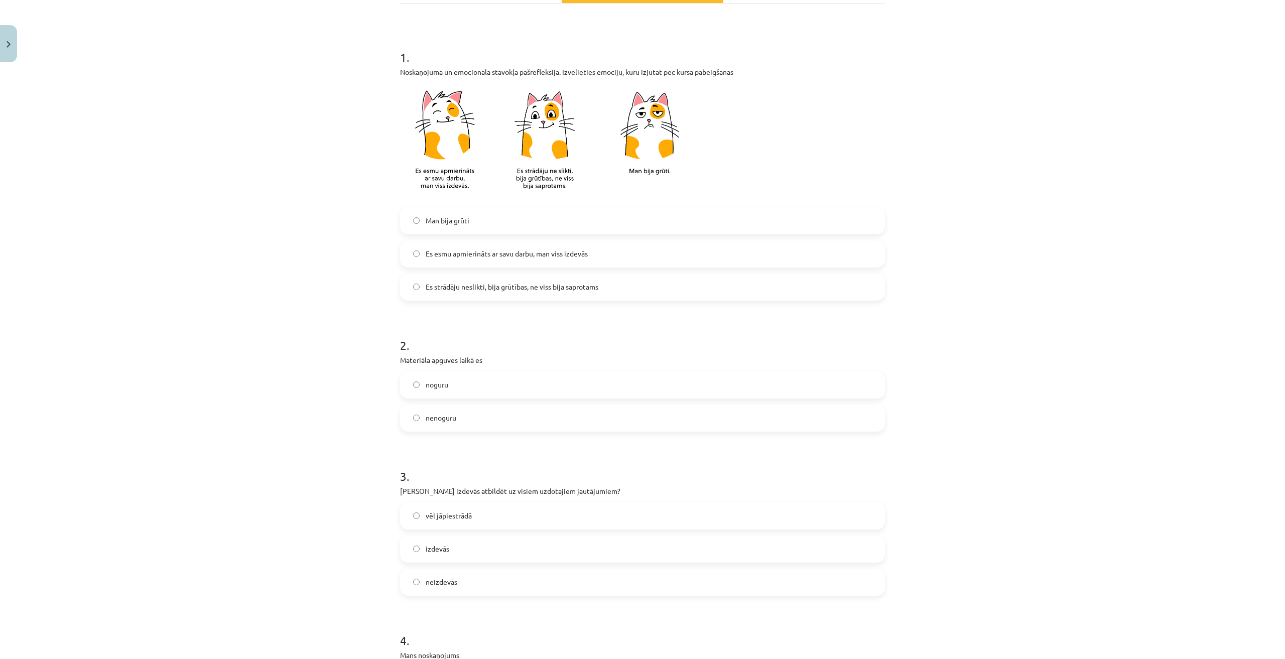
click at [458, 416] on label "nenoguru" at bounding box center [642, 418] width 483 height 25
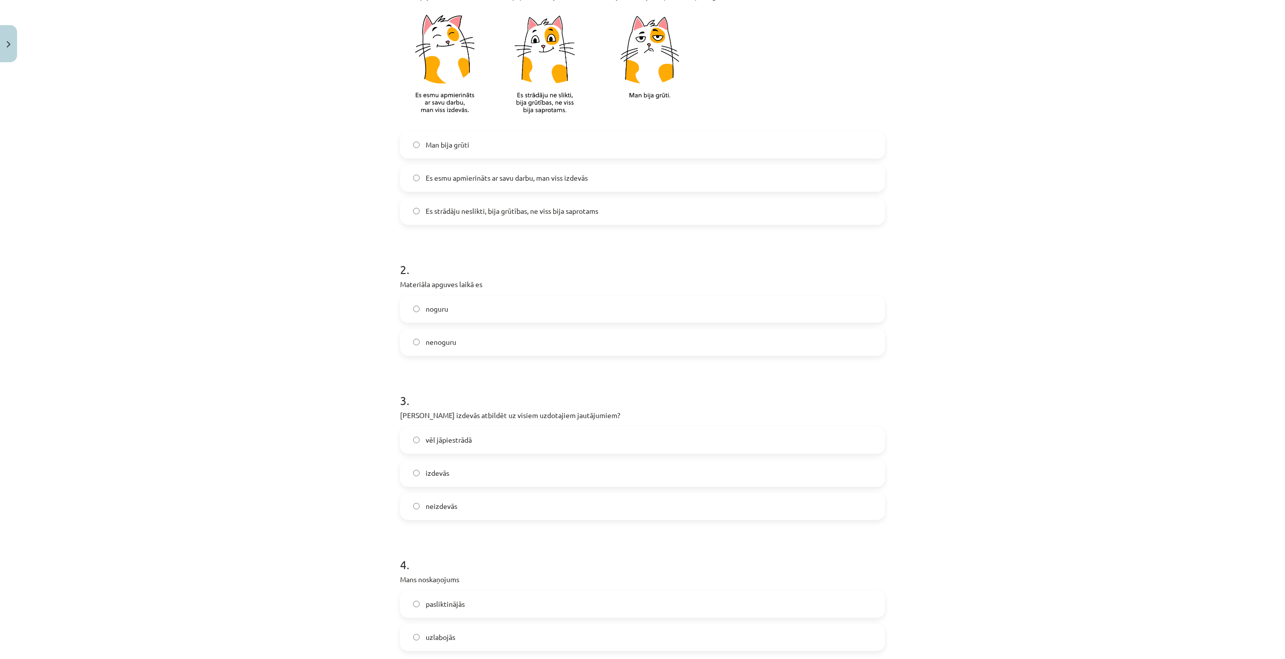
scroll to position [251, 0]
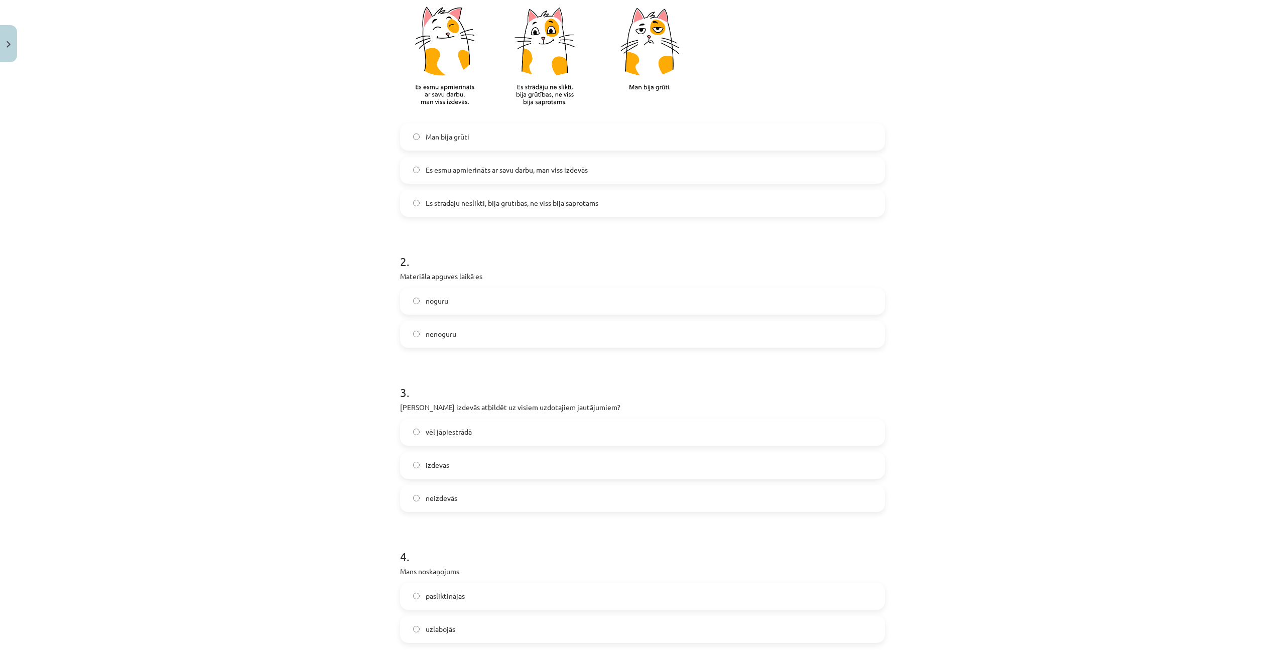
click at [441, 469] on span "izdevās" at bounding box center [438, 465] width 24 height 11
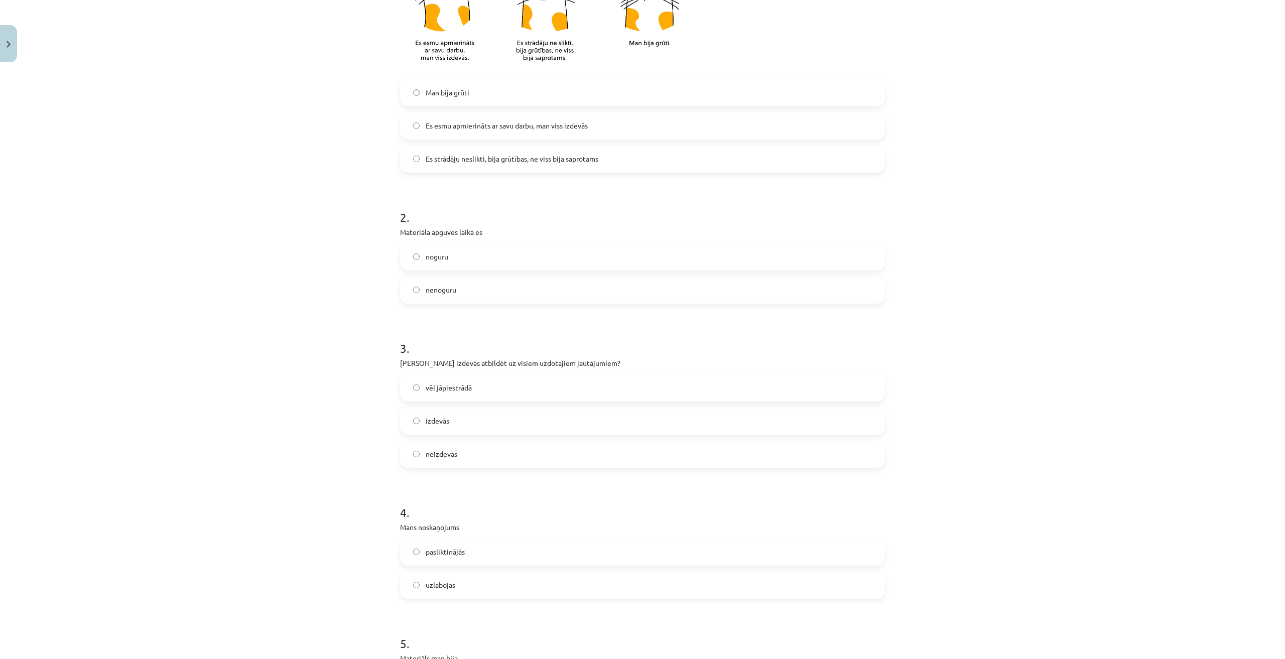
scroll to position [418, 0]
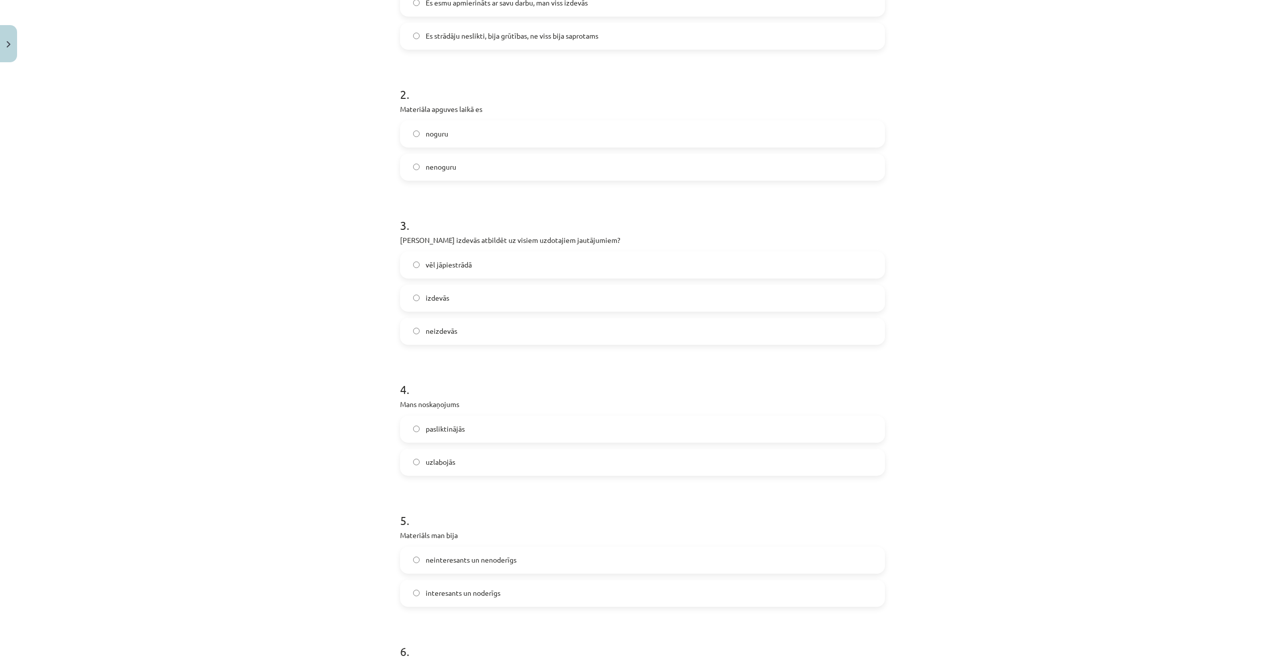
click at [458, 434] on span "pasliktinājās" at bounding box center [445, 429] width 39 height 11
click at [458, 449] on div "pasliktinājās uzlabojās" at bounding box center [642, 446] width 485 height 60
click at [505, 467] on label "uzlabojās" at bounding box center [642, 462] width 483 height 25
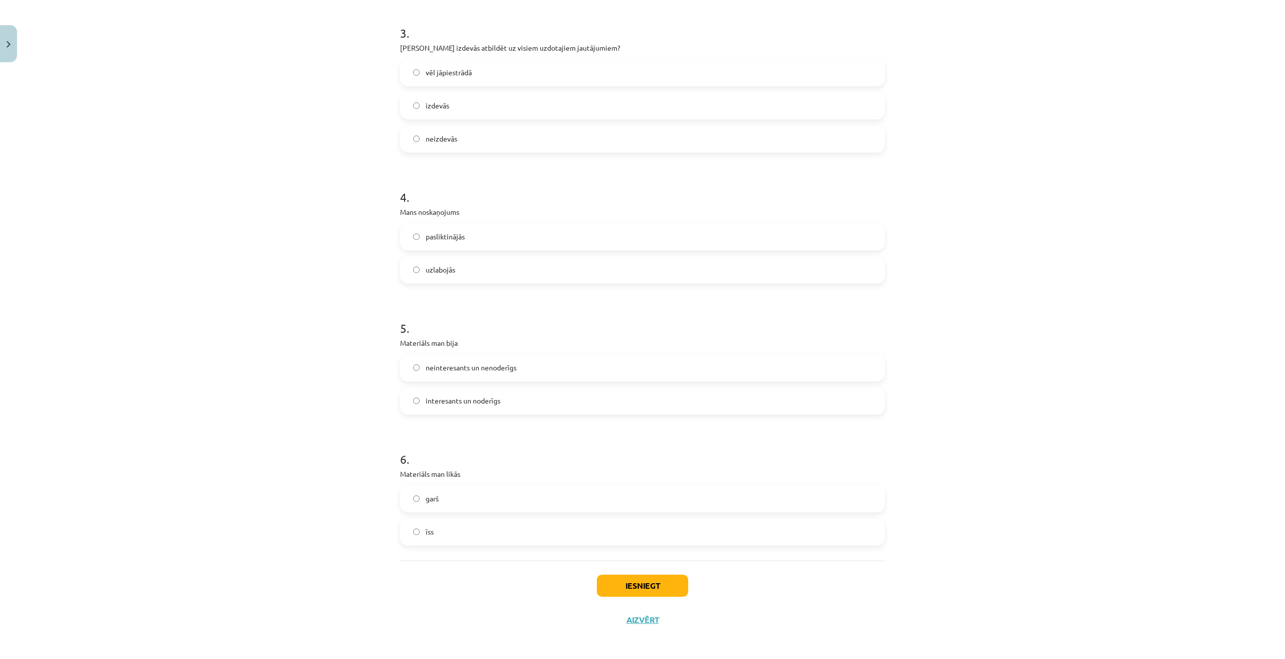
scroll to position [614, 0]
click at [474, 405] on label "interesants un noderīgs" at bounding box center [642, 398] width 483 height 25
click at [474, 533] on label "īss" at bounding box center [642, 529] width 483 height 25
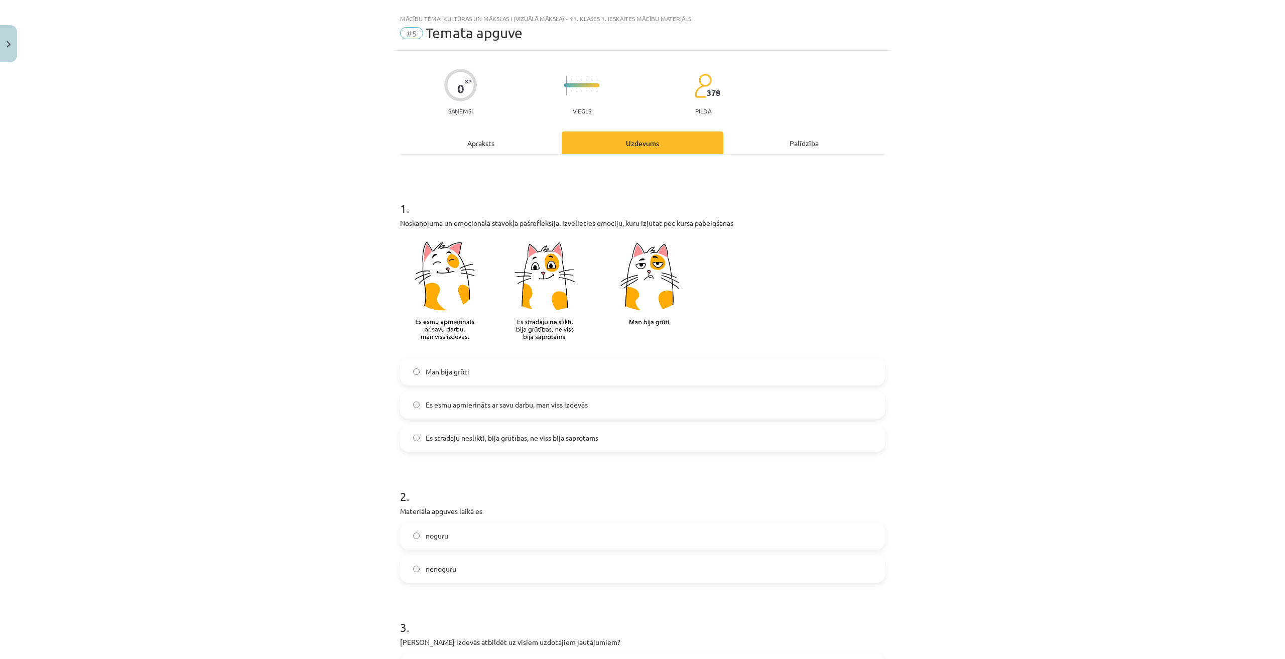
scroll to position [0, 0]
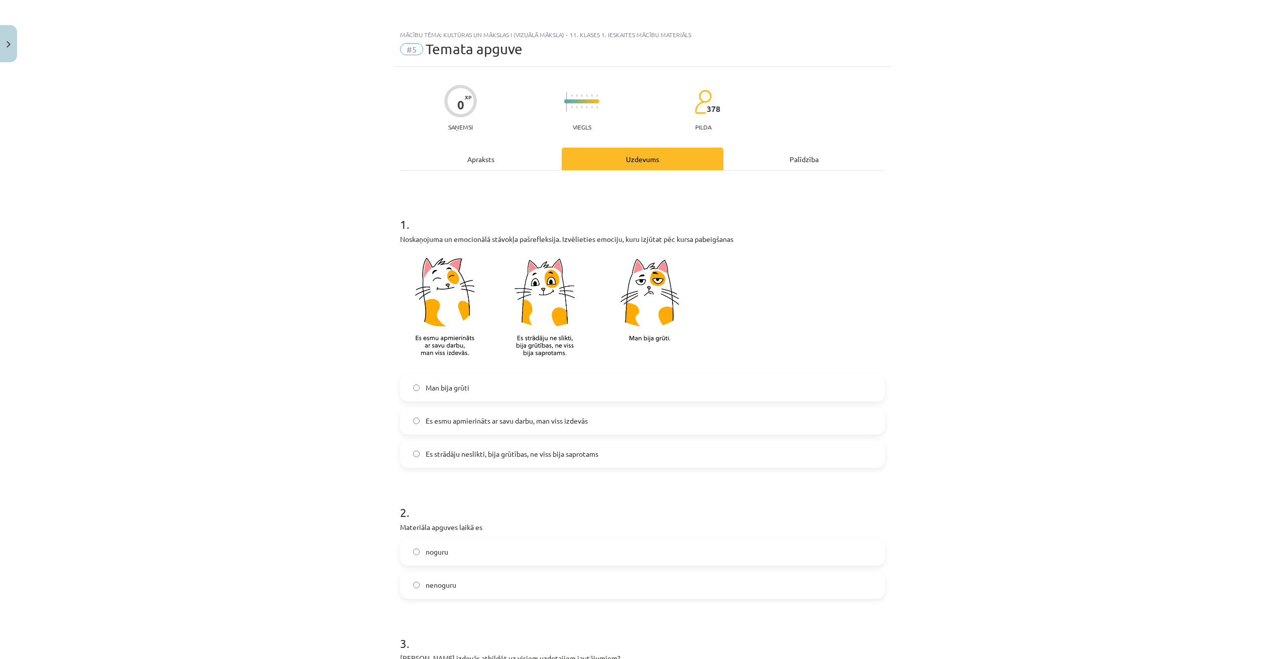
click at [611, 400] on label "Man bija grūti" at bounding box center [642, 388] width 483 height 25
click at [608, 415] on label "Es esmu apmierināts ar savu darbu, man viss izdevās" at bounding box center [642, 421] width 483 height 25
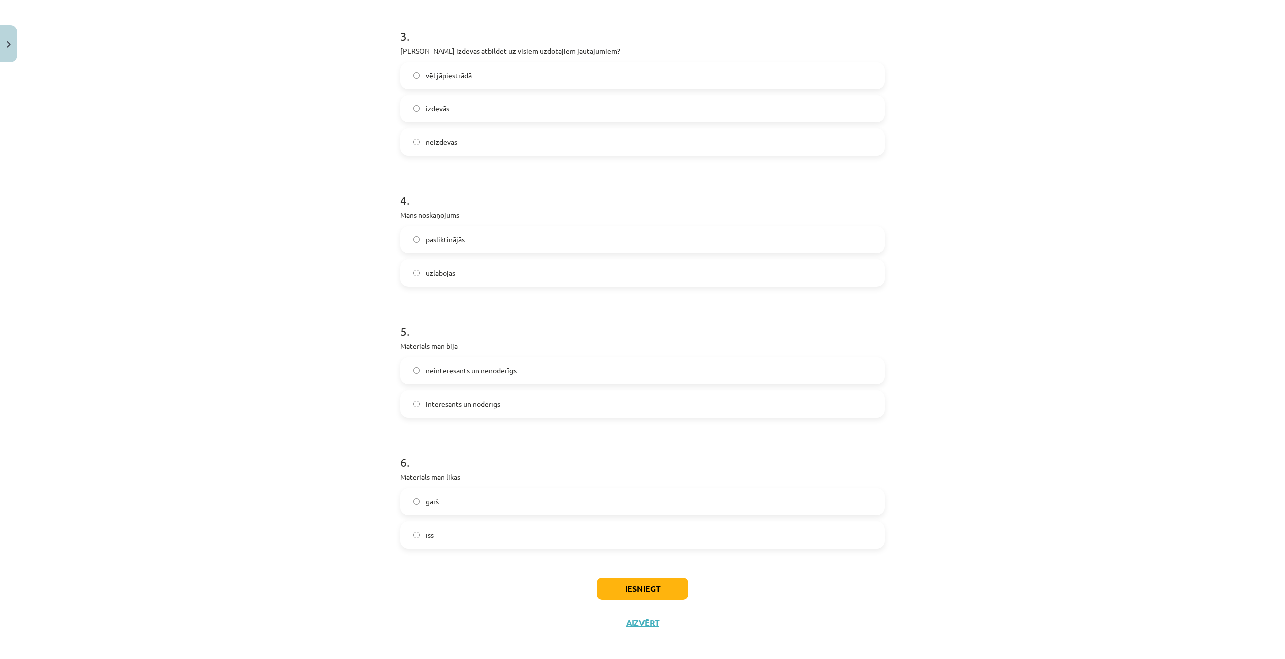
scroll to position [614, 0]
click at [661, 572] on button "Iesniegt" at bounding box center [642, 583] width 91 height 22
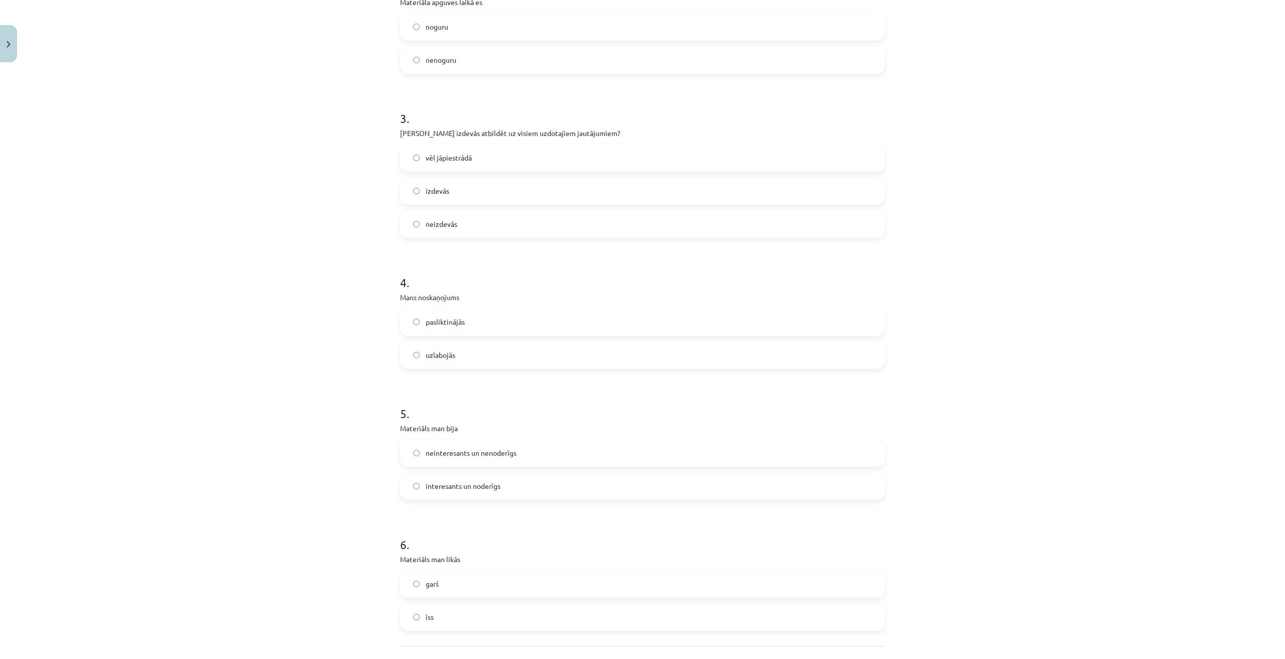
scroll to position [195, 0]
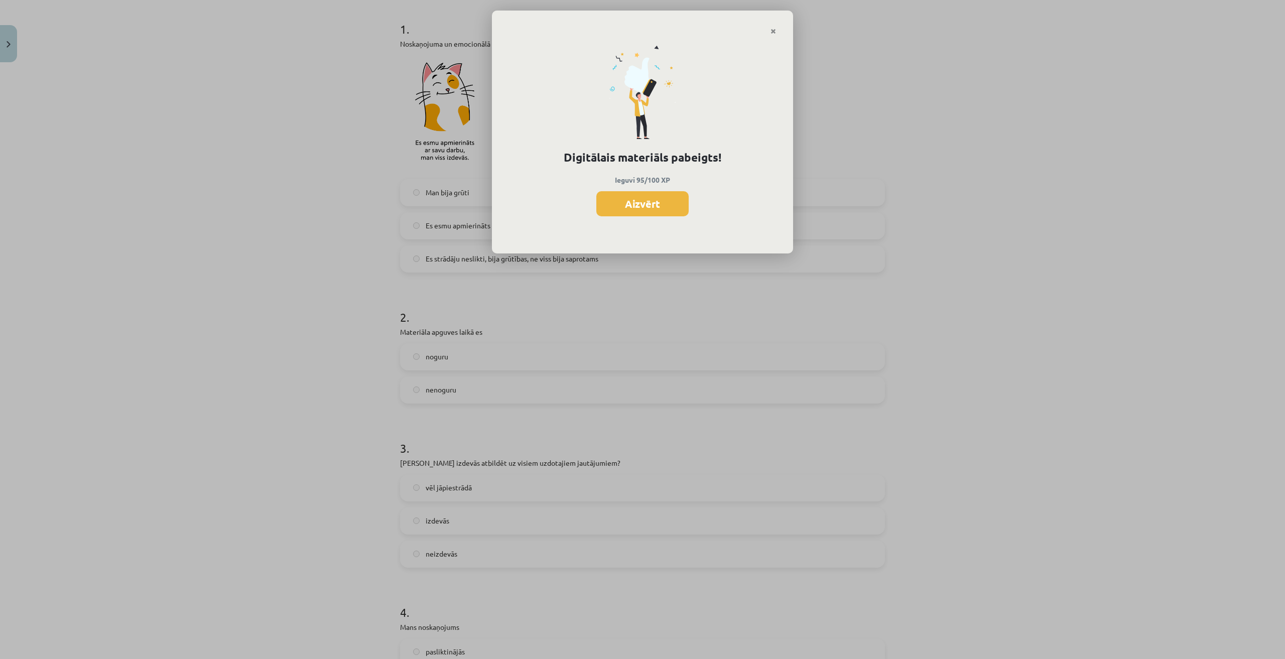
drag, startPoint x: 771, startPoint y: 32, endPoint x: 780, endPoint y: 55, distance: 25.0
click at [771, 32] on icon "Close" at bounding box center [774, 31] width 6 height 7
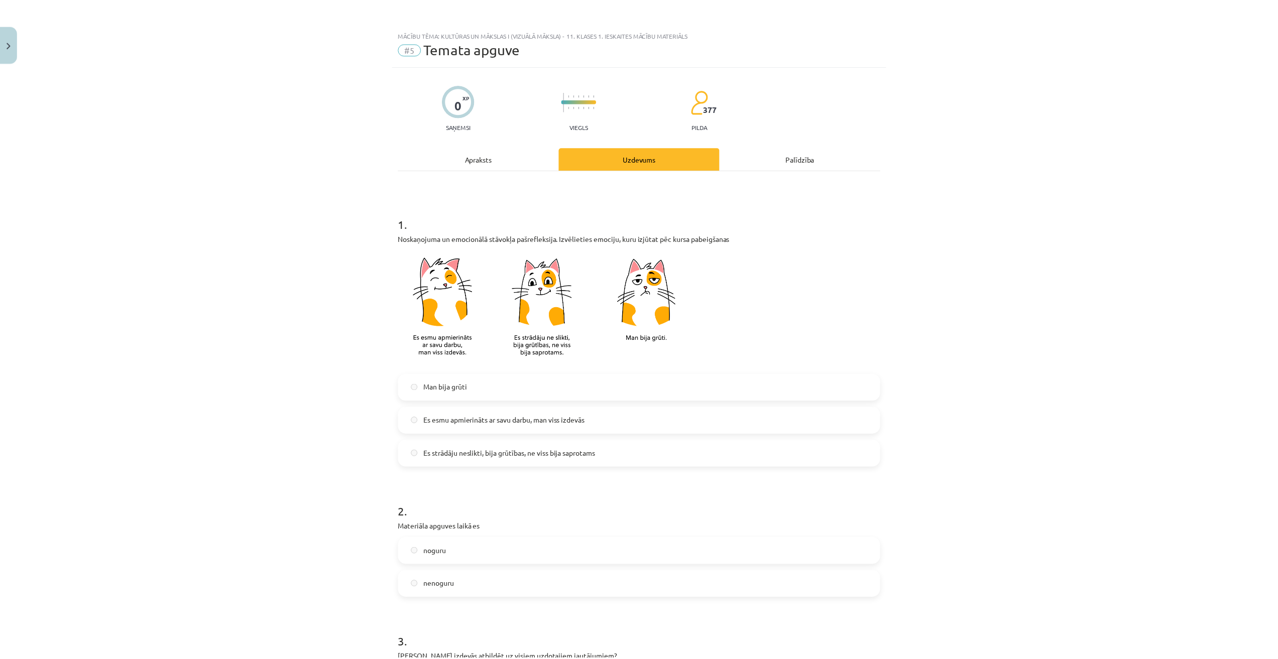
scroll to position [0, 0]
drag, startPoint x: 392, startPoint y: 238, endPoint x: 735, endPoint y: 238, distance: 343.4
click at [735, 238] on div "0 XP Saņemsi Viegls 377 pilda Apraksts Uzdevums Palīdzība 1 . Noskaņojuma un em…" at bounding box center [639, 657] width 497 height 1181
click at [757, 257] on p at bounding box center [639, 310] width 485 height 118
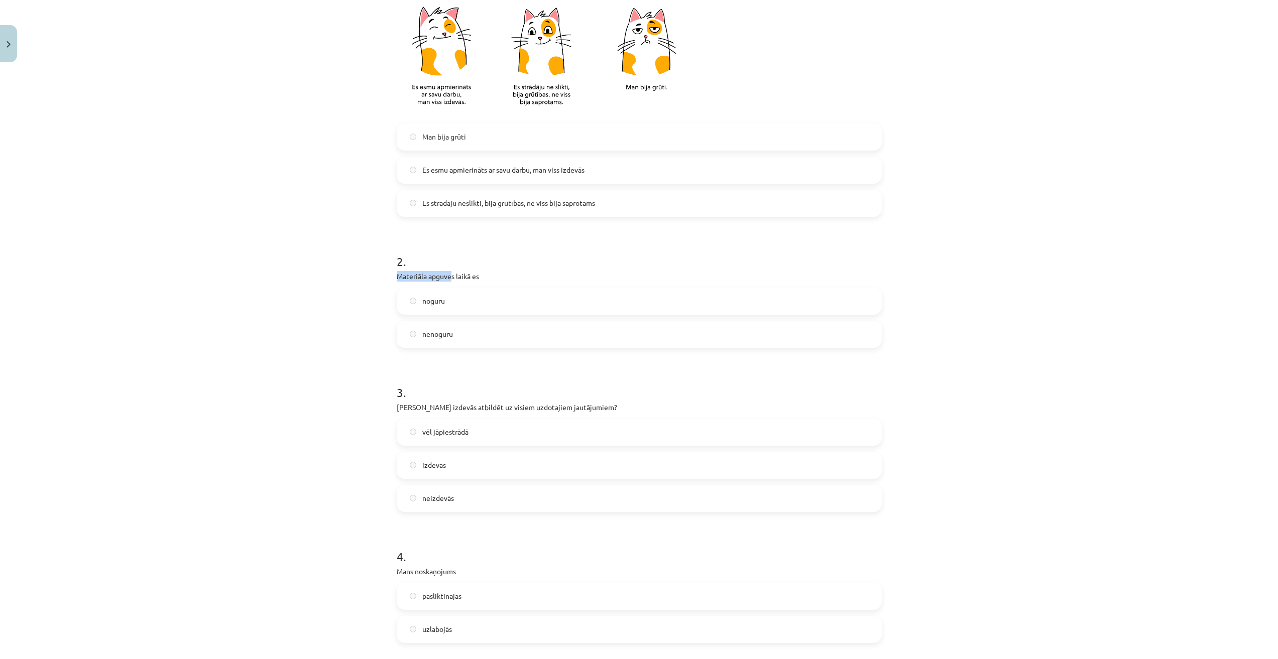
drag, startPoint x: 386, startPoint y: 276, endPoint x: 492, endPoint y: 273, distance: 106.0
click at [475, 273] on div "Mācību tēma: Kultūras un mākslas i (vizuālā māksla) - 11. klases 1. ieskaites m…" at bounding box center [639, 329] width 1278 height 659
click at [581, 274] on p "Materiāla apguves laikā es" at bounding box center [639, 276] width 485 height 11
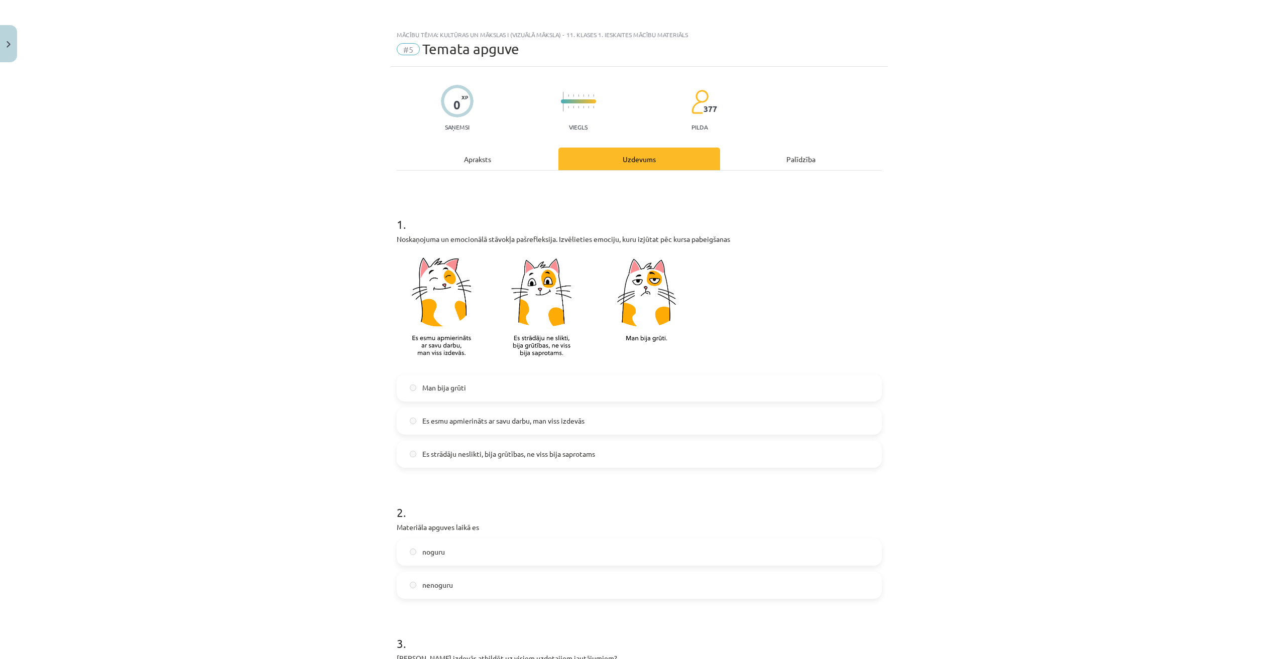
scroll to position [0, 0]
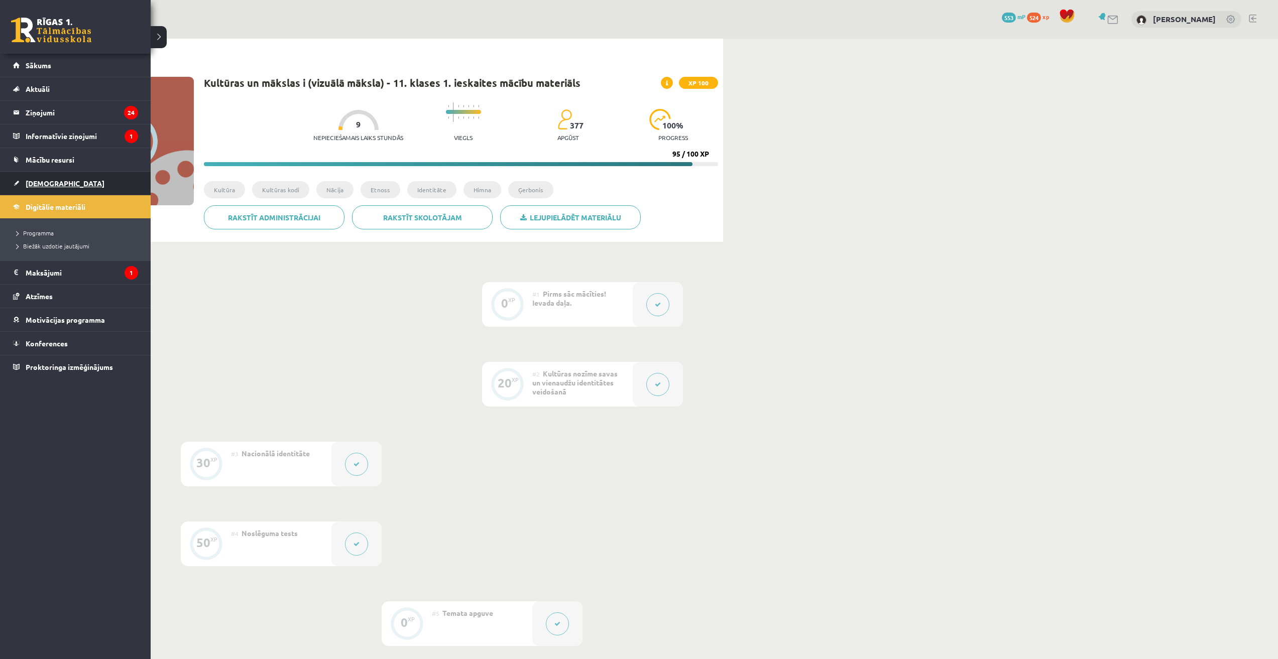
click at [44, 184] on span "[DEMOGRAPHIC_DATA]" at bounding box center [65, 183] width 79 height 9
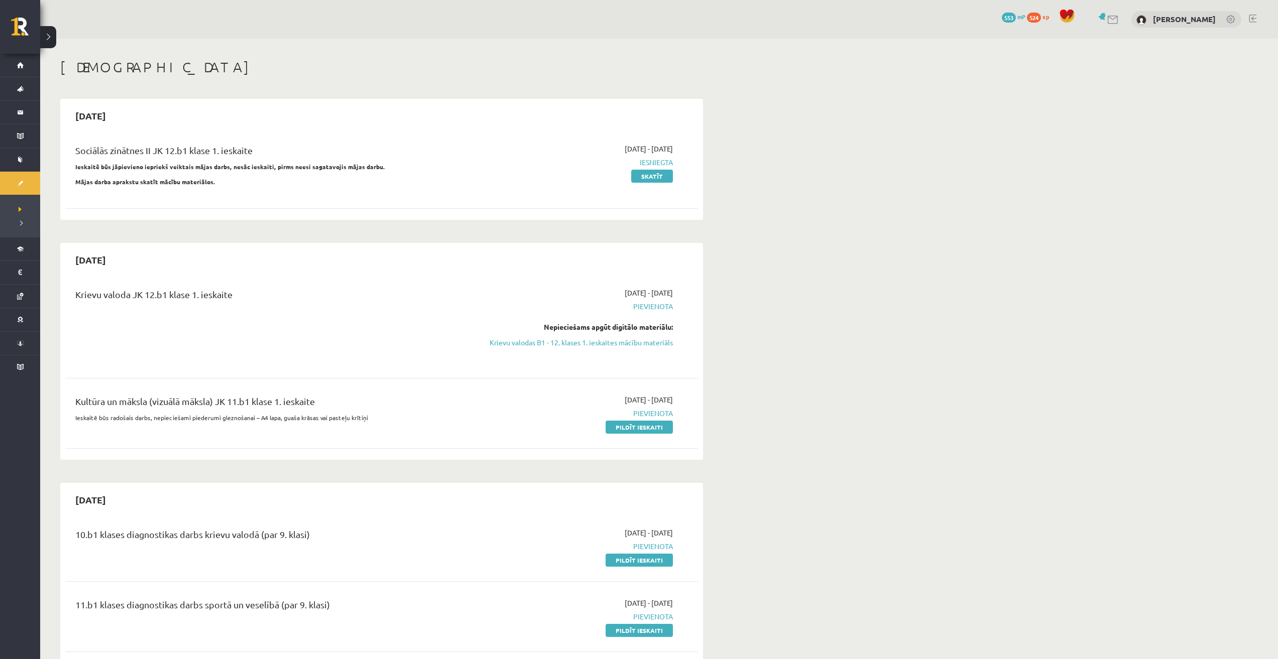
click at [635, 433] on div "Kultūra un māksla (vizuālā māksla) JK 11.b1 klase 1. ieskaite Ieskaitē būs rado…" at bounding box center [381, 414] width 633 height 58
click at [635, 430] on link "Pildīt ieskaiti" at bounding box center [639, 427] width 67 height 13
drag, startPoint x: 71, startPoint y: 418, endPoint x: 355, endPoint y: 423, distance: 283.7
click at [355, 423] on div "Kultūra un māksla (vizuālā māksla) JK 11.b1 klase 1. ieskaite Ieskaitē būs rado…" at bounding box center [272, 414] width 408 height 38
click at [402, 427] on div "Kultūra un māksla (vizuālā māksla) JK 11.b1 klase 1. ieskaite Ieskaitē būs rado…" at bounding box center [272, 414] width 408 height 38
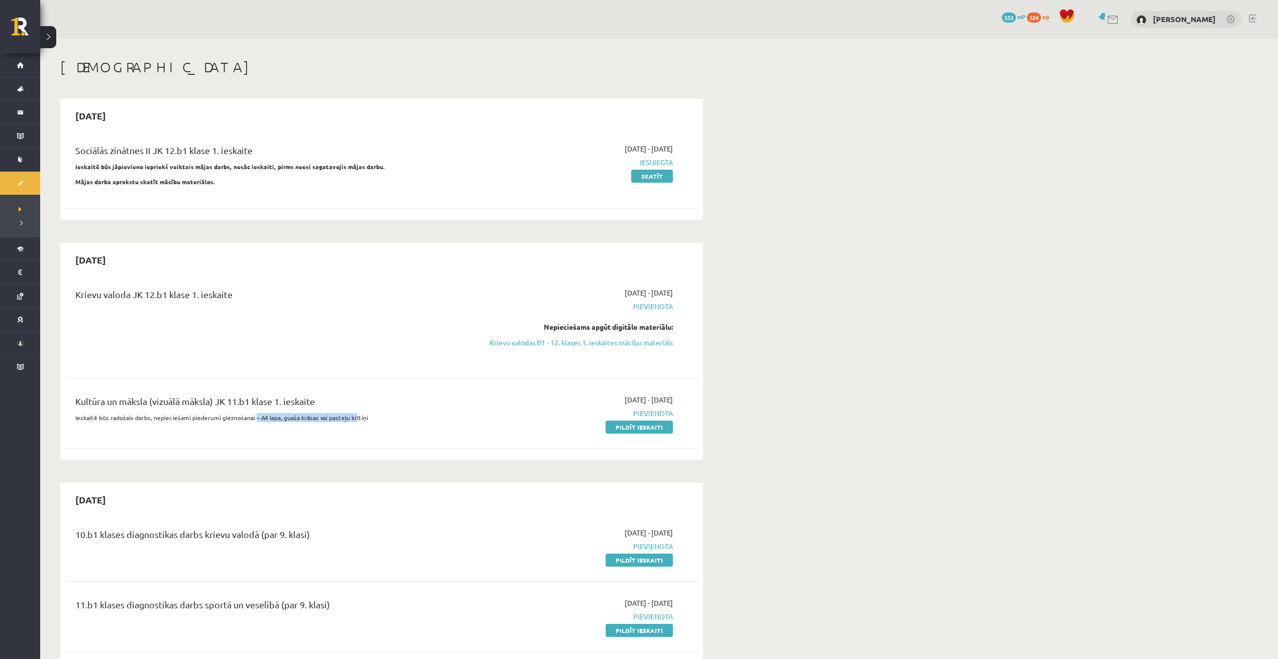
drag, startPoint x: 252, startPoint y: 414, endPoint x: 361, endPoint y: 423, distance: 109.3
click at [351, 422] on p "Ieskaitē būs radošais darbs, nepieciešami piederumi gleznošanai – A4 lapa, guaš…" at bounding box center [271, 417] width 393 height 9
click at [382, 420] on p "Ieskaitē būs radošais darbs, nepieciešami piederumi gleznošanai – A4 lapa, guaš…" at bounding box center [271, 417] width 393 height 9
drag, startPoint x: 160, startPoint y: 402, endPoint x: 213, endPoint y: 407, distance: 54.0
click at [193, 405] on div "Kultūra un māksla (vizuālā māksla) JK 11.b1 klase 1. ieskaite" at bounding box center [271, 404] width 393 height 19
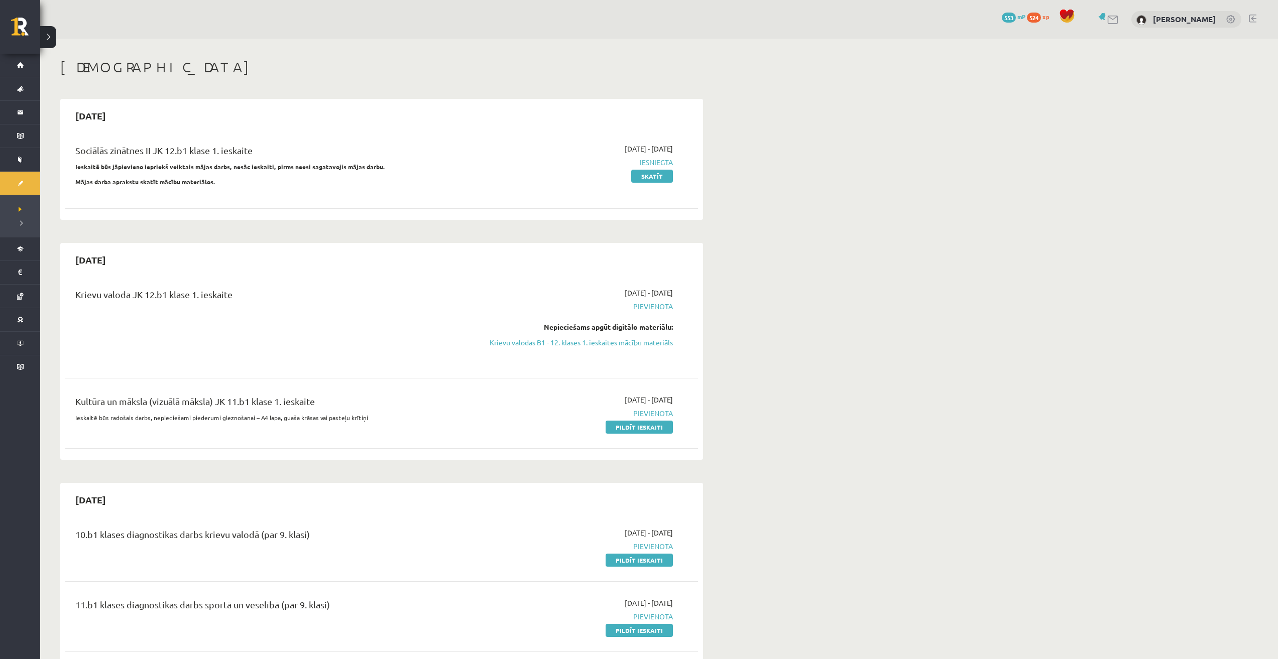
click at [299, 406] on div "Kultūra un māksla (vizuālā māksla) JK 11.b1 klase 1. ieskaite" at bounding box center [271, 404] width 393 height 19
click at [634, 341] on link "Krievu valodas B1 - 12. klases 1. ieskaites mācību materiāls" at bounding box center [577, 342] width 189 height 11
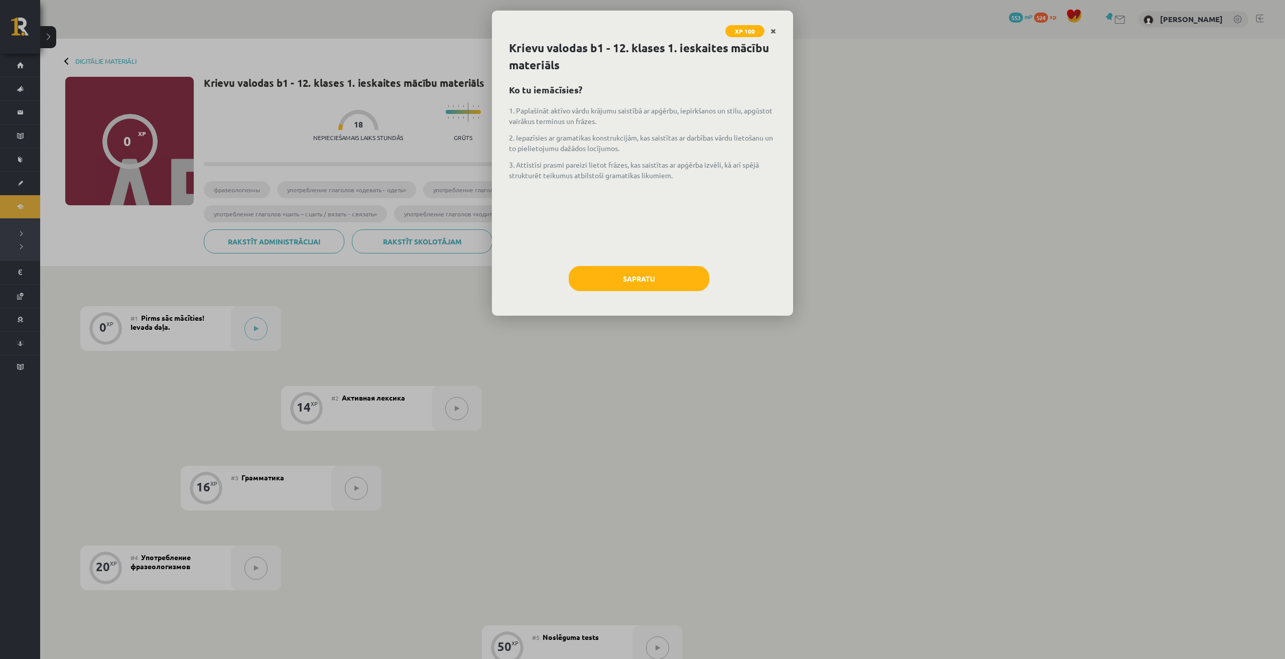
click at [773, 30] on icon "Close" at bounding box center [774, 31] width 6 height 7
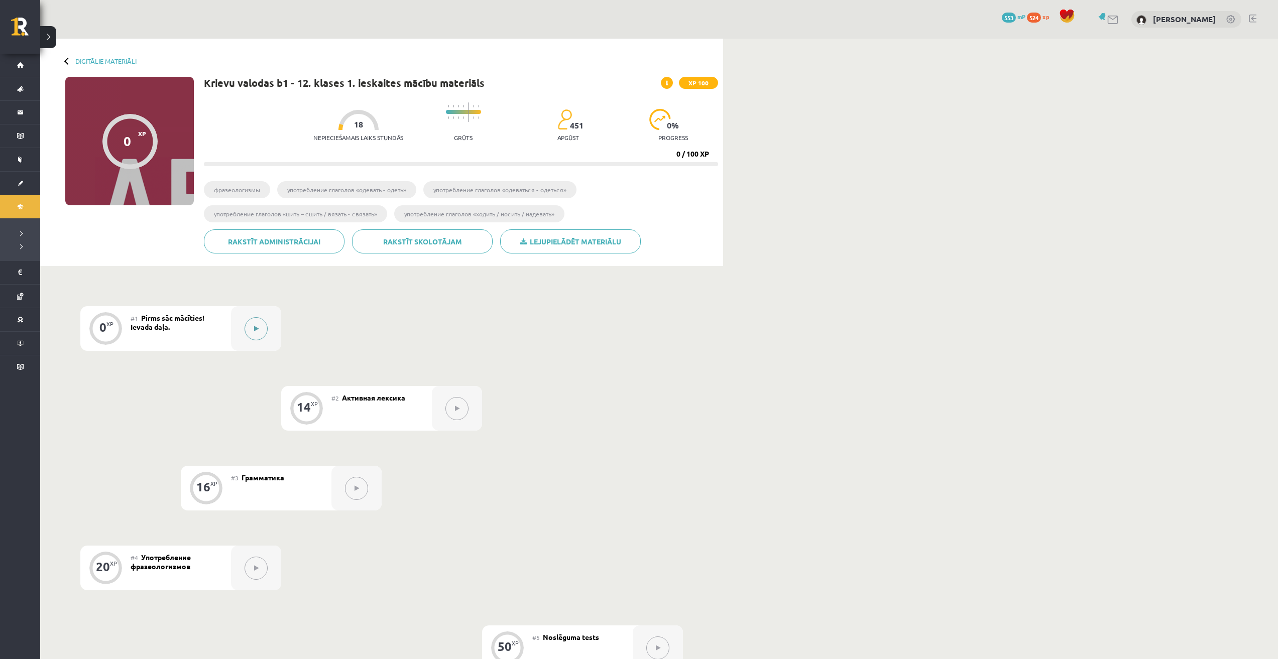
click at [262, 333] on button at bounding box center [256, 328] width 23 height 23
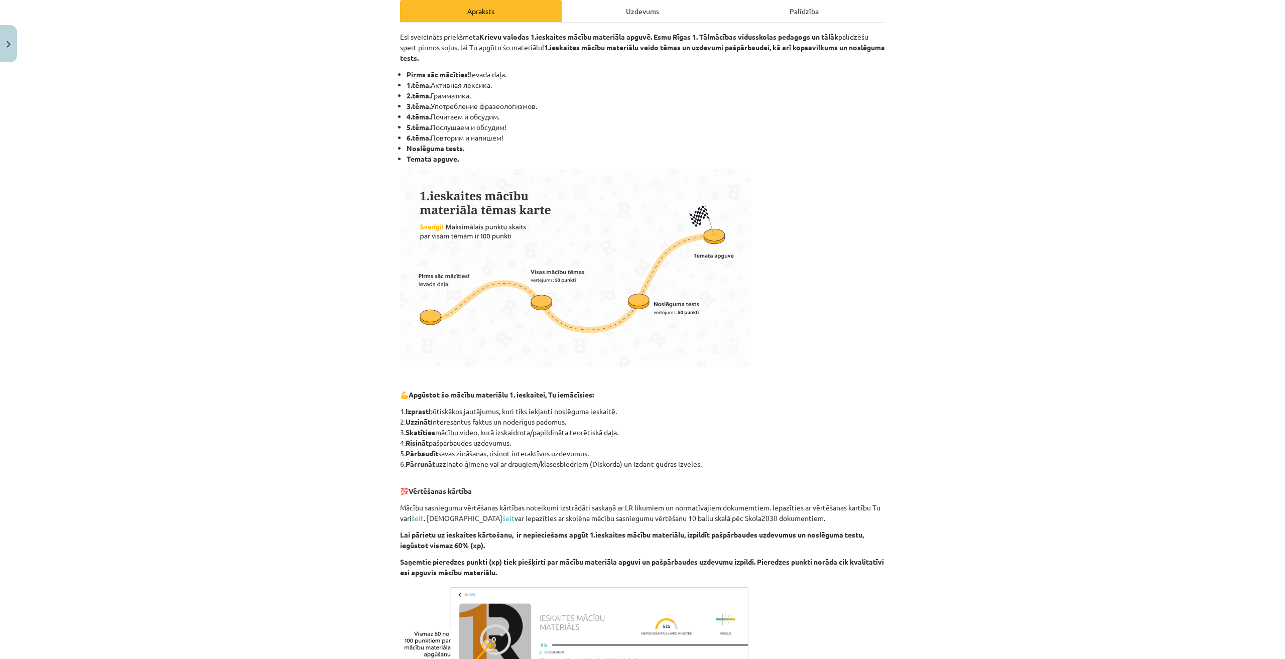
scroll to position [299, 0]
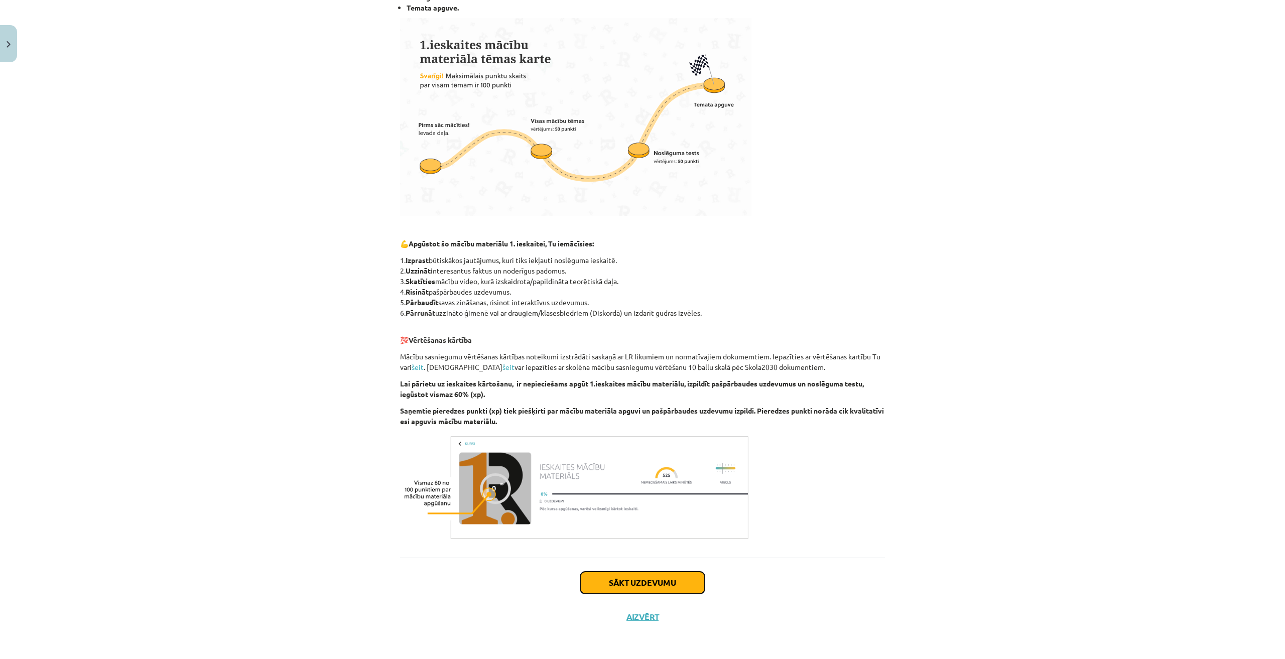
click at [609, 579] on button "Sākt uzdevumu" at bounding box center [642, 583] width 125 height 22
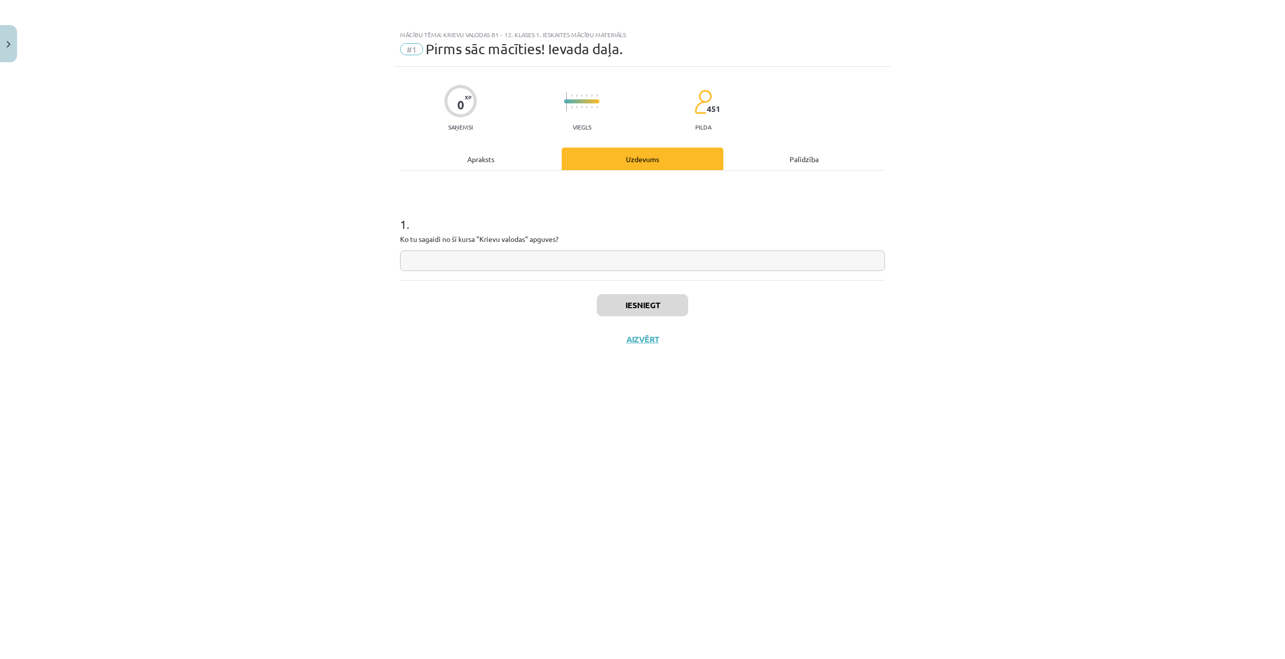
scroll to position [0, 0]
click at [482, 261] on input "text" at bounding box center [642, 261] width 485 height 21
type input "*"
click at [622, 299] on button "Iesniegt" at bounding box center [642, 305] width 91 height 22
click at [655, 343] on button "Nākamā nodarbība" at bounding box center [642, 345] width 98 height 23
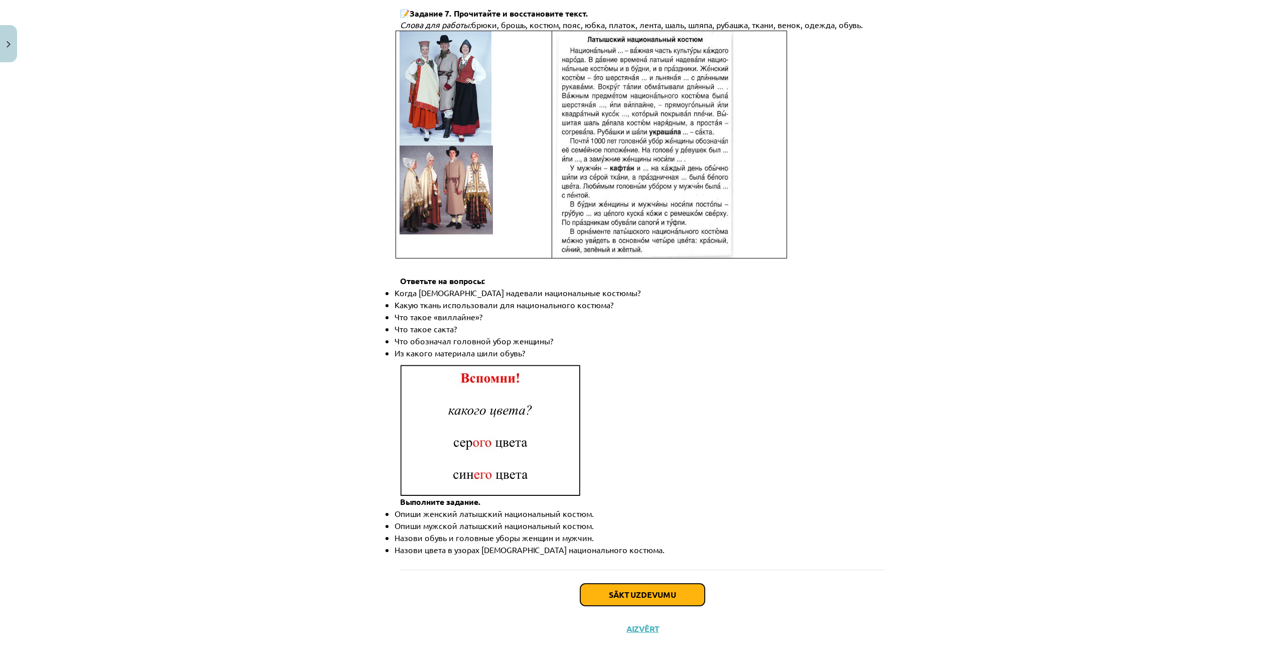
click at [639, 584] on button "Sākt uzdevumu" at bounding box center [642, 595] width 125 height 22
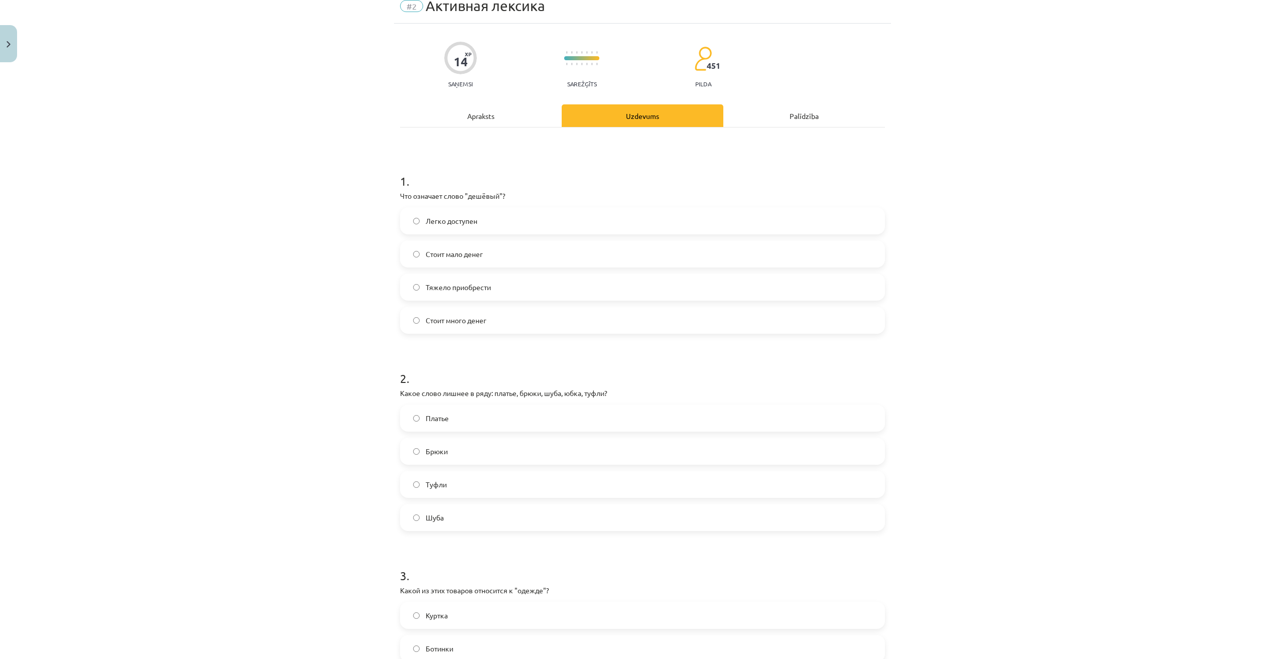
scroll to position [25, 0]
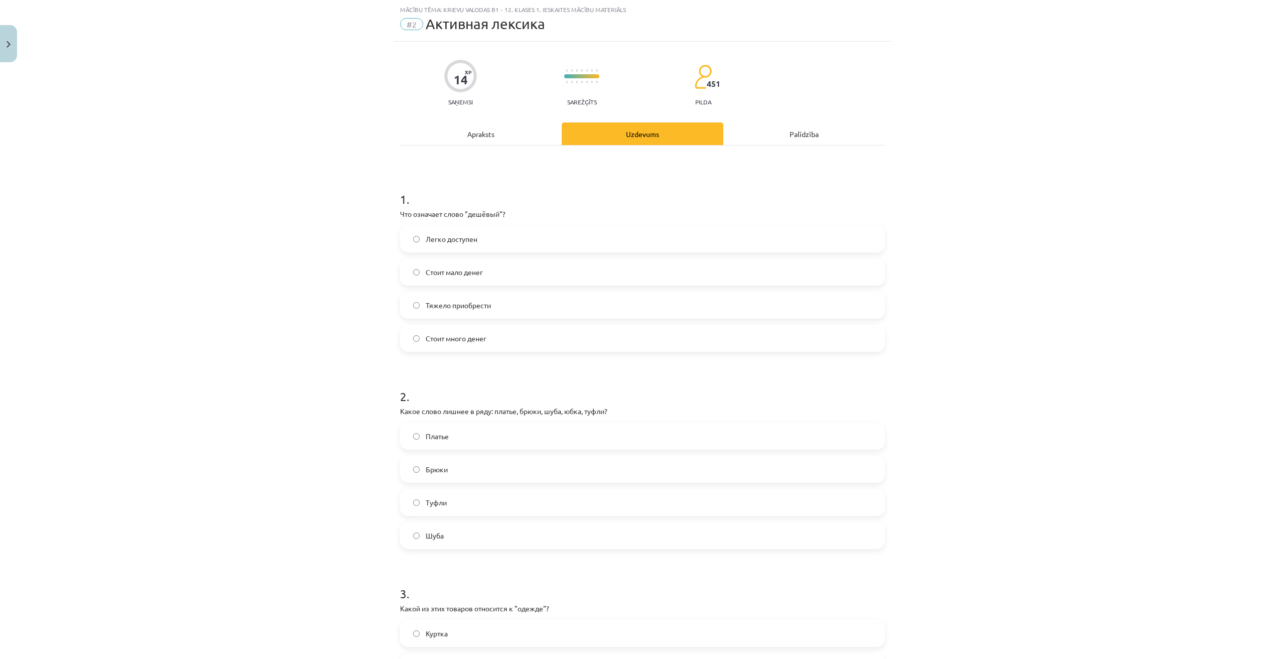
click at [498, 272] on label "Стоит мало денег" at bounding box center [642, 272] width 483 height 25
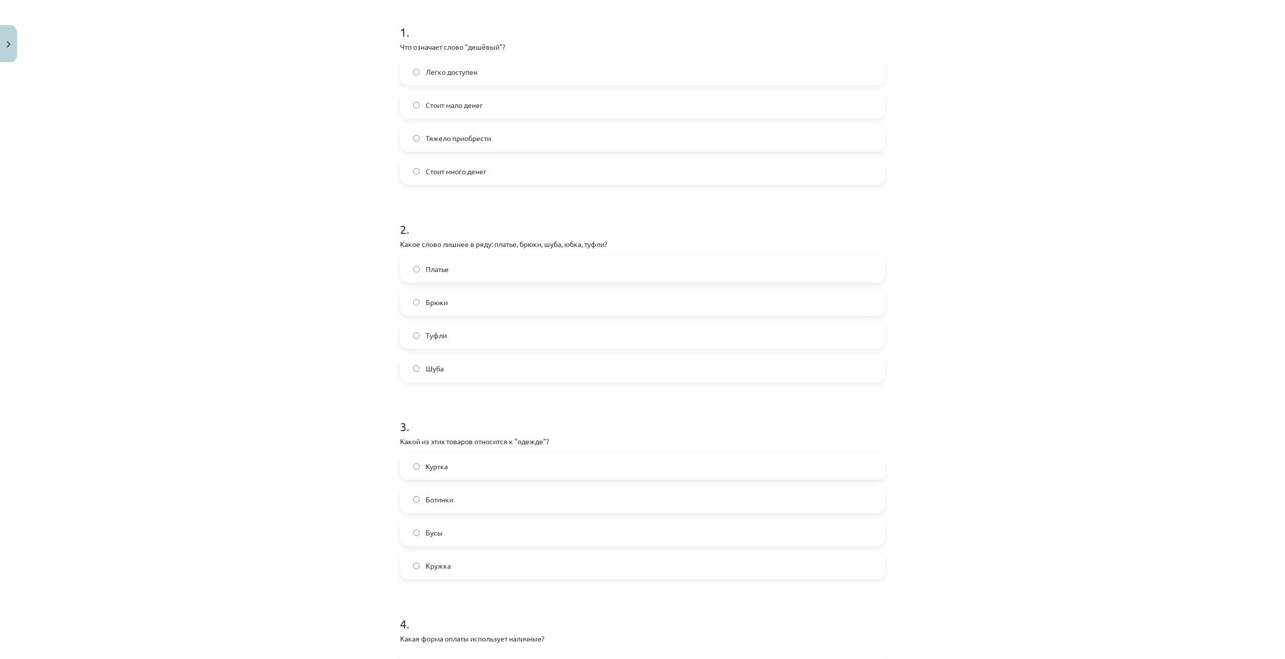
click at [457, 338] on label "Туфли" at bounding box center [642, 335] width 483 height 25
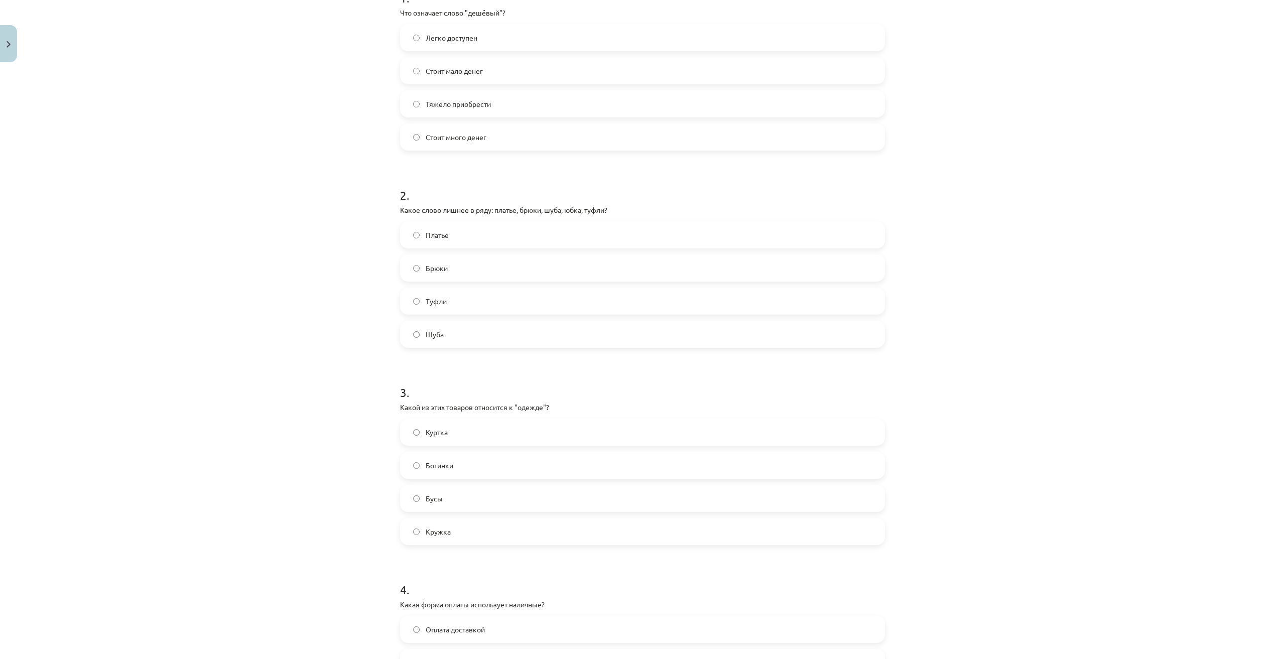
scroll to position [276, 0]
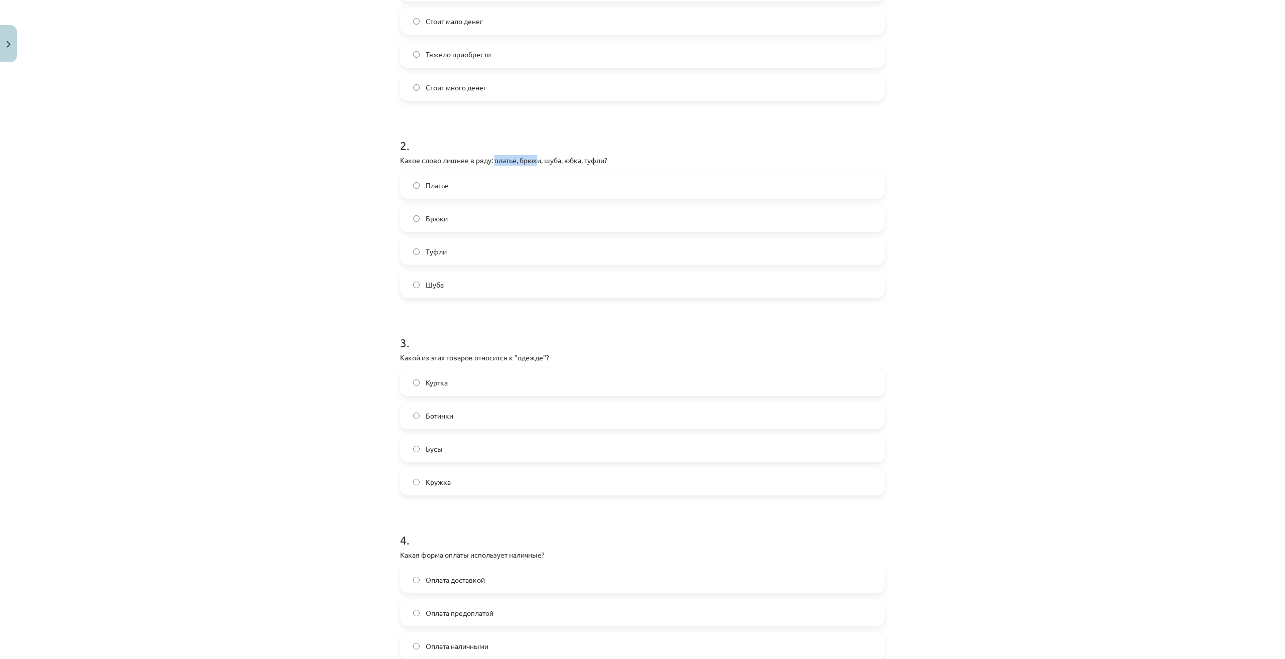
drag, startPoint x: 493, startPoint y: 163, endPoint x: 540, endPoint y: 160, distance: 47.3
click at [538, 160] on p "Какое слово лишнее в ряду: платье, брюки, шуба, юбка, туфли?" at bounding box center [642, 160] width 485 height 11
click at [711, 145] on h1 "2 ." at bounding box center [642, 136] width 485 height 31
drag, startPoint x: 585, startPoint y: 156, endPoint x: 626, endPoint y: 159, distance: 40.8
click at [606, 156] on p "Какое слово лишнее в ряду: платье, брюки, шуба, юбка, туфли?" at bounding box center [642, 160] width 485 height 11
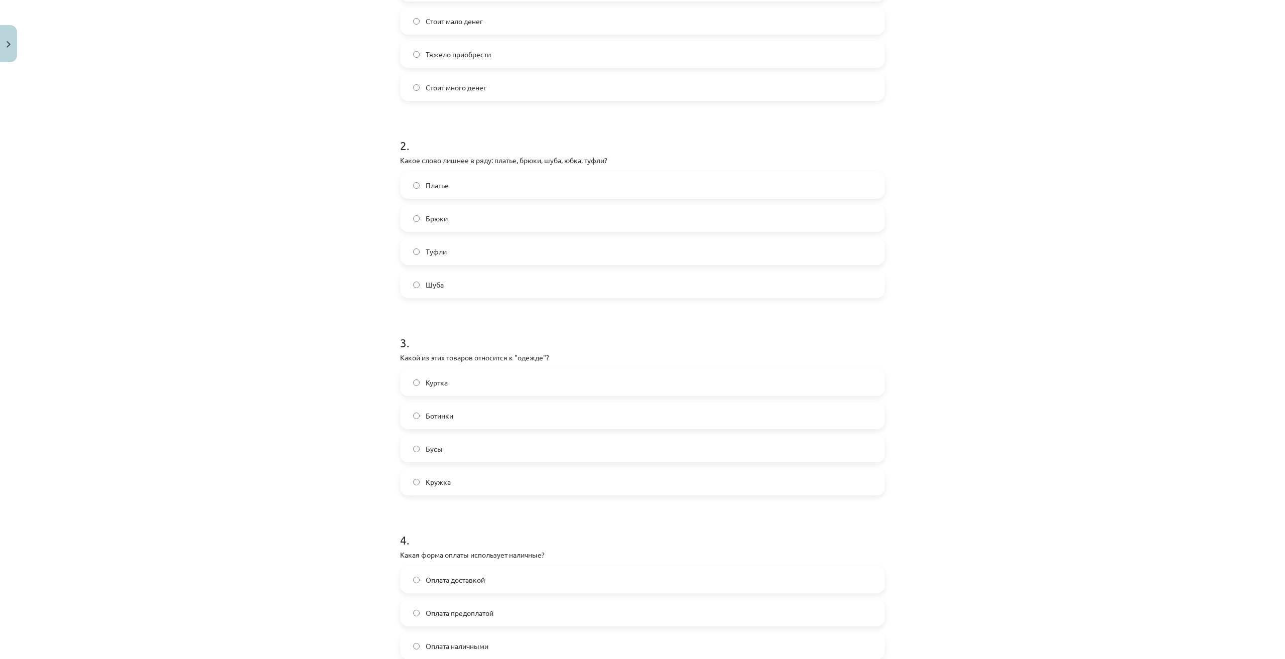
click at [675, 150] on h1 "2 ." at bounding box center [642, 136] width 485 height 31
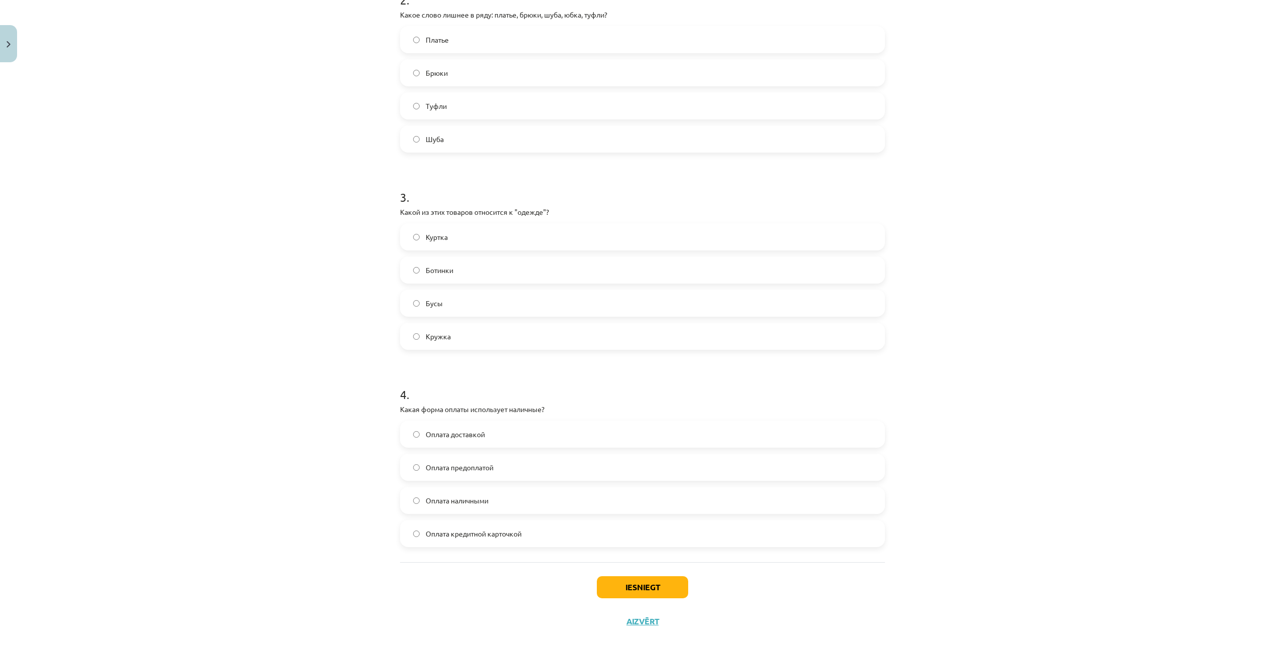
scroll to position [426, 0]
click at [465, 232] on label "Куртка" at bounding box center [642, 232] width 483 height 25
click at [449, 263] on span "Ботинки" at bounding box center [440, 266] width 28 height 11
click at [471, 226] on label "Куртка" at bounding box center [642, 232] width 483 height 25
click at [494, 498] on label "Оплата наличными" at bounding box center [642, 495] width 483 height 25
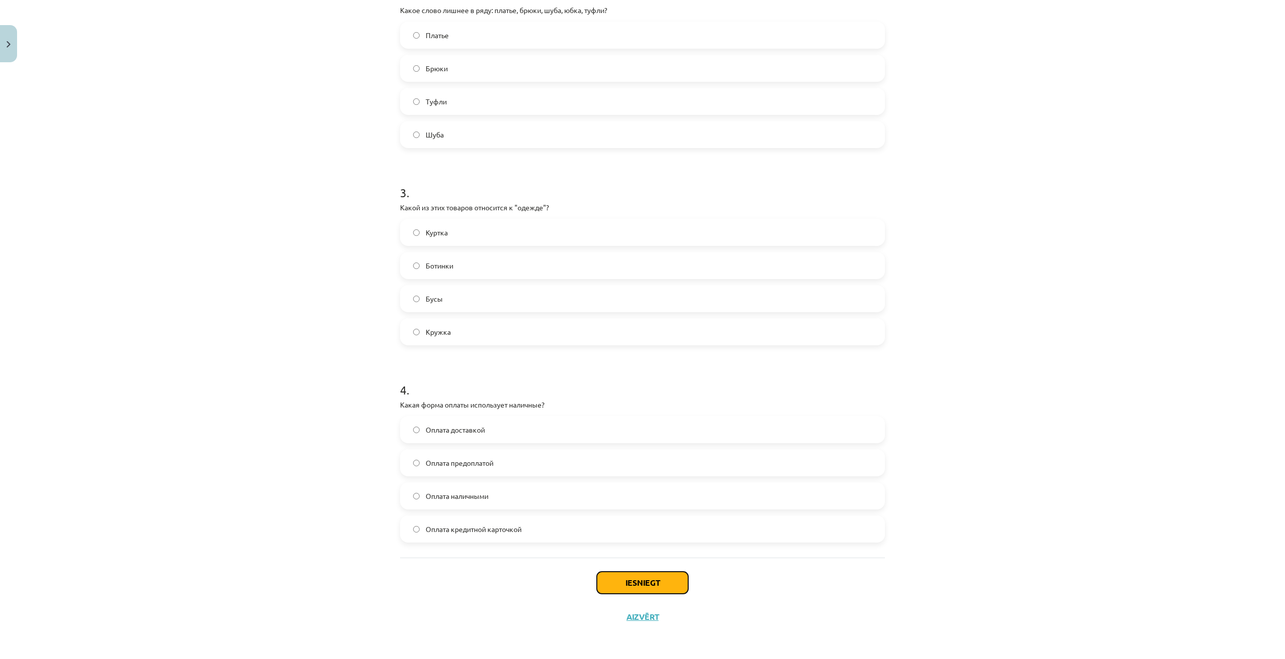
click at [646, 582] on button "Iesniegt" at bounding box center [642, 583] width 91 height 22
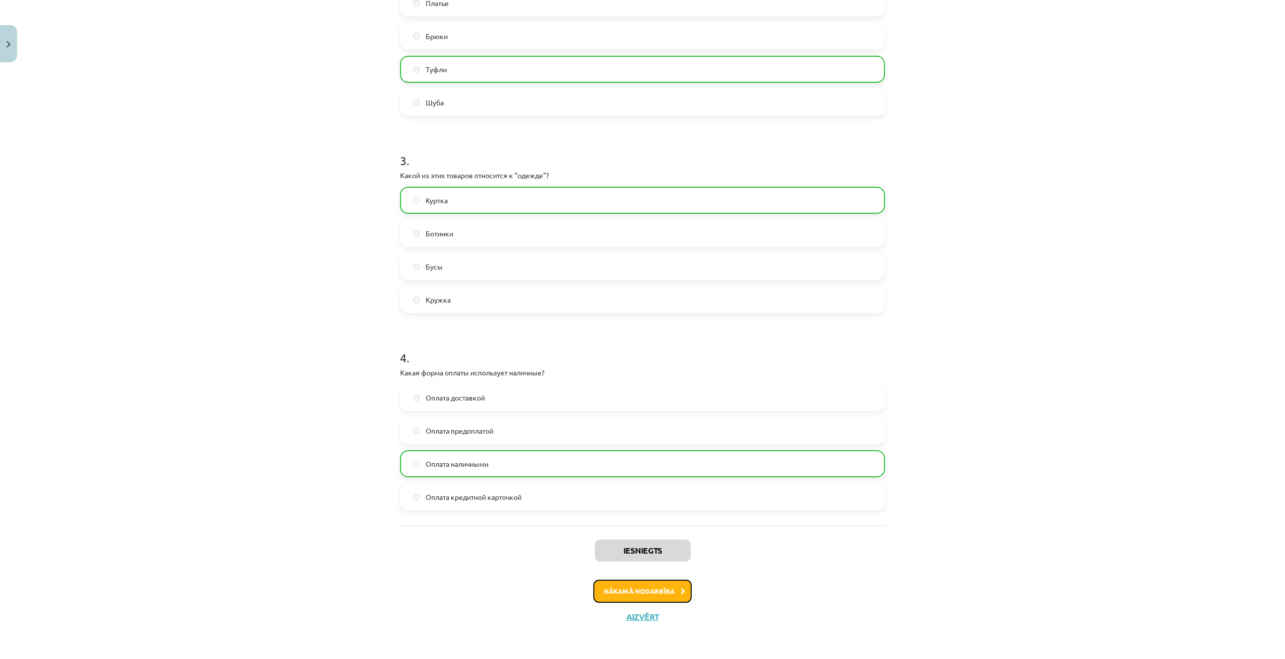
click at [664, 594] on button "Nākamā nodarbība" at bounding box center [642, 591] width 98 height 23
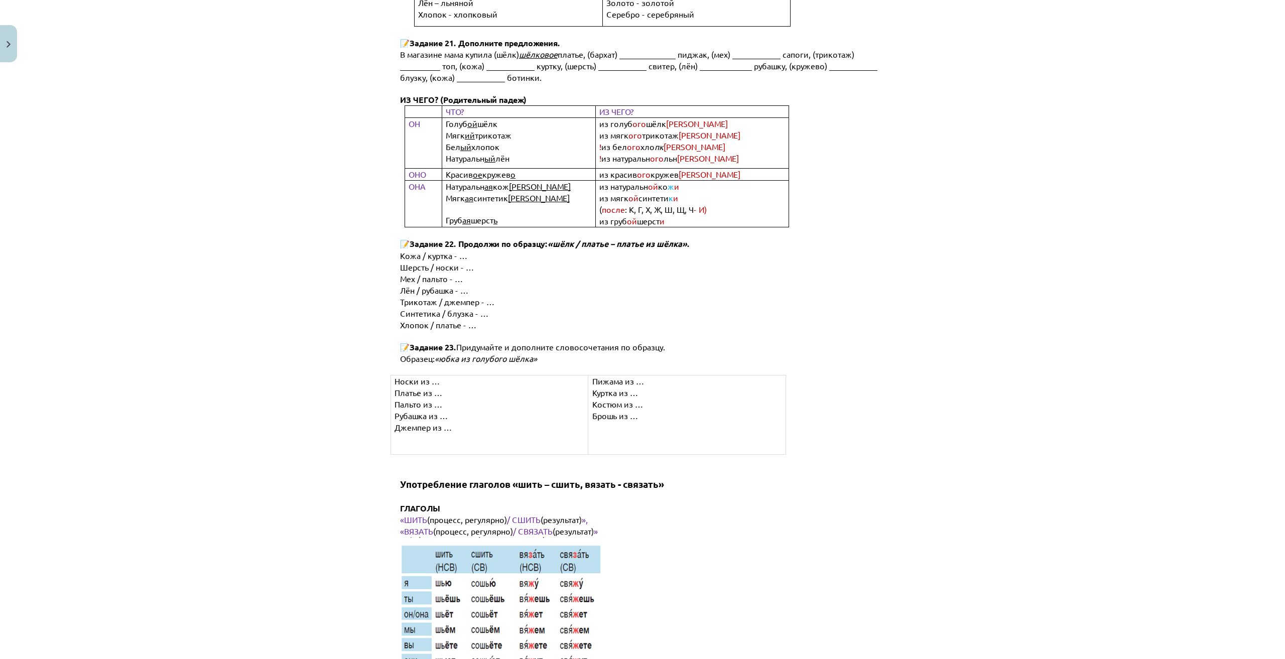
scroll to position [4872, 0]
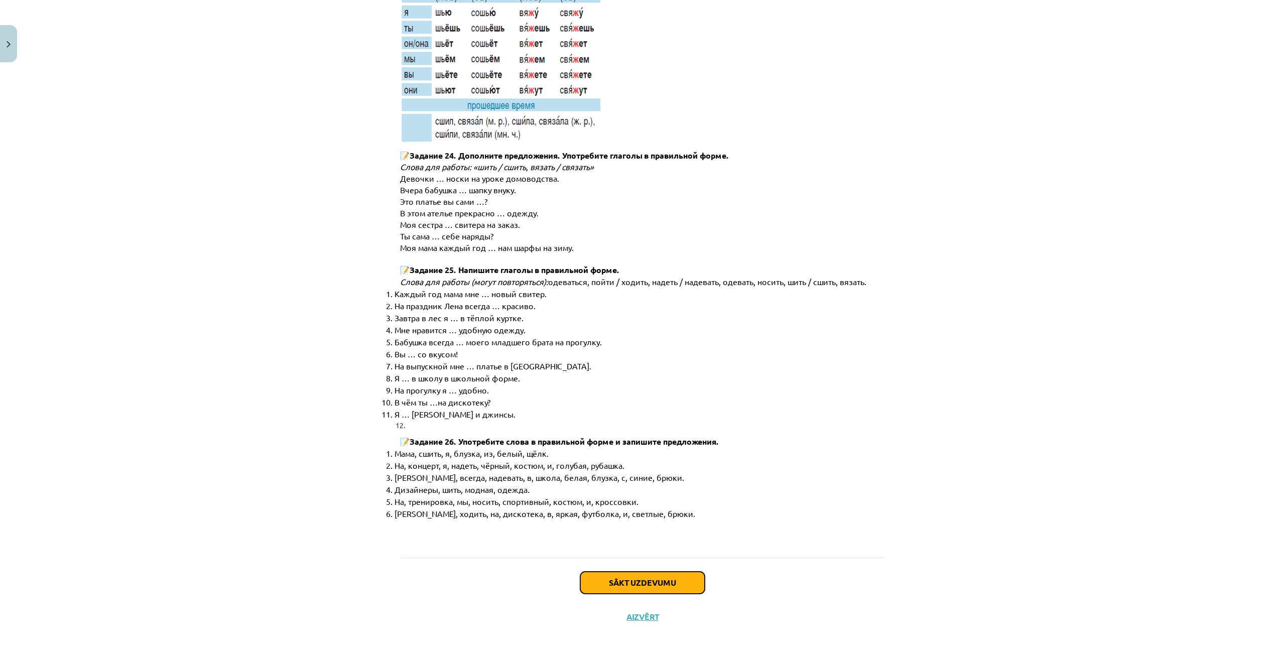
click at [654, 584] on button "Sākt uzdevumu" at bounding box center [642, 583] width 125 height 22
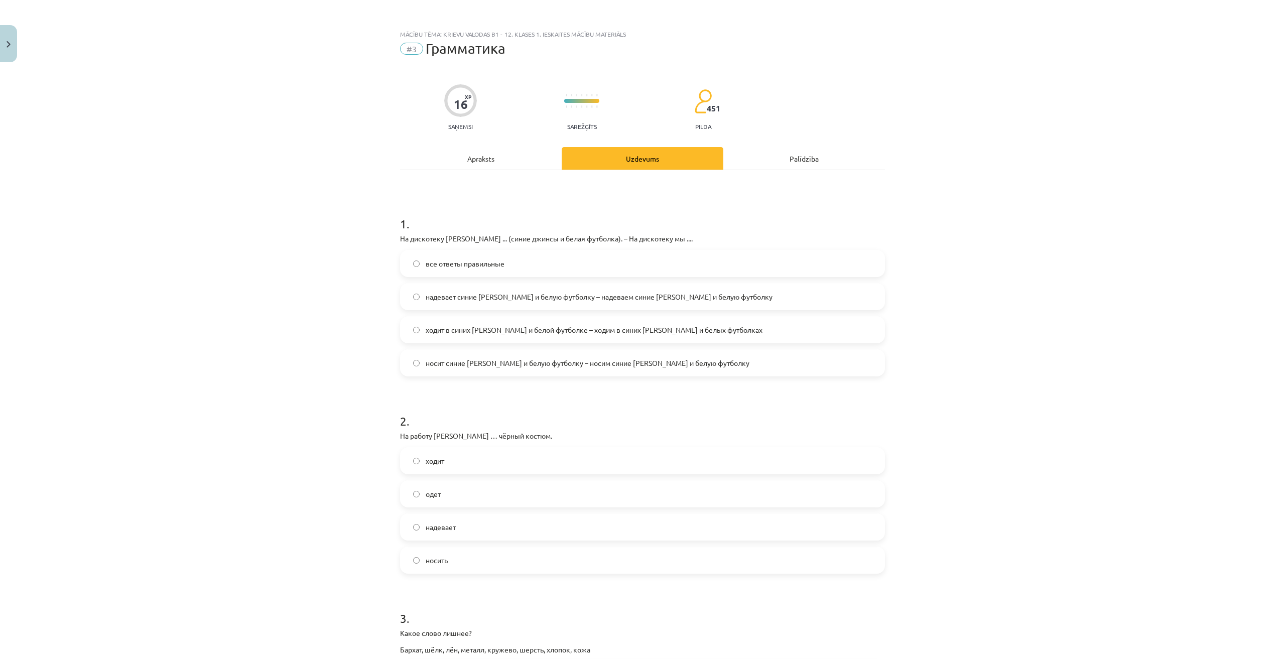
scroll to position [0, 0]
